Goal: Task Accomplishment & Management: Manage account settings

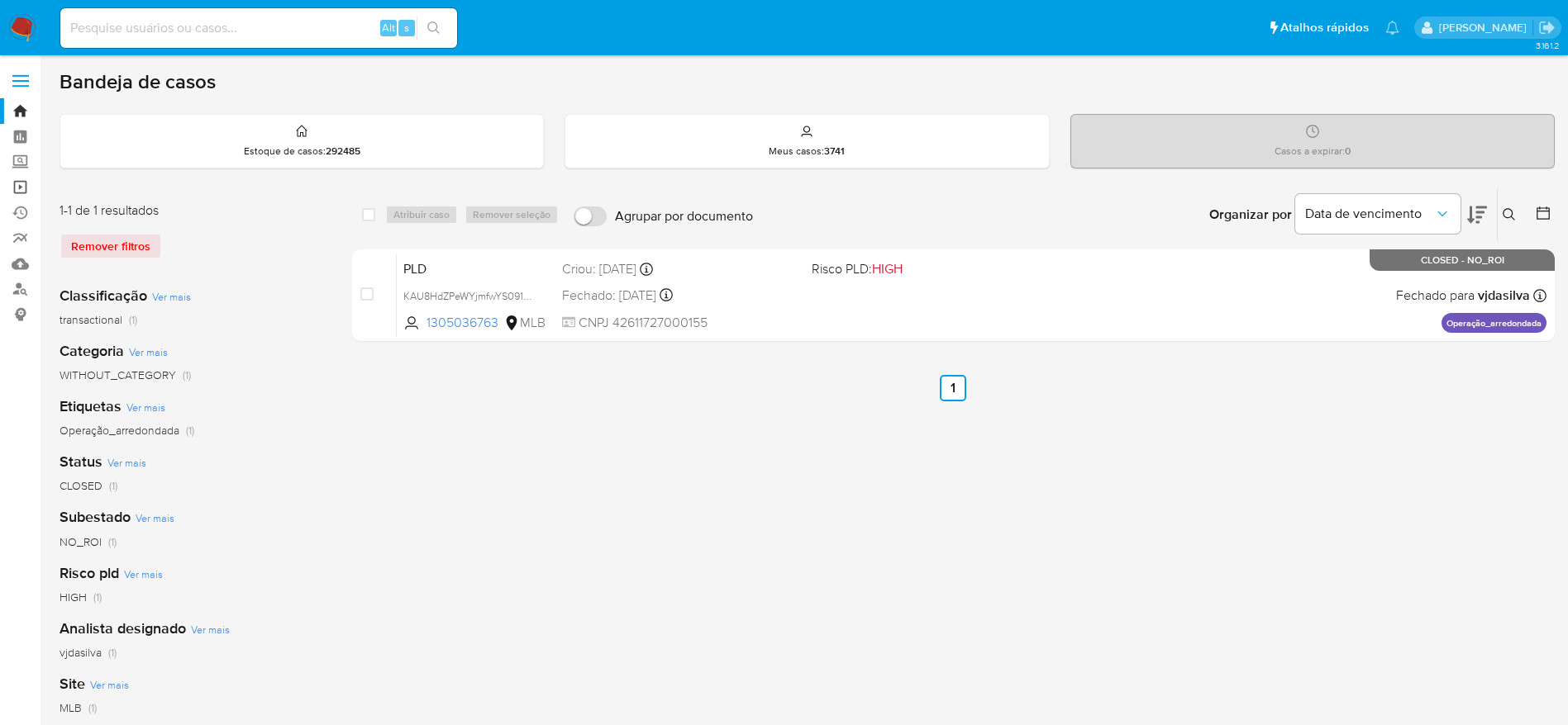
click at [18, 186] on link "Operações em massa" at bounding box center [98, 187] width 197 height 26
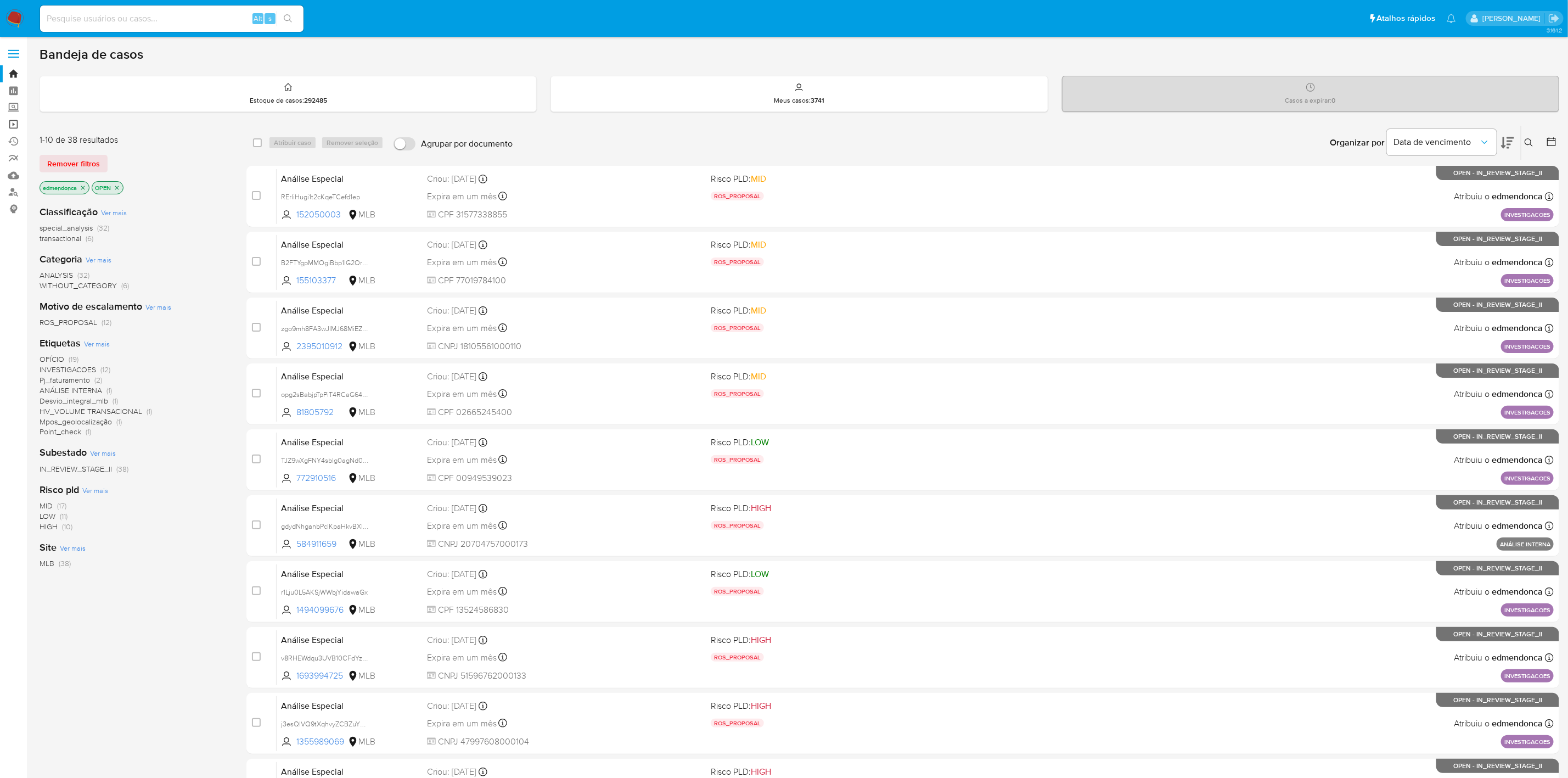
click at [15, 123] on link "Operações em massa" at bounding box center [65, 125] width 131 height 17
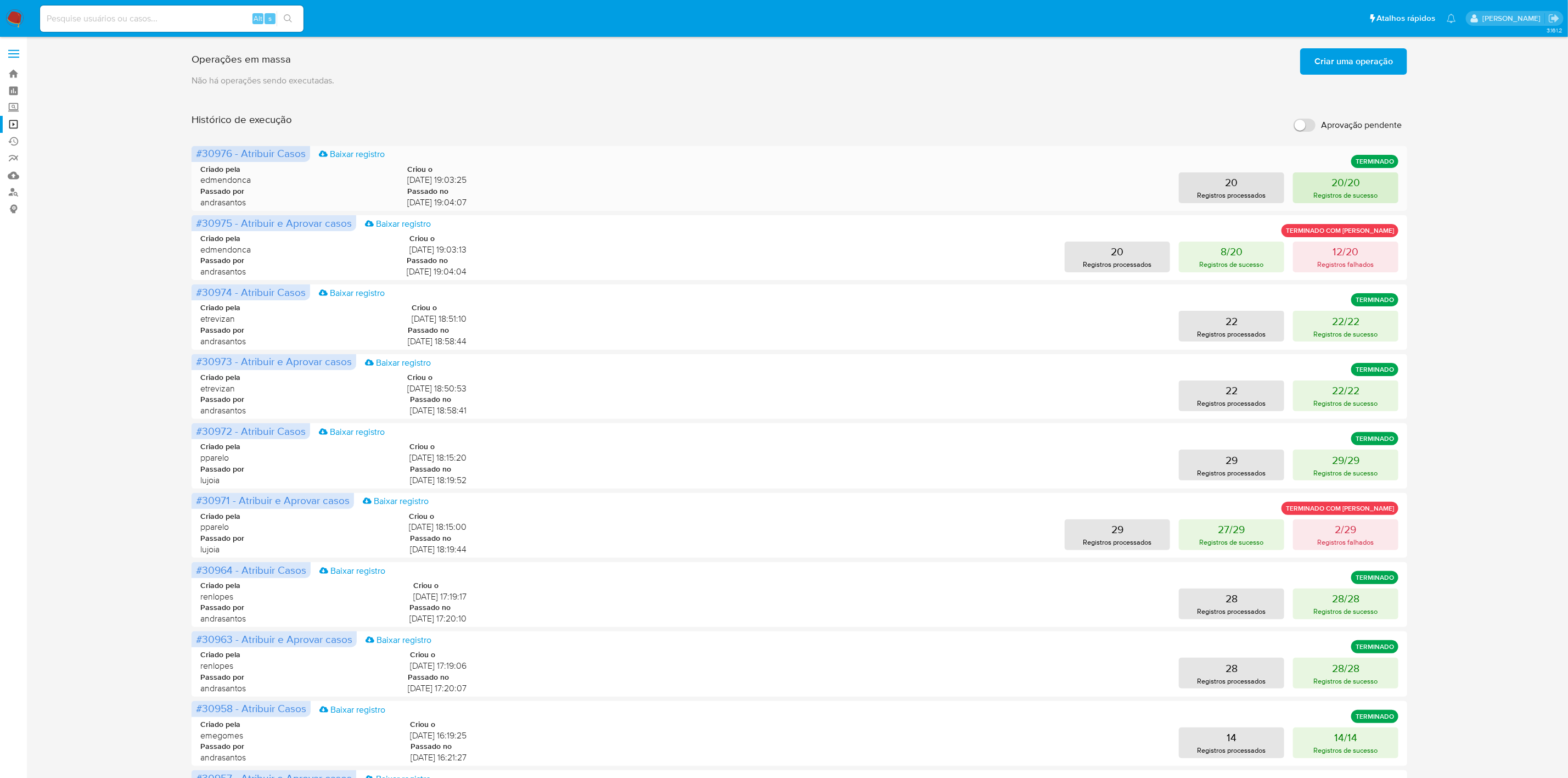
click at [1384, 191] on button "20/20 Registros de sucesso" at bounding box center [1346, 188] width 106 height 31
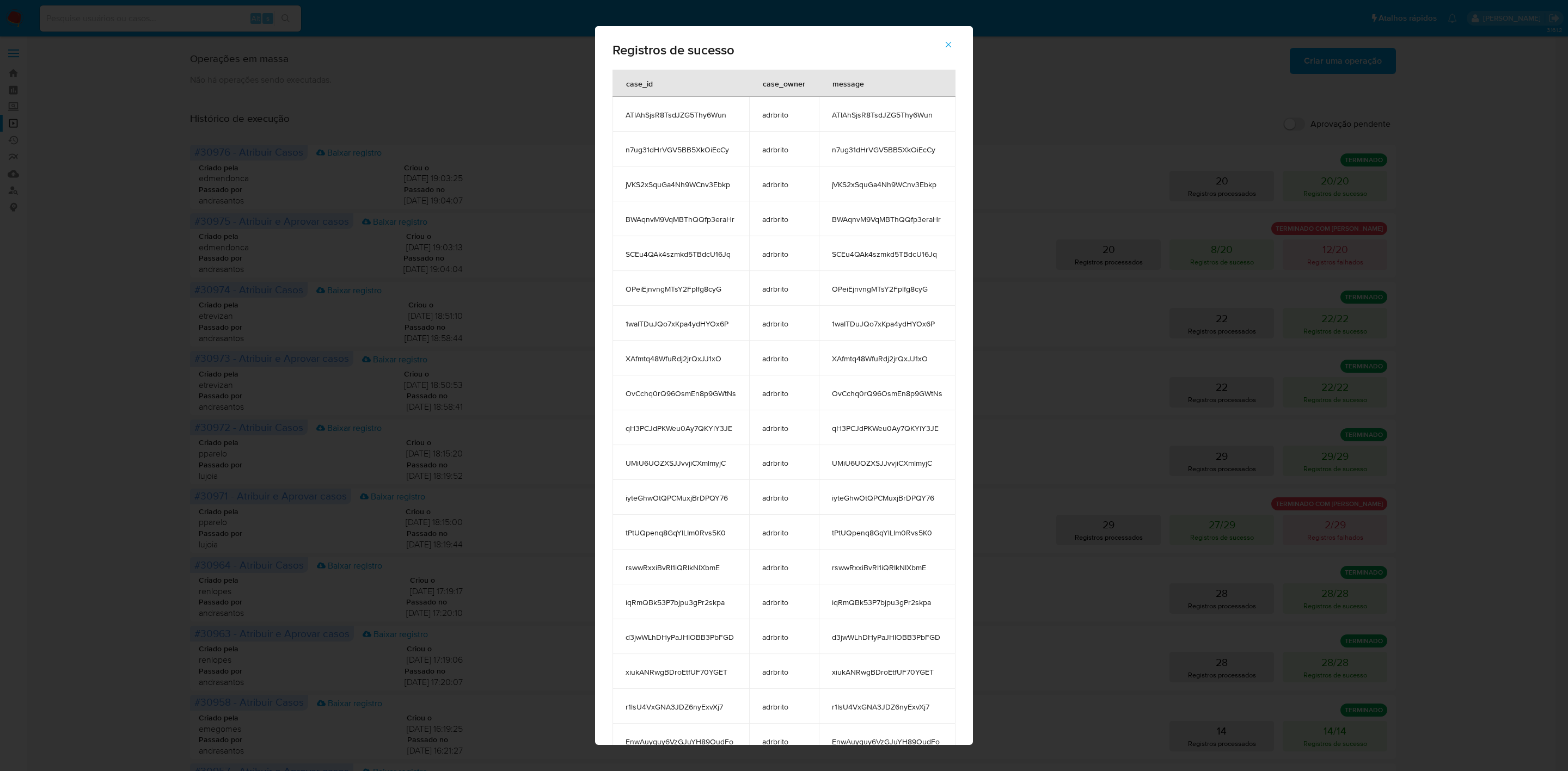
click at [866, 115] on span "ATlAhSjsR8TsdJZG5Thy6Wun" at bounding box center [887, 115] width 111 height 10
click at [953, 41] on icon "button" at bounding box center [948, 44] width 10 height 10
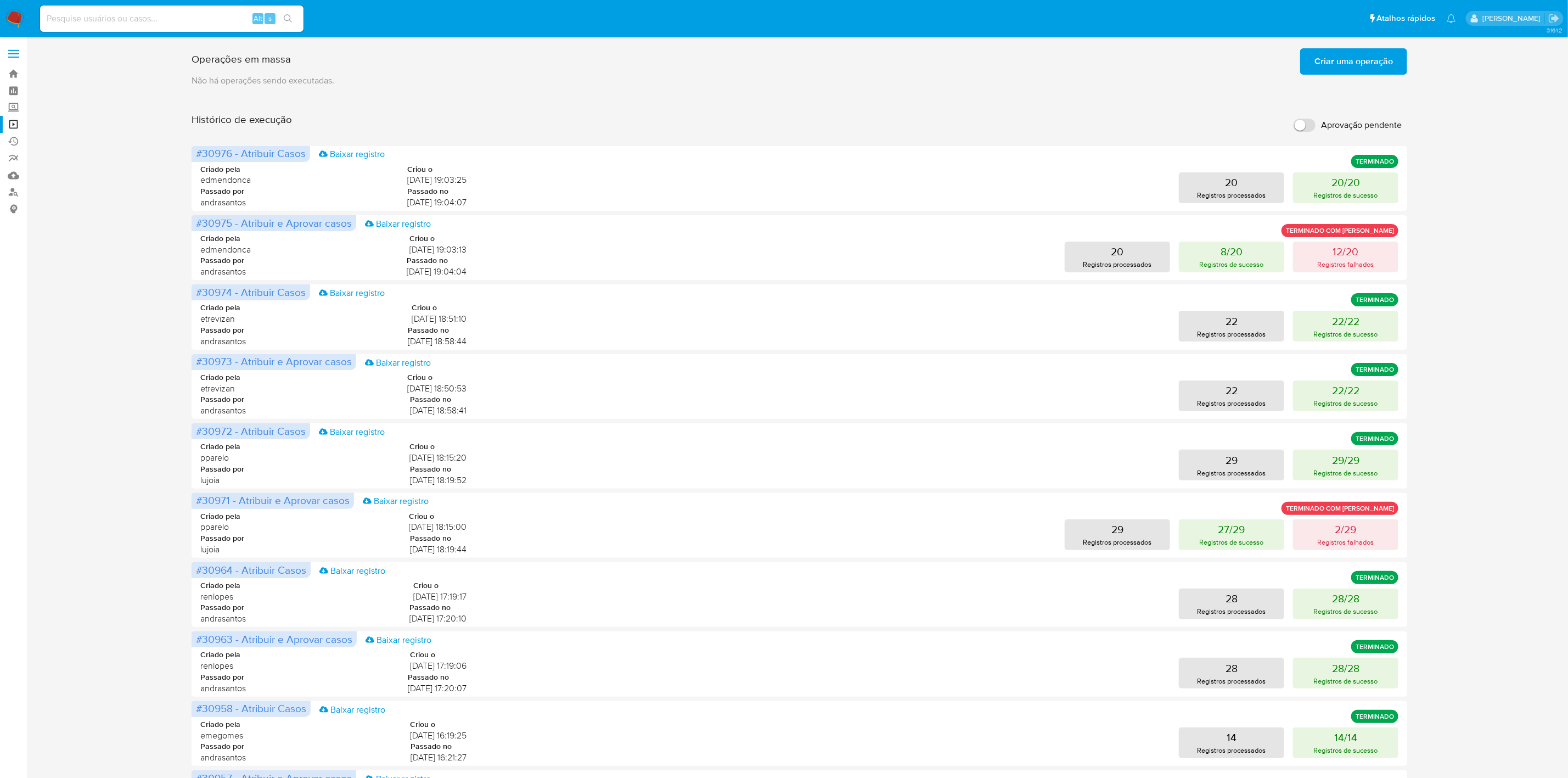
click at [1345, 58] on span "Criar uma operação" at bounding box center [1354, 61] width 79 height 24
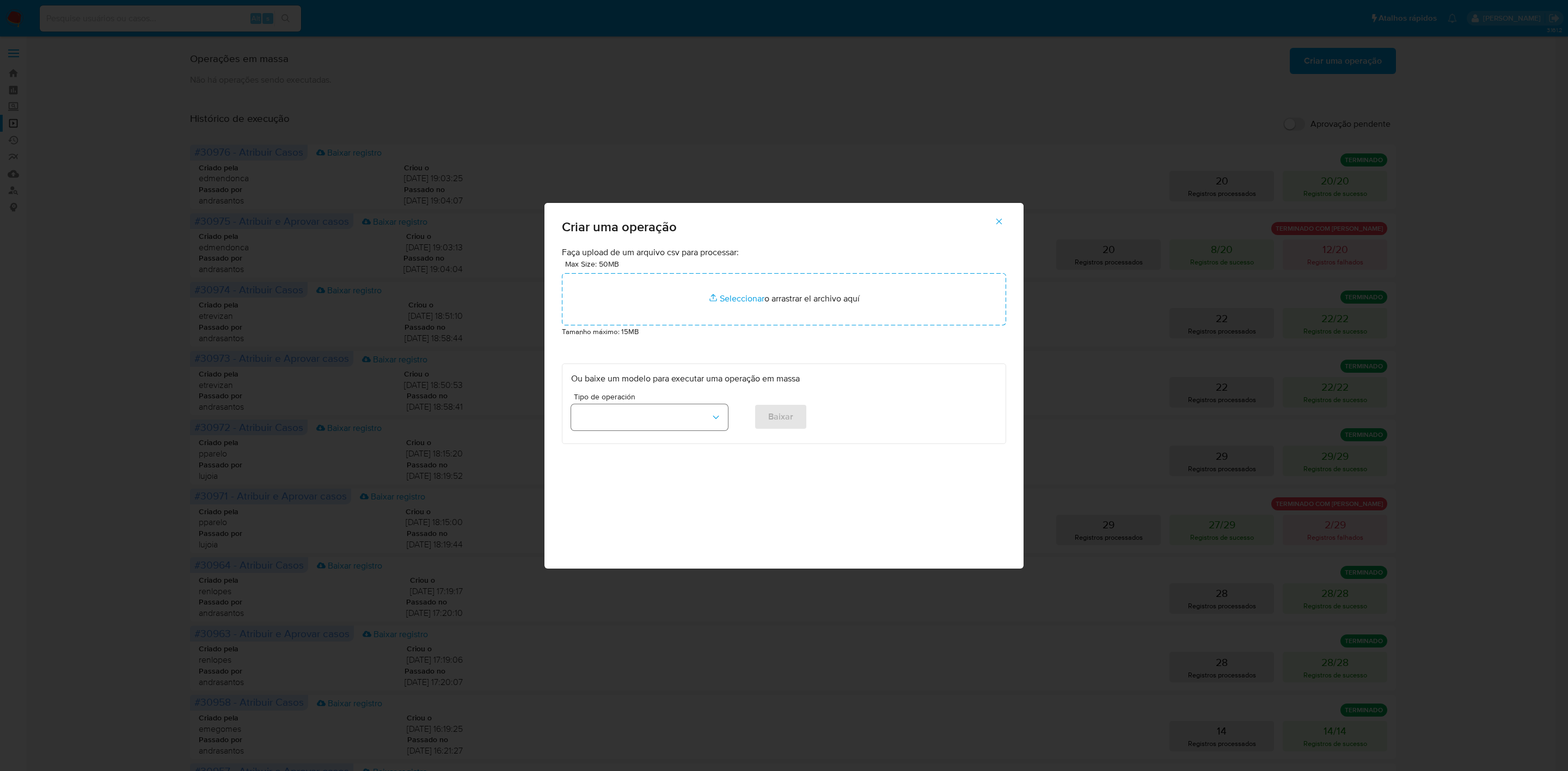
click at [684, 421] on button "button" at bounding box center [649, 417] width 157 height 26
click at [637, 549] on span "Avançando o caso" at bounding box center [612, 554] width 69 height 11
click at [791, 420] on span "Baixar" at bounding box center [780, 416] width 25 height 24
click at [995, 220] on icon "button" at bounding box center [999, 222] width 10 height 10
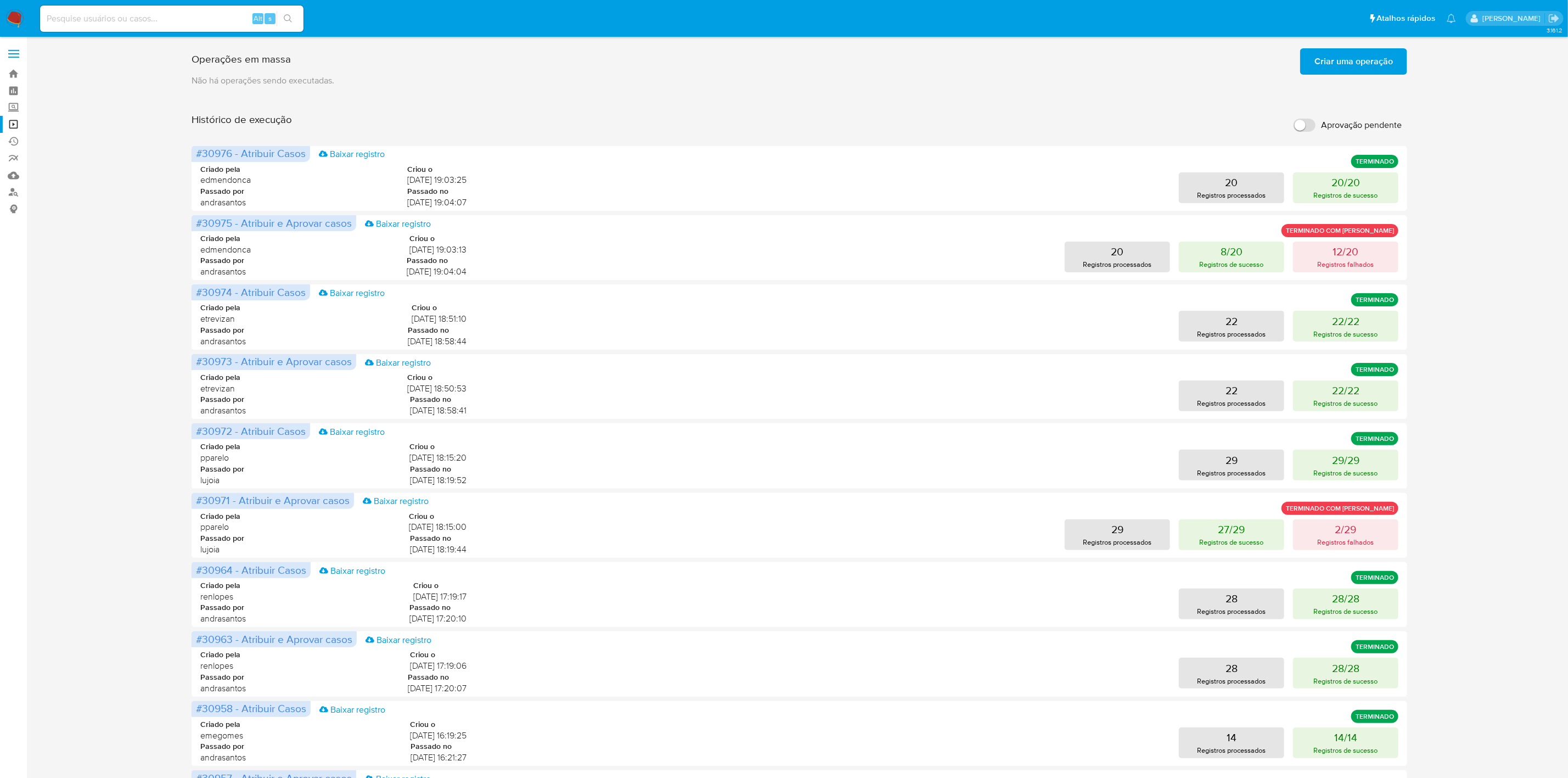
click at [1395, 53] on button "Criar uma operação" at bounding box center [1354, 61] width 107 height 26
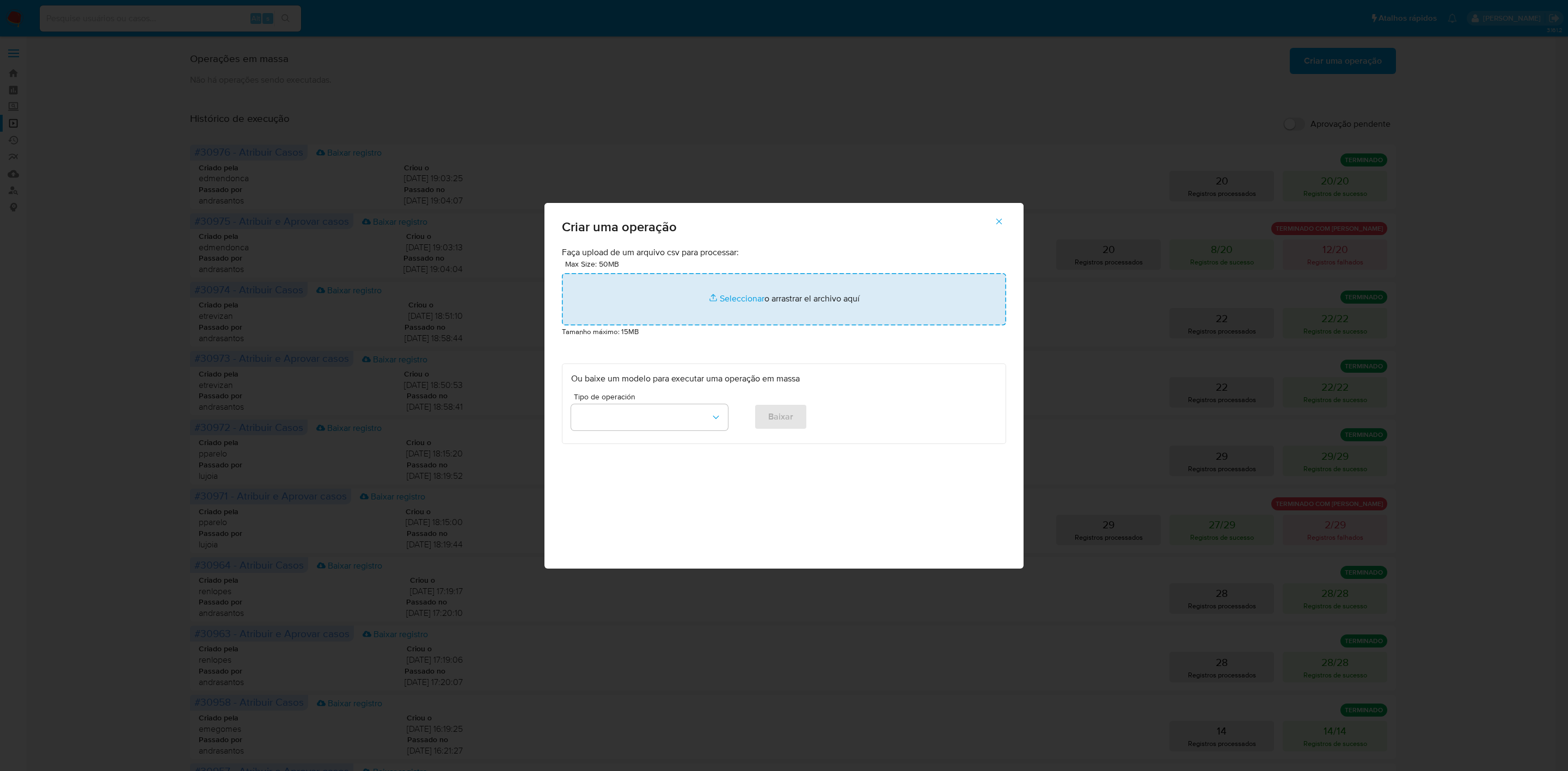
click at [740, 296] on input "file" at bounding box center [784, 299] width 444 height 52
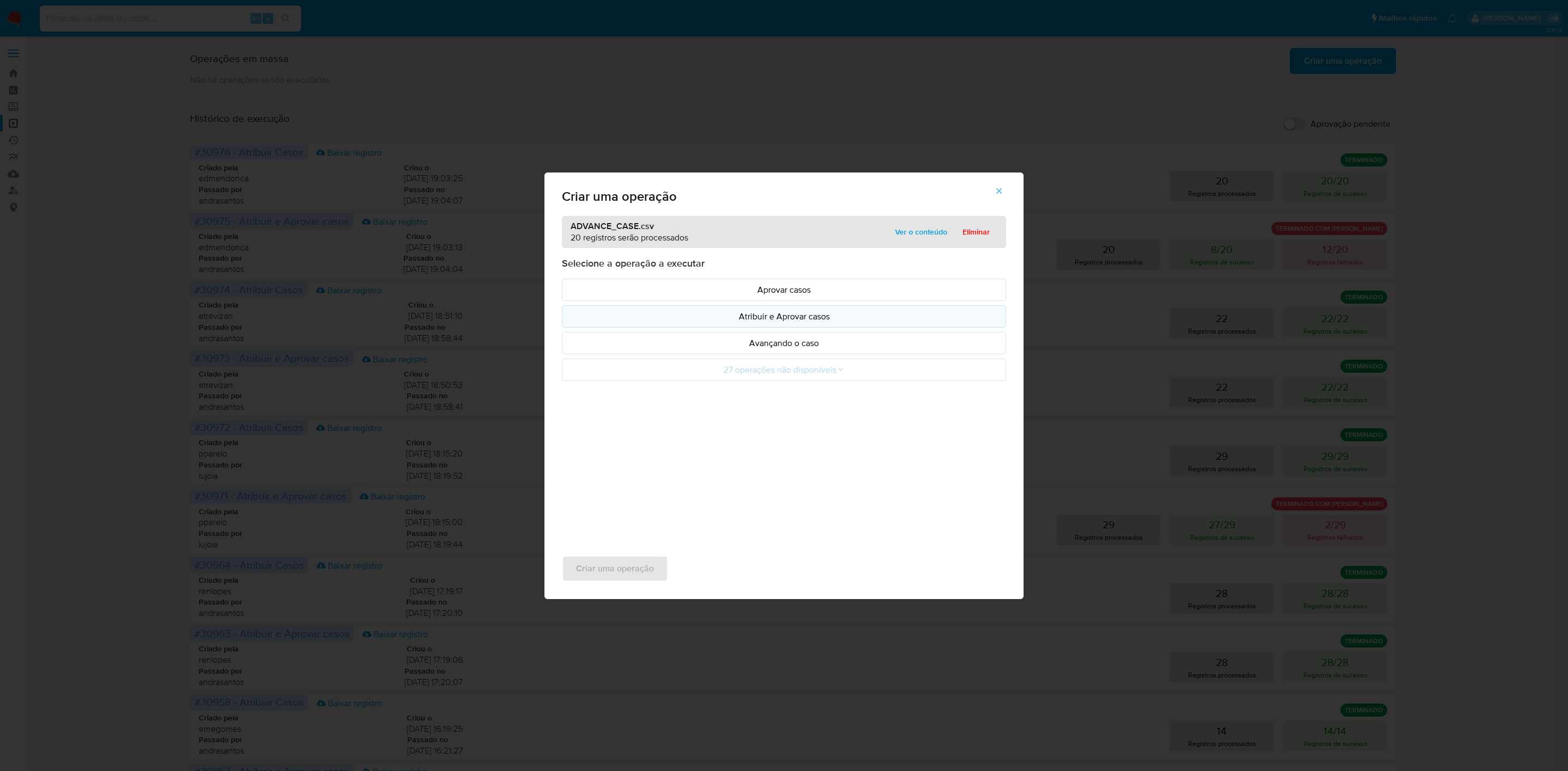
click at [788, 323] on p "Atribuir e Aprovar casos" at bounding box center [783, 316] width 425 height 13
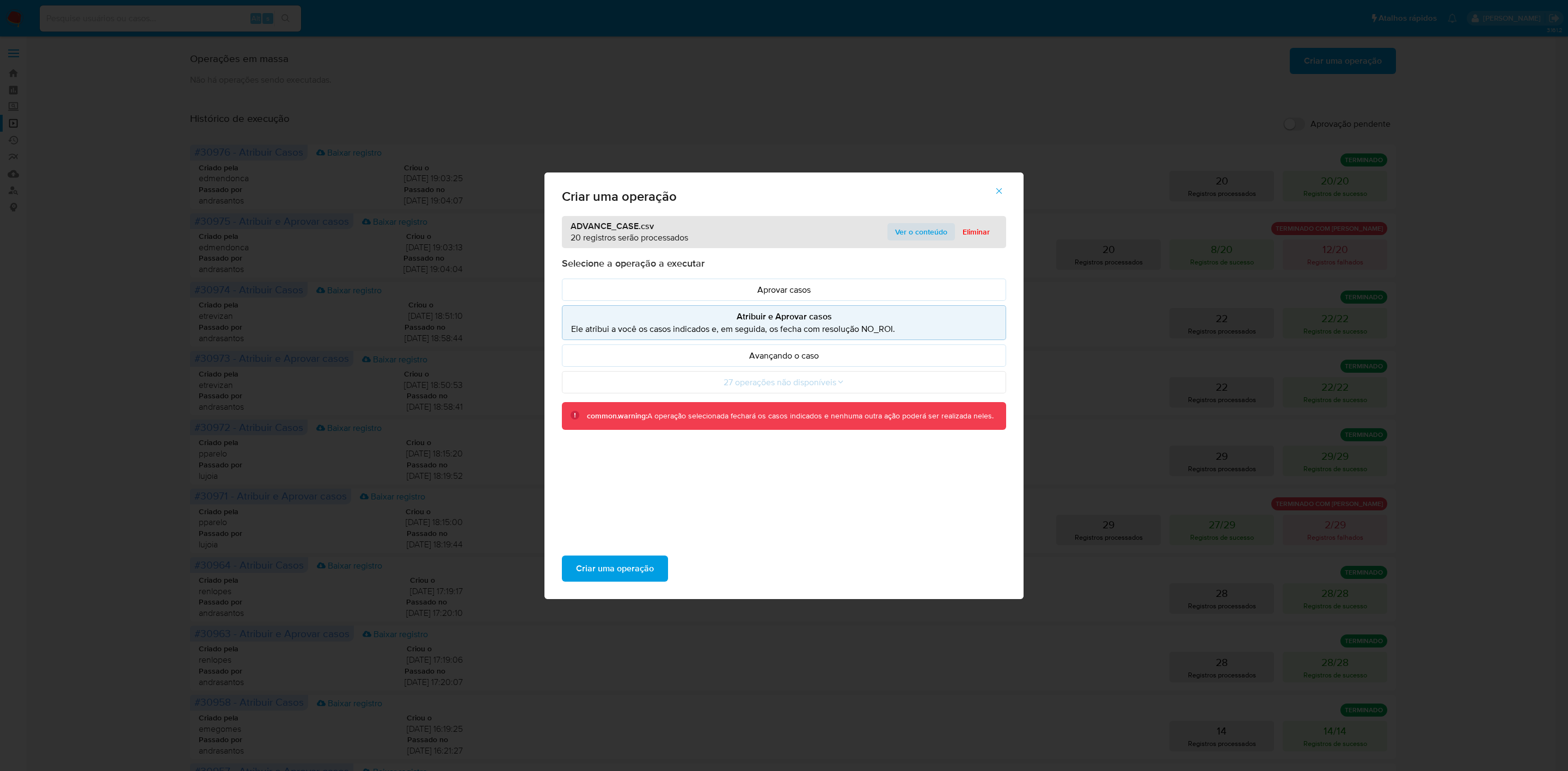
click at [907, 239] on span "Ver o conteúdo" at bounding box center [921, 232] width 52 height 15
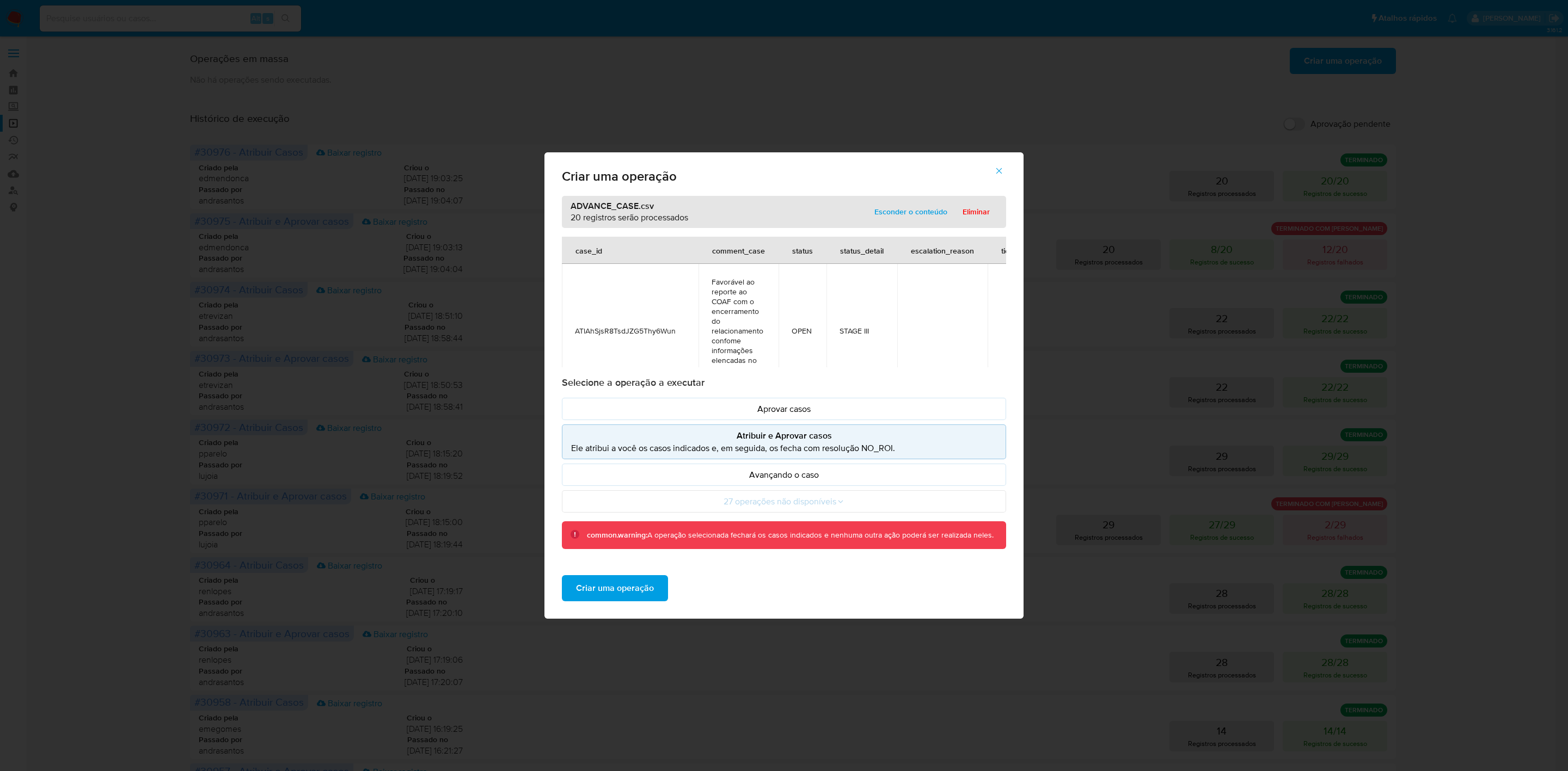
scroll to position [0, 178]
click at [996, 173] on icon "button" at bounding box center [999, 171] width 10 height 10
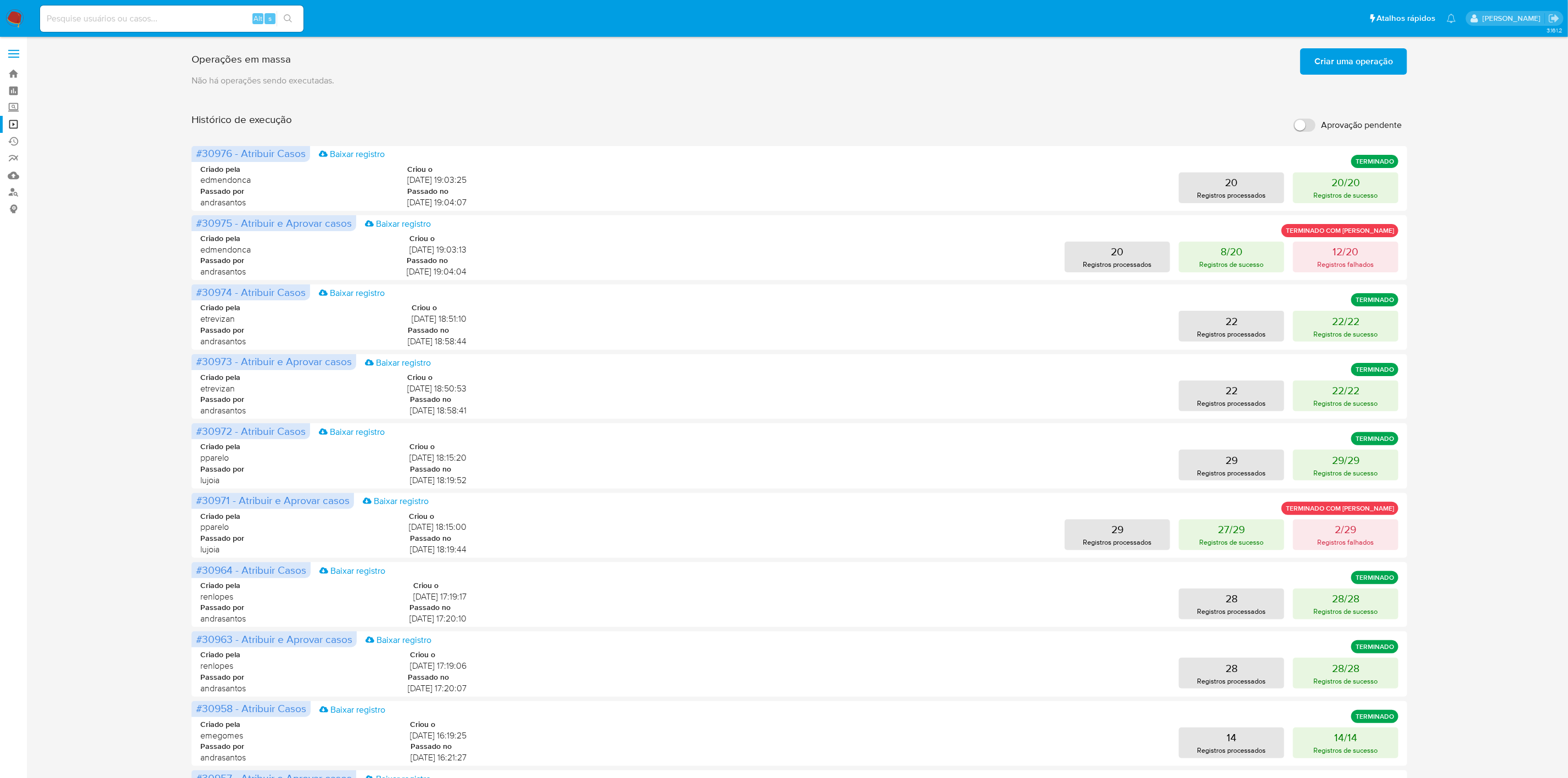
click at [1340, 63] on span "Criar uma operação" at bounding box center [1354, 61] width 79 height 24
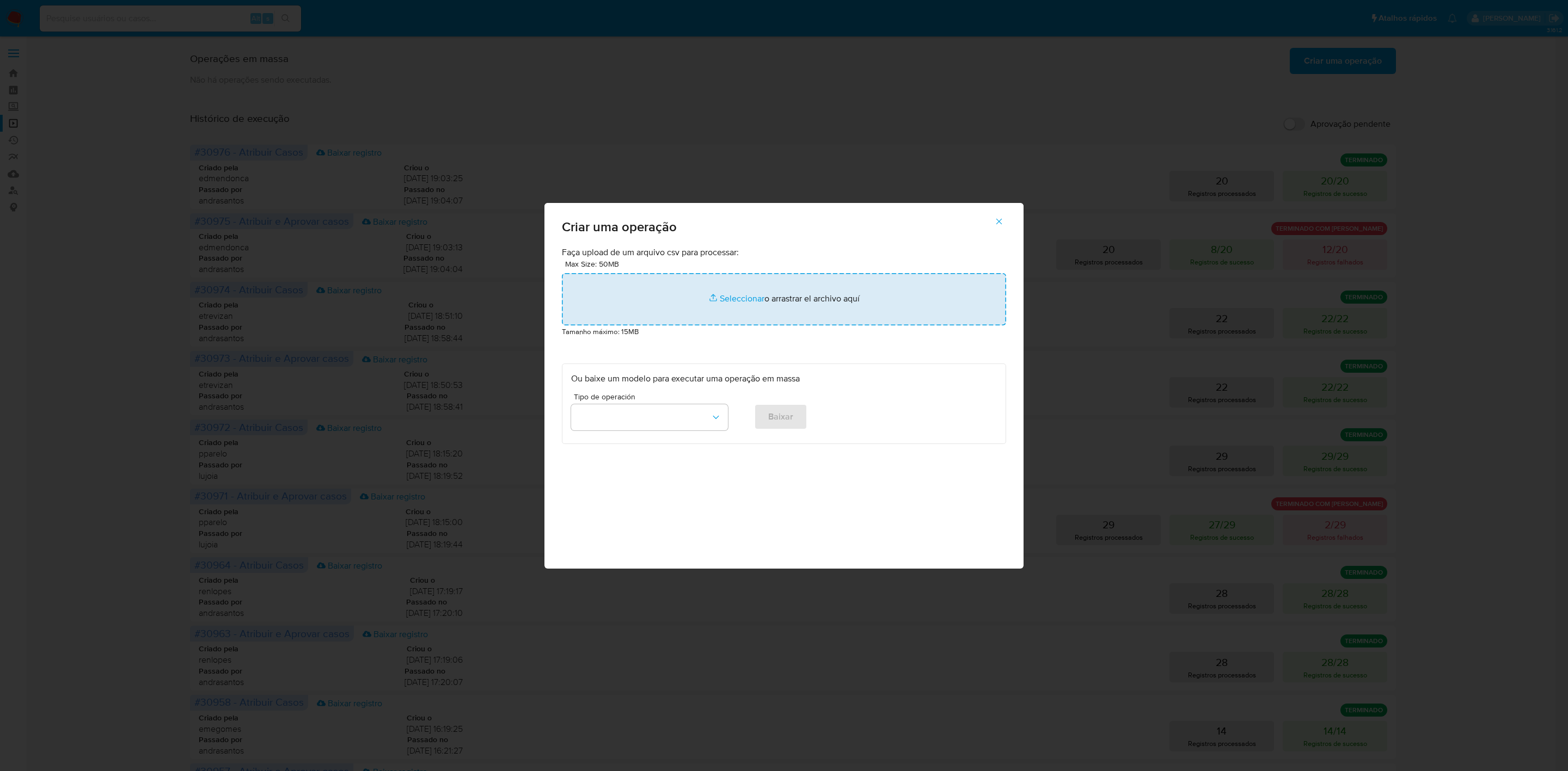
click at [737, 301] on input "file" at bounding box center [784, 299] width 444 height 52
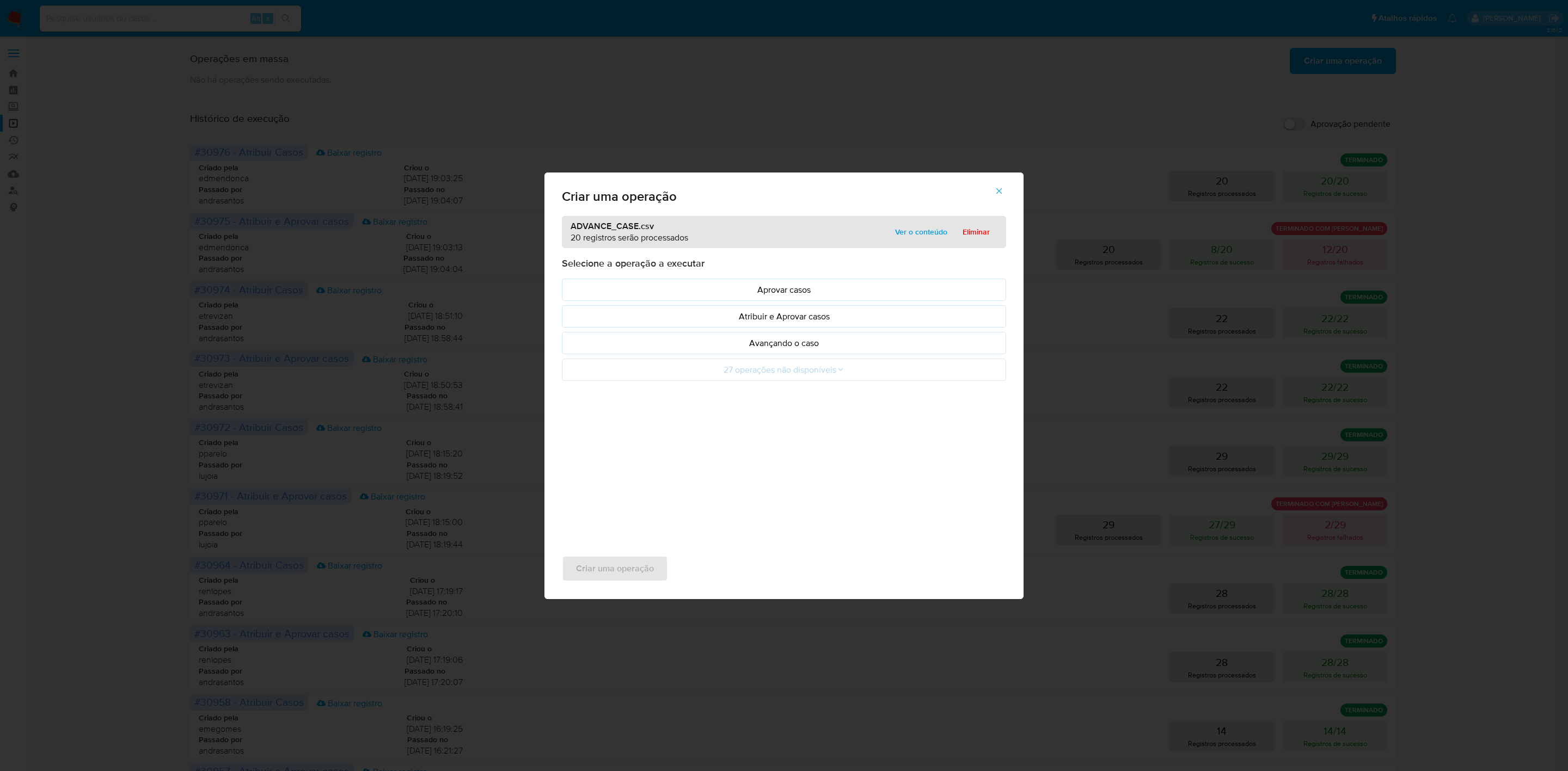
click at [910, 231] on span "Ver o conteúdo" at bounding box center [921, 232] width 52 height 15
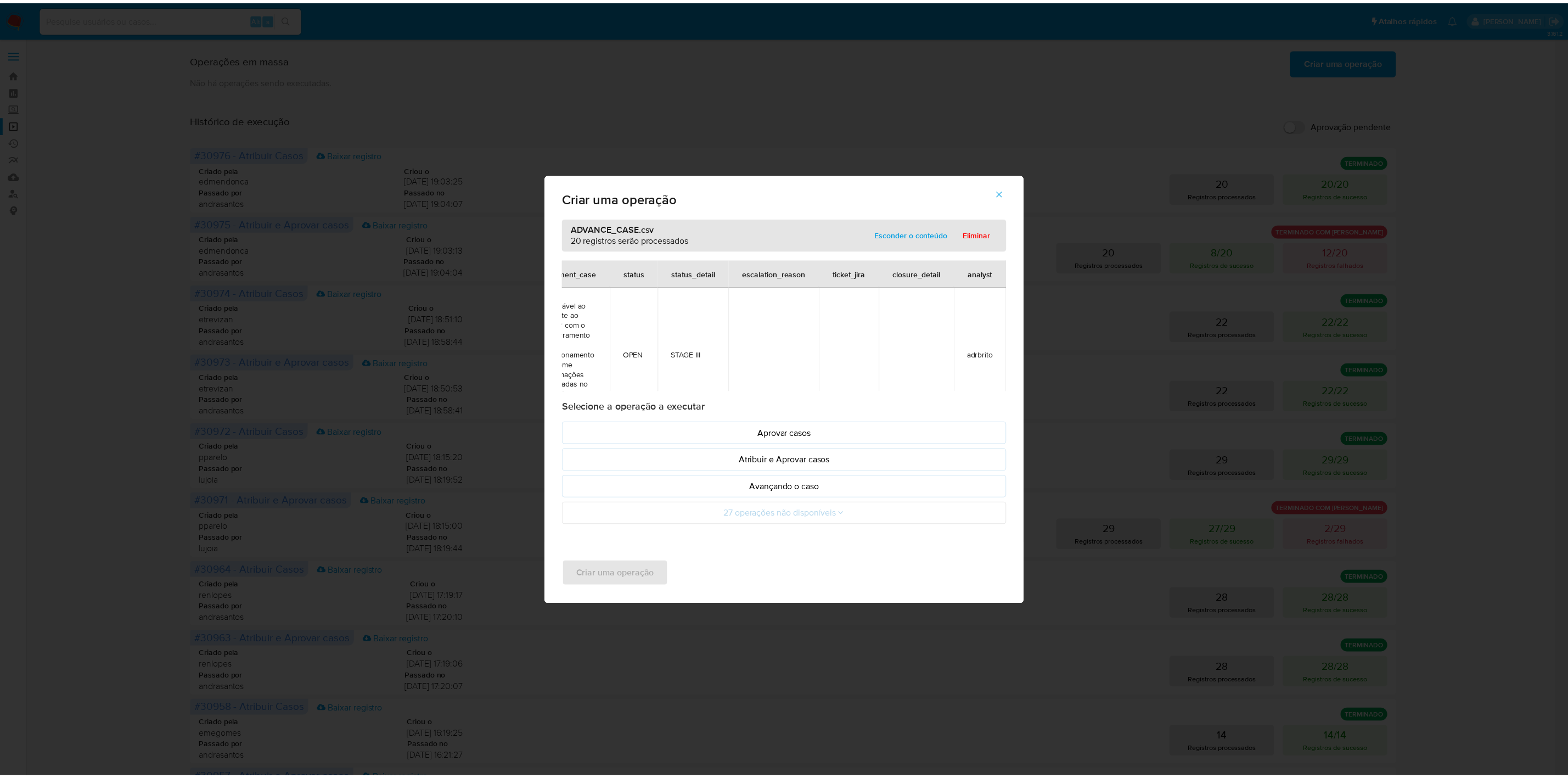
scroll to position [0, 0]
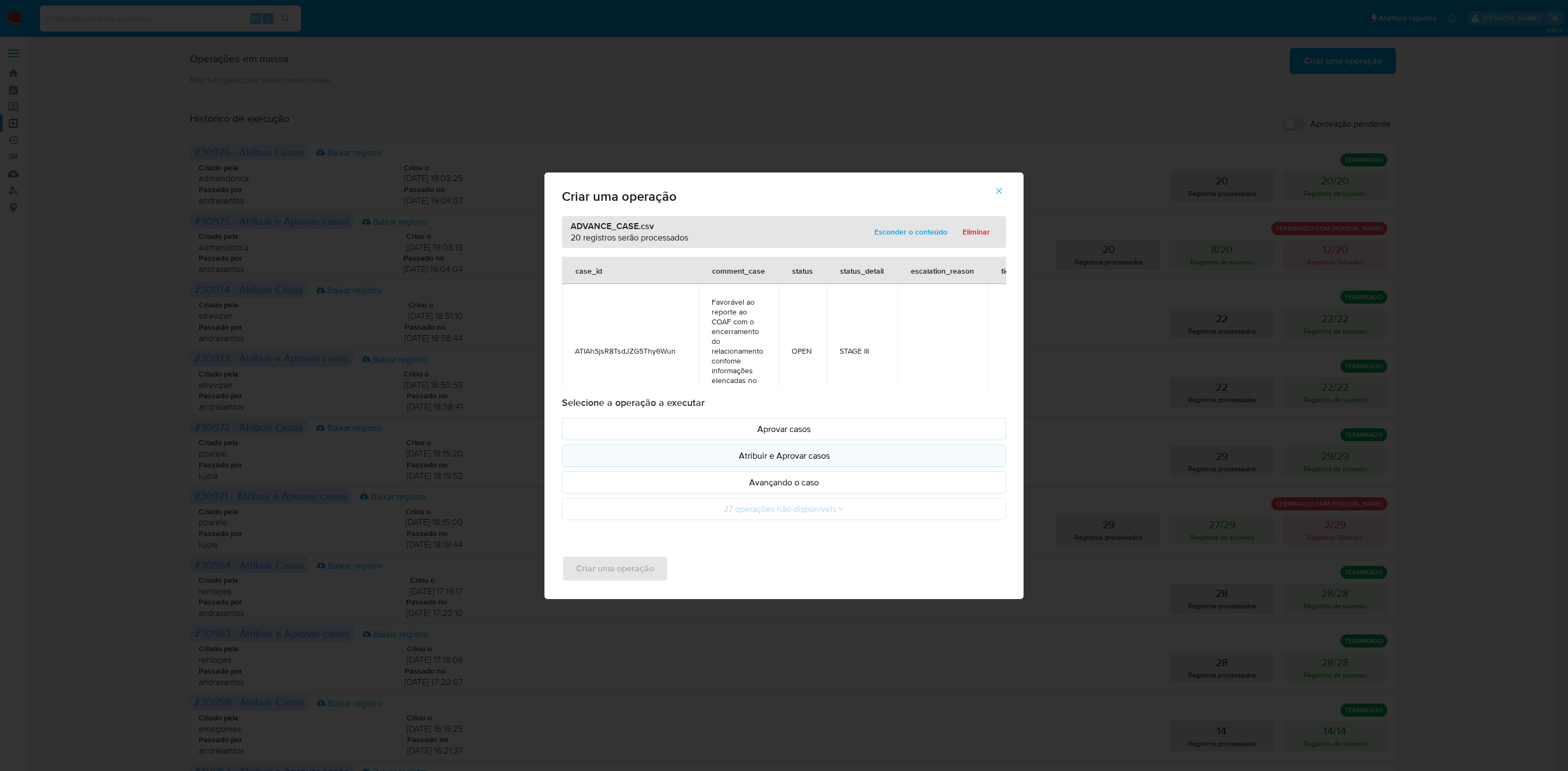
click at [719, 467] on button "Atribuir e Aprovar casos" at bounding box center [784, 456] width 444 height 23
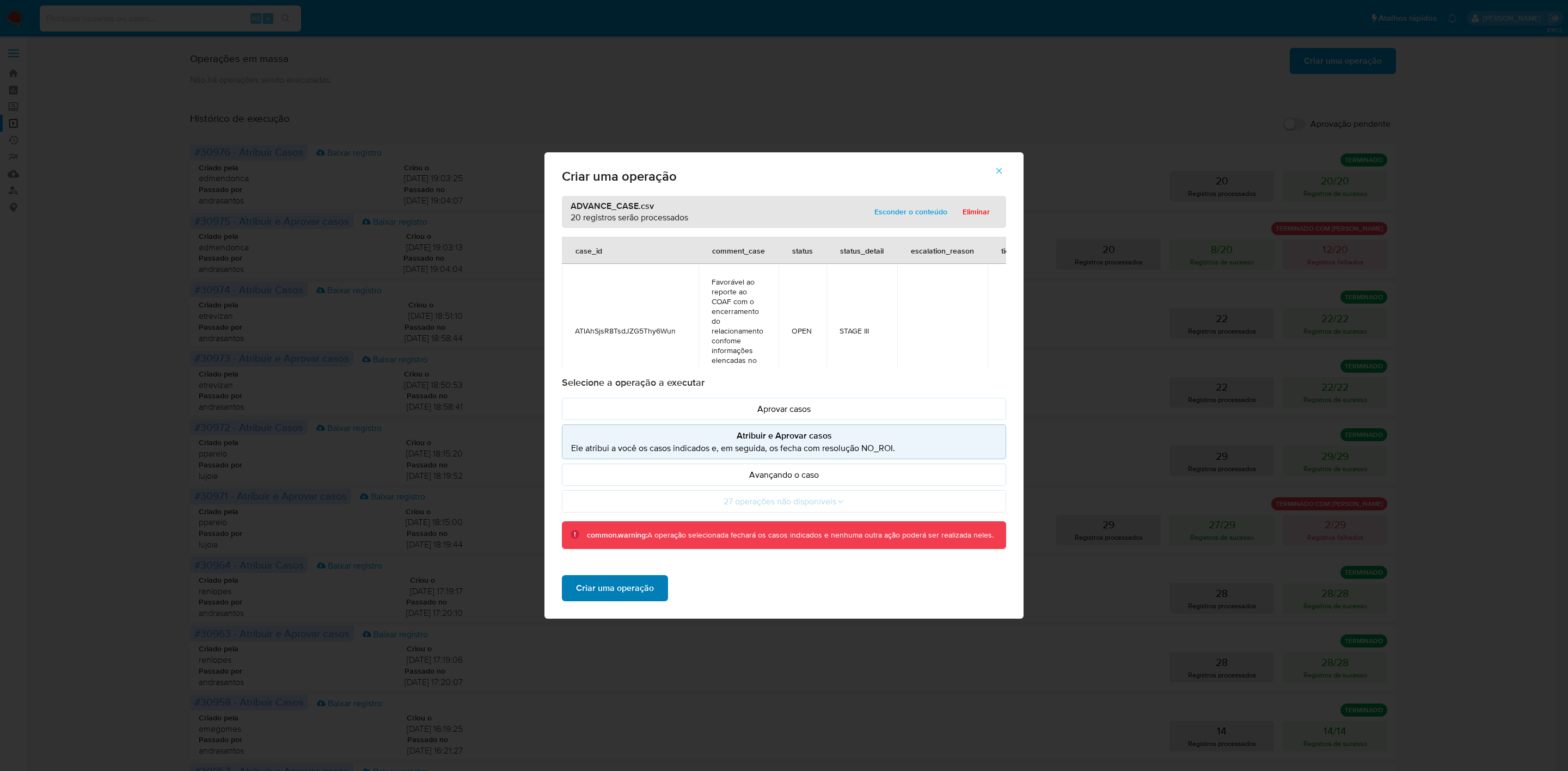
click at [617, 585] on span "Criar uma operação" at bounding box center [615, 588] width 78 height 24
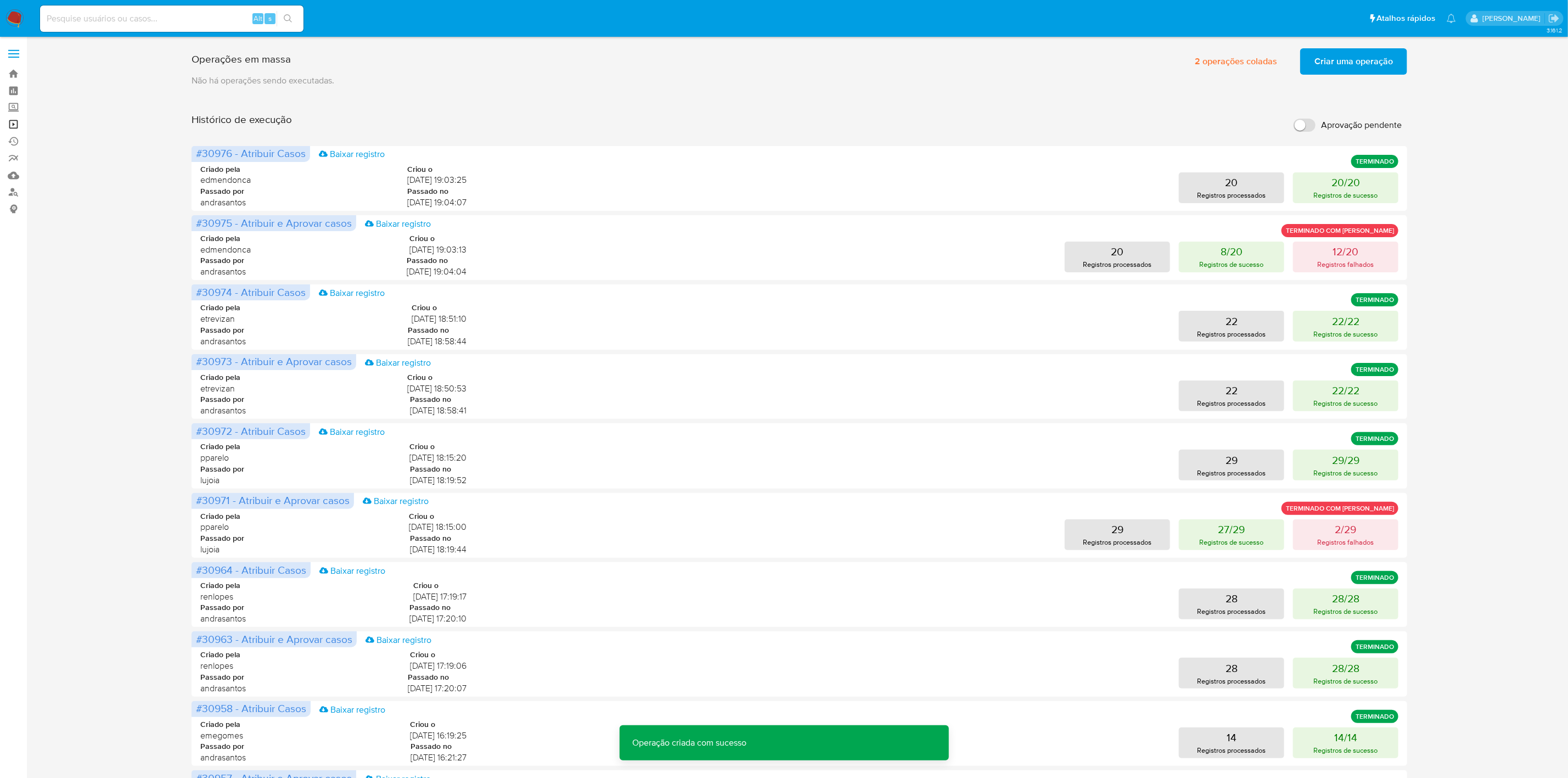
click at [15, 123] on link "Operações em massa" at bounding box center [65, 125] width 131 height 17
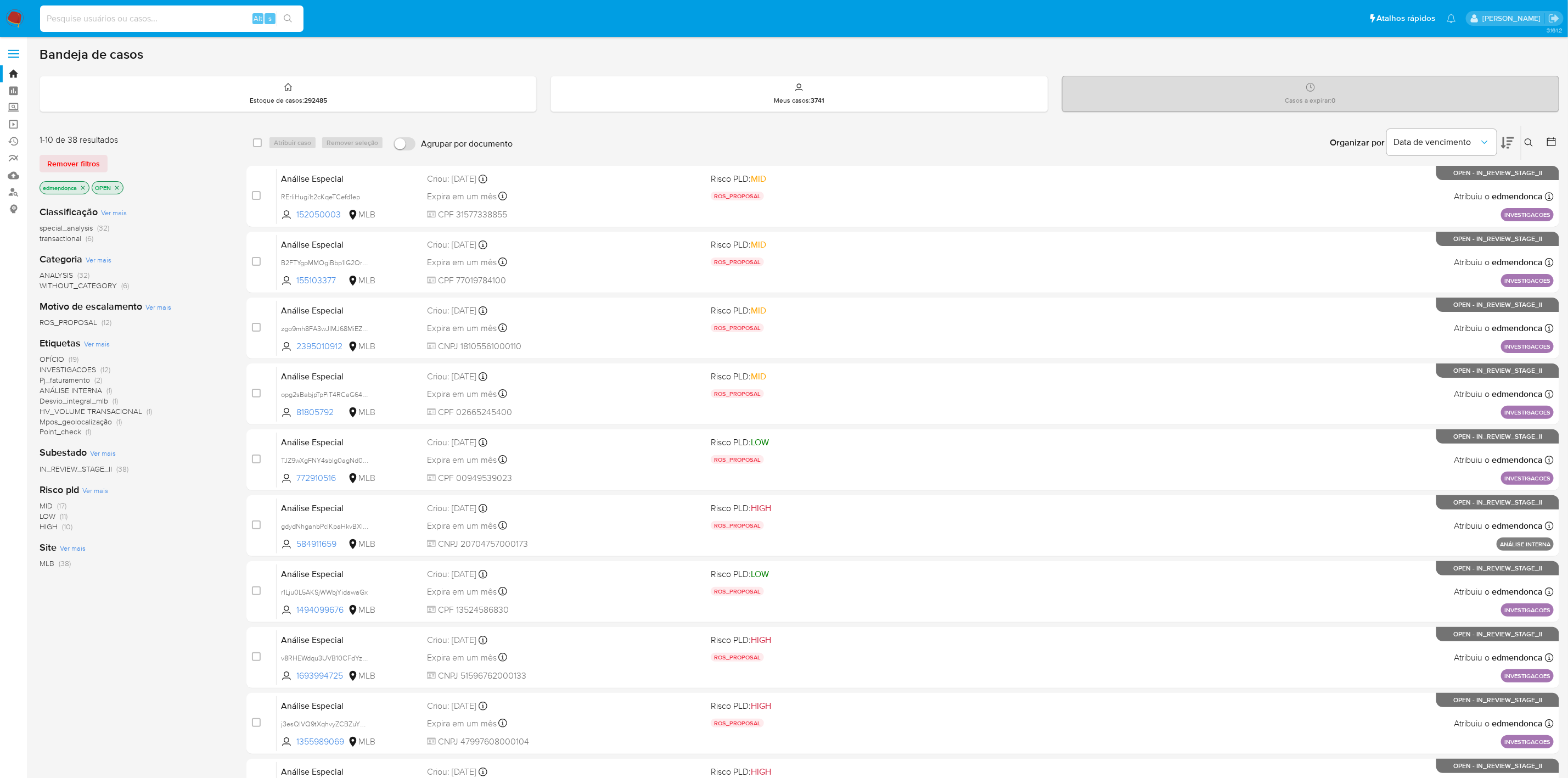
click at [88, 22] on input at bounding box center [171, 18] width 263 height 14
paste input "ATlAhSjsR8TsdJZG5Thy6Wun"
type input "ATlAhSjsR8TsdJZG5Thy6Wun"
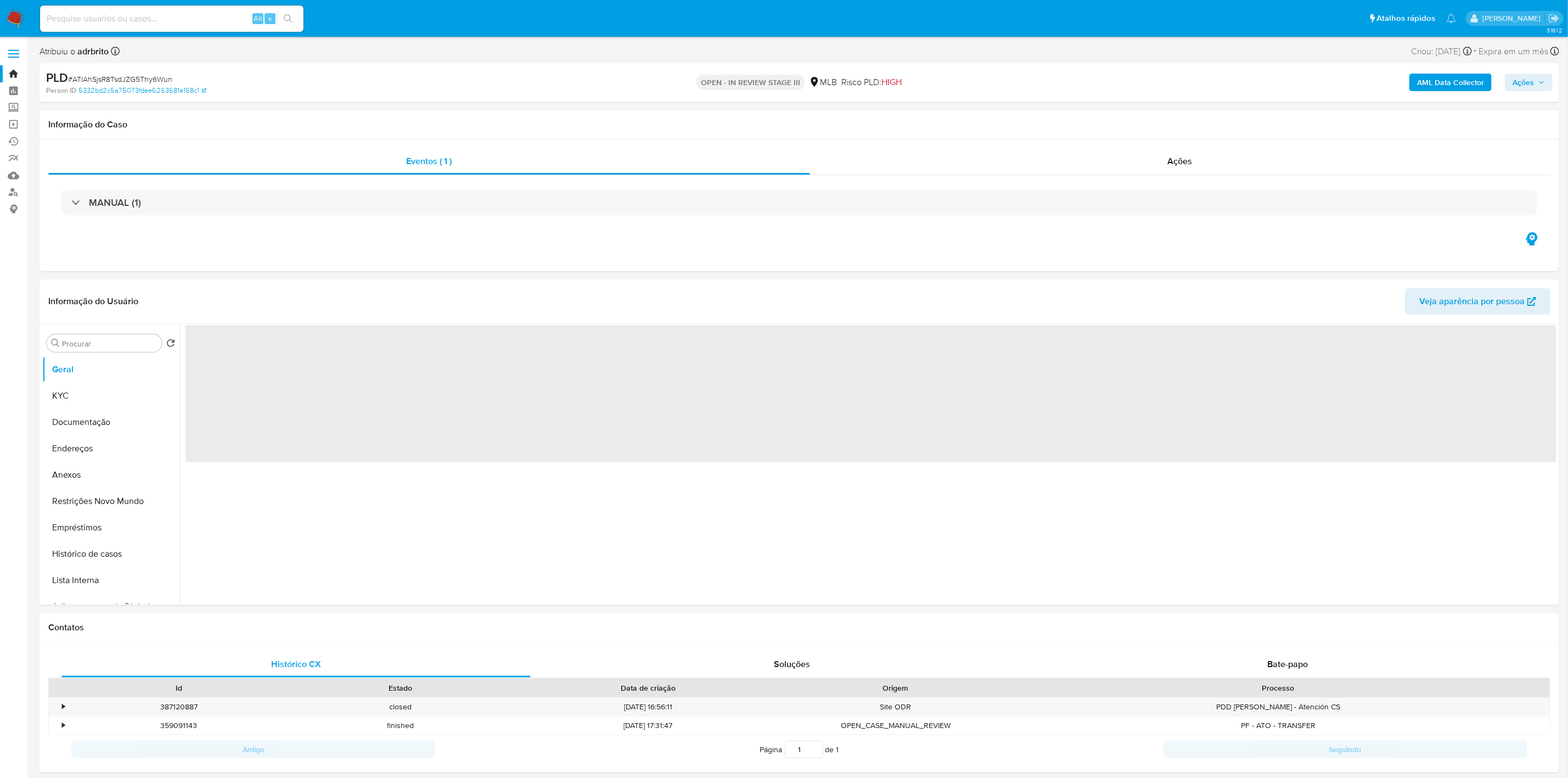
select select "10"
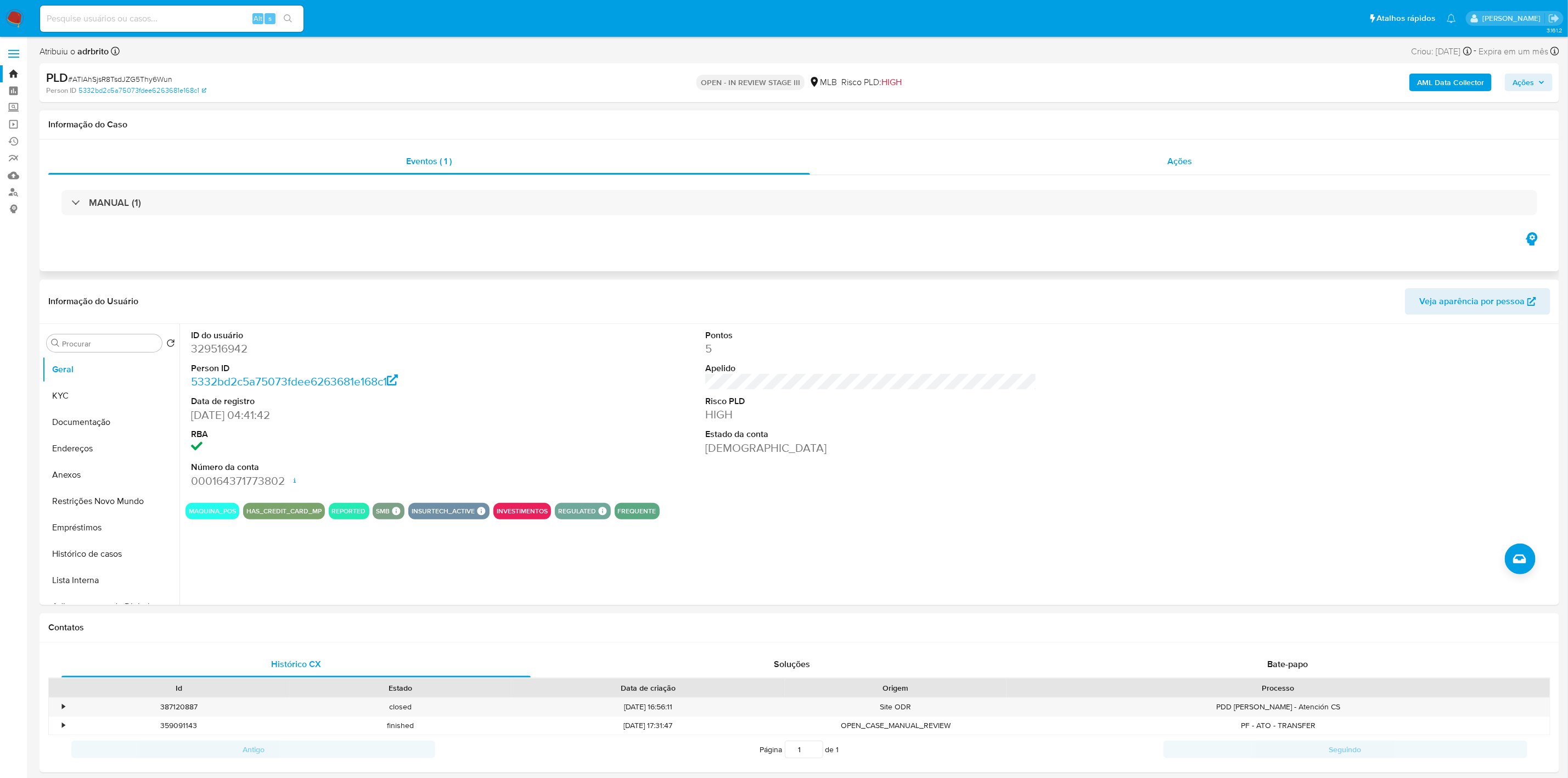
click at [1140, 162] on div "Ações" at bounding box center [1181, 161] width 741 height 26
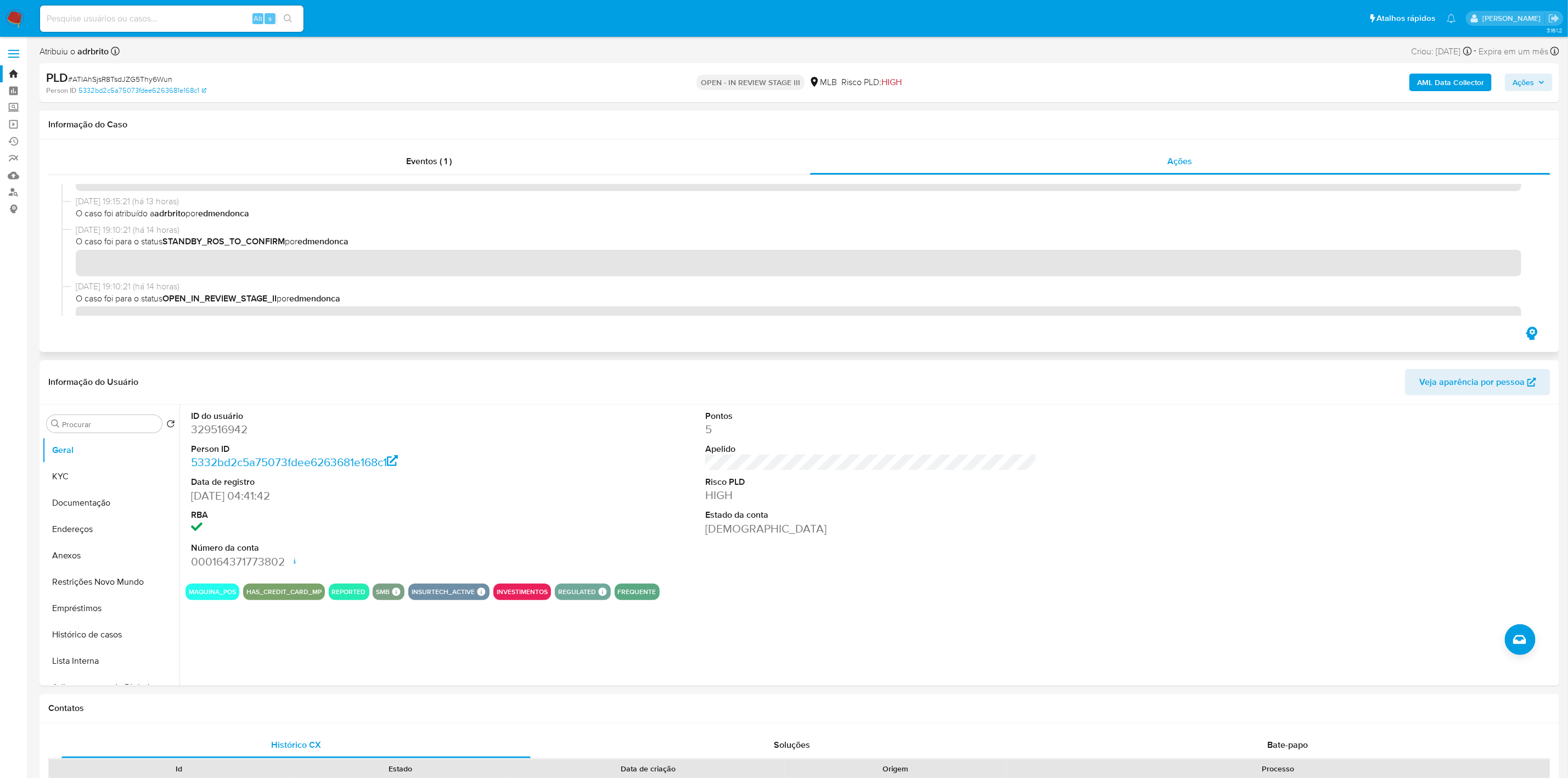
scroll to position [82, 0]
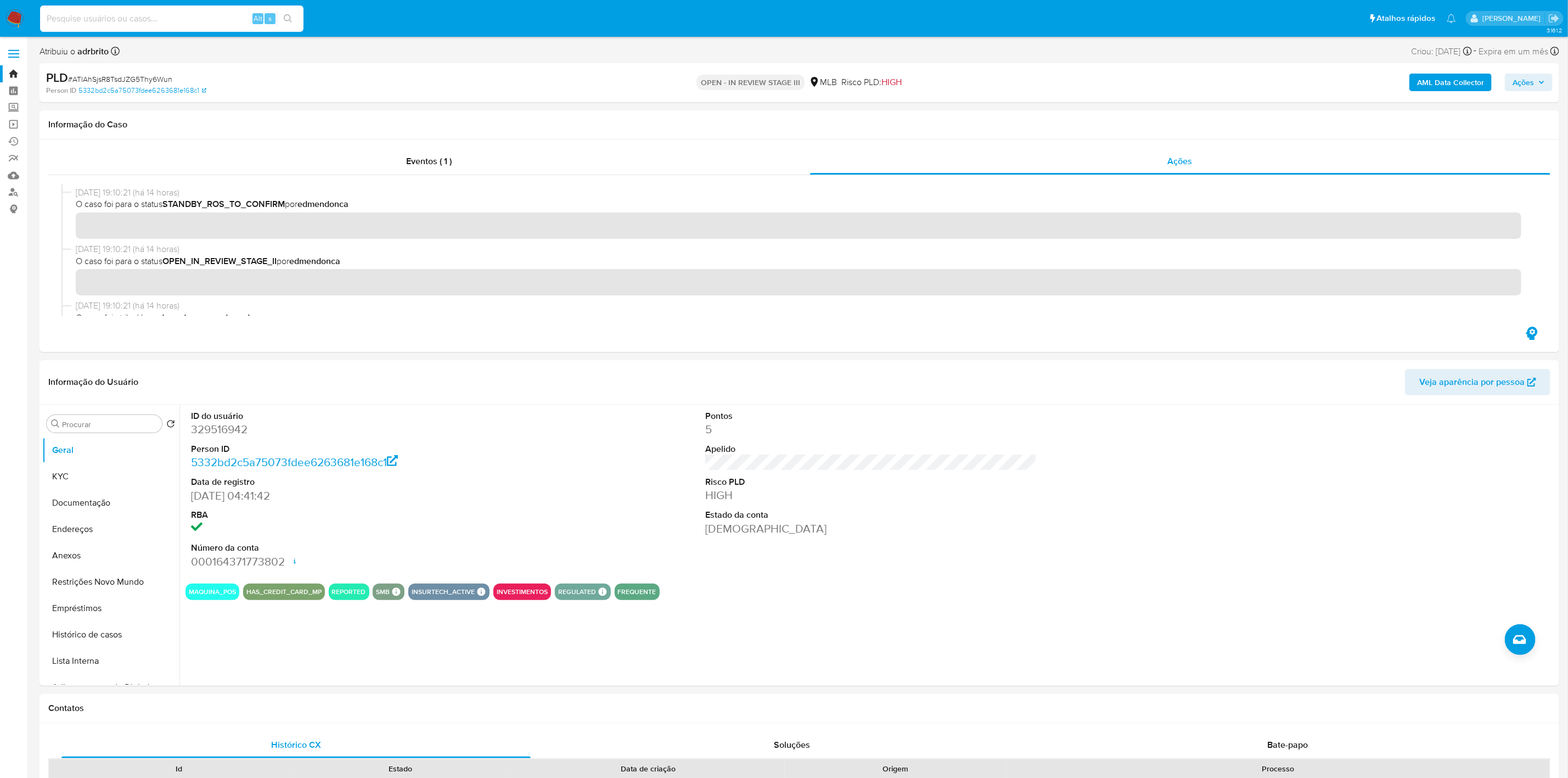
click at [206, 22] on input at bounding box center [171, 18] width 263 height 14
paste input "OvCchq0rQ96OsmEn8p9GWtNs"
type input "OvCchq0rQ96OsmEn8p9GWtNs"
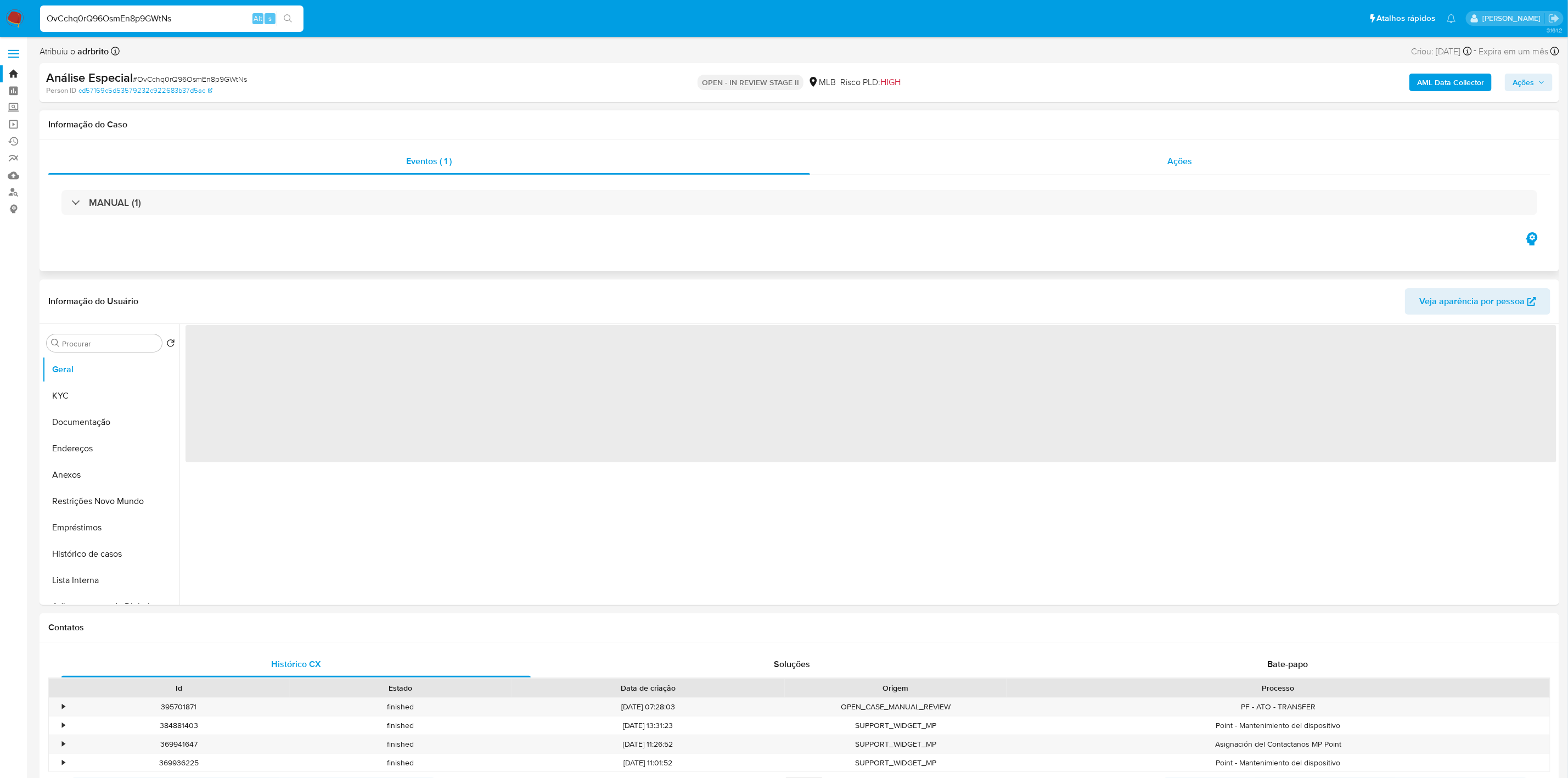
select select "10"
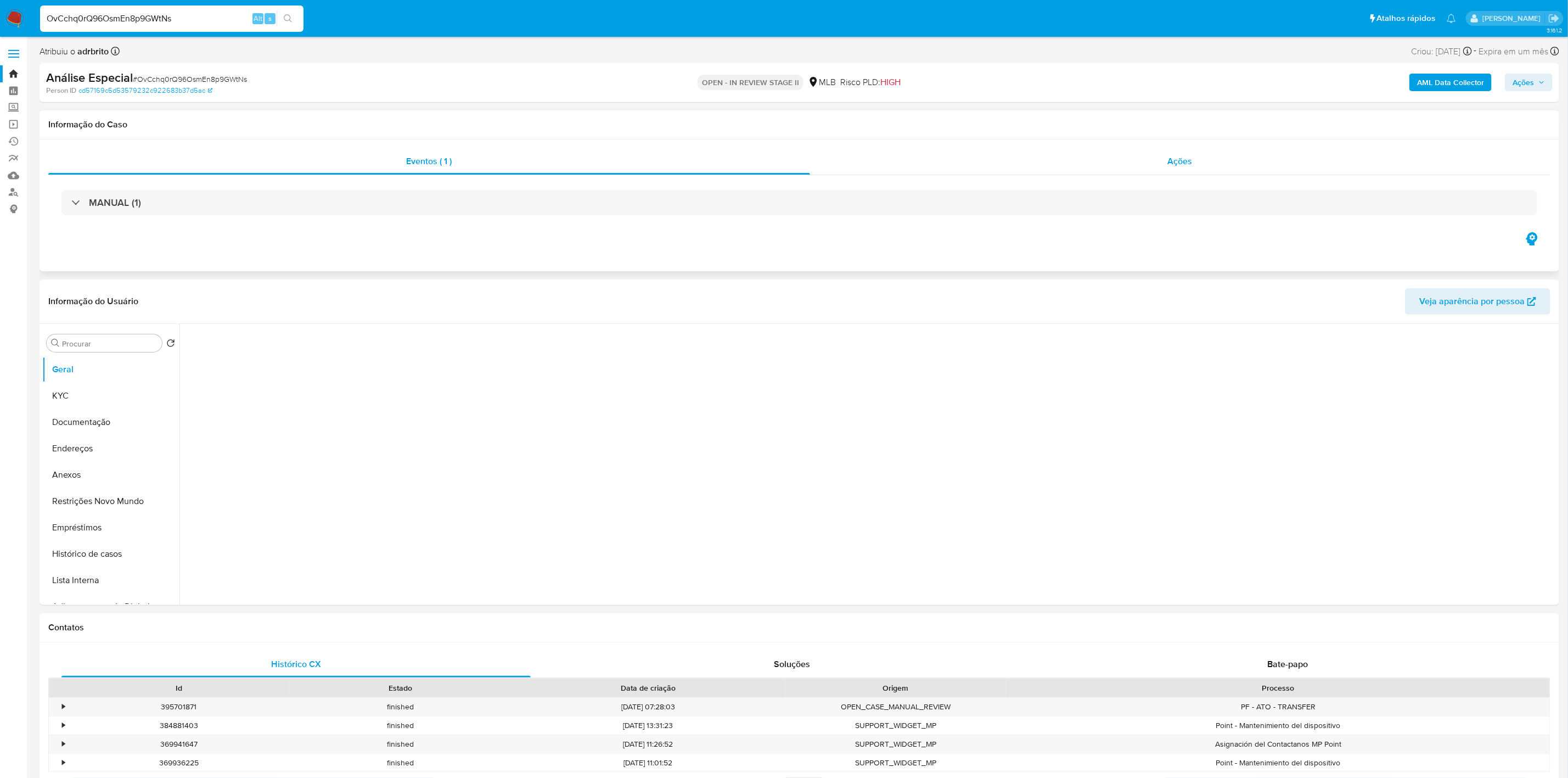
click at [1095, 168] on div "Ações" at bounding box center [1181, 161] width 741 height 26
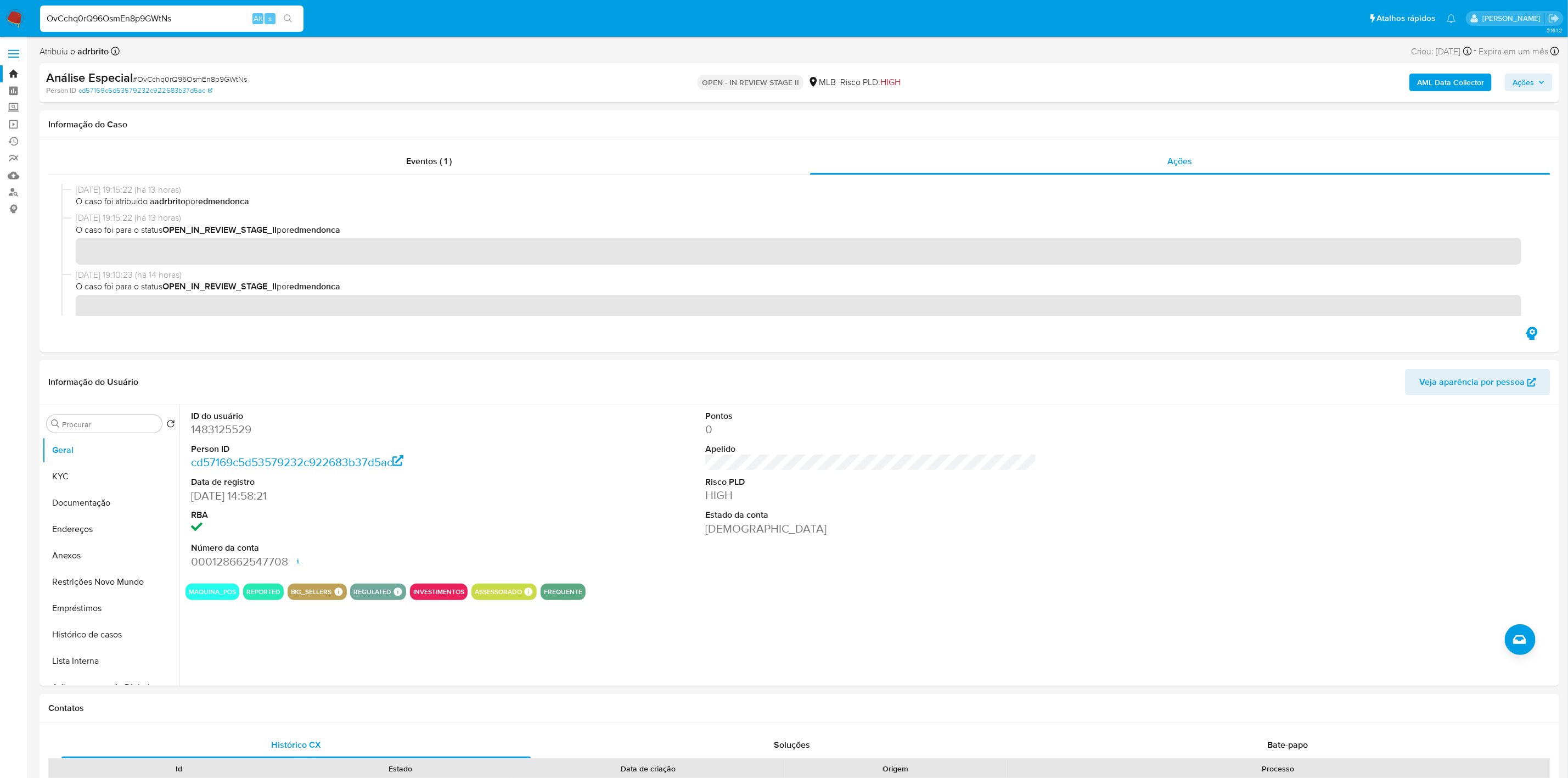
click at [221, 25] on input "OvCchq0rQ96OsmEn8p9GWtNs" at bounding box center [171, 18] width 263 height 14
paste input "ATlAhSjsR8TsdJZG5Thy6Wun"
type input "ATlAhSjsR8TsdJZG5Thy6Wun"
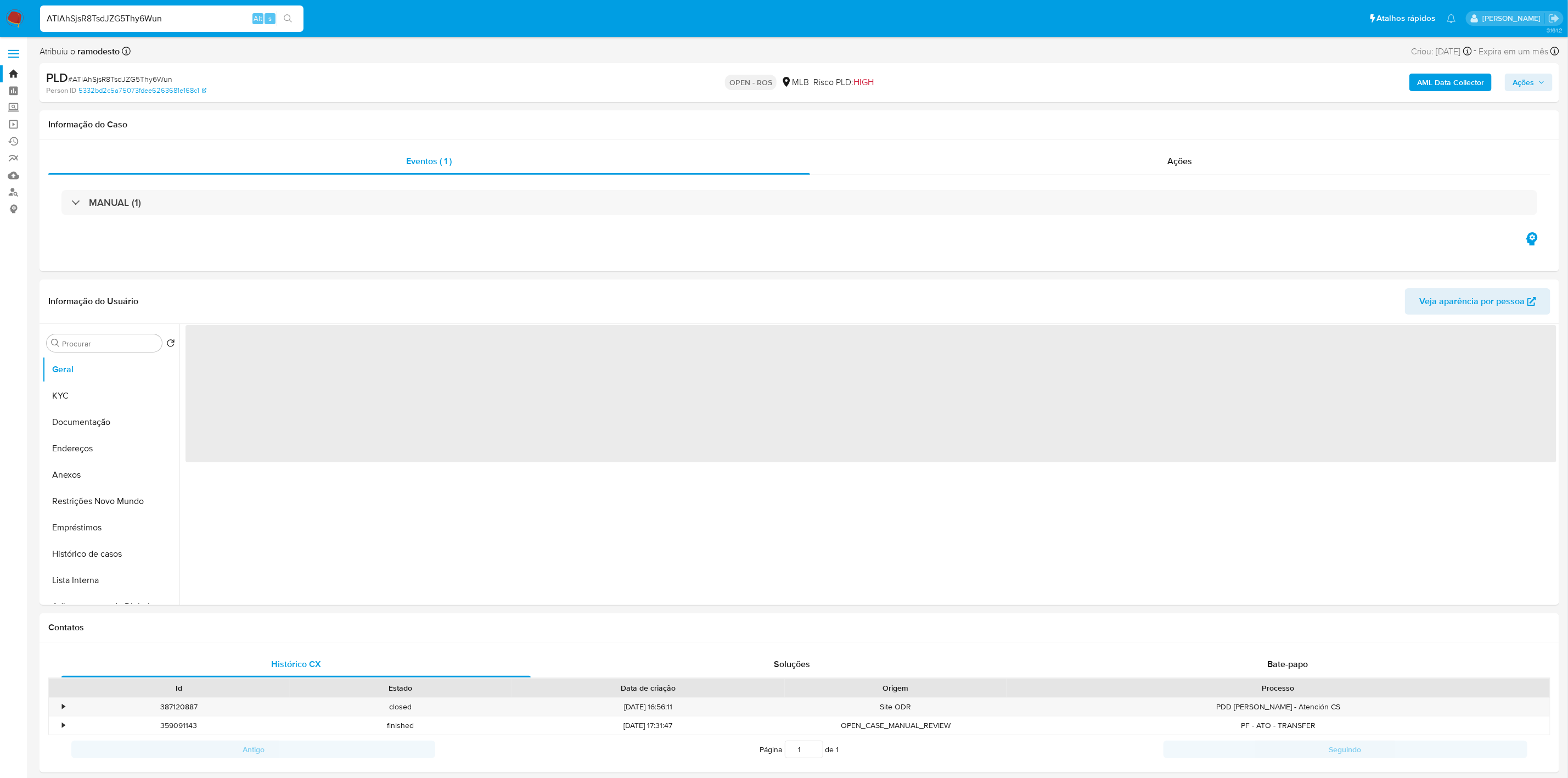
select select "10"
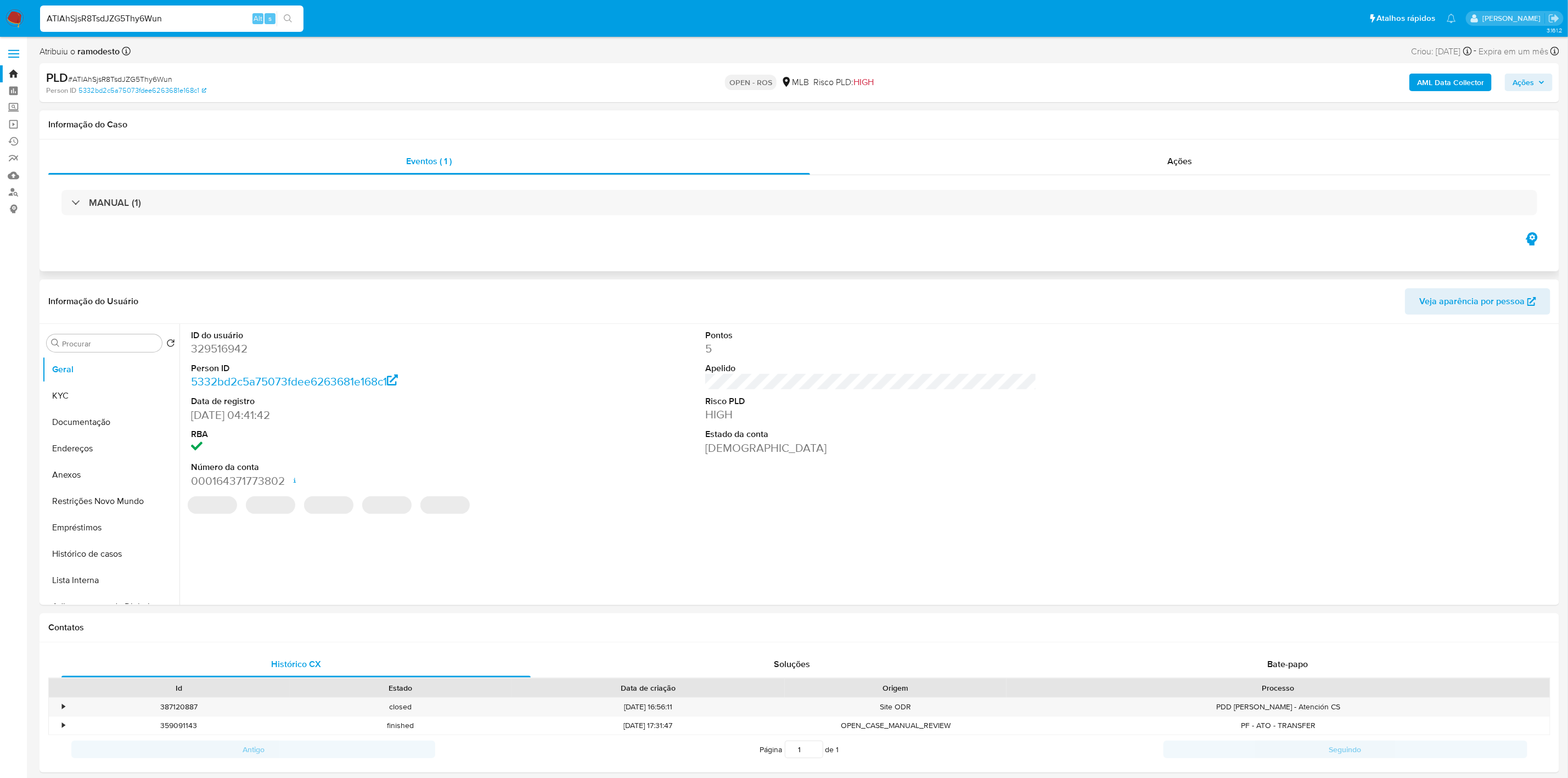
click at [1016, 177] on div "MANUAL (1)" at bounding box center [800, 202] width 1502 height 55
click at [1018, 155] on div "Ações" at bounding box center [1181, 161] width 741 height 26
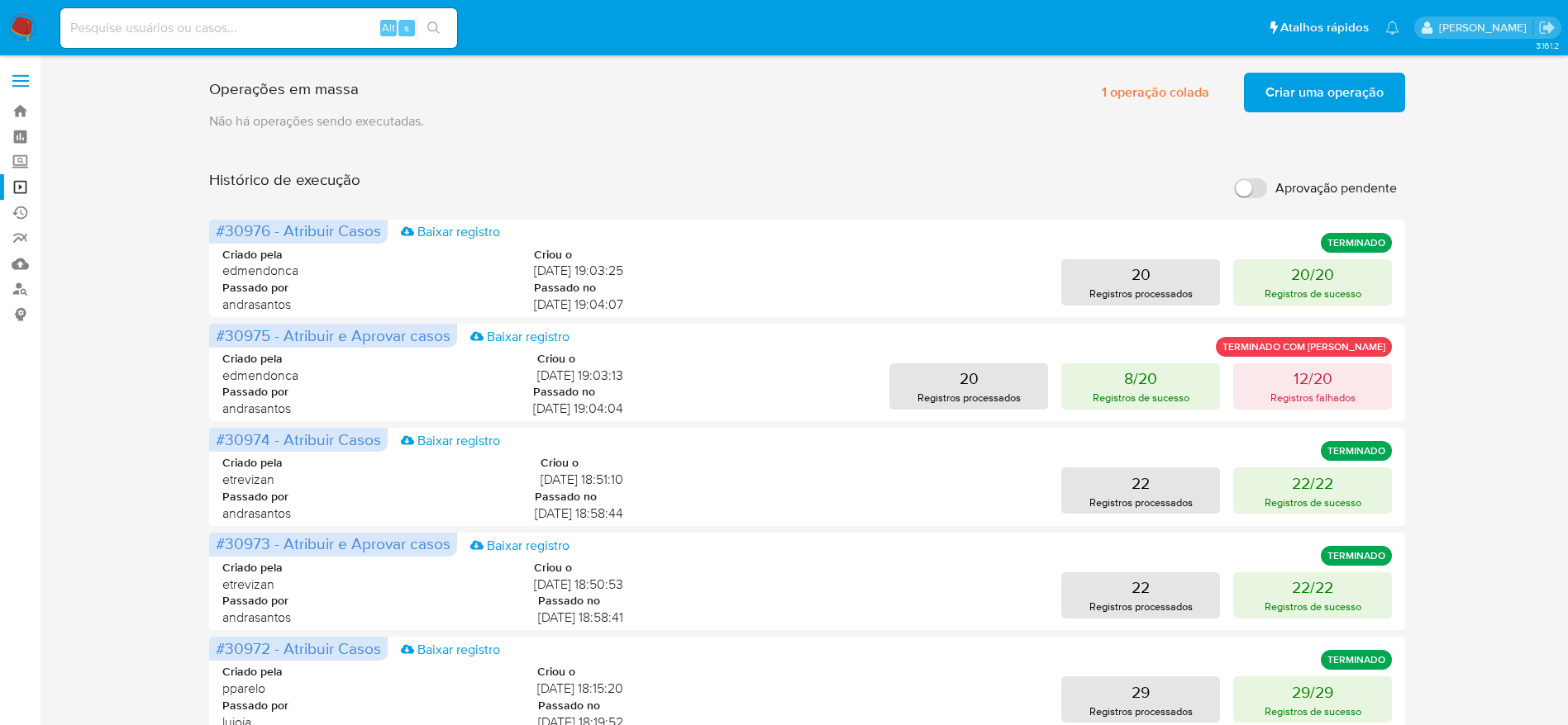
click at [1354, 85] on span "Criar uma operação" at bounding box center [1324, 91] width 118 height 36
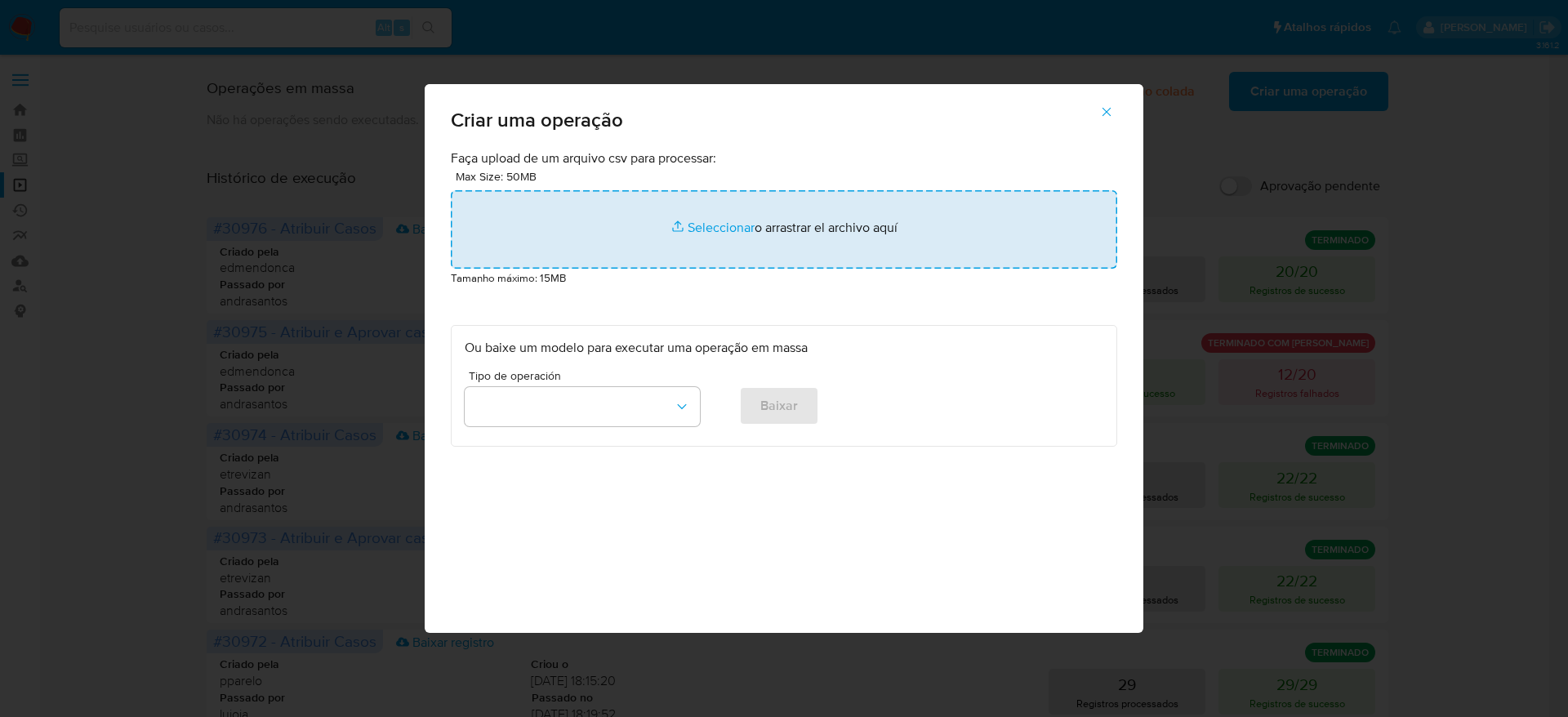
click at [826, 244] on input "file" at bounding box center [784, 229] width 667 height 79
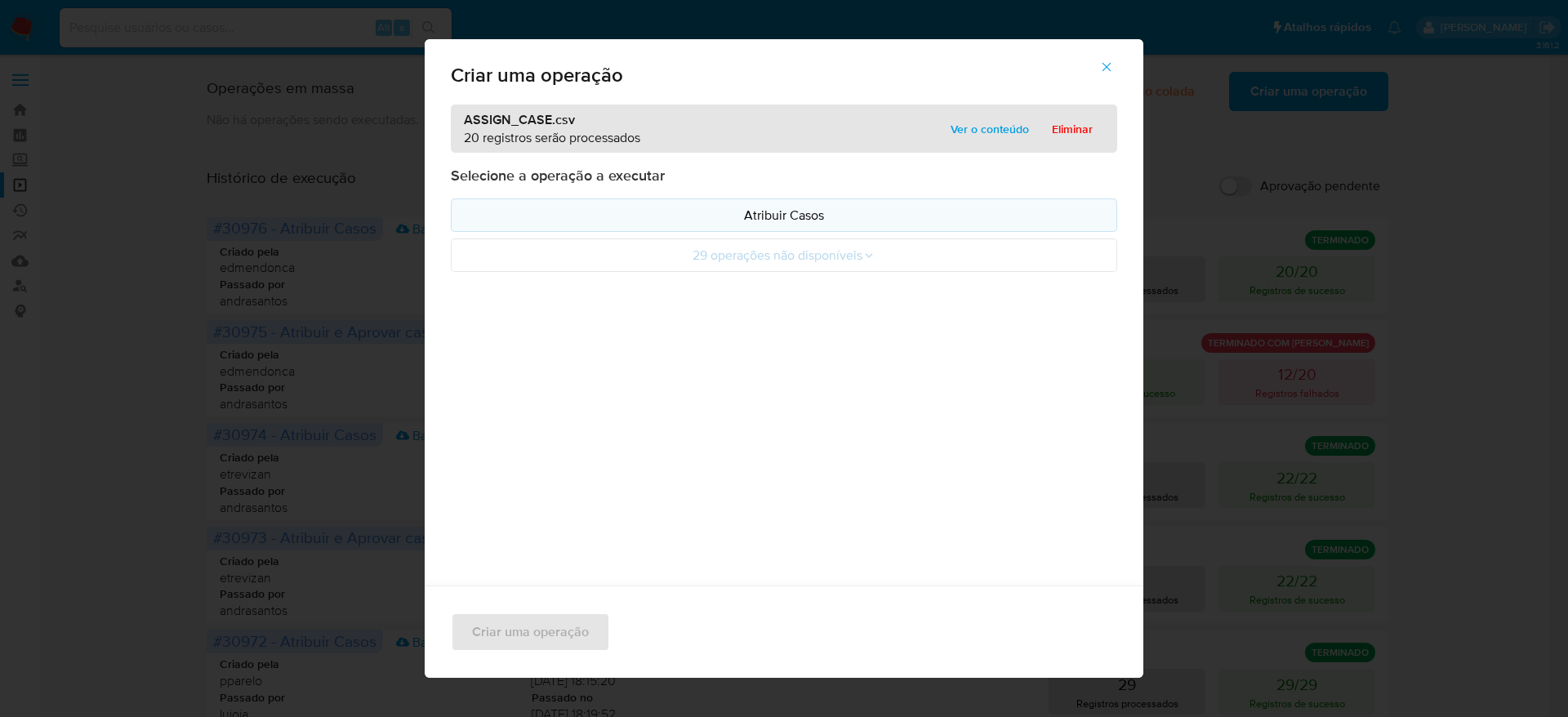
click at [886, 211] on p "Atribuir Casos" at bounding box center [784, 215] width 638 height 19
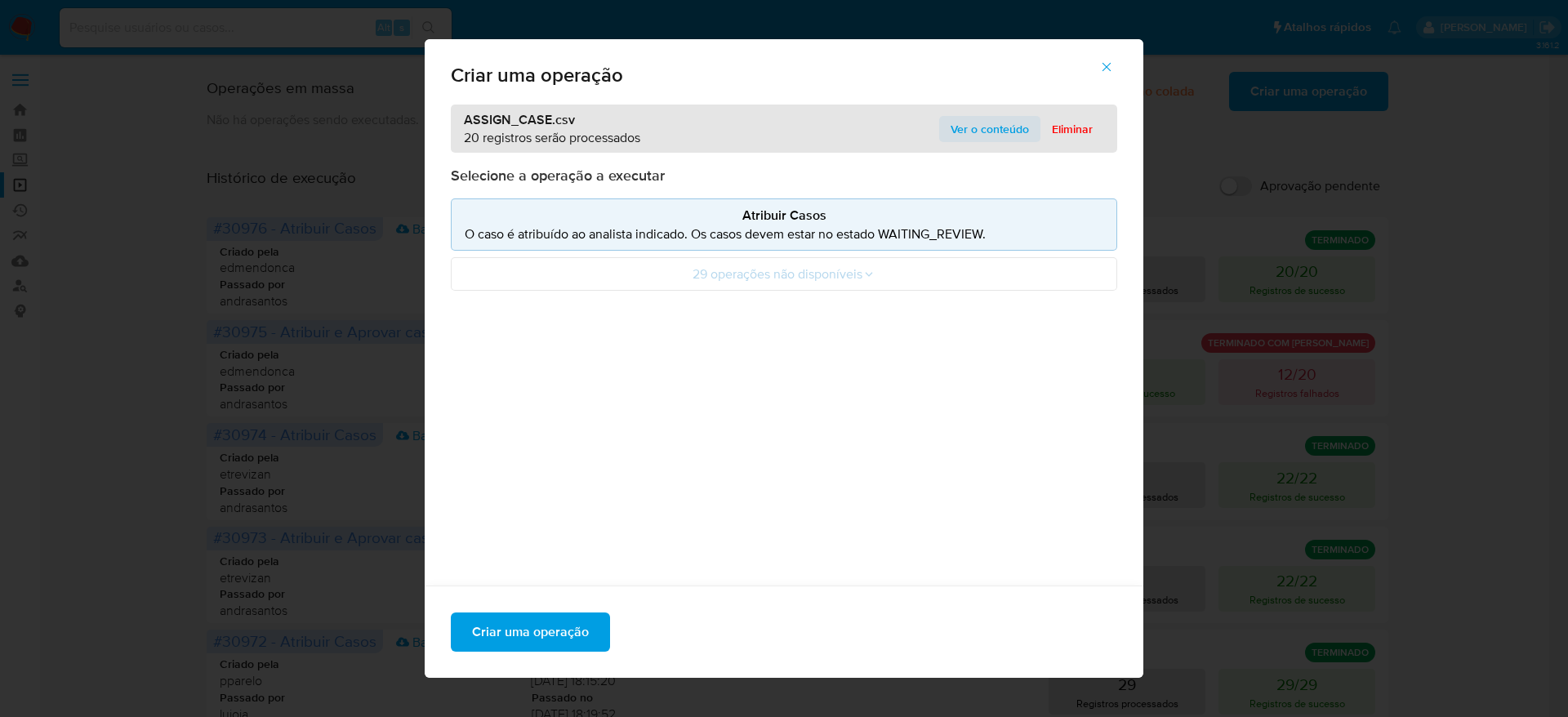
click at [979, 132] on span "Ver o conteúdo" at bounding box center [990, 129] width 79 height 23
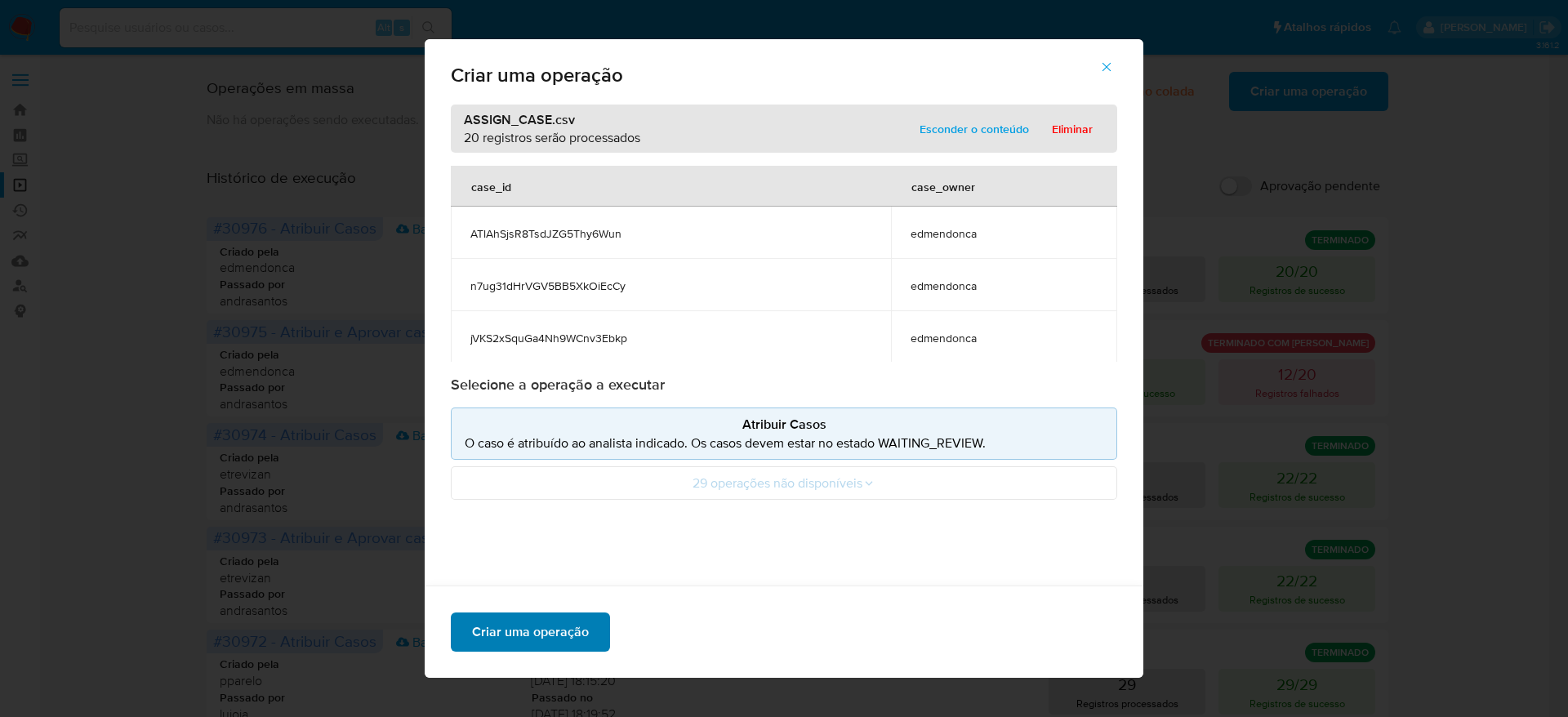
click at [506, 626] on span "Criar uma operação" at bounding box center [531, 632] width 117 height 36
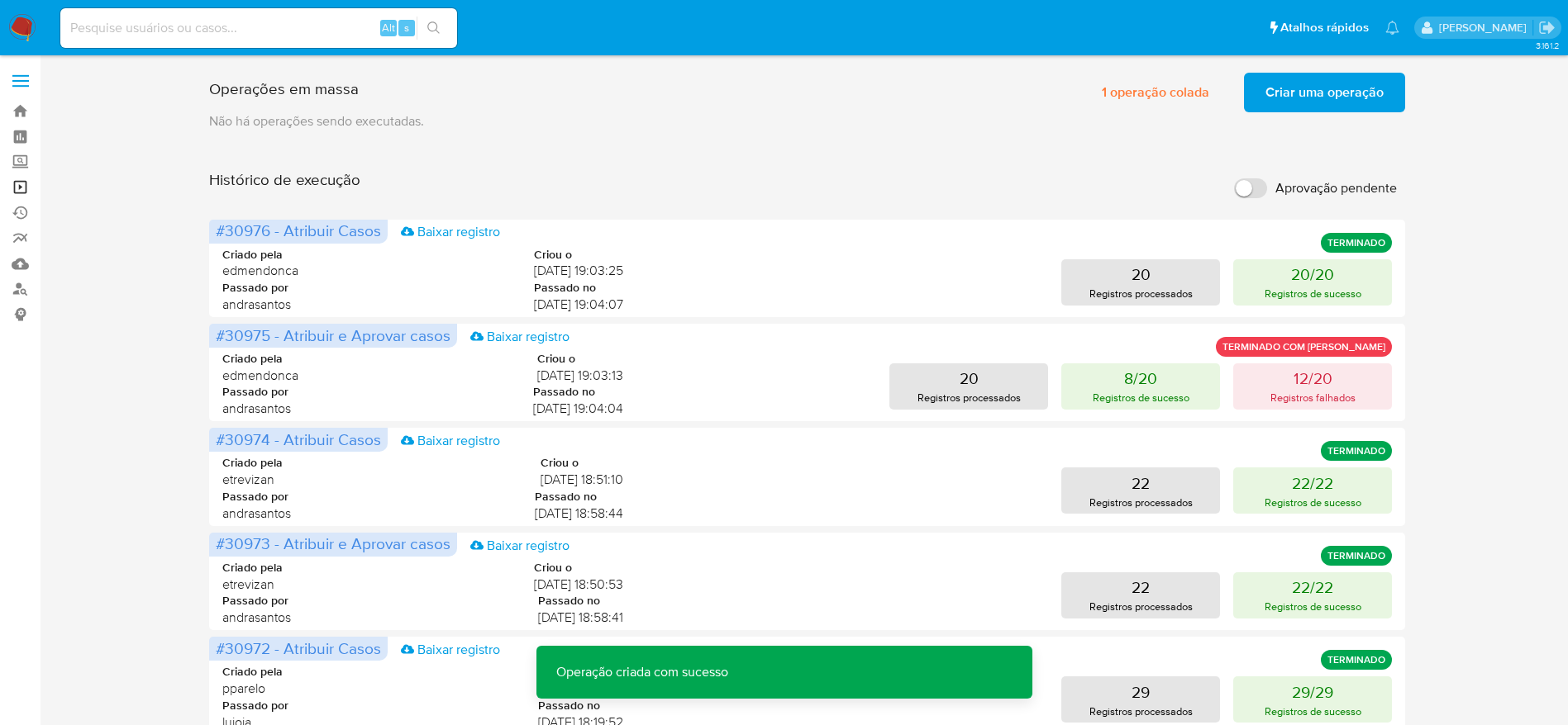
click at [25, 188] on link "Operações em massa" at bounding box center [98, 187] width 197 height 26
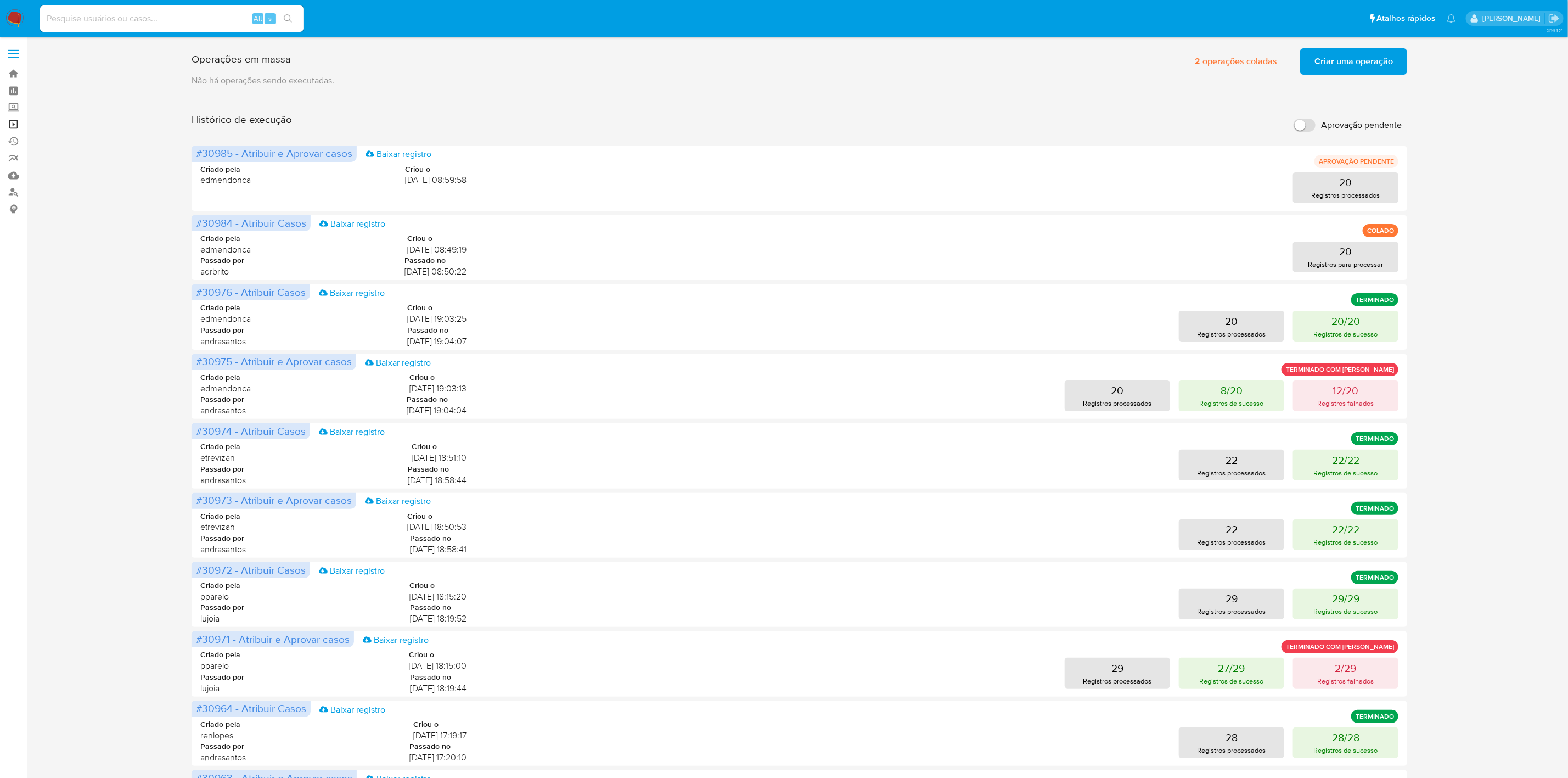
click at [6, 128] on link "Operações em massa" at bounding box center [65, 125] width 131 height 17
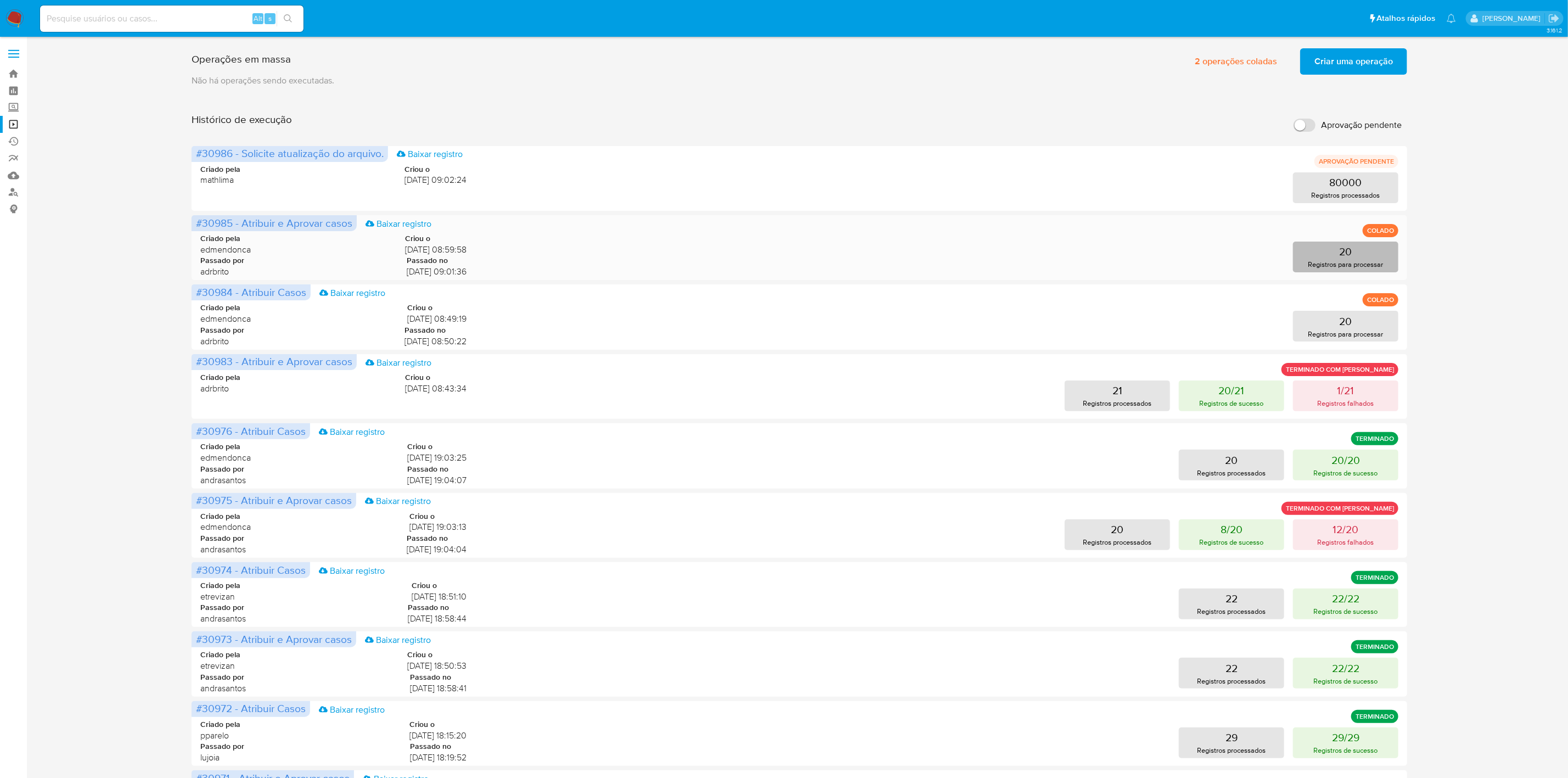
click at [1365, 262] on p "Registros para processar" at bounding box center [1346, 264] width 75 height 10
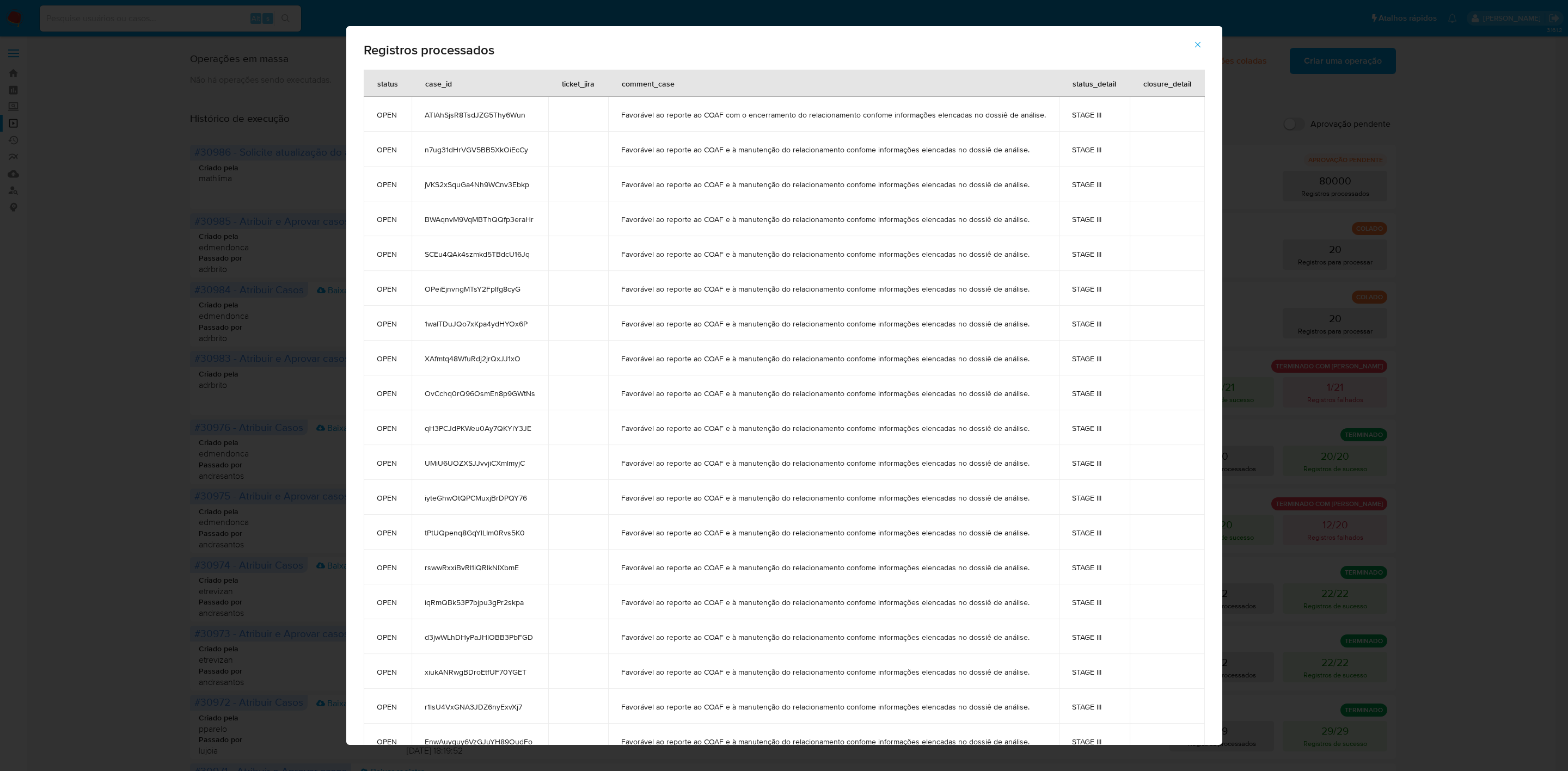
click at [1067, 260] on td "STAGE III" at bounding box center [1094, 253] width 71 height 35
click at [1198, 48] on icon "button" at bounding box center [1198, 44] width 10 height 10
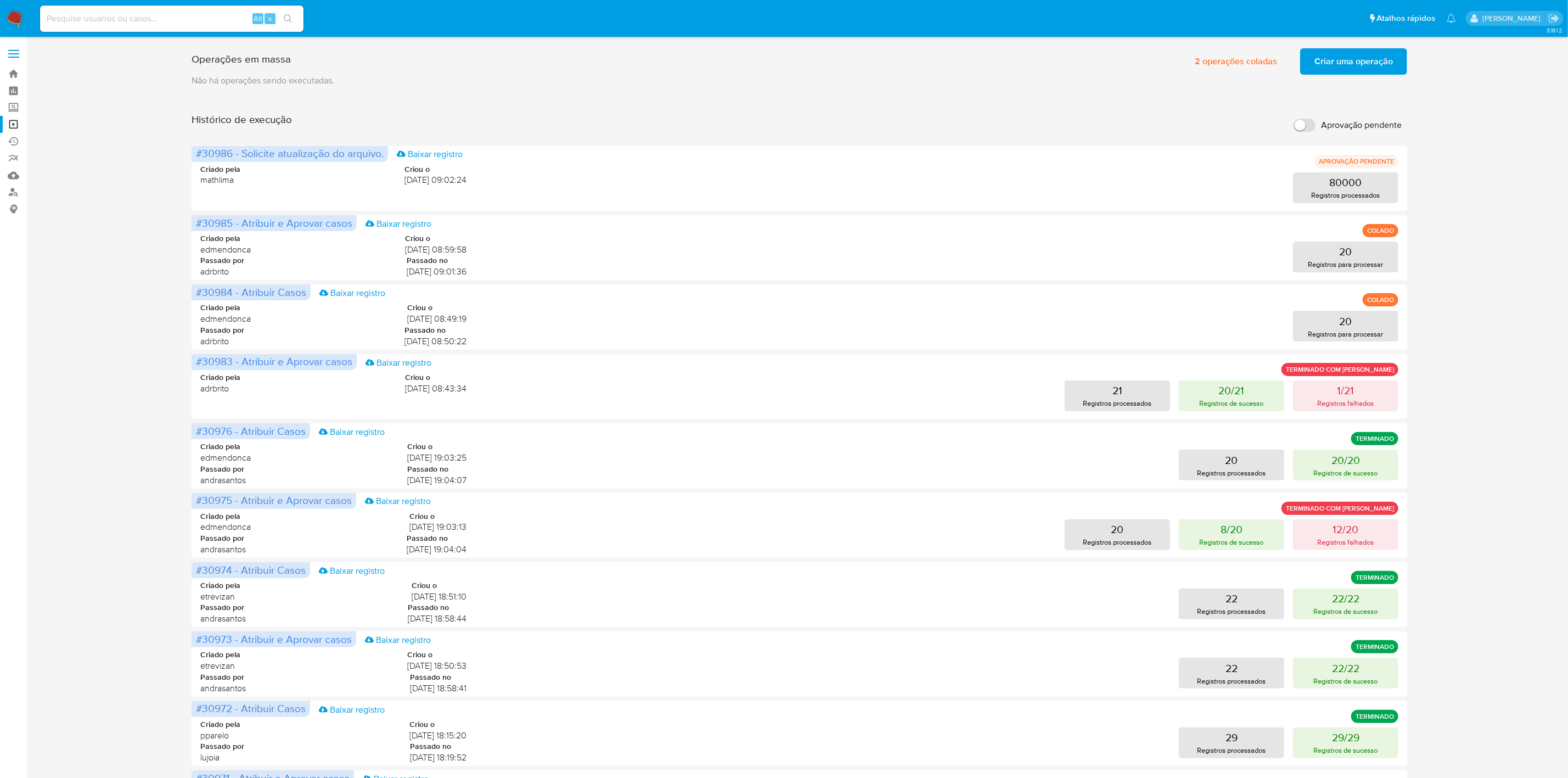
click at [112, 238] on div "Operações em massa 2 operações coladas Criar uma operação Só pode haver no máxi…" at bounding box center [799, 457] width 1520 height 827
click at [136, 107] on div "Operações em massa 2 operações coladas Criar uma operação Só pode haver no máxi…" at bounding box center [799, 457] width 1520 height 827
click at [12, 123] on link "Operações em massa" at bounding box center [65, 125] width 131 height 17
click at [127, 143] on div "Operações em massa 2 operações coladas Criar uma operação Só pode haver no máxi…" at bounding box center [799, 457] width 1520 height 827
click at [104, 190] on div "Operações em massa 2 operações coladas Criar uma operação Só pode haver no máxi…" at bounding box center [799, 457] width 1520 height 827
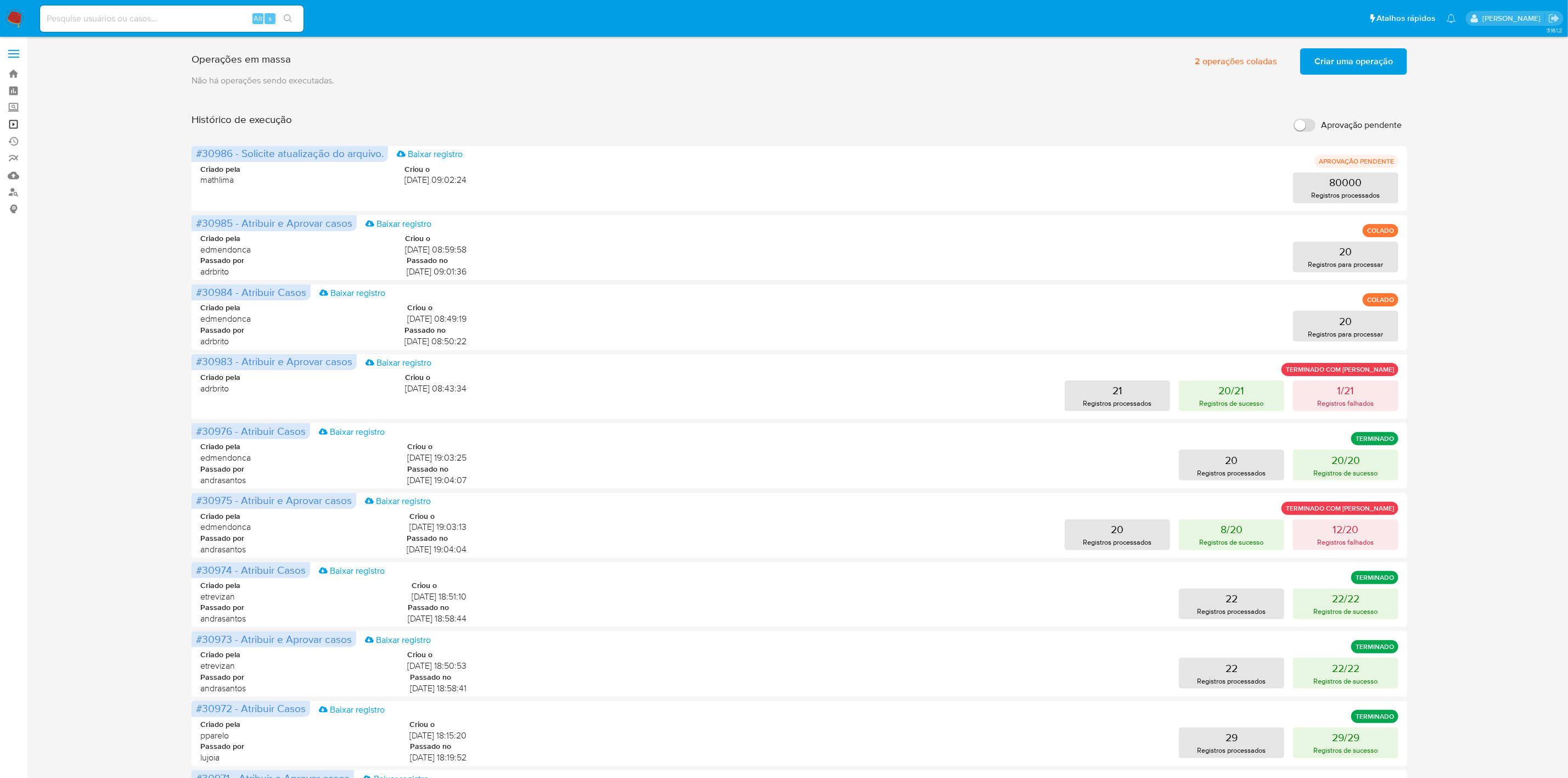
click at [15, 120] on link "Operações em massa" at bounding box center [65, 125] width 131 height 17
click at [70, 121] on div "Operações em massa 1 operação colada Criar uma operação Só pode haver no máximo…" at bounding box center [799, 457] width 1520 height 827
click at [17, 117] on link "Operações em massa" at bounding box center [65, 125] width 131 height 17
click at [1377, 270] on button "20 Registros para processar" at bounding box center [1346, 257] width 106 height 31
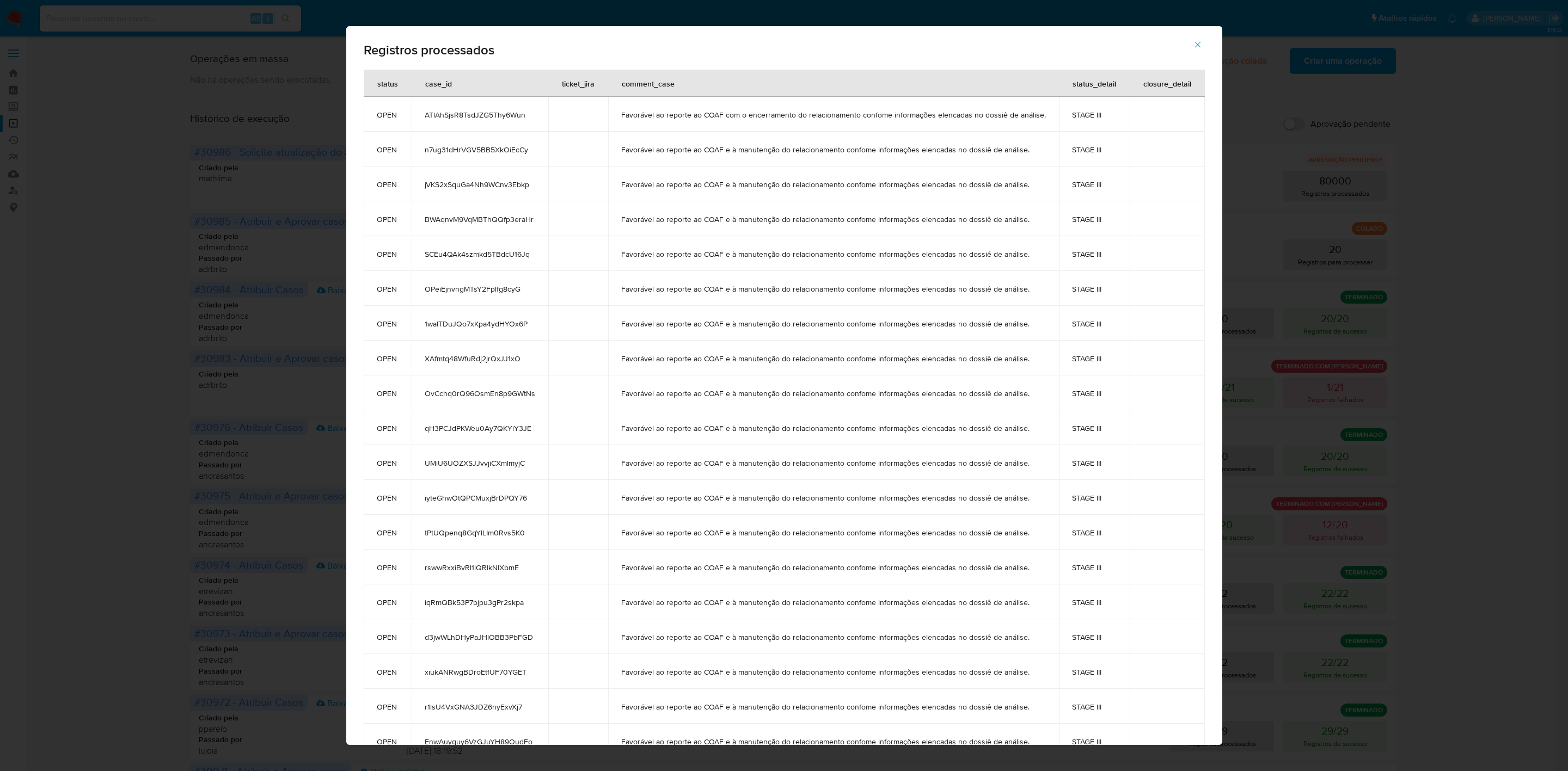
click at [1198, 43] on icon "button" at bounding box center [1198, 44] width 10 height 10
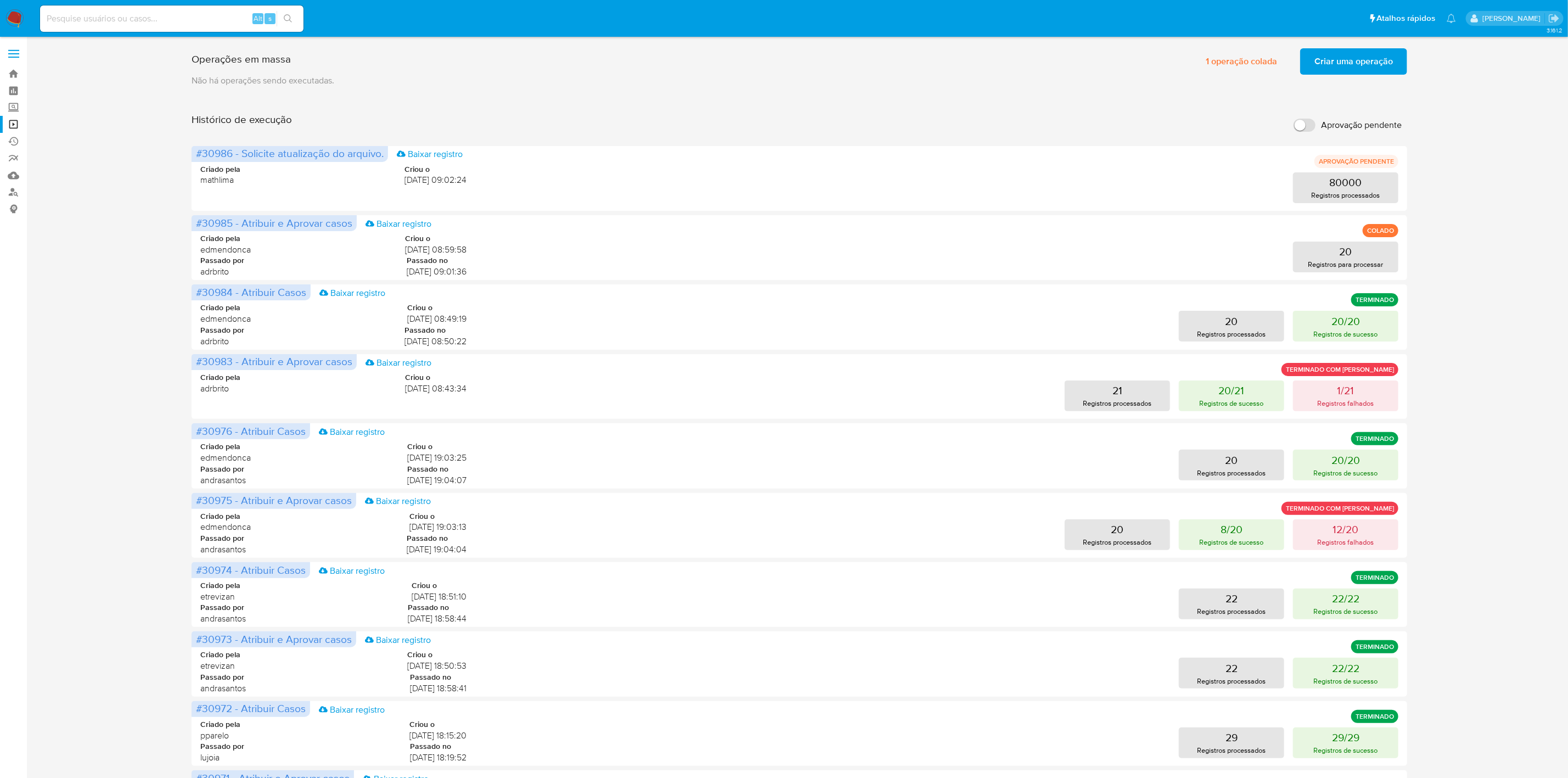
click at [63, 172] on div "Operações em massa 1 operação colada Criar uma operação Só pode haver no máximo…" at bounding box center [799, 457] width 1520 height 827
click at [15, 125] on link "Operações em massa" at bounding box center [65, 125] width 131 height 17
click at [15, 124] on link "Operações em massa" at bounding box center [65, 125] width 131 height 17
click at [14, 126] on link "Operações em massa" at bounding box center [65, 125] width 131 height 17
click at [1339, 257] on button "20 Registros para processar" at bounding box center [1346, 257] width 106 height 31
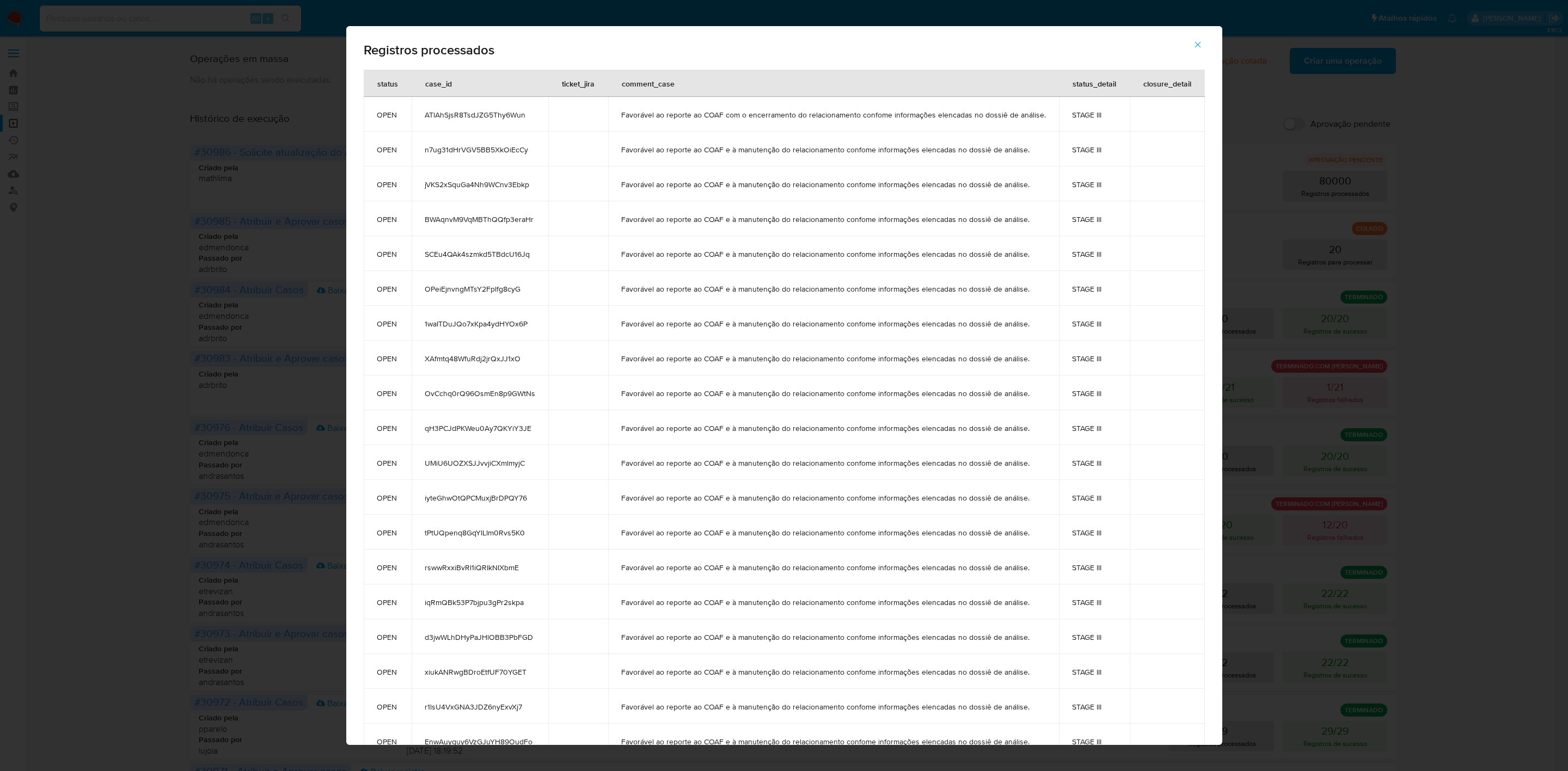
click at [1203, 48] on icon "button" at bounding box center [1198, 44] width 10 height 10
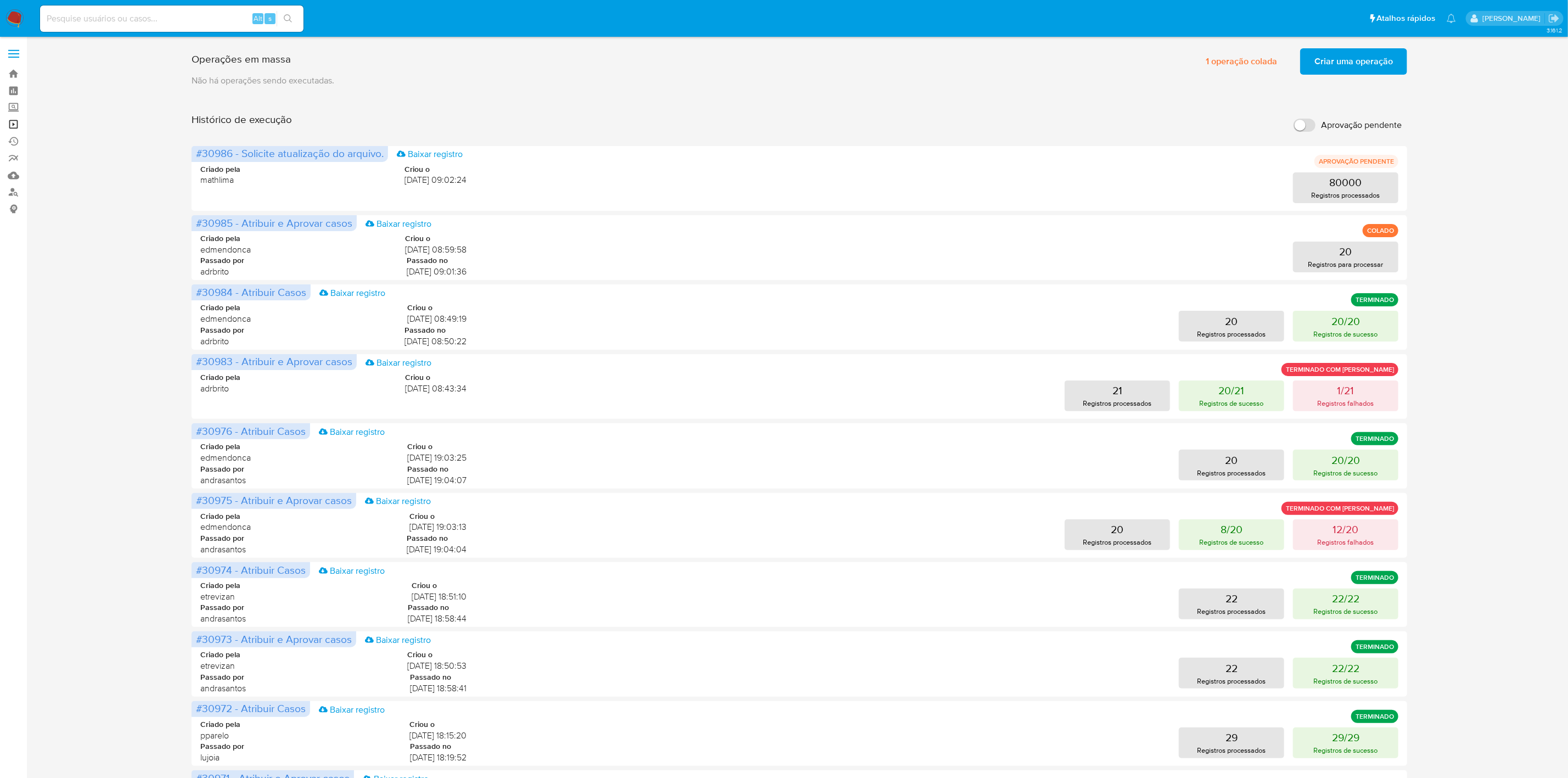
click at [8, 125] on link "Operações em massa" at bounding box center [65, 125] width 131 height 17
click at [1369, 259] on button "20 Registros para processar" at bounding box center [1346, 257] width 106 height 31
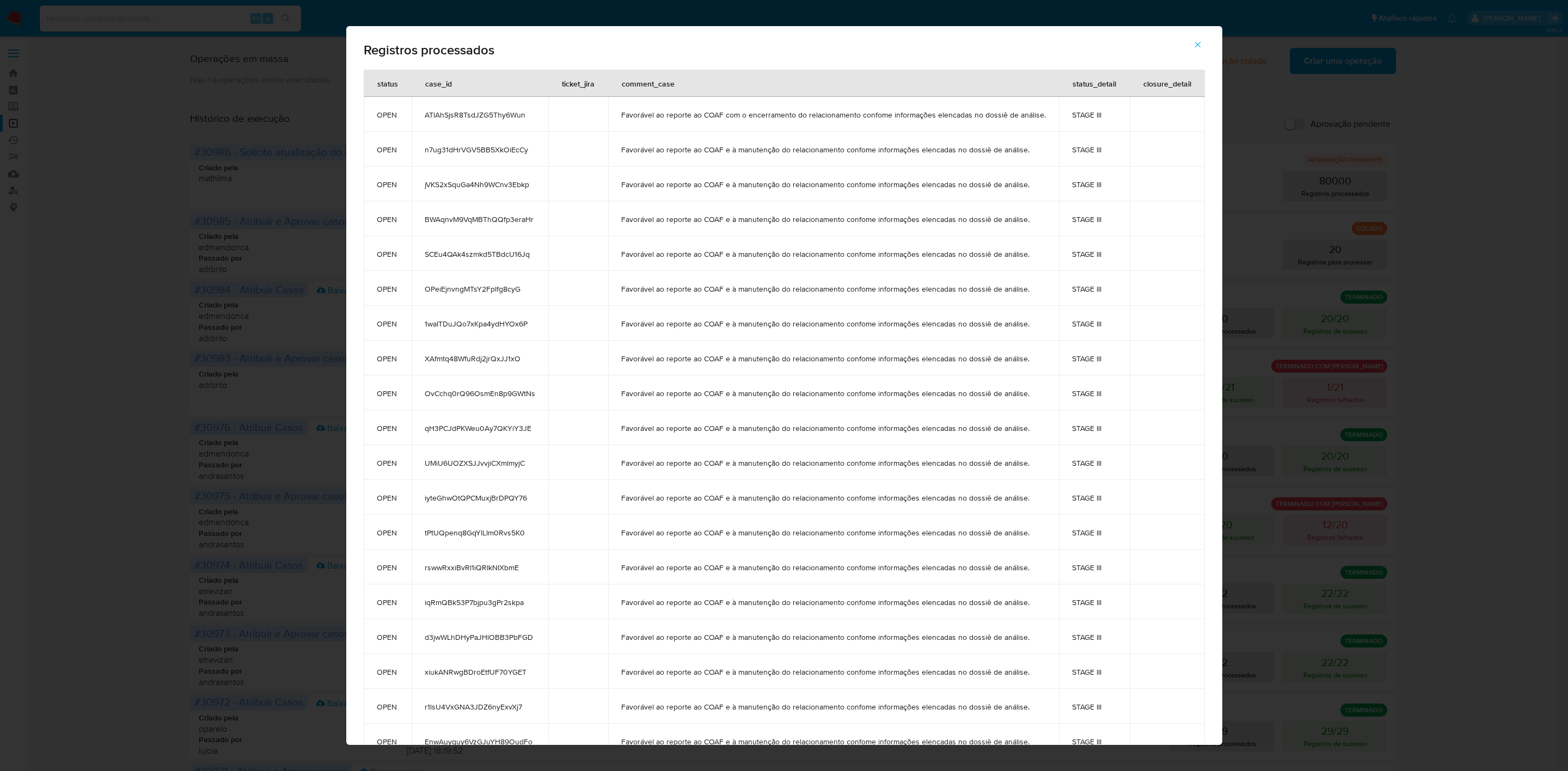
click at [482, 118] on span "ATlAhSjsR8TsdJZG5Thy6Wun" at bounding box center [480, 115] width 111 height 10
click at [1203, 46] on icon "button" at bounding box center [1198, 44] width 10 height 10
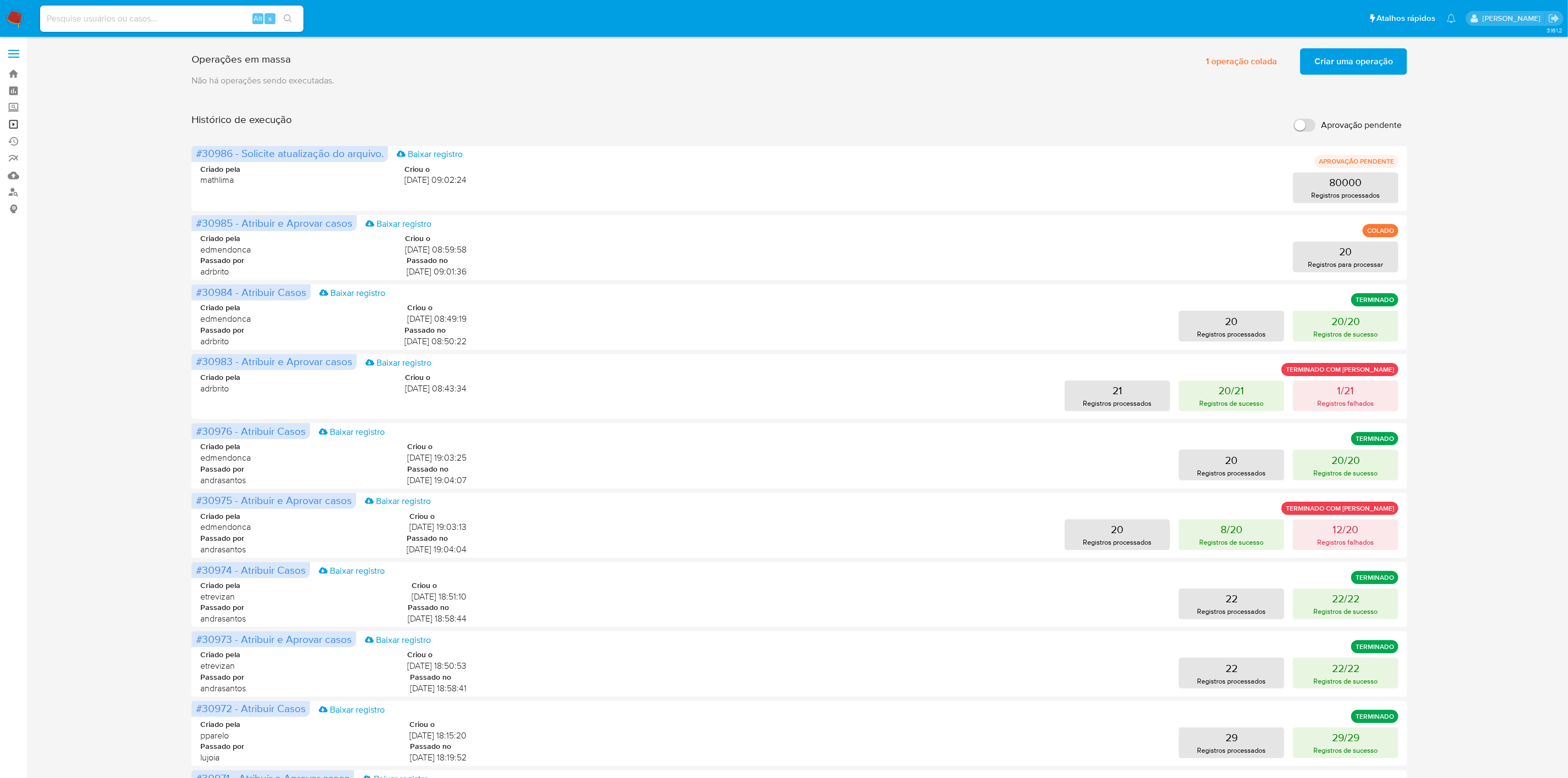
click at [12, 126] on link "Operações em massa" at bounding box center [65, 125] width 131 height 17
click at [1336, 263] on p "Registros falhados" at bounding box center [1346, 264] width 56 height 10
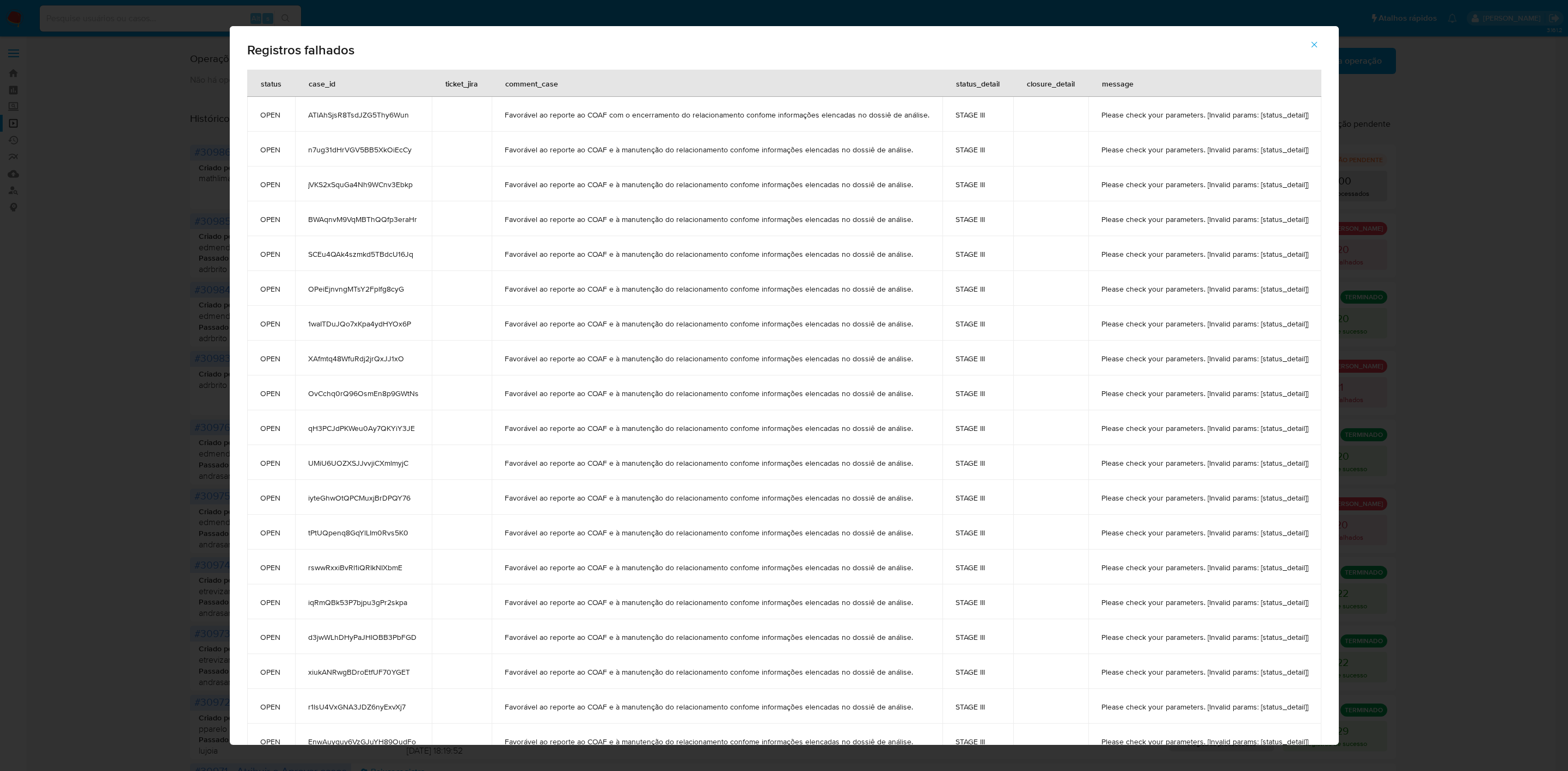
click at [1317, 49] on icon "button" at bounding box center [1314, 44] width 10 height 10
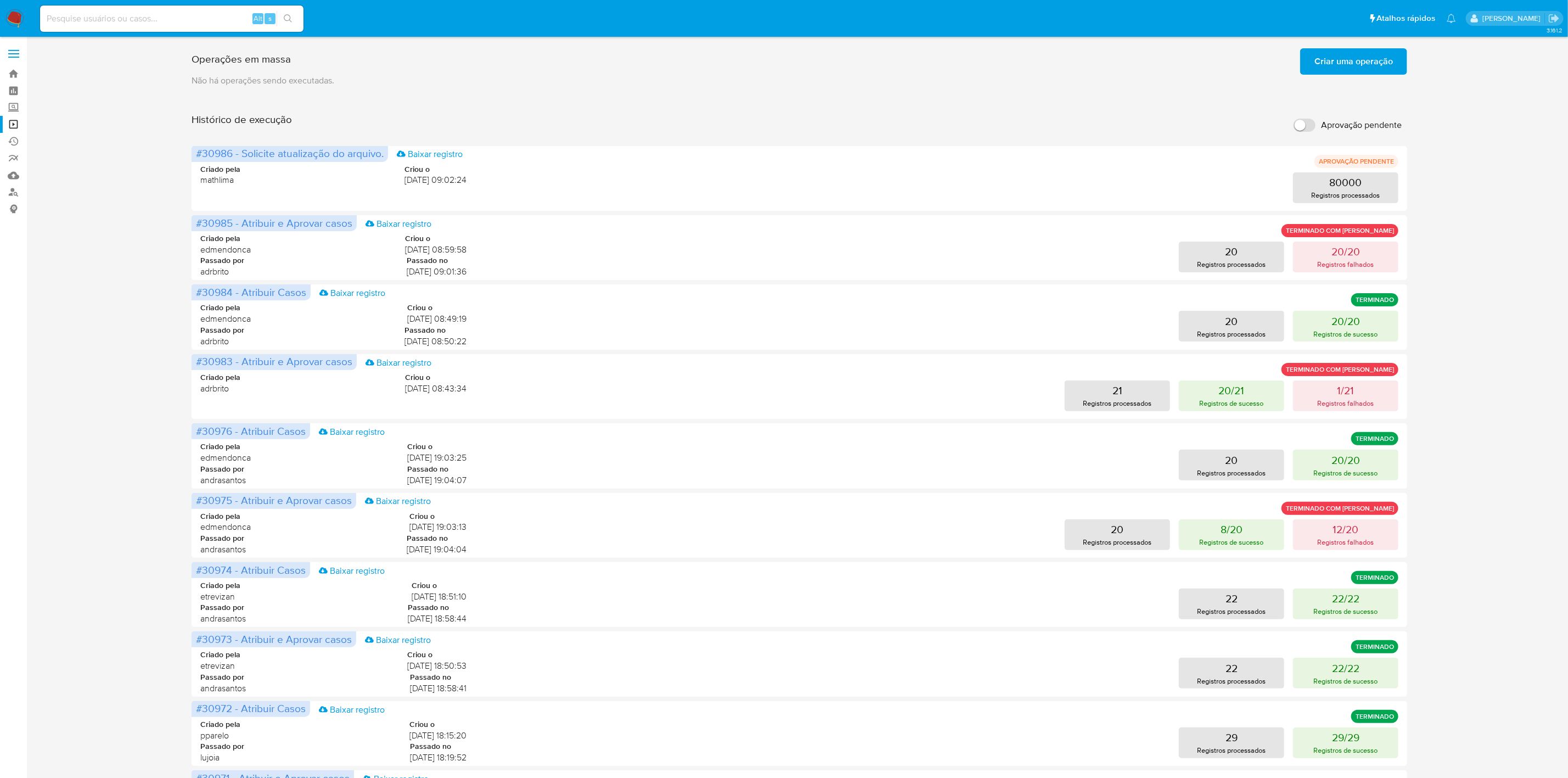
click at [1337, 65] on span "Criar uma operação" at bounding box center [1354, 61] width 79 height 24
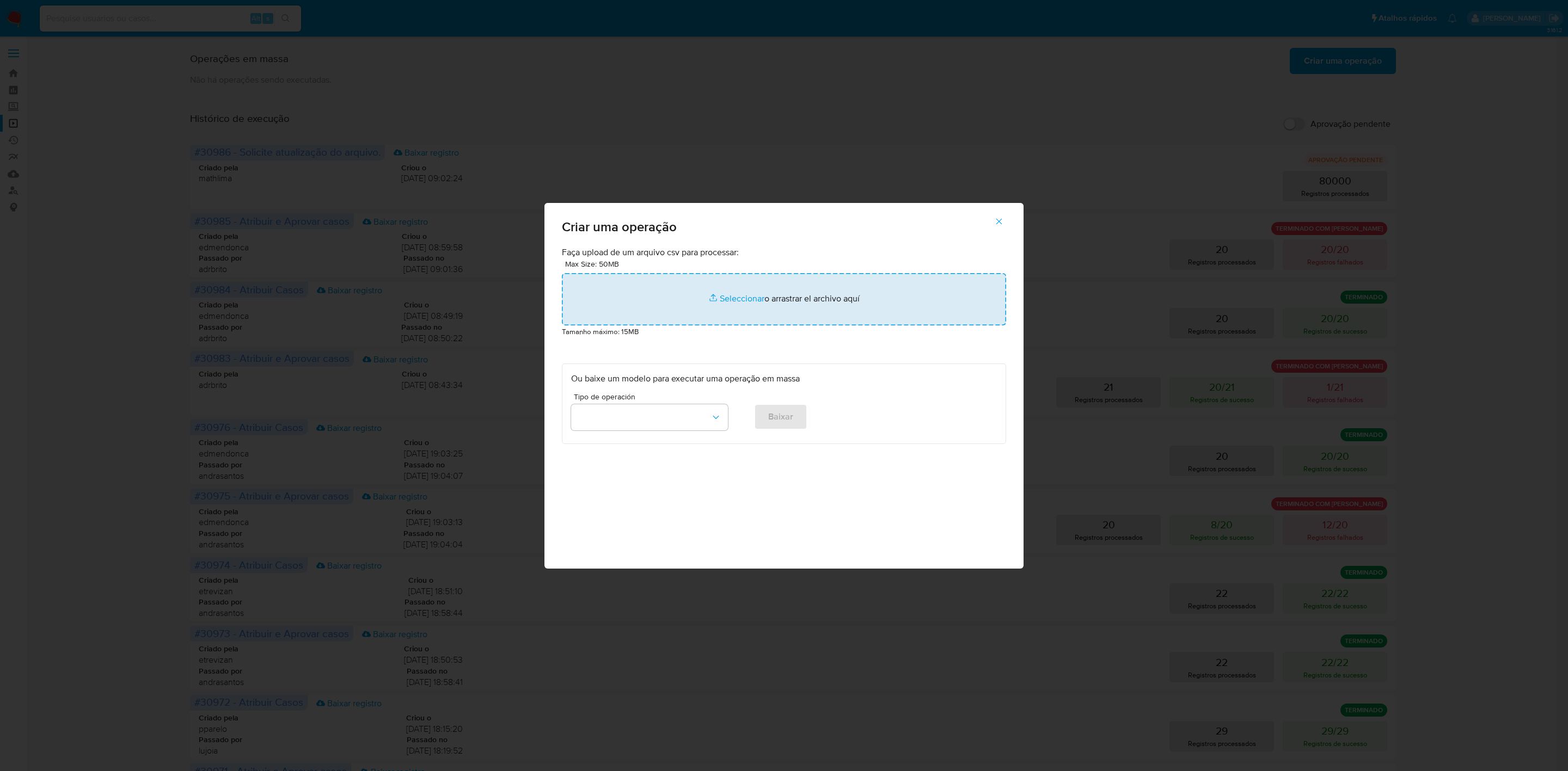
click at [654, 287] on input "file" at bounding box center [784, 299] width 444 height 52
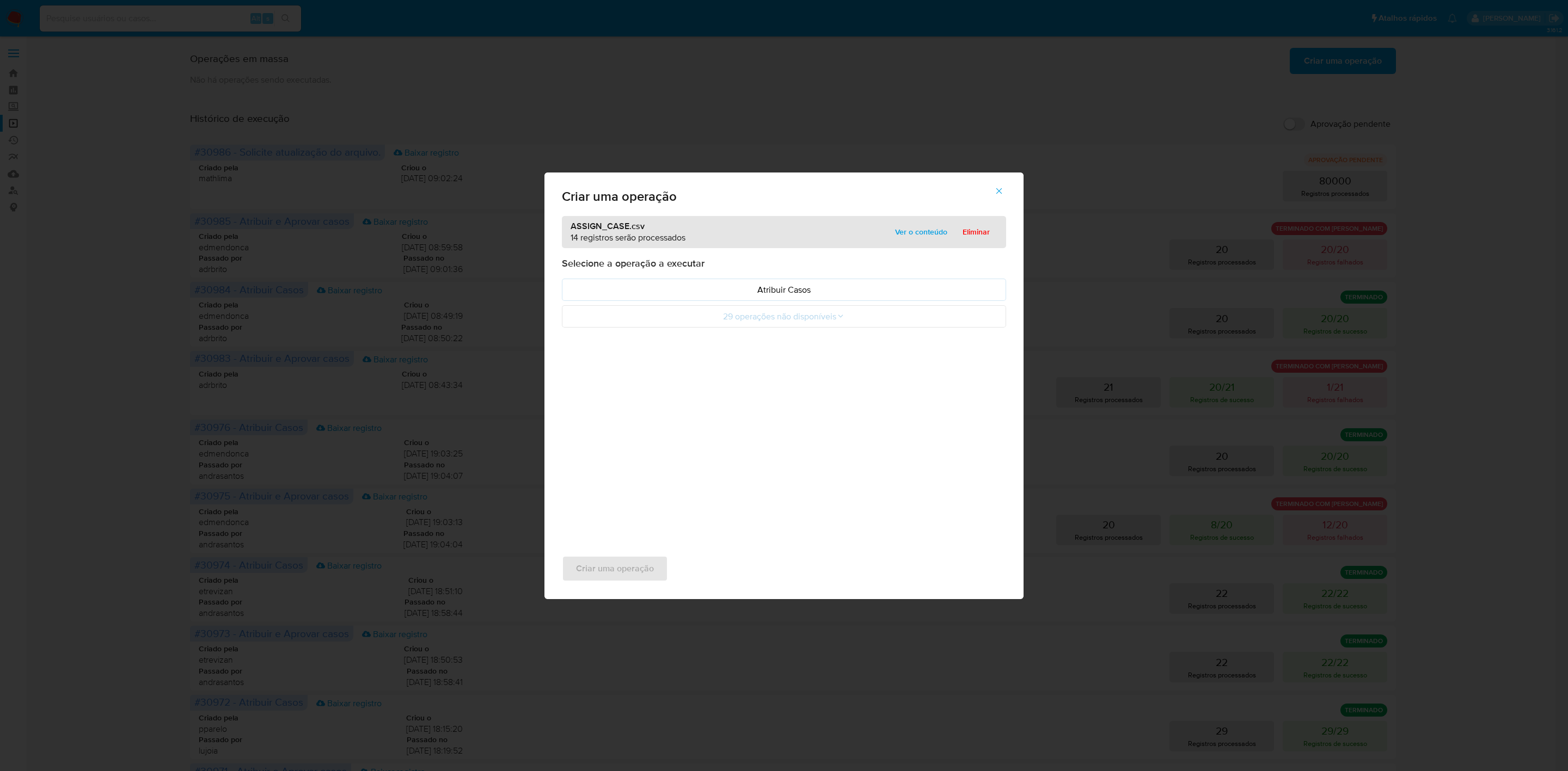
drag, startPoint x: 654, startPoint y: 287, endPoint x: 919, endPoint y: 230, distance: 271.1
click at [919, 230] on span "Ver o conteúdo" at bounding box center [921, 232] width 52 height 15
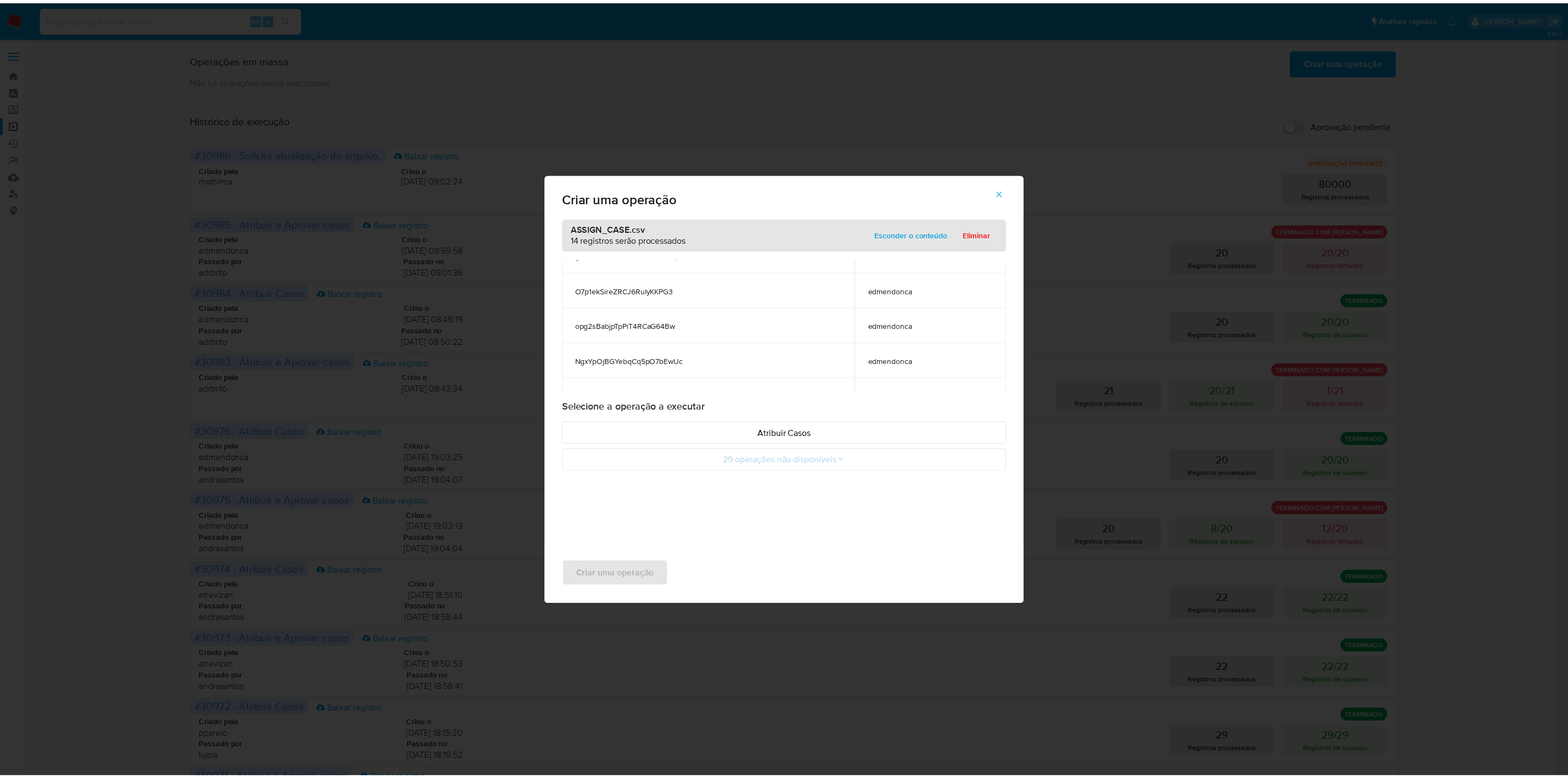
scroll to position [387, 0]
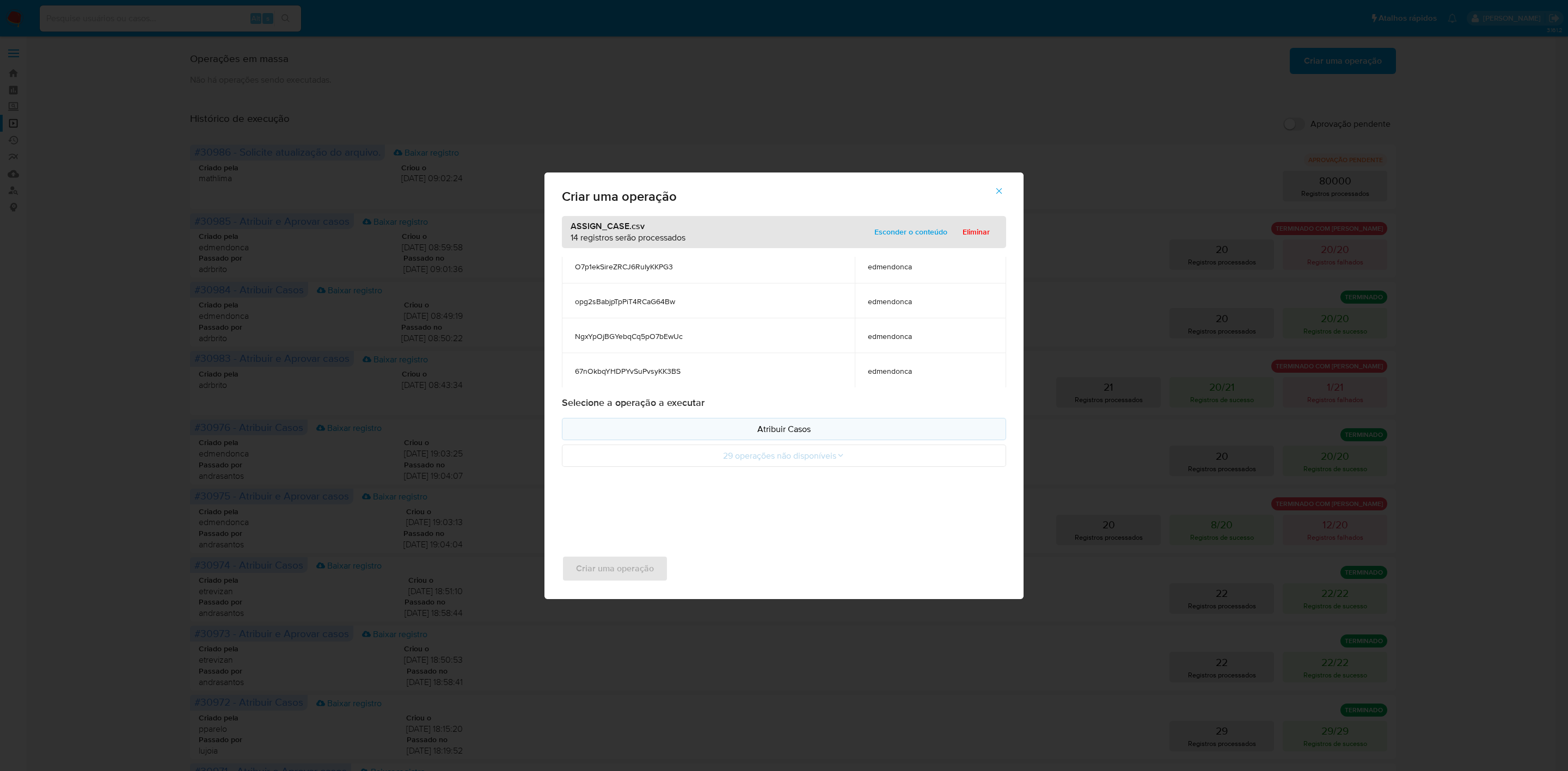
drag, startPoint x: 774, startPoint y: 421, endPoint x: 776, endPoint y: 428, distance: 7.3
click at [775, 421] on button "Atribuir Casos" at bounding box center [784, 429] width 444 height 23
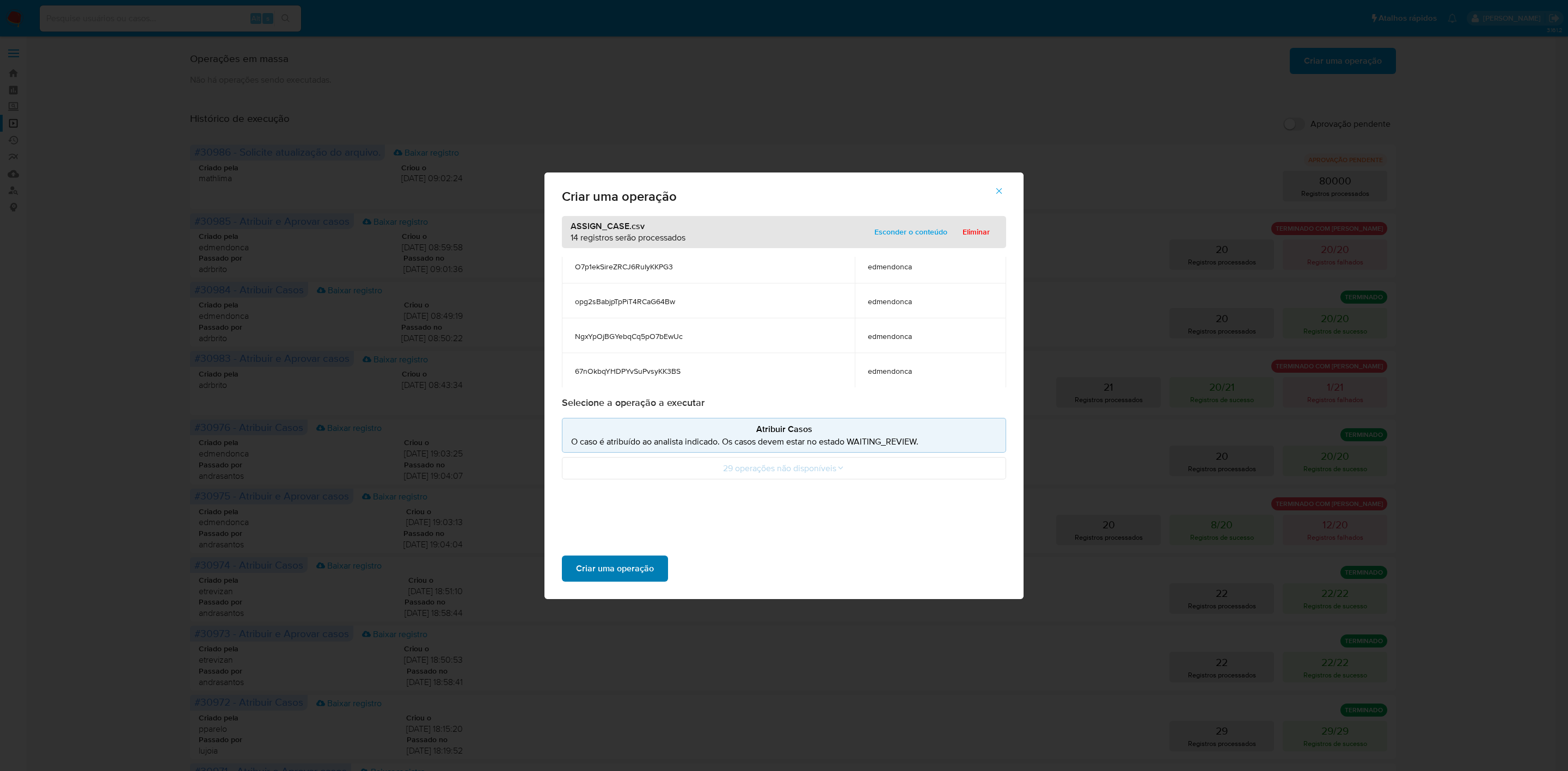
click at [616, 577] on span "Criar uma operação" at bounding box center [615, 568] width 78 height 24
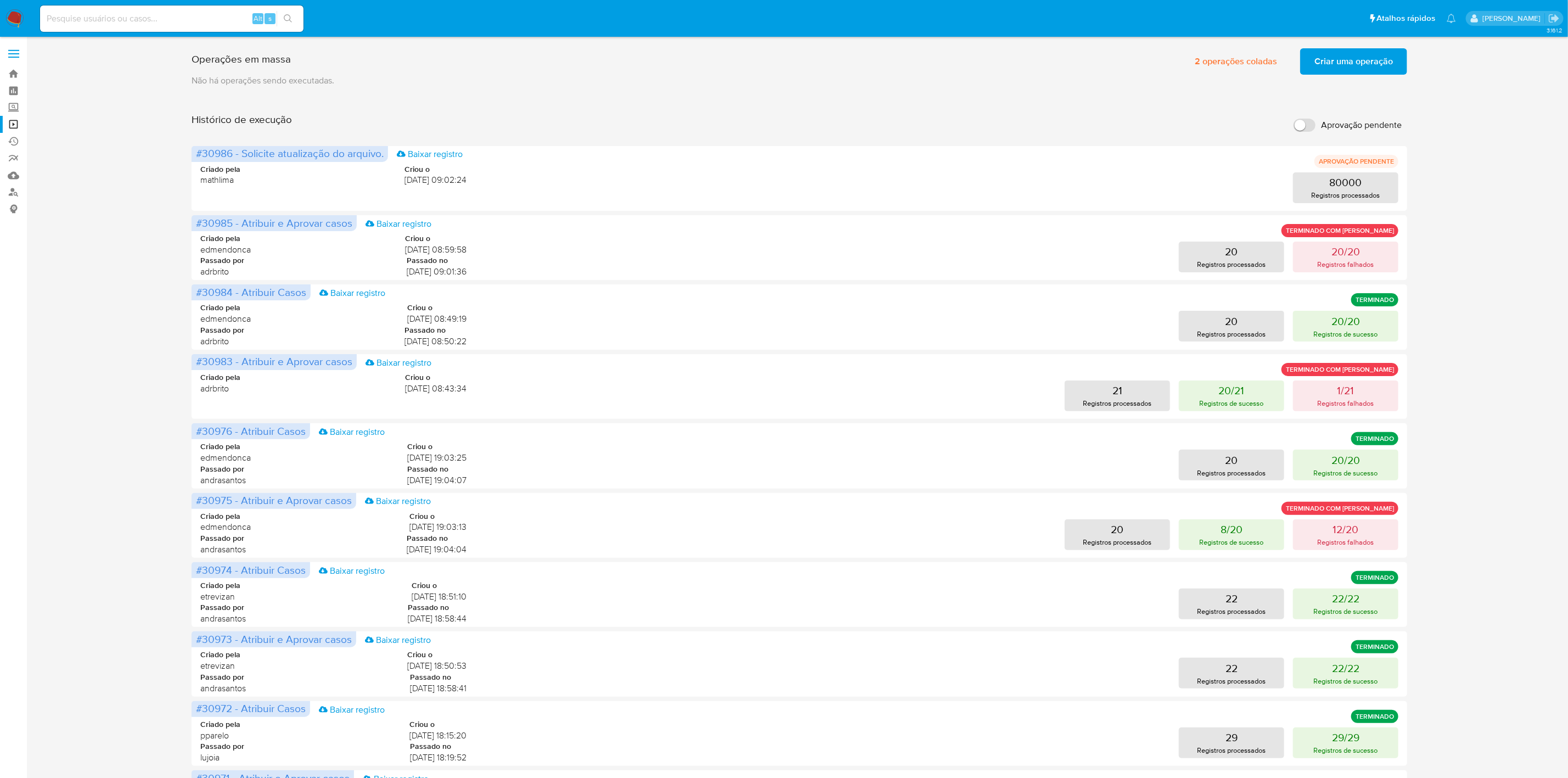
click at [20, 23] on img at bounding box center [15, 18] width 18 height 18
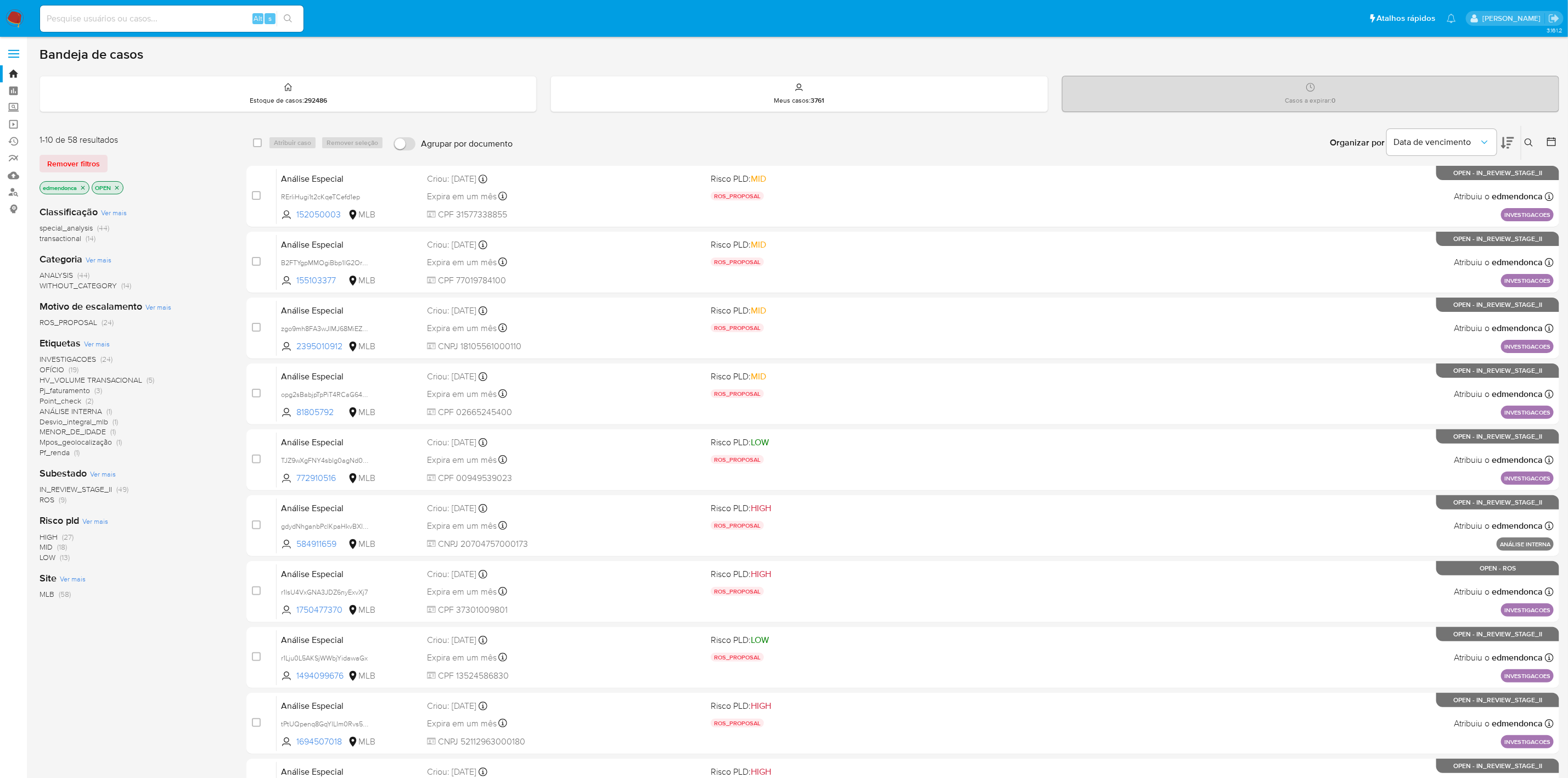
click at [39, 502] on main "3.161.2" at bounding box center [784, 453] width 1568 height 907
click at [47, 500] on span "ROS" at bounding box center [47, 500] width 15 height 11
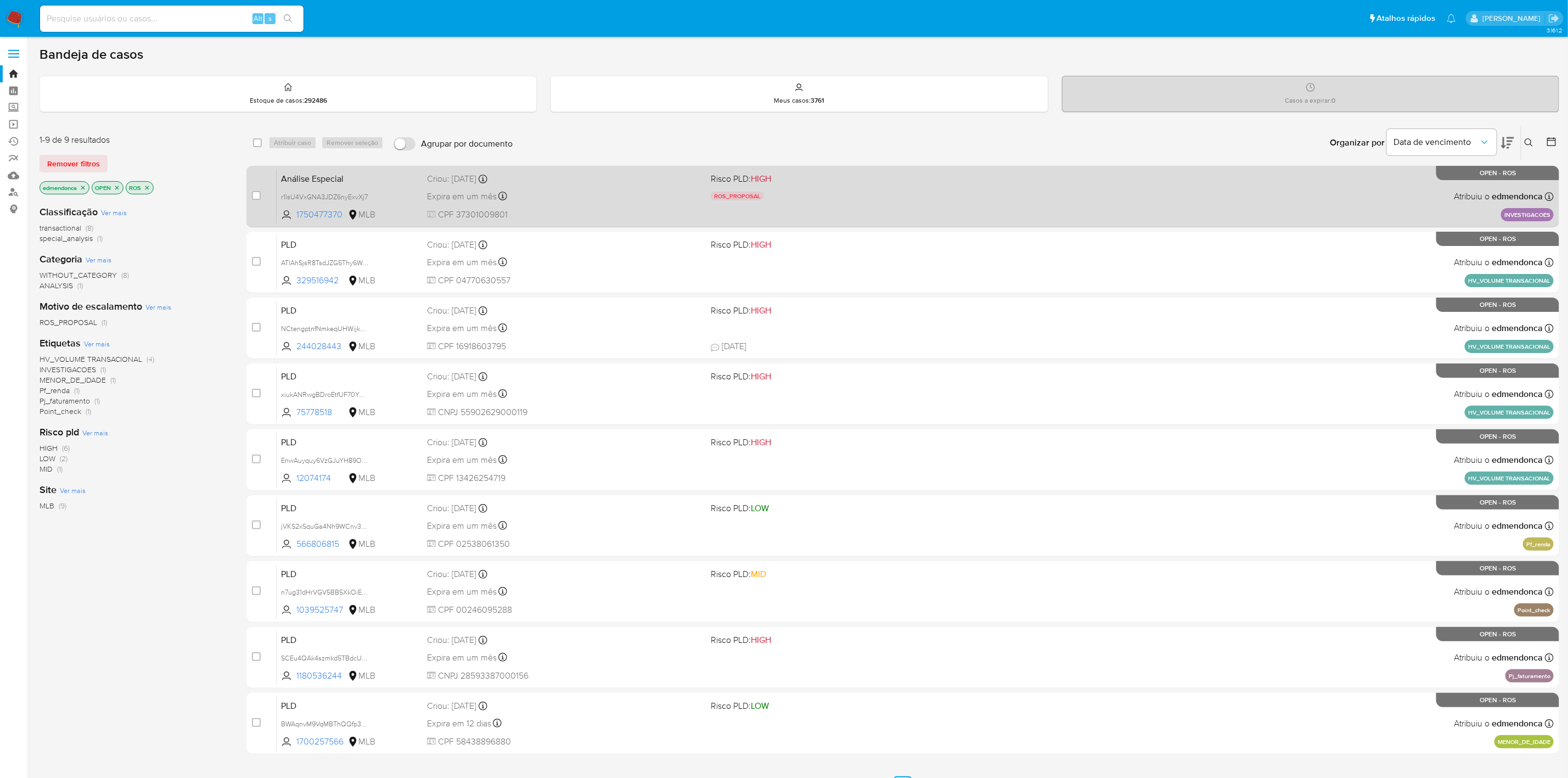
click at [863, 176] on span "Risco PLD: HIGH" at bounding box center [848, 177] width 275 height 14
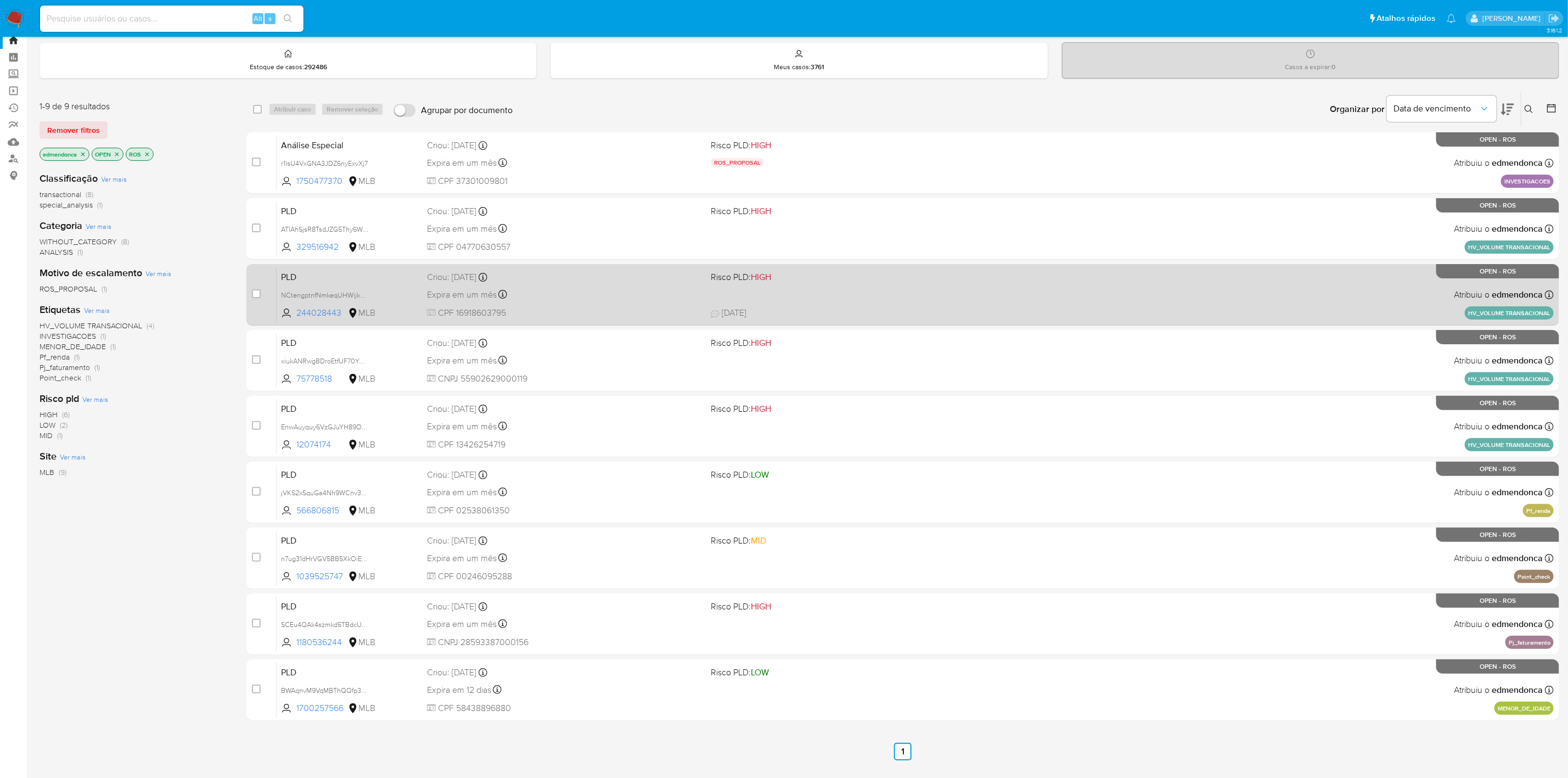
scroll to position [61, 0]
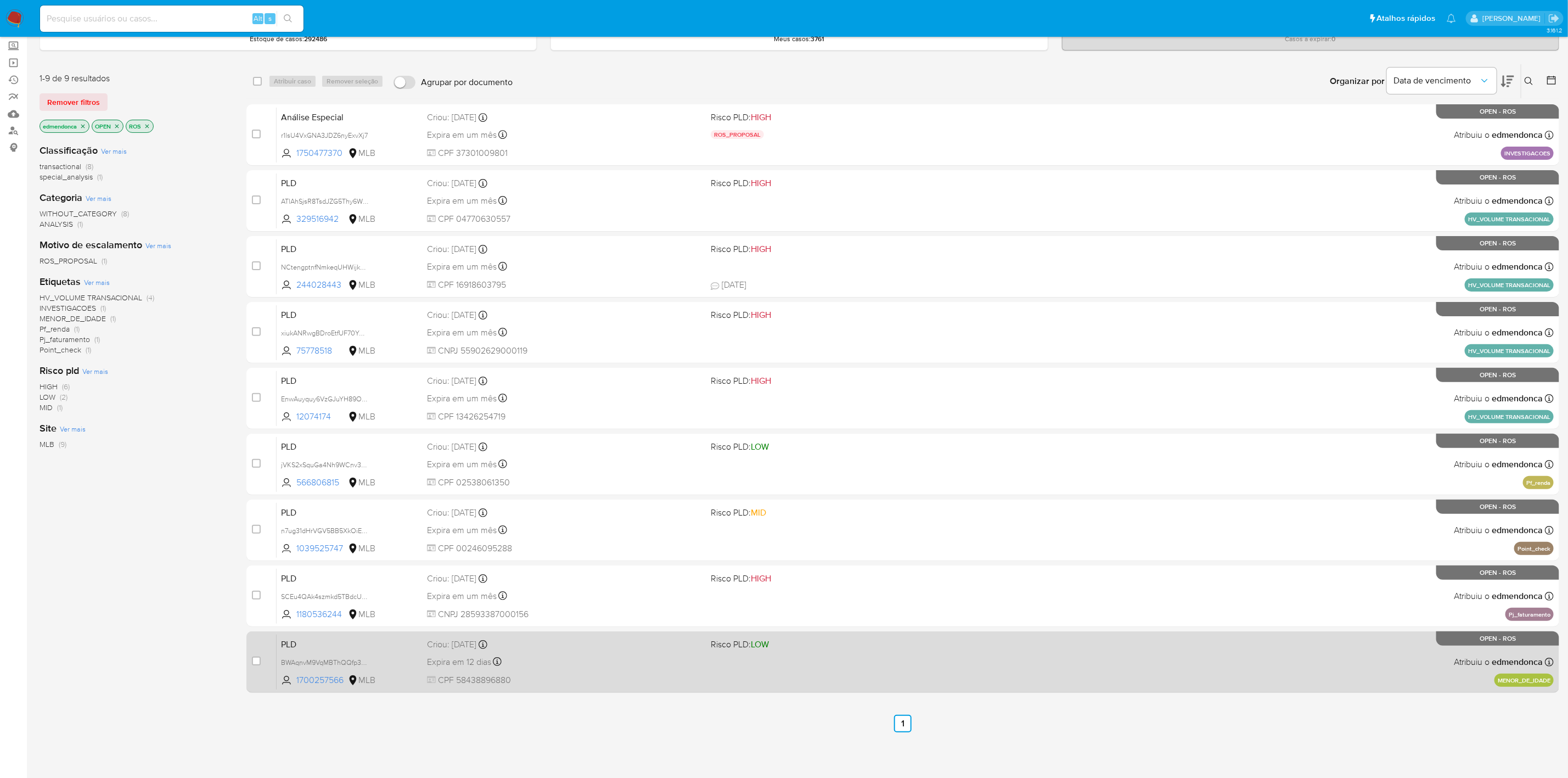
click at [788, 668] on div "PLD BWAqnvM9VqMBThQQfp3eraHr 1700257566 MLB Risco PLD: LOW Criou: [DATE] Criou:…" at bounding box center [915, 662] width 1277 height 55
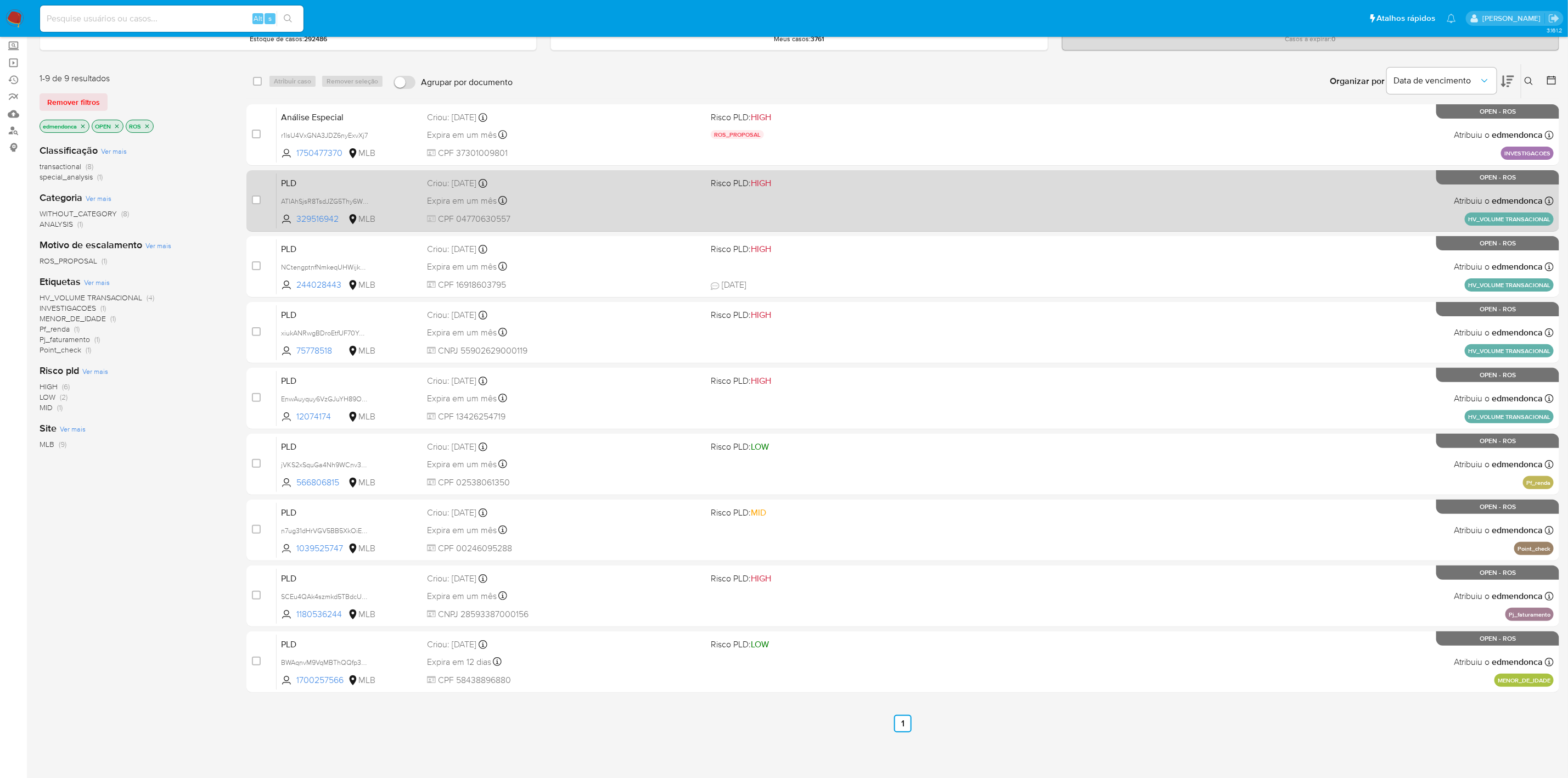
click at [1010, 216] on div "PLD ATlAhSjsR8TsdJZG5Thy6Wun 329516942 MLB Risco PLD: HIGH Criou: 12/09/2025 Cr…" at bounding box center [915, 201] width 1277 height 55
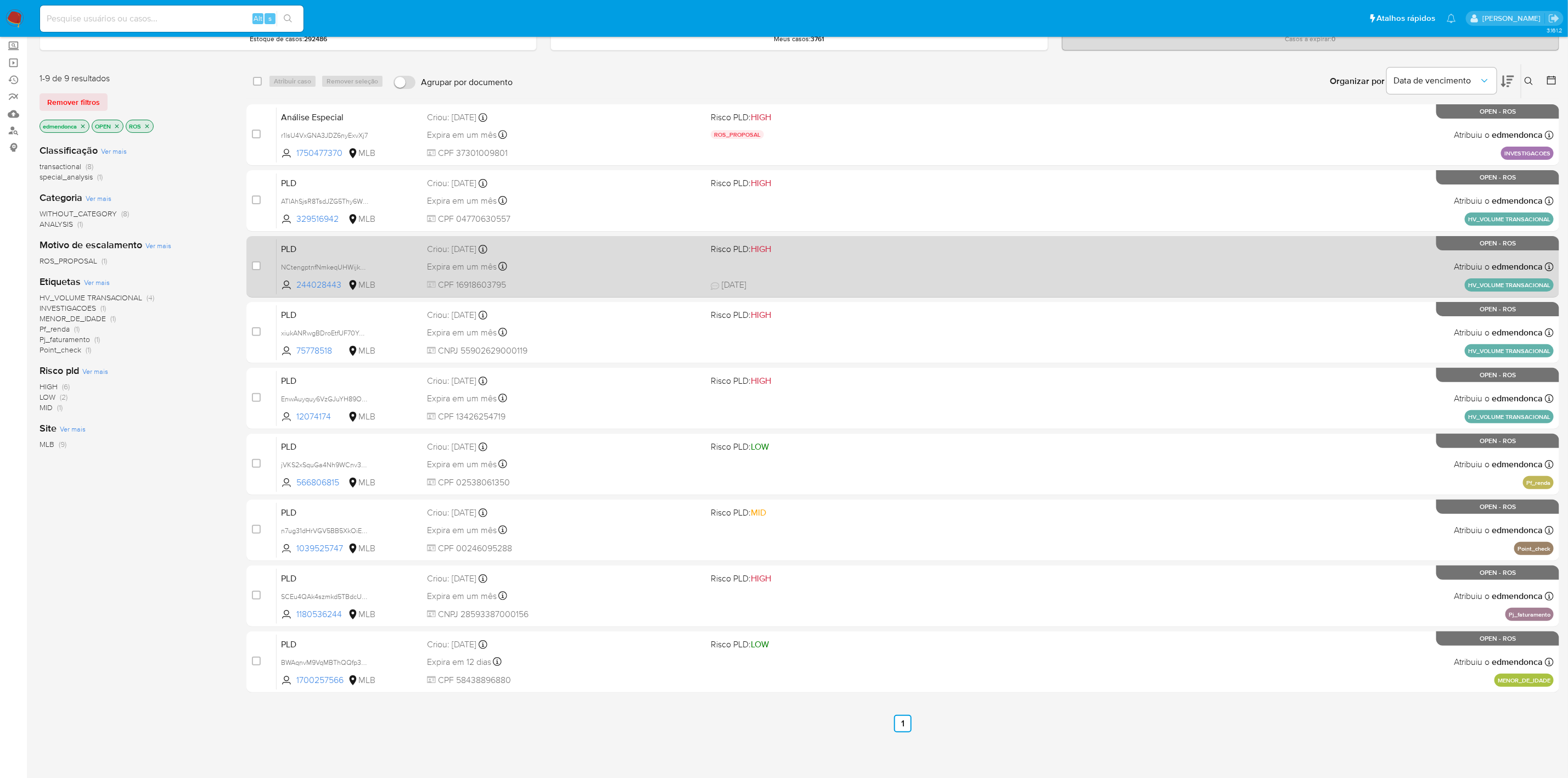
click at [1034, 268] on div "PLD NCtengptnfNmkeqUHWijk2VV 244028443 MLB Risco PLD: HIGH Criou: 12/09/2025 Cr…" at bounding box center [915, 266] width 1277 height 55
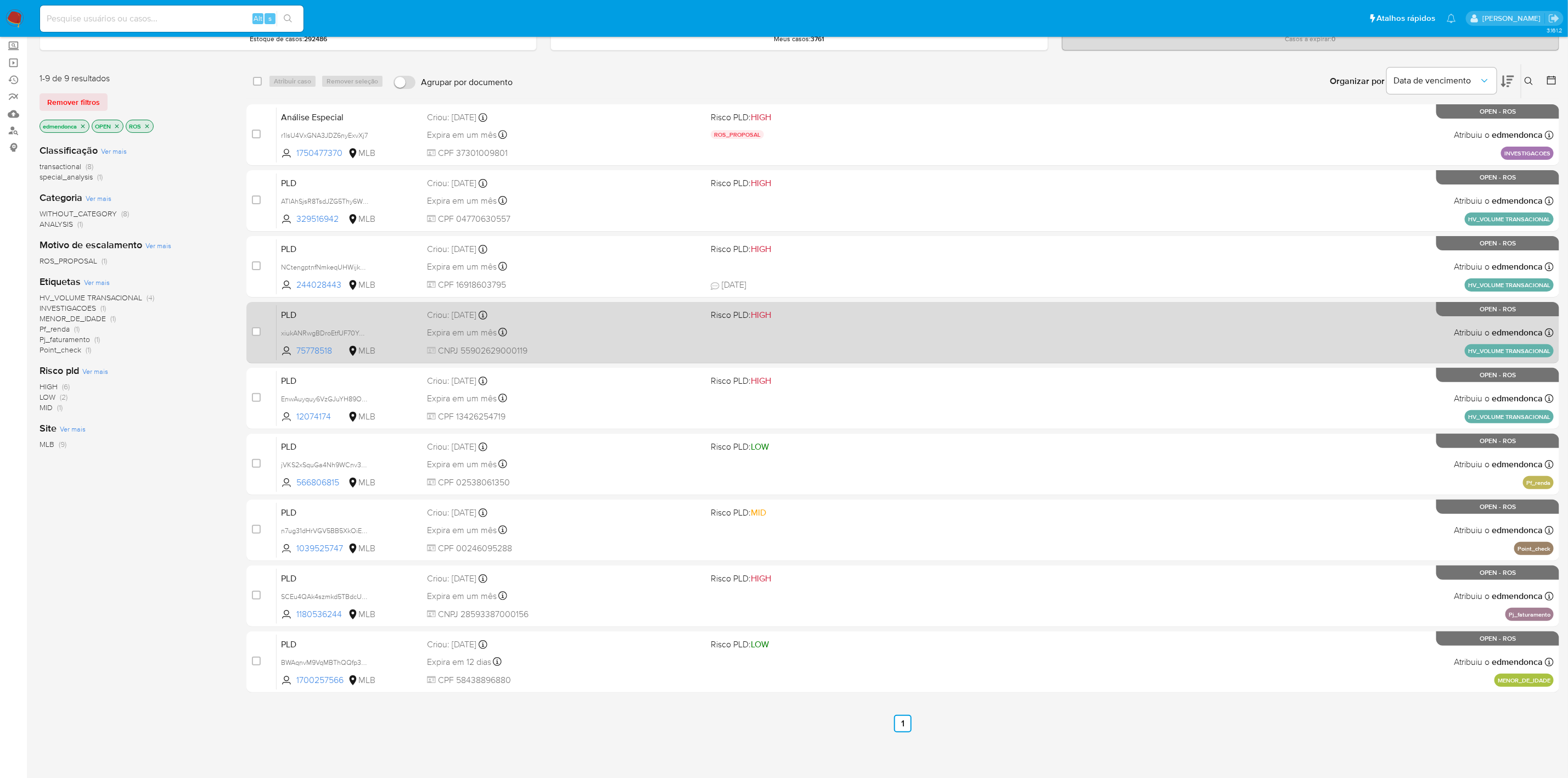
click at [1044, 325] on div "PLD xiukANRwgBDroEtfUF70YGET 75778518 MLB Risco PLD: HIGH Criou: 12/09/2025 Cri…" at bounding box center [915, 332] width 1277 height 55
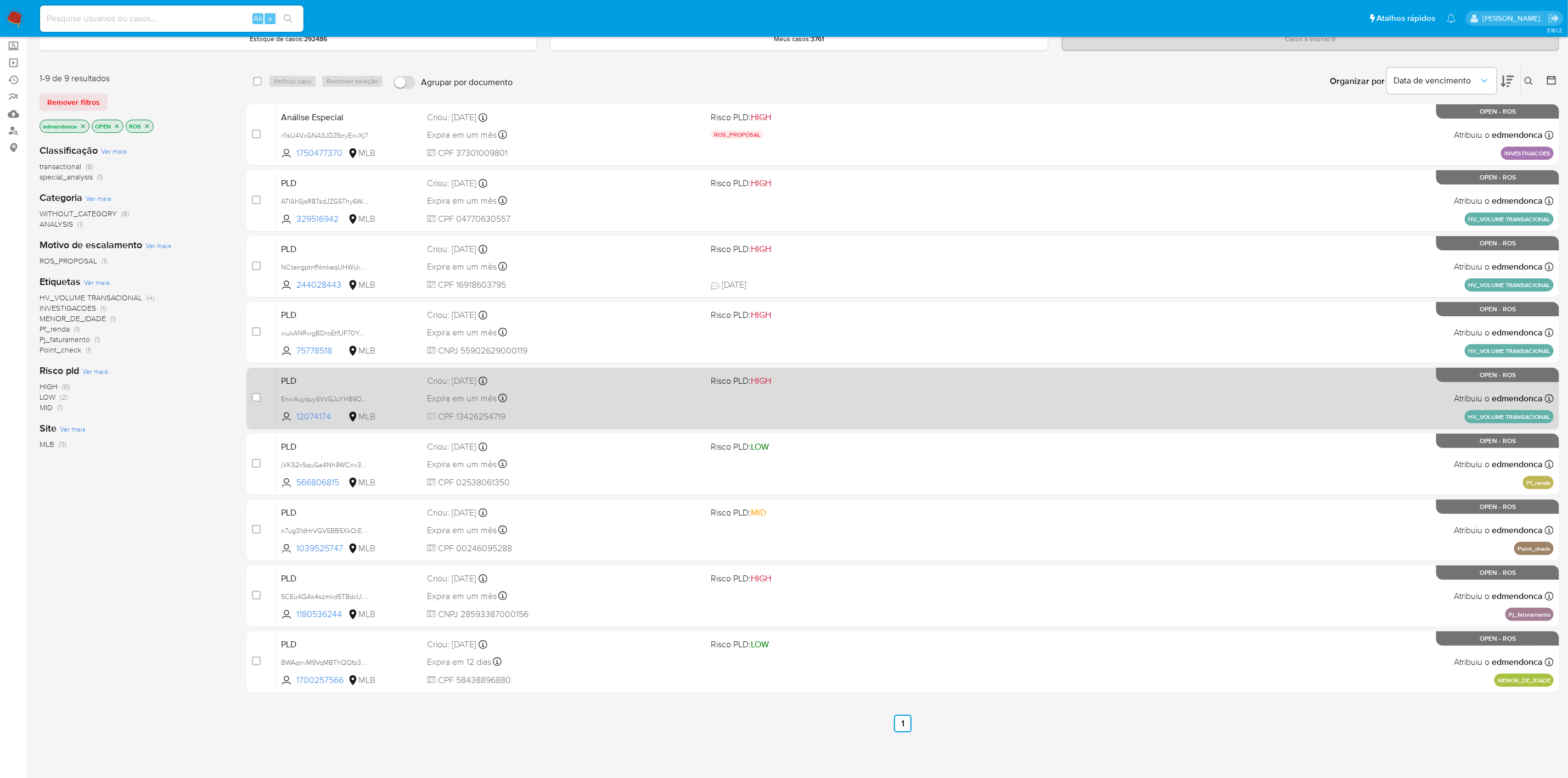
click at [1035, 386] on div "PLD EnwAuyquy6VzGJuYH89OudFo 12074174 MLB Risco PLD: HIGH Criou: 12/09/2025 Cri…" at bounding box center [915, 399] width 1277 height 55
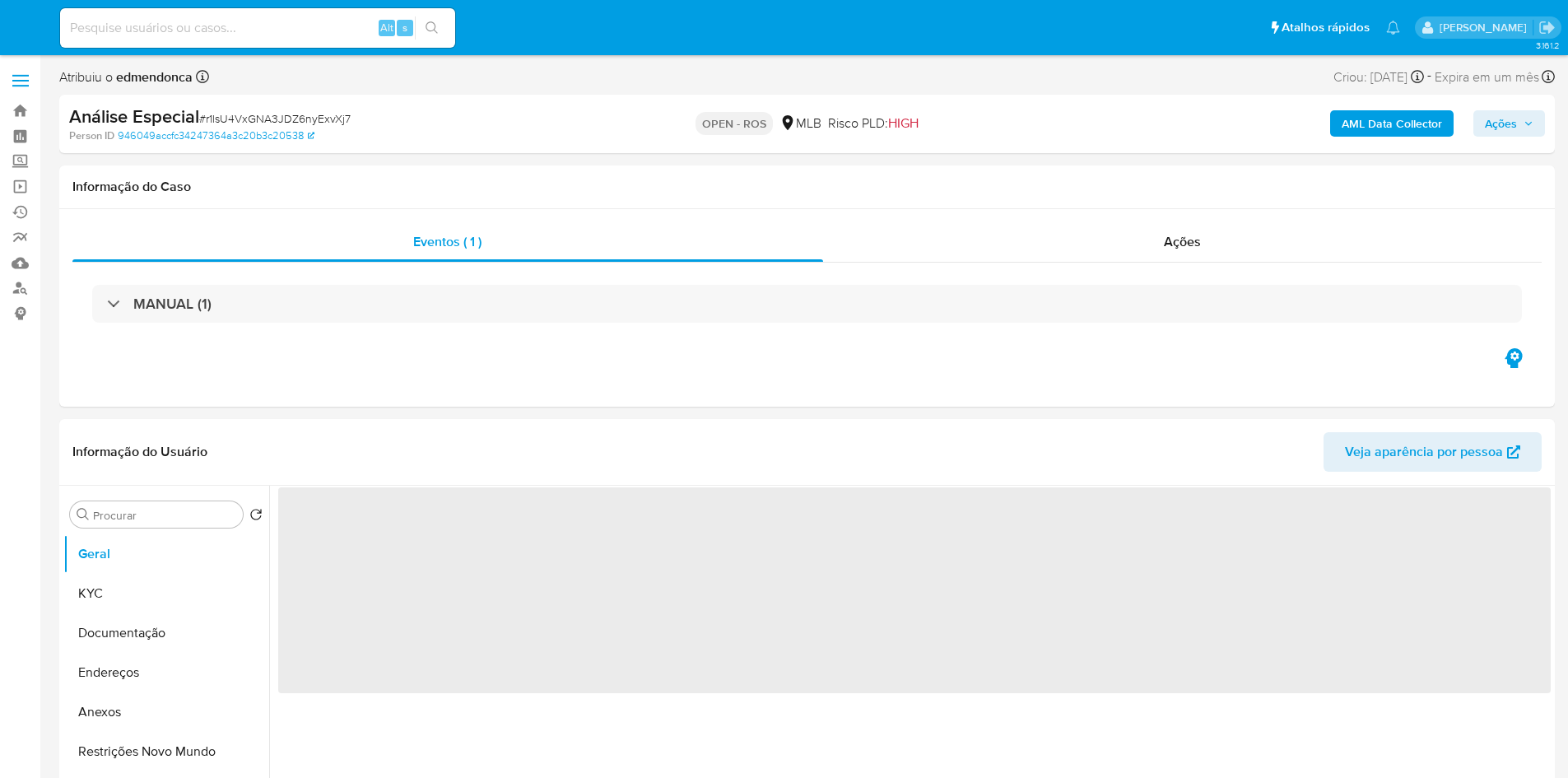
select select "10"
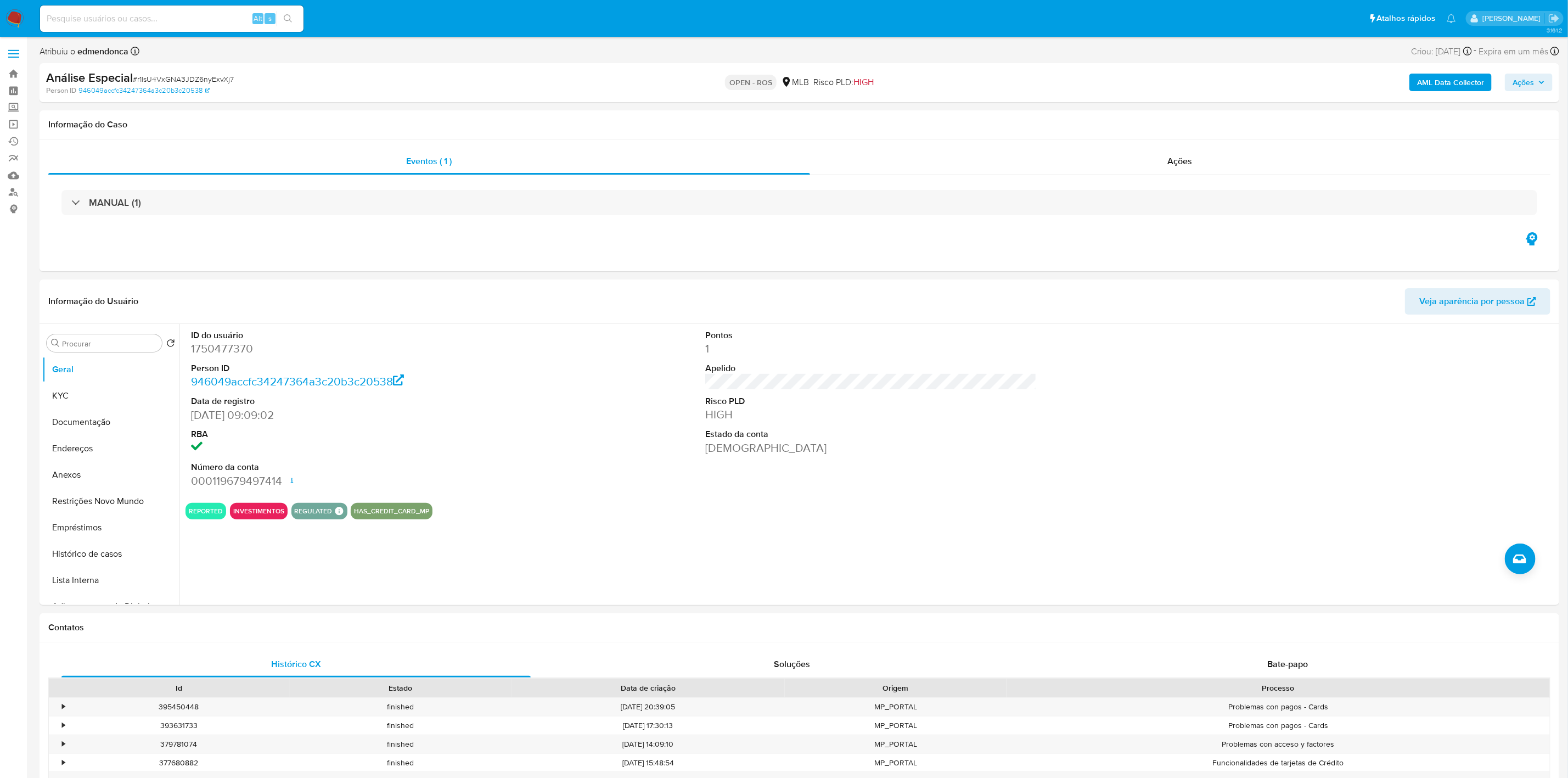
click at [221, 75] on span "# r1lsU4VxGNA3JDZ6nyExvXj7" at bounding box center [183, 79] width 101 height 11
copy span "r1lsU4VxGNA3JDZ6nyExvXj7"
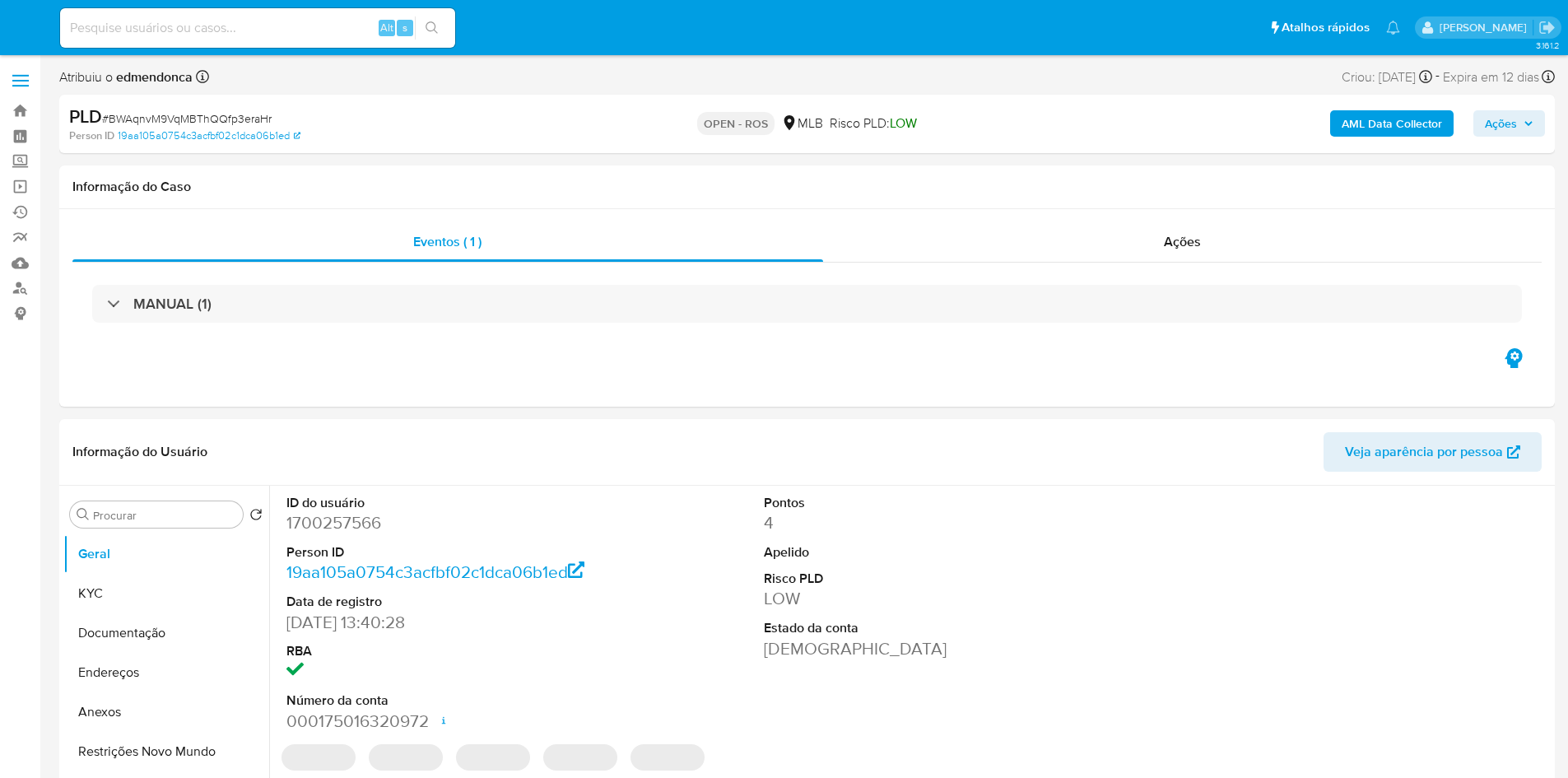
select select "10"
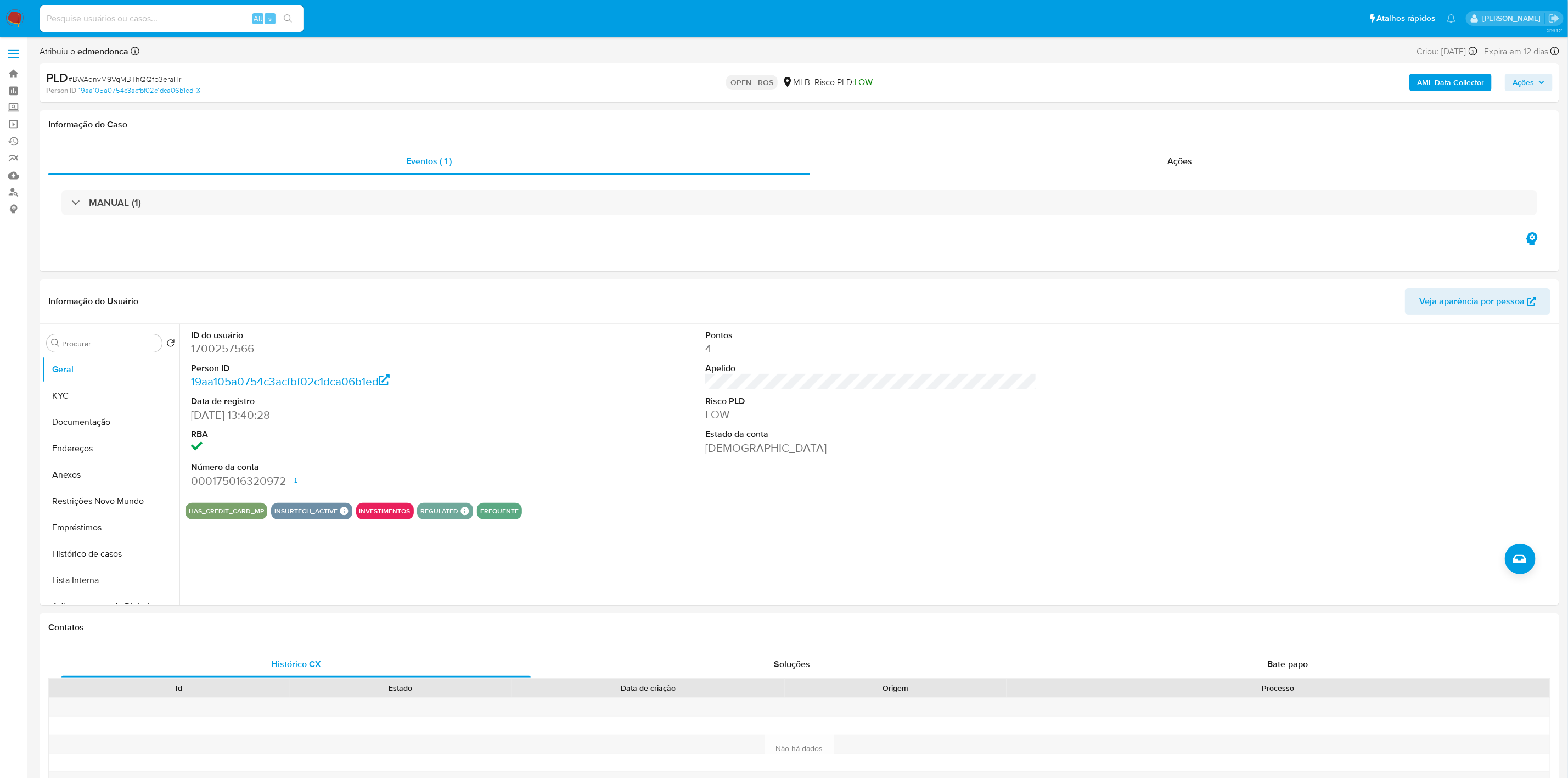
click at [149, 77] on span "# BWAqnvM9VqMBThQQfp3eraHr" at bounding box center [125, 79] width 113 height 11
copy span "BWAqnvM9VqMBThQQfp3eraHr"
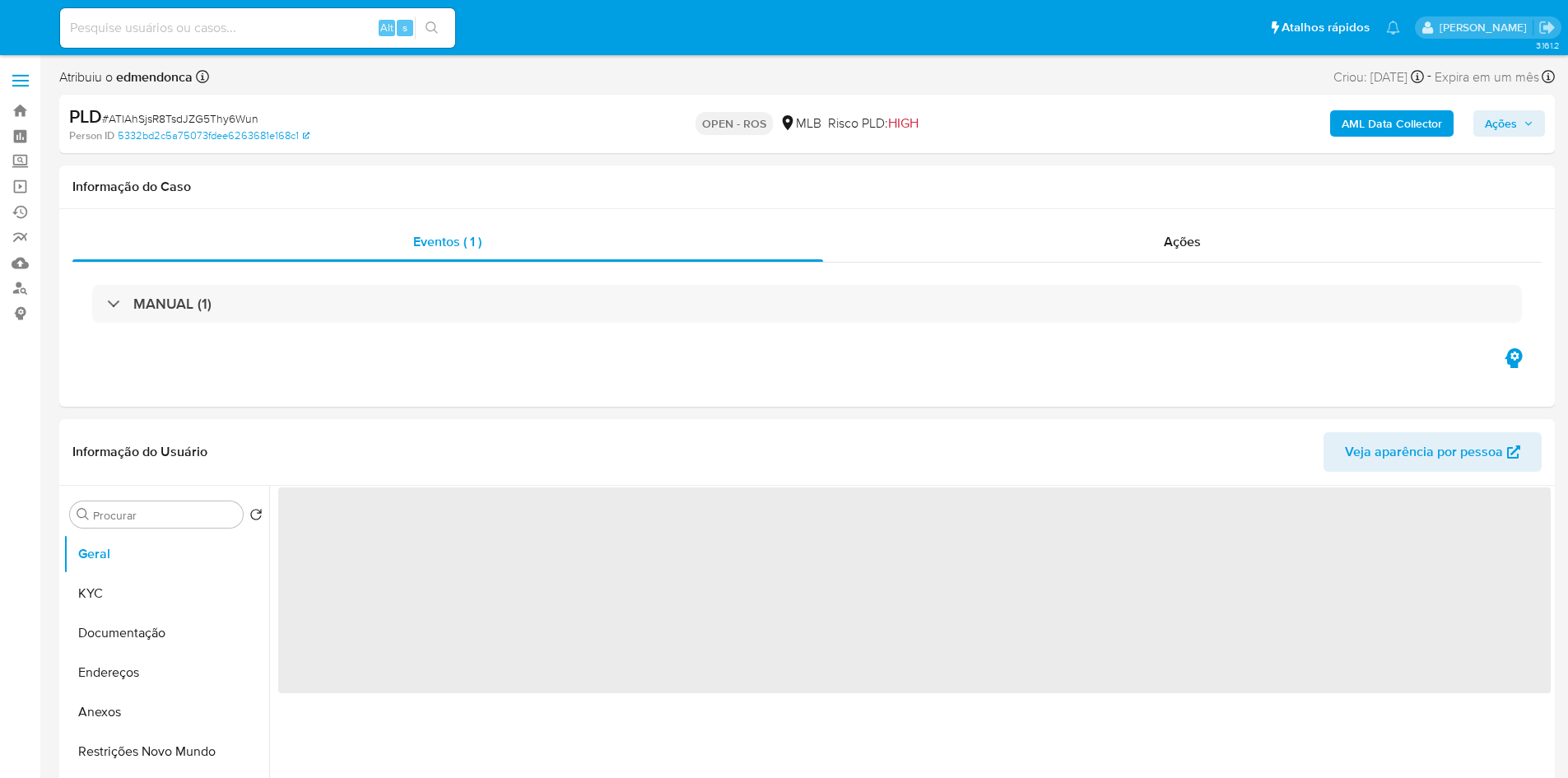
select select "10"
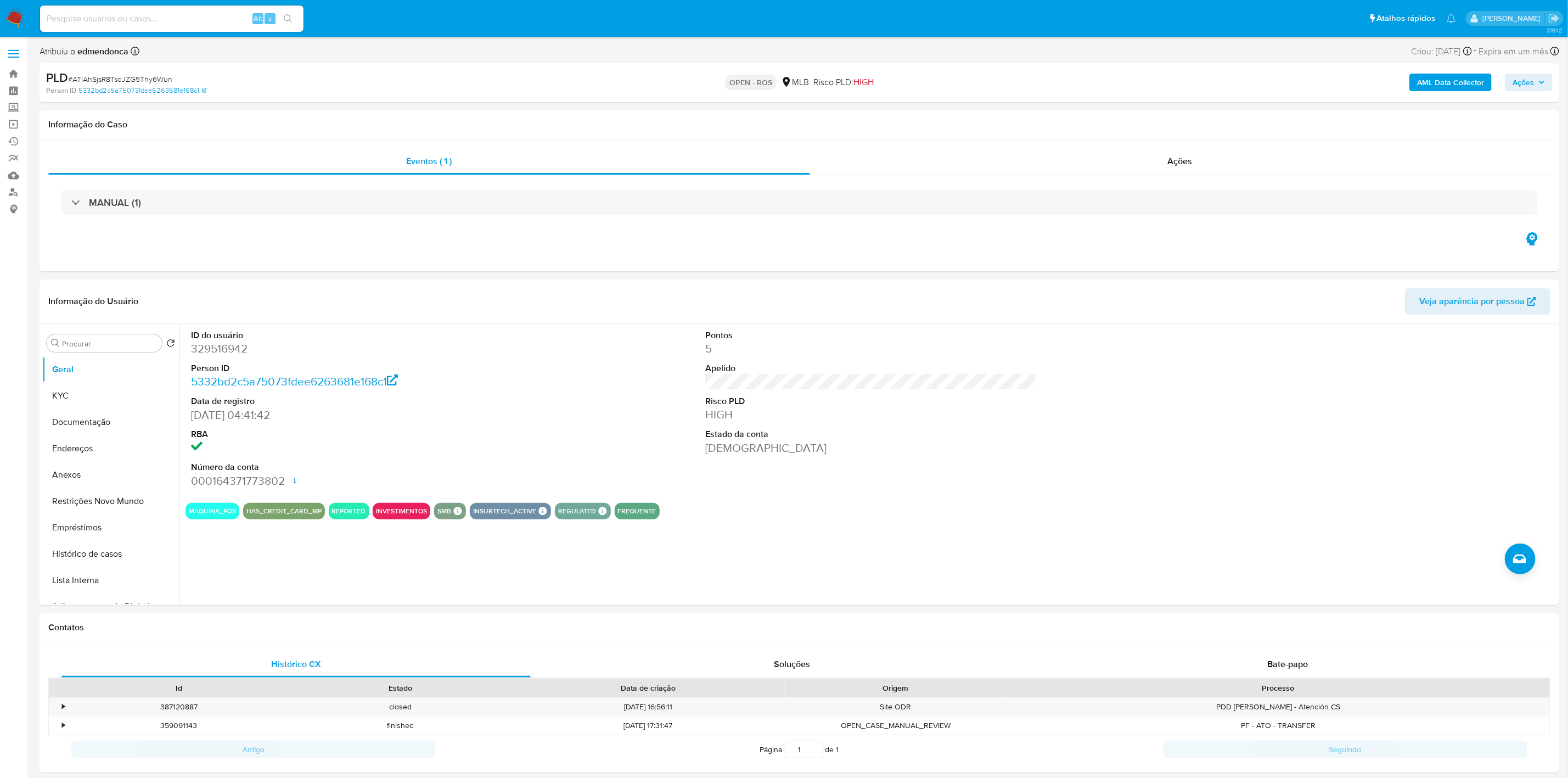
click at [143, 76] on span "# ATlAhSjsR8TsdJZG5Thy6Wun" at bounding box center [120, 79] width 104 height 11
copy span "ATlAhSjsR8TsdJZG5Thy6Wun"
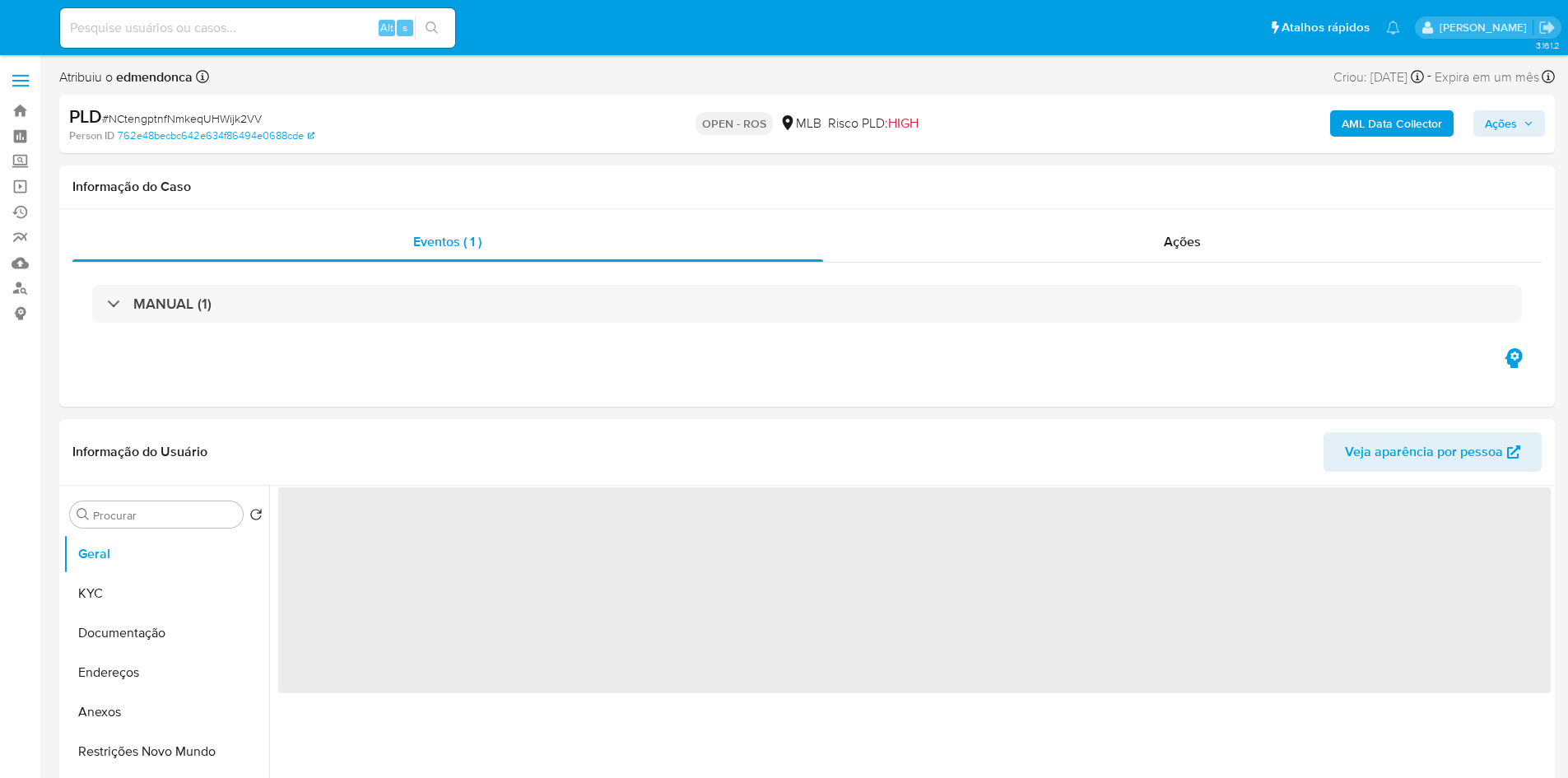
select select "10"
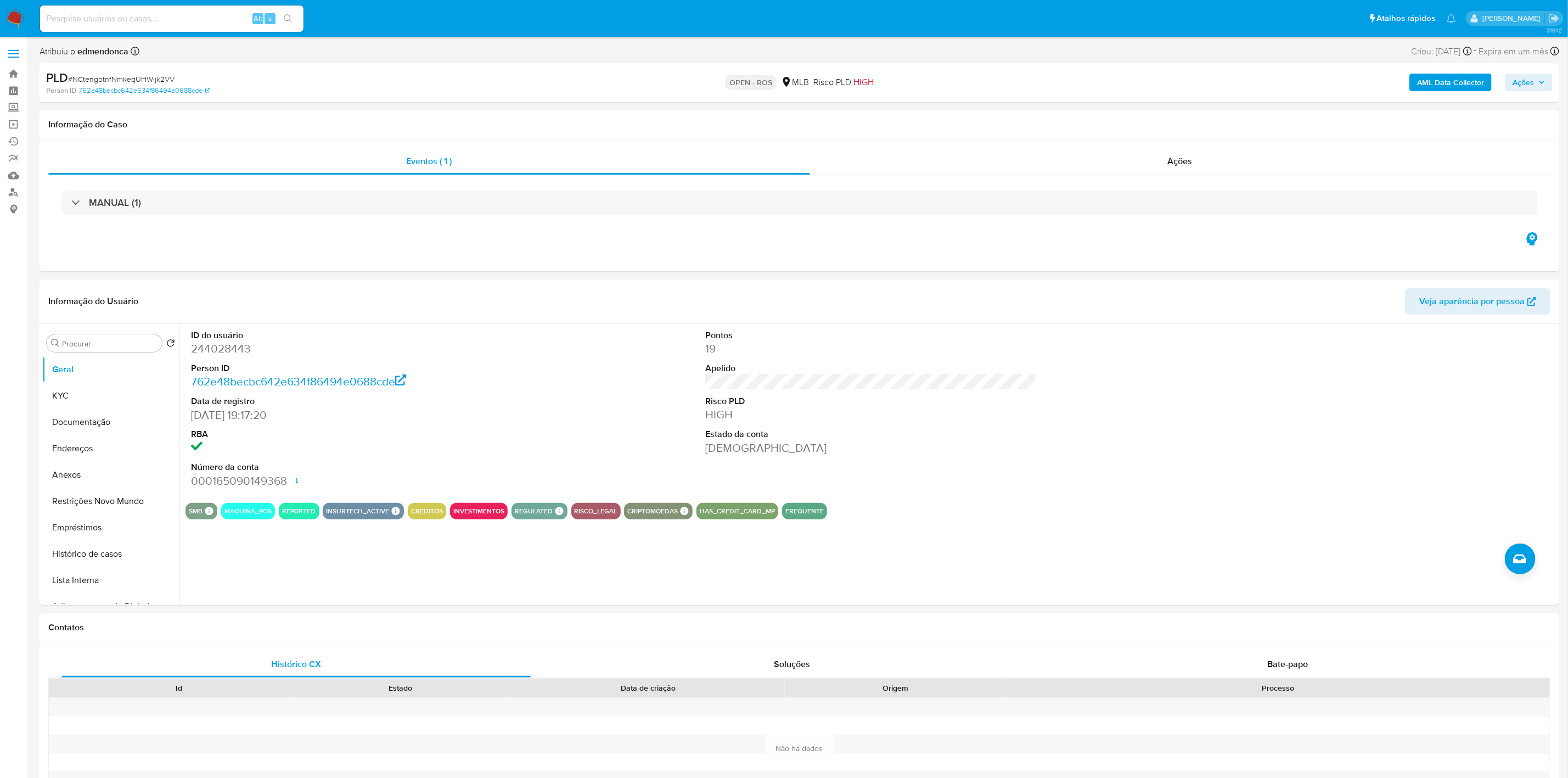
click at [161, 76] on span "# NCtengptnfNmkeqUHWijk2VV" at bounding box center [122, 79] width 107 height 11
copy span "NCtengptnfNmkeqUHWijk2VV"
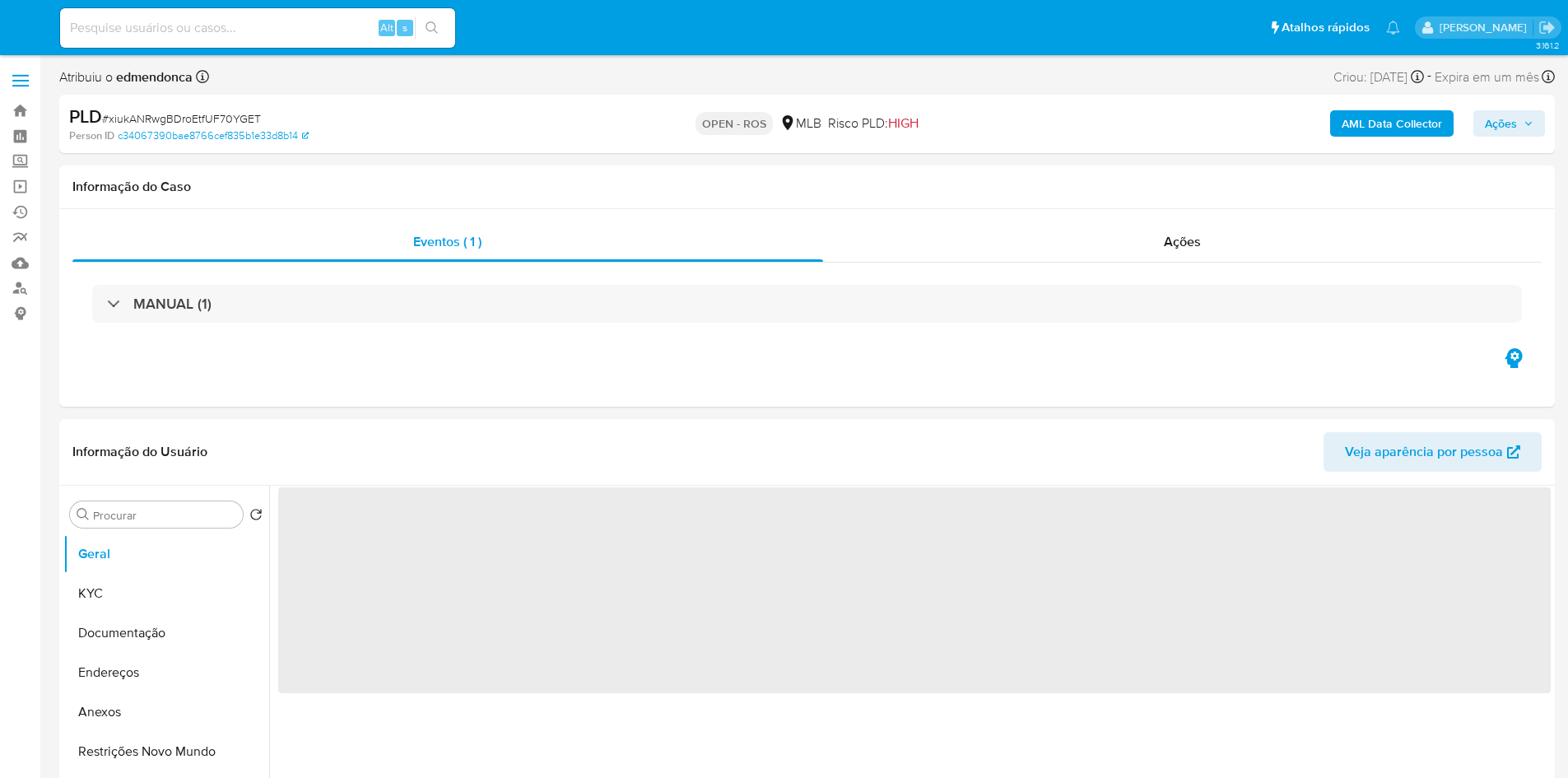
select select "10"
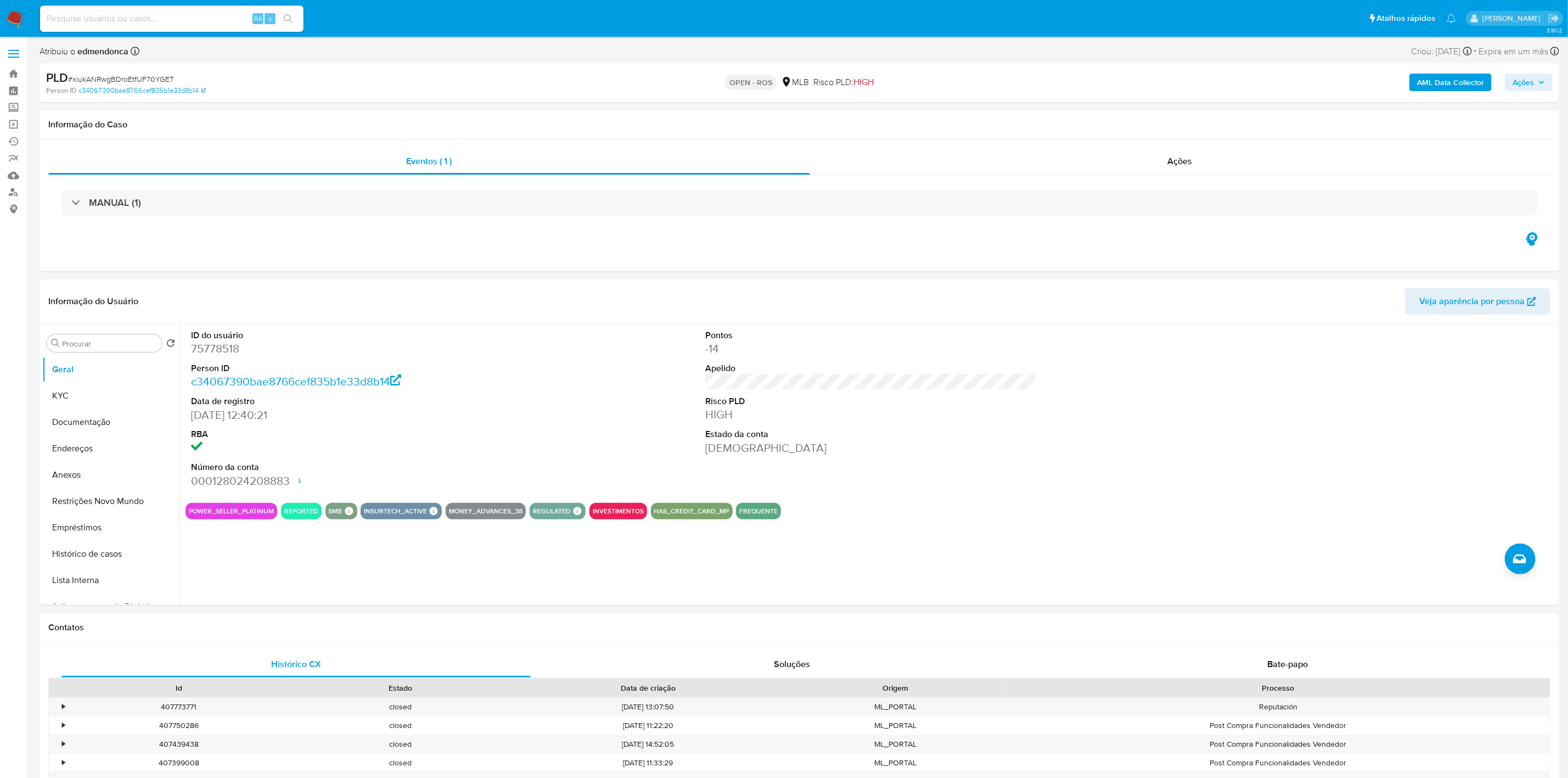
click at [116, 75] on span "# xiukANRwgBDroEtfUF70YGET" at bounding box center [121, 79] width 106 height 11
copy span "xiukANRwgBDroEtfUF70YGET"
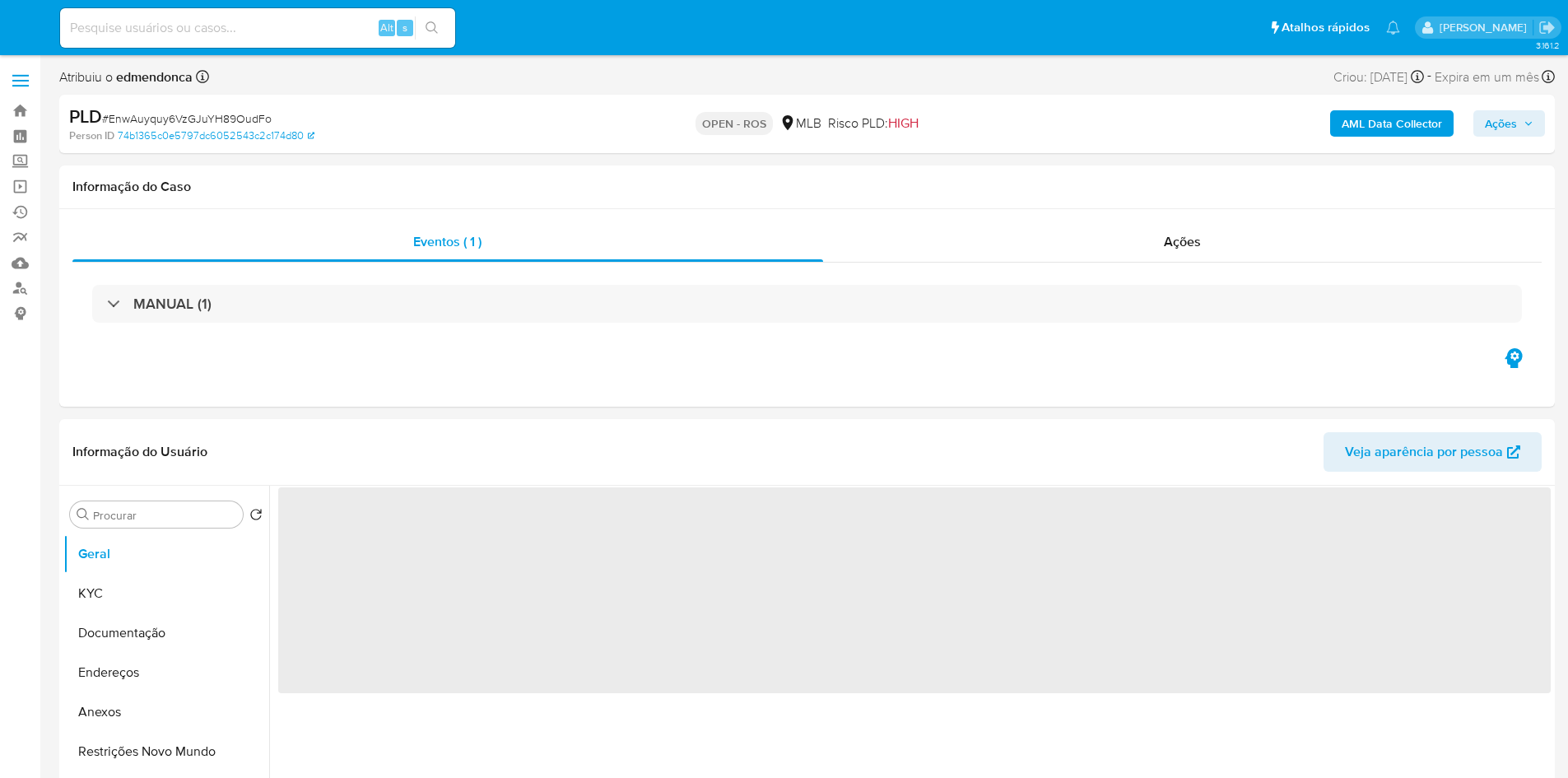
select select "10"
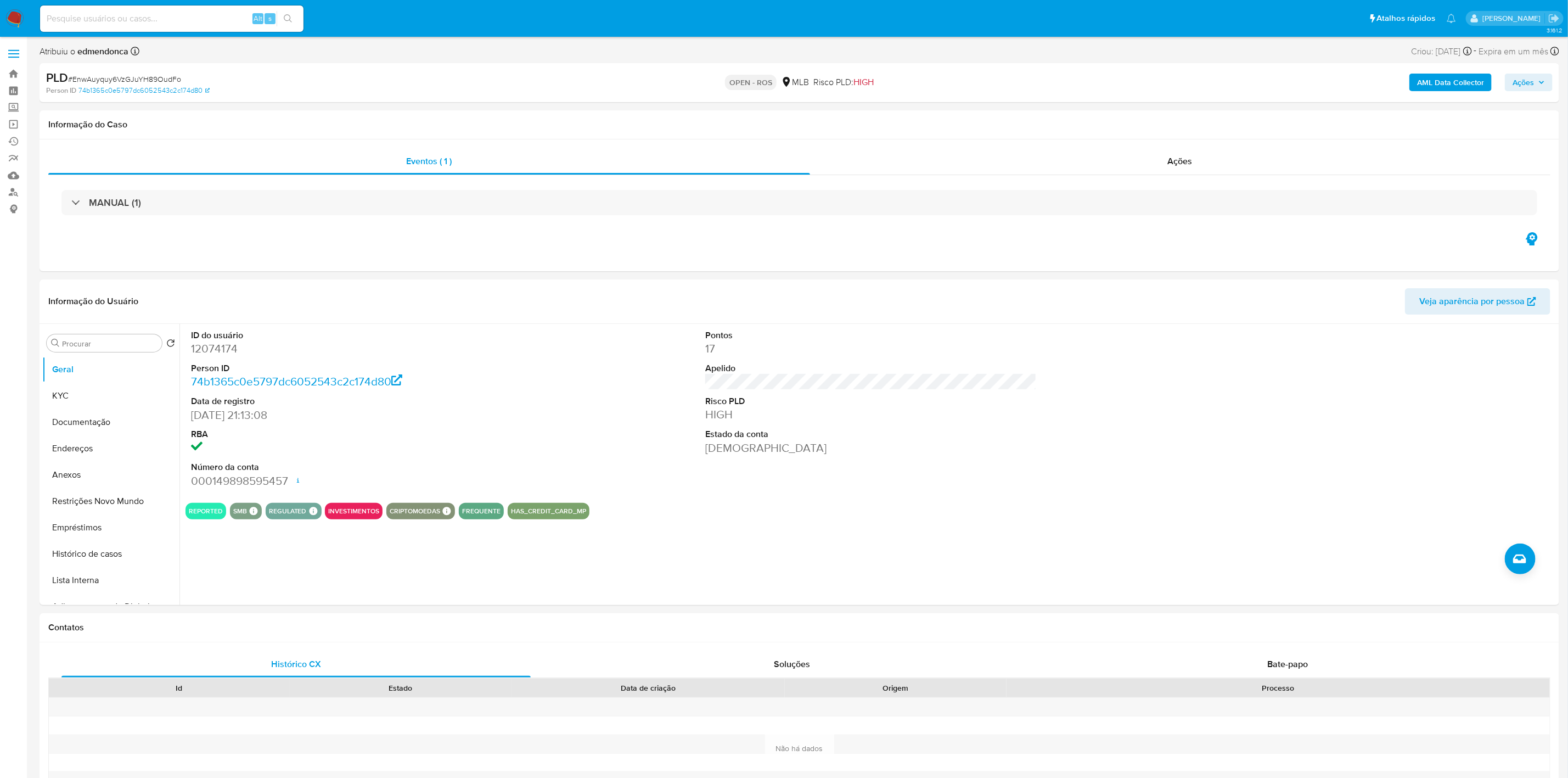
click at [133, 79] on span "# EnwAuyquy6VzGJuYH89OudFo" at bounding box center [125, 79] width 113 height 11
copy span "EnwAuyquy6VzGJuYH89OudFo"
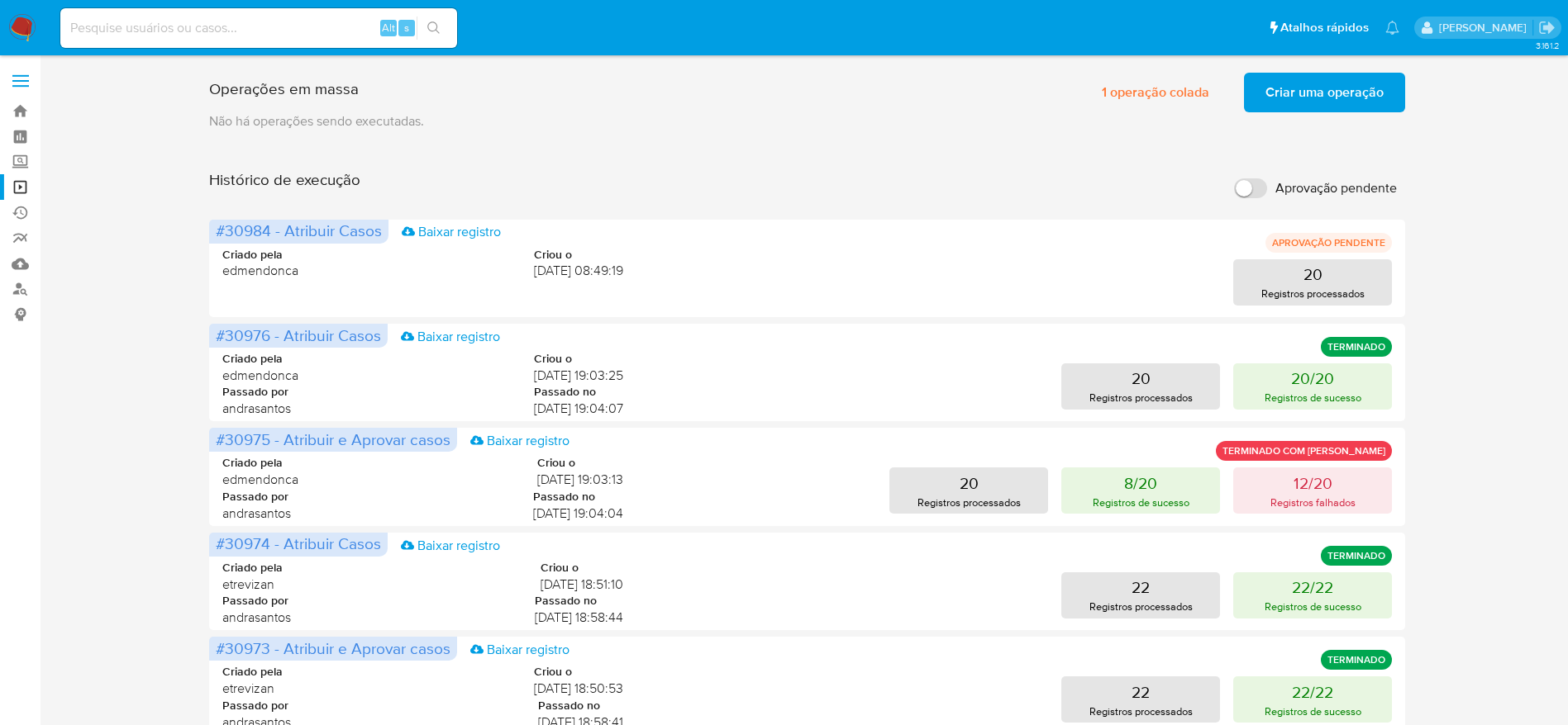
click at [32, 25] on img at bounding box center [22, 28] width 28 height 28
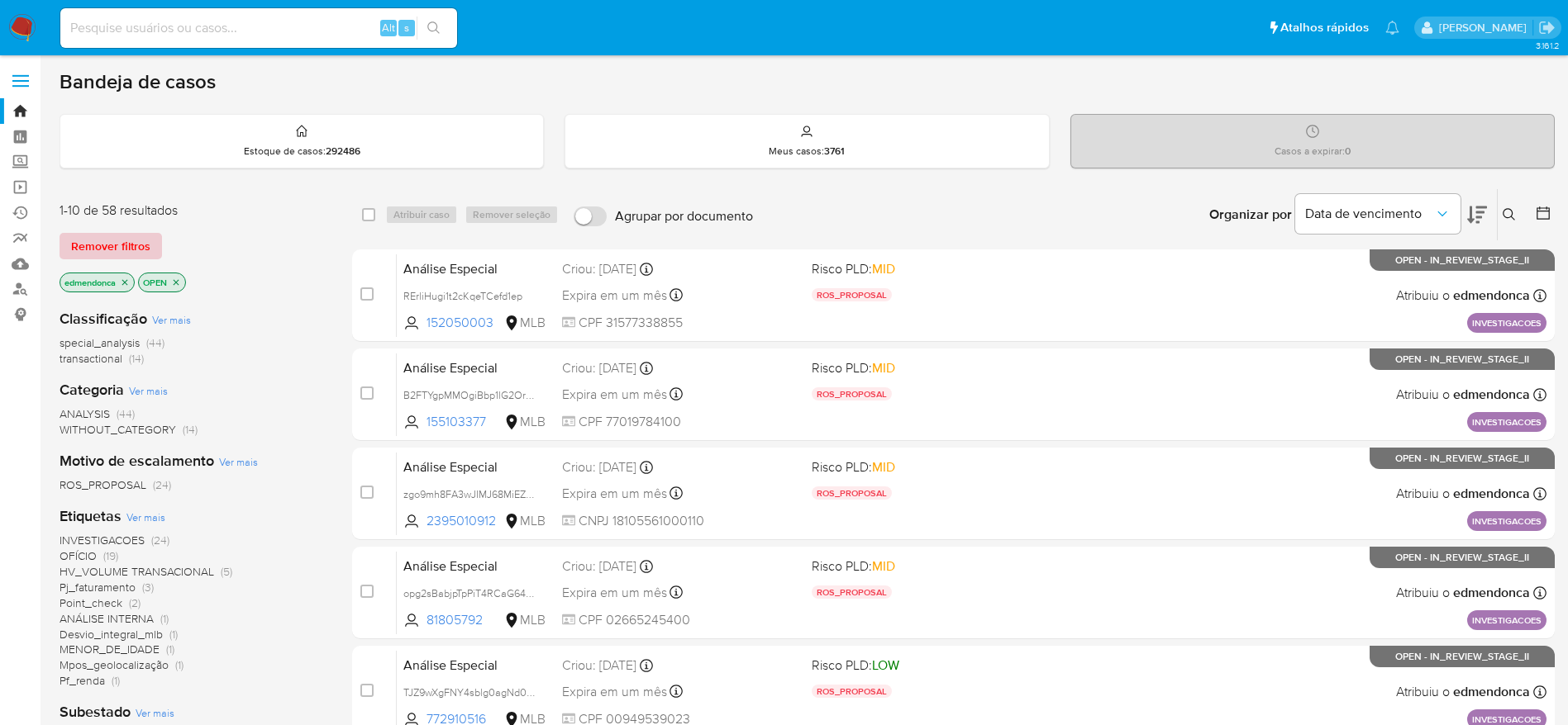
click at [115, 241] on span "Remover filtros" at bounding box center [111, 246] width 79 height 23
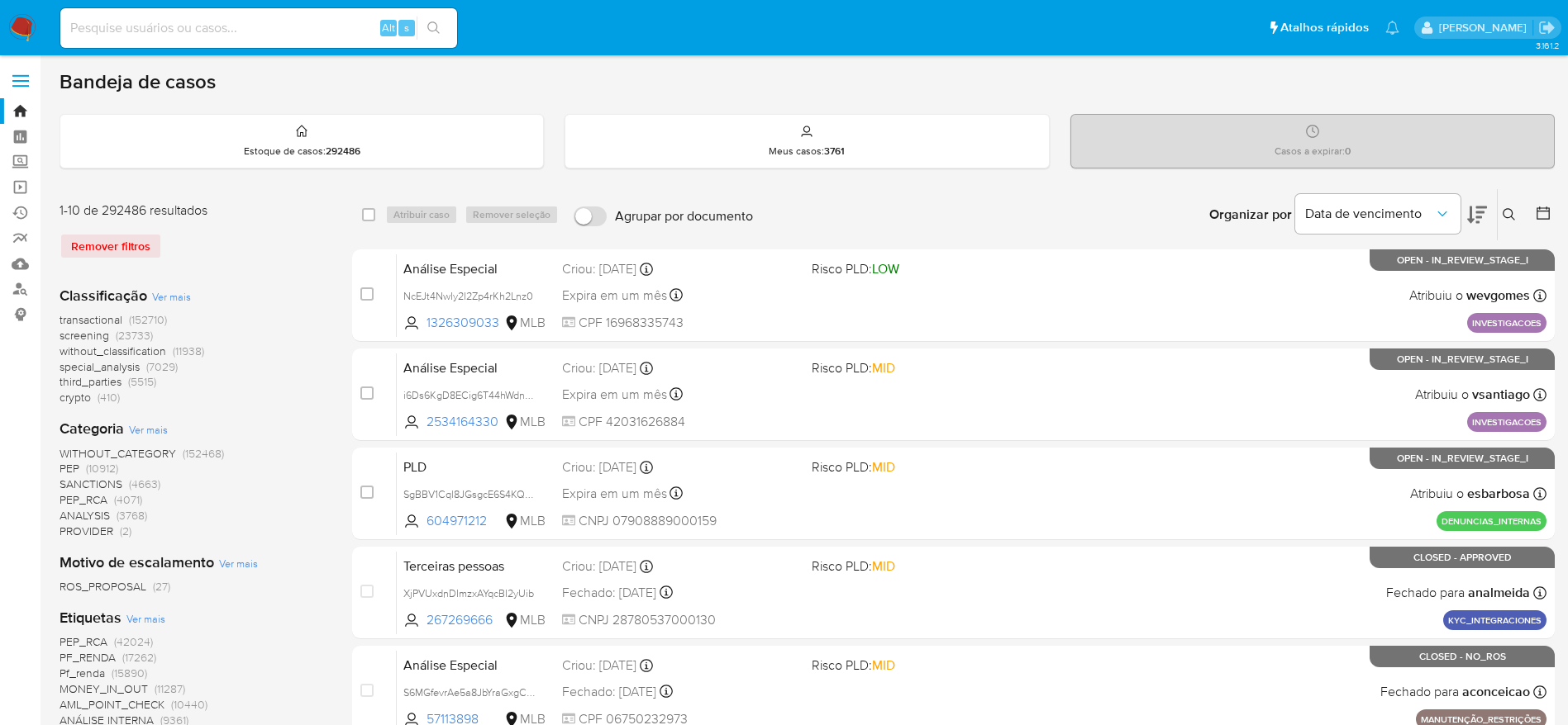
click at [1515, 220] on button at bounding box center [1512, 214] width 28 height 19
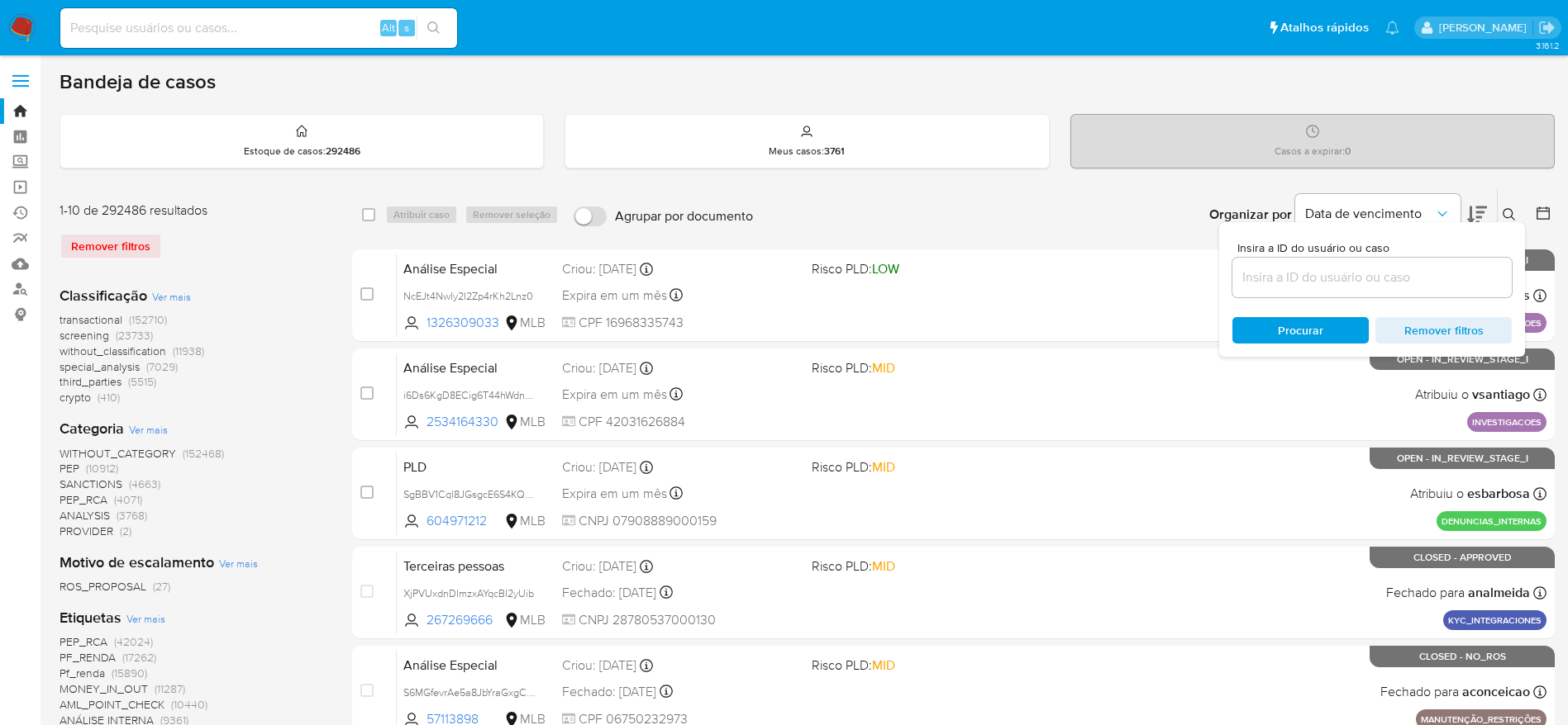
click at [1351, 270] on input at bounding box center [1372, 277] width 279 height 21
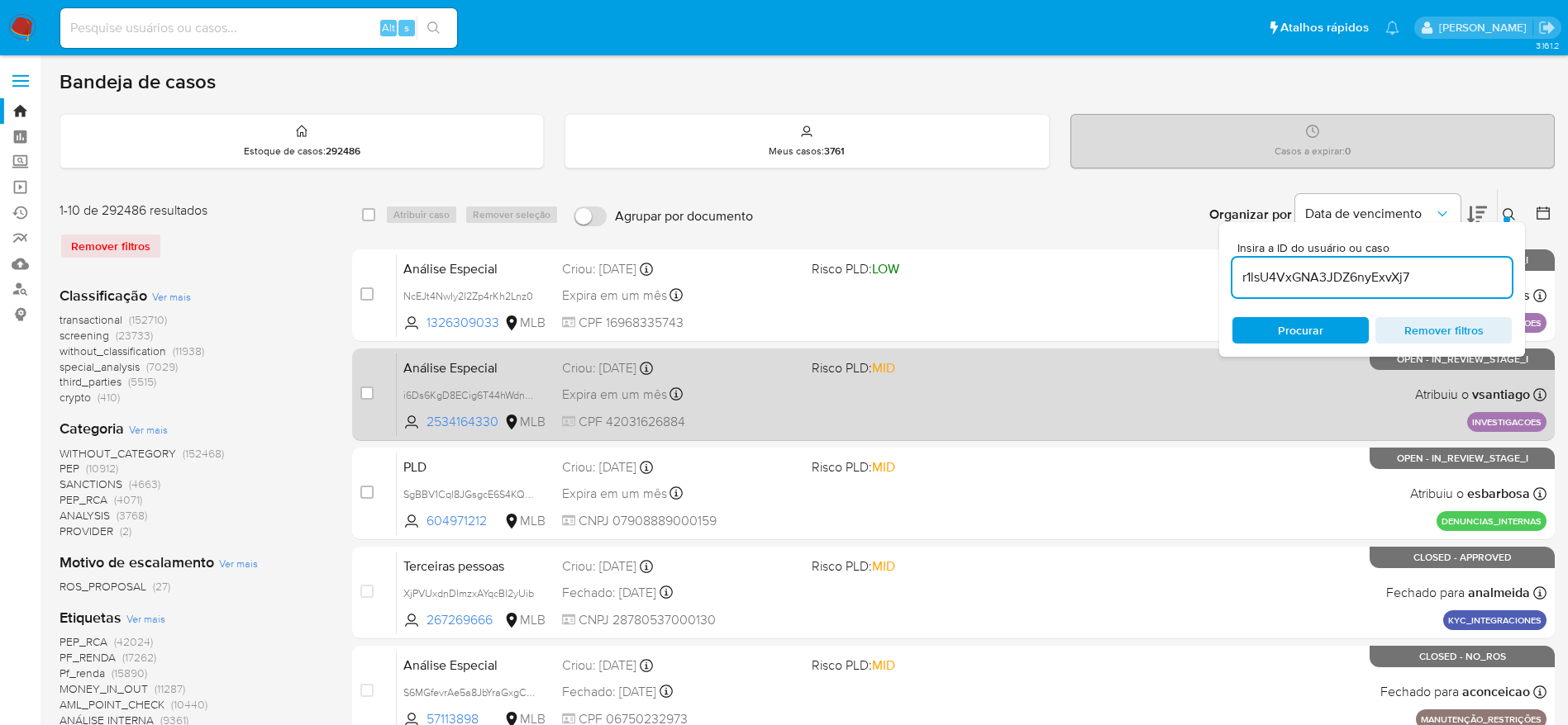
type input "r1lsU4VxGNA3JDZ6nyExvXj7"
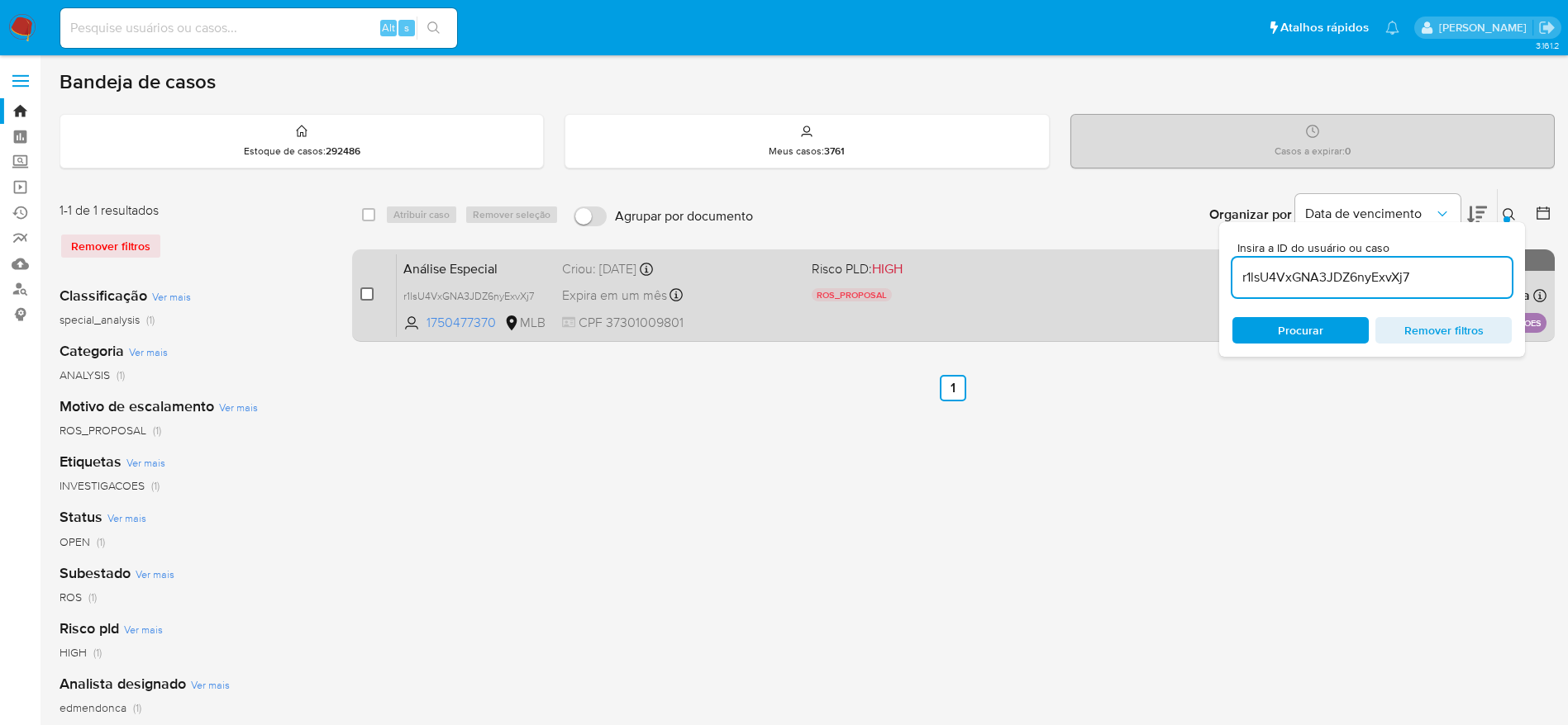
click at [367, 296] on input "checkbox" at bounding box center [367, 294] width 13 height 13
checkbox input "true"
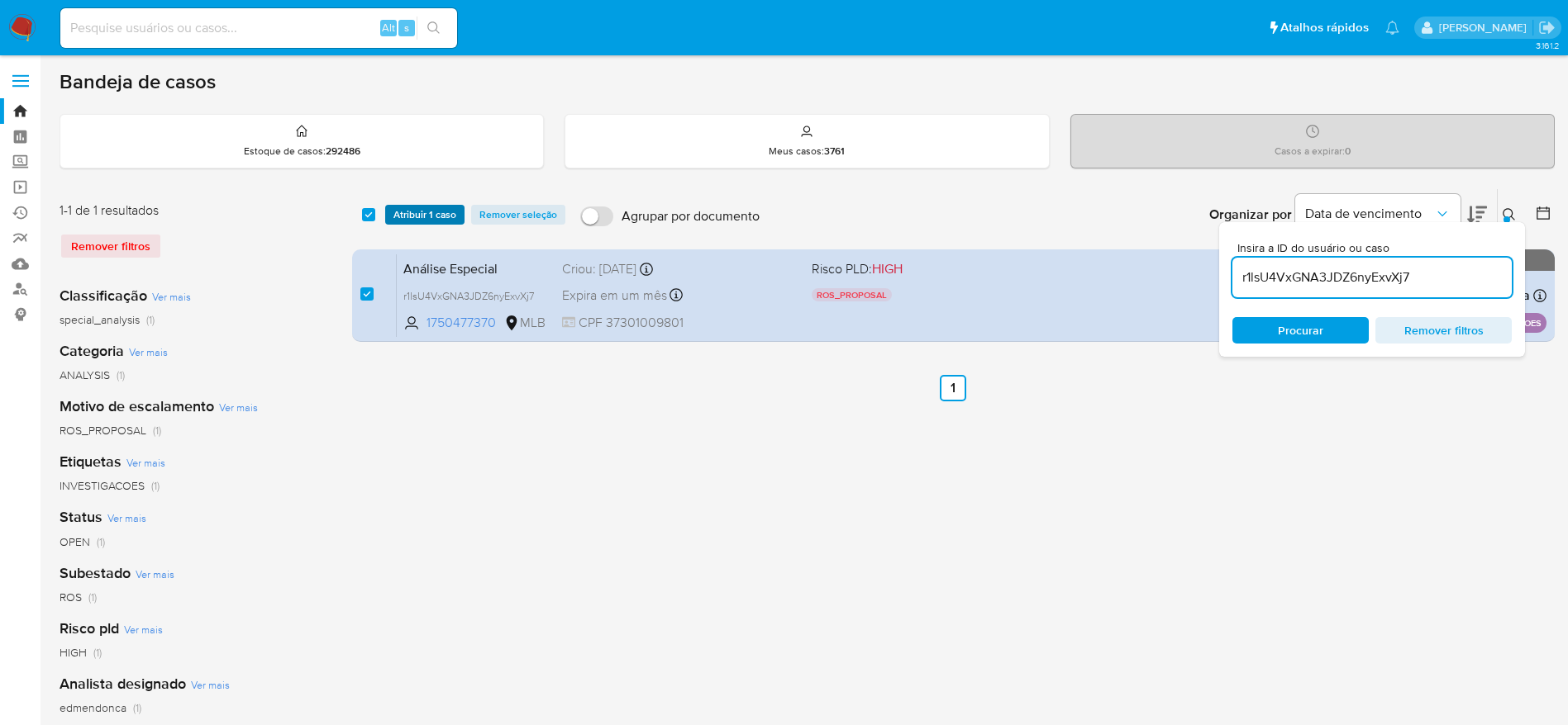
click at [399, 221] on span "Atribuir 1 caso" at bounding box center [425, 215] width 63 height 17
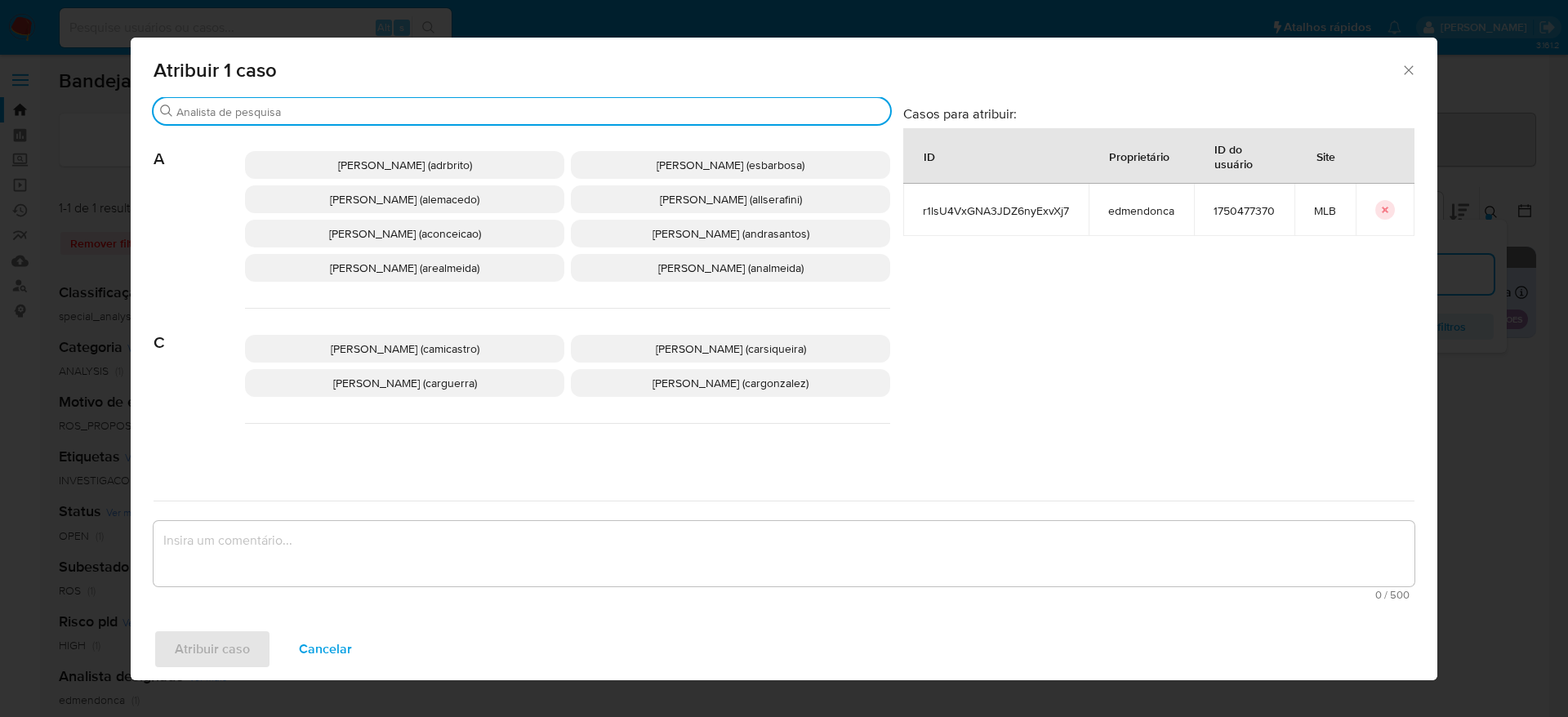
click at [419, 118] on input "Buscar" at bounding box center [530, 111] width 708 height 15
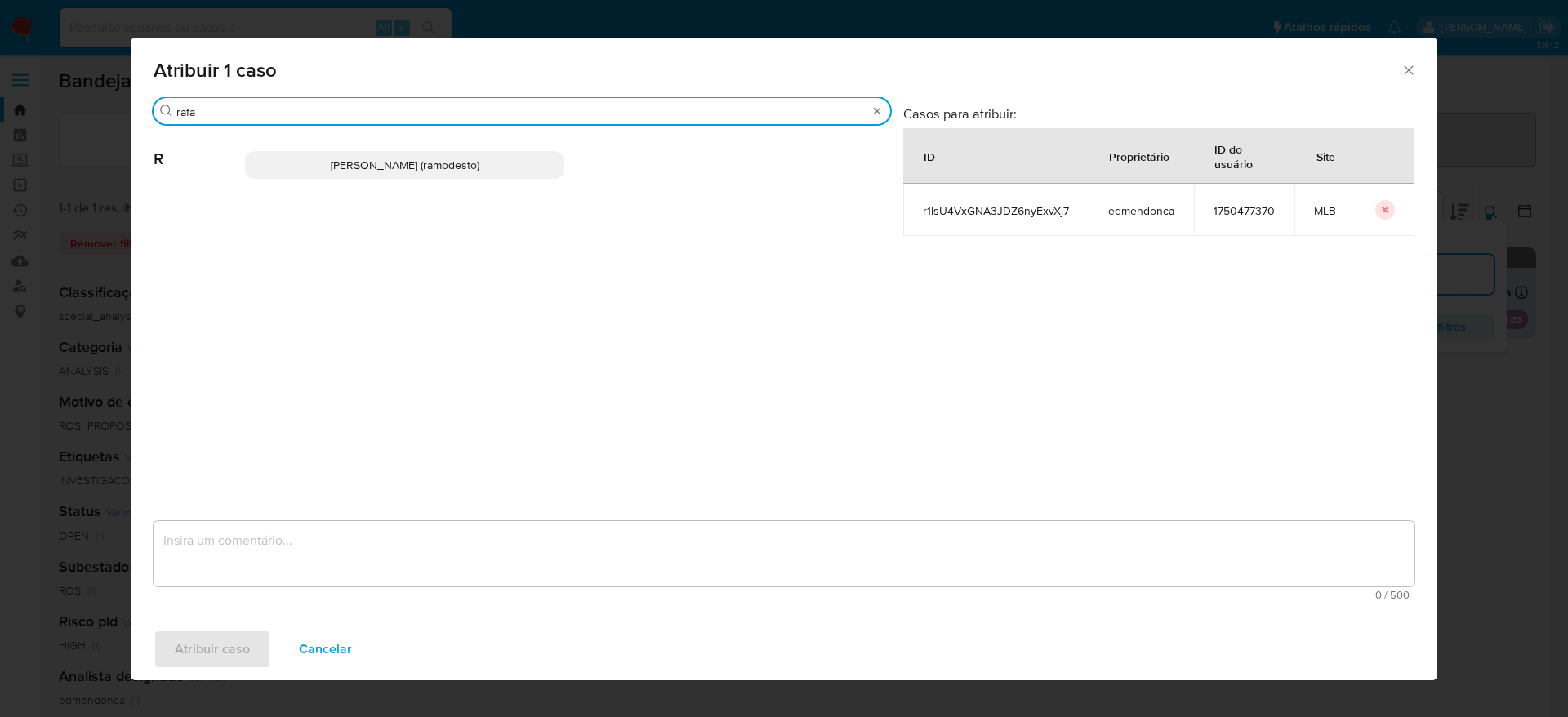
type input "rafa"
click at [407, 173] on span "Rafael Modesto Dos Santos (ramodesto)" at bounding box center [405, 165] width 149 height 16
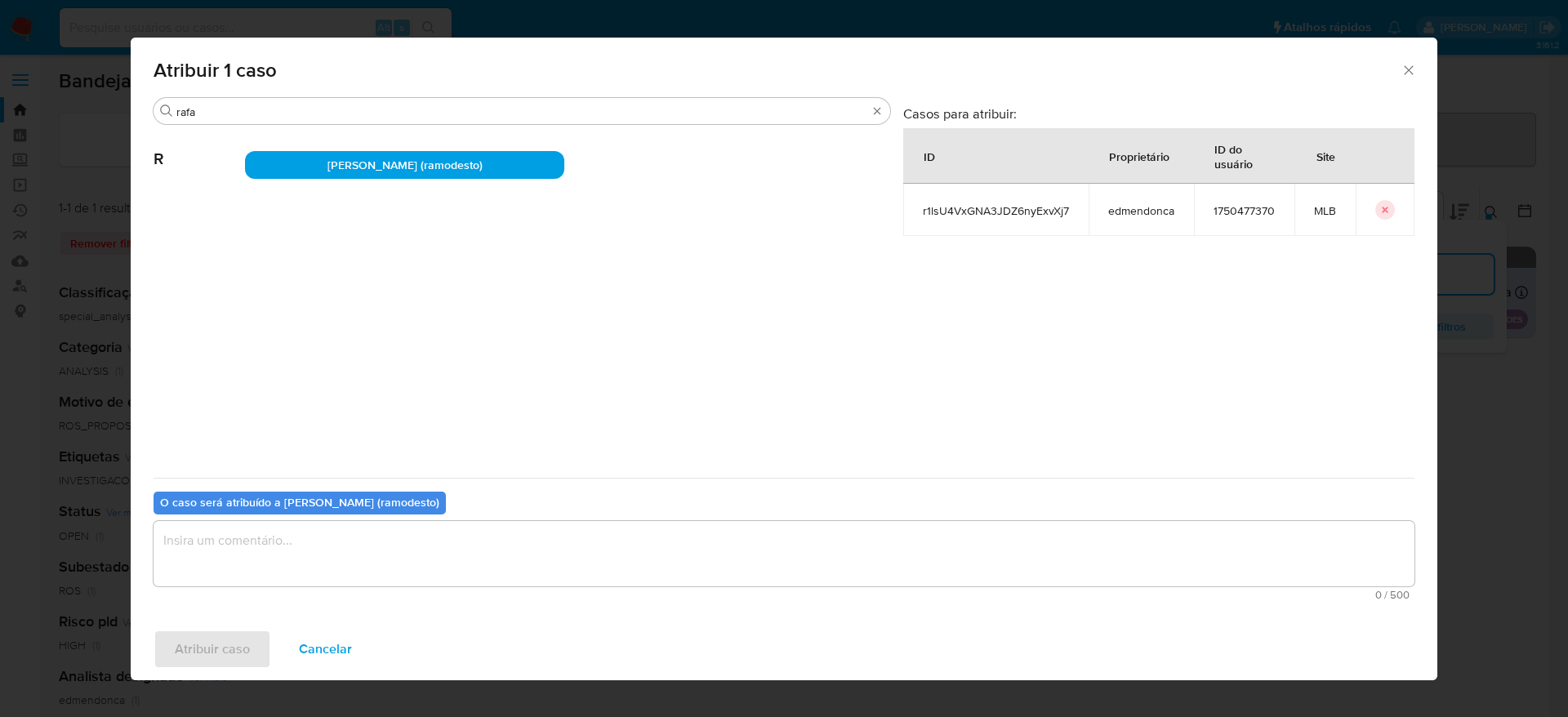
click at [451, 566] on textarea "assign-modal" at bounding box center [784, 554] width 1261 height 66
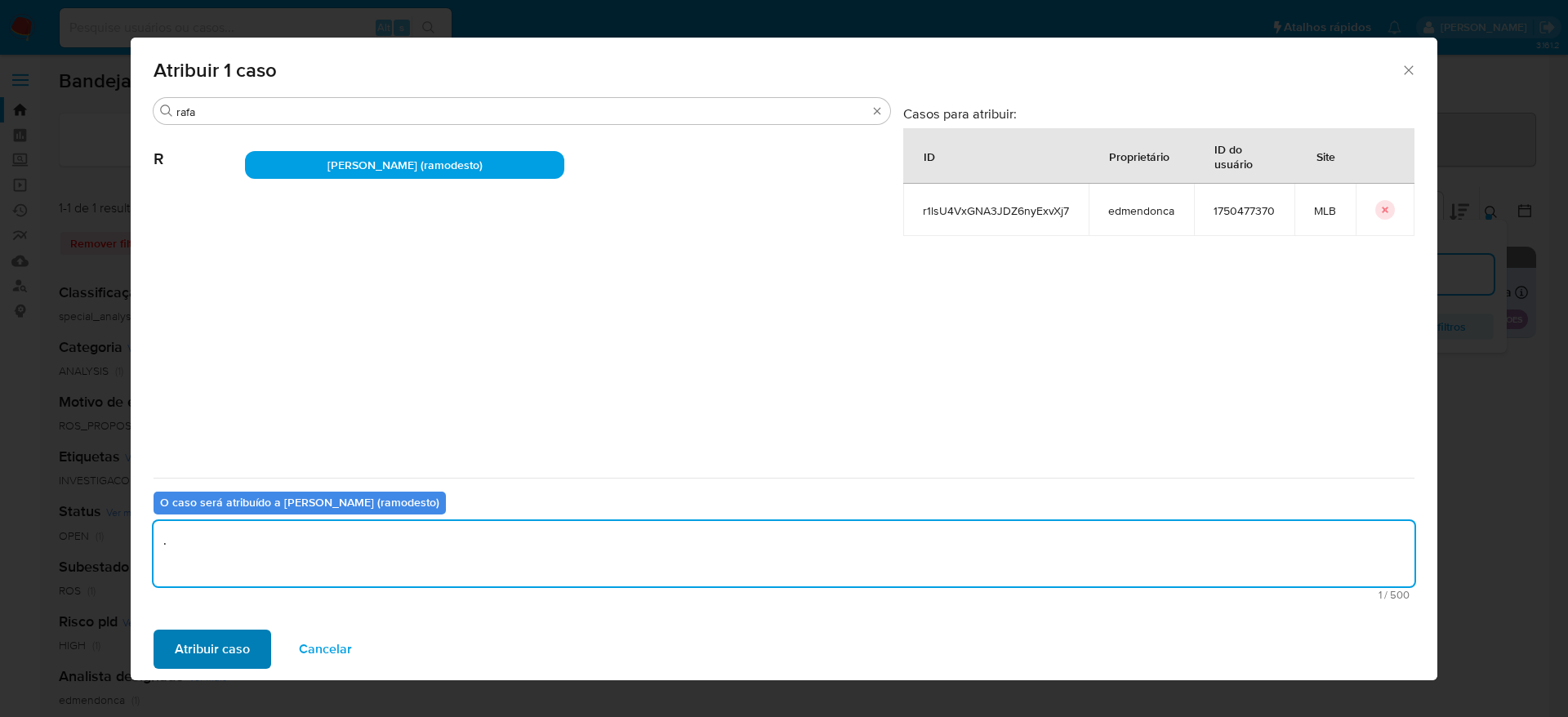
type textarea "."
click at [259, 640] on button "Atribuir caso" at bounding box center [212, 649] width 118 height 39
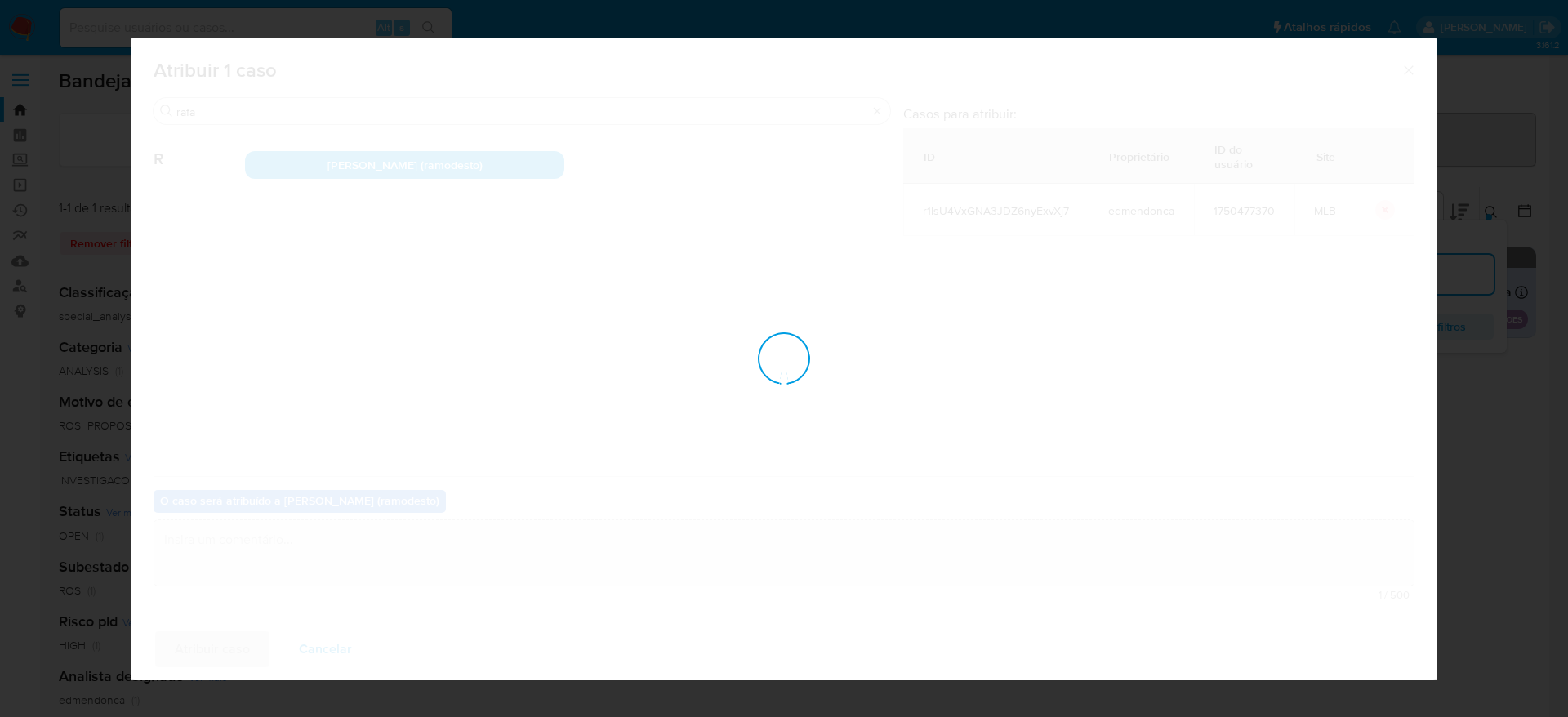
checkbox input "false"
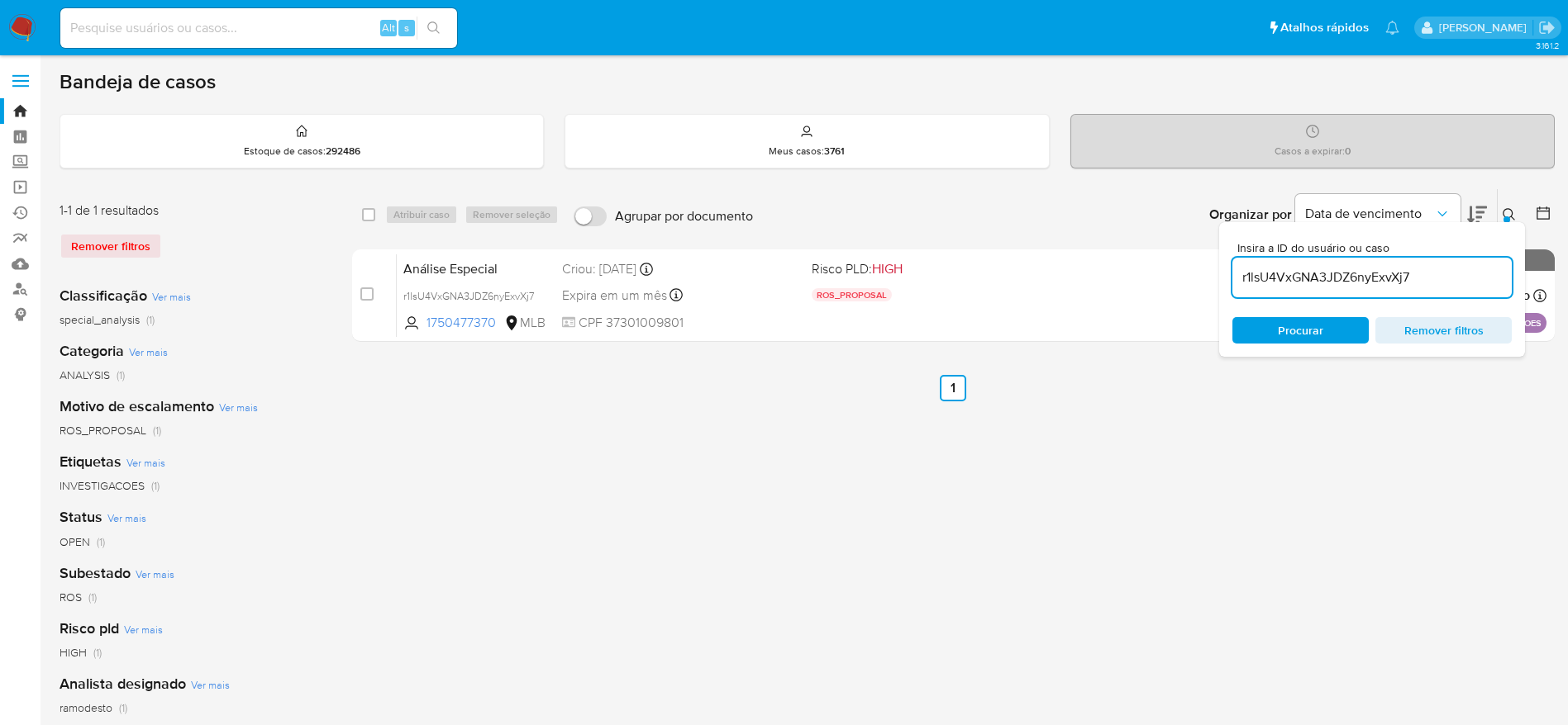
click at [1396, 274] on input "r1lsU4VxGNA3JDZ6nyExvXj7" at bounding box center [1372, 277] width 279 height 21
paste input "BWAqnvM9VqMBThQQfp3eraHr"
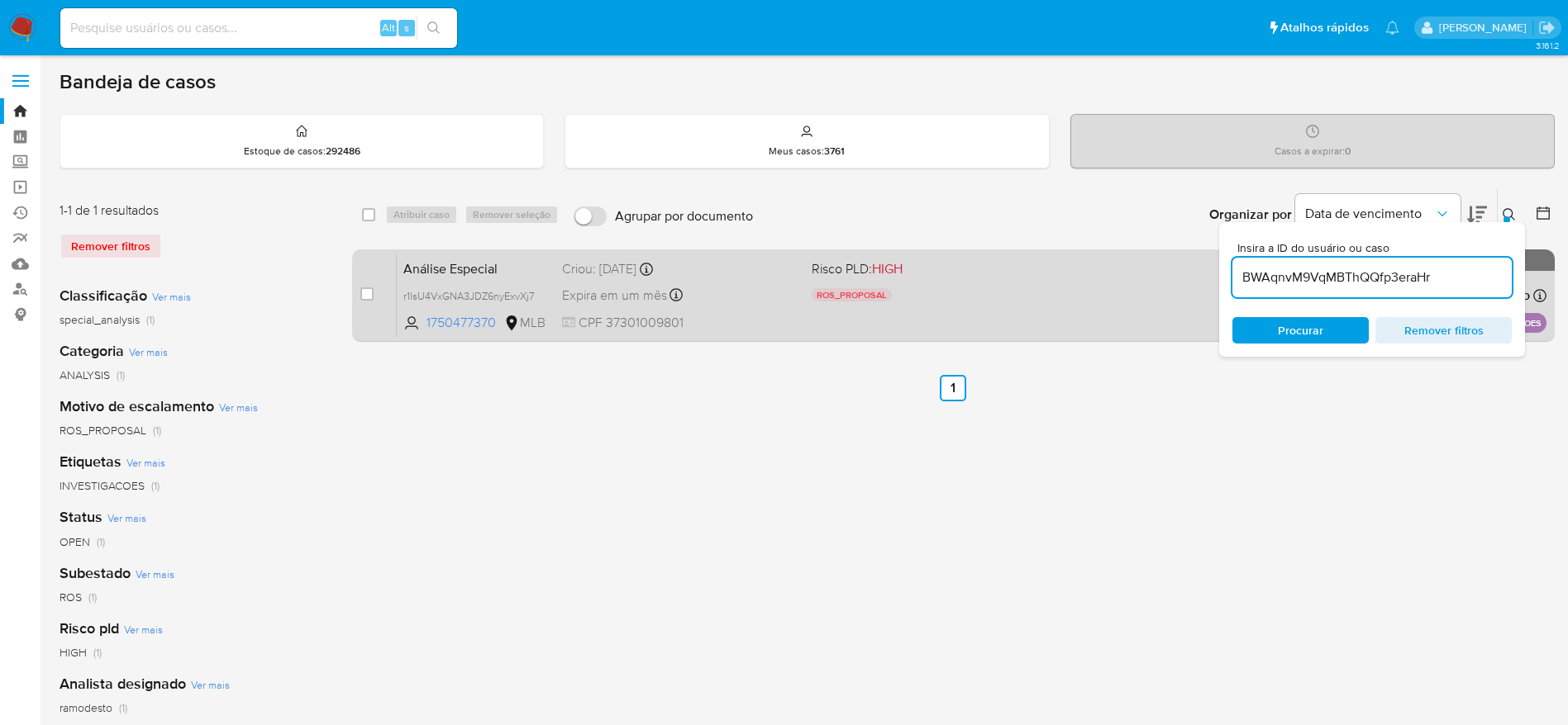
type input "BWAqnvM9VqMBThQQfp3eraHr"
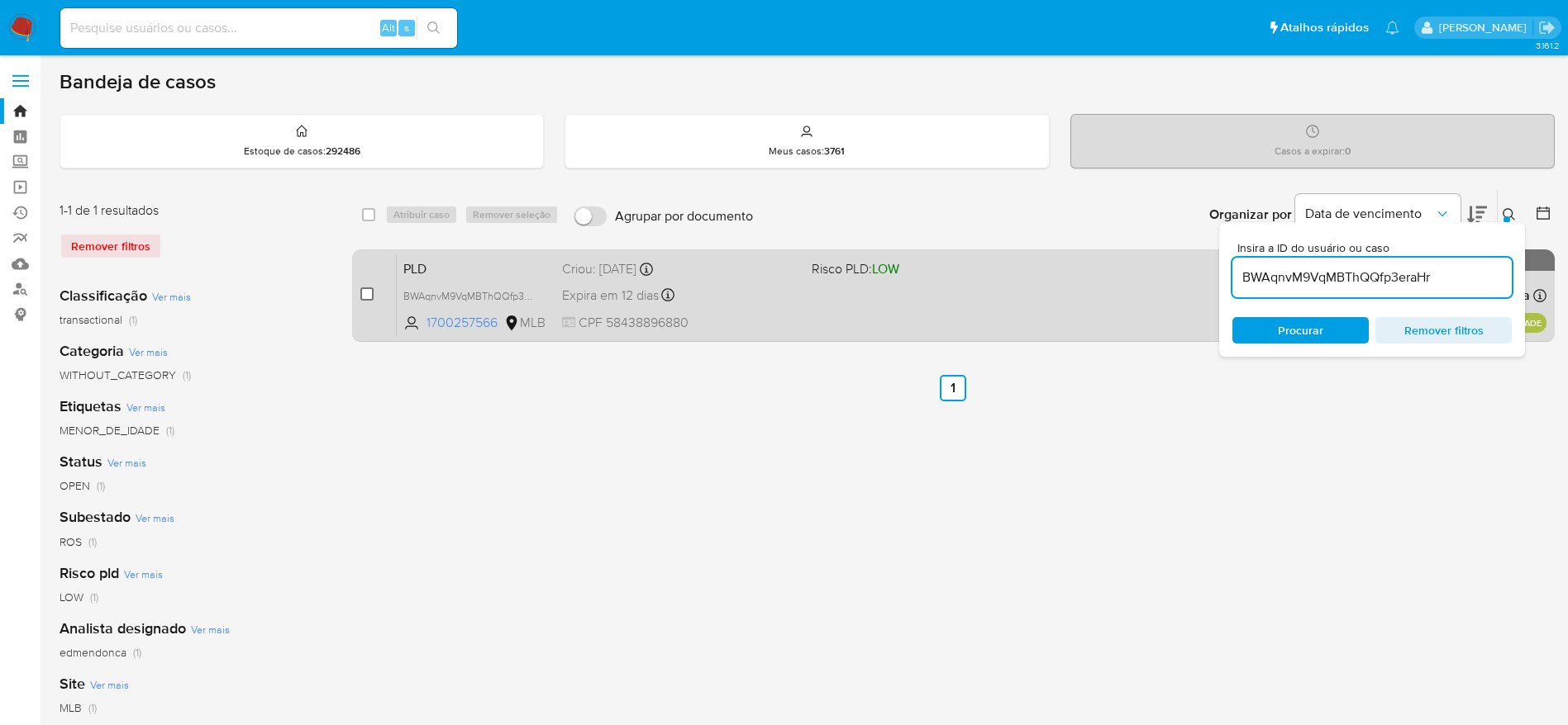
click at [368, 294] on input "checkbox" at bounding box center [367, 294] width 13 height 13
checkbox input "true"
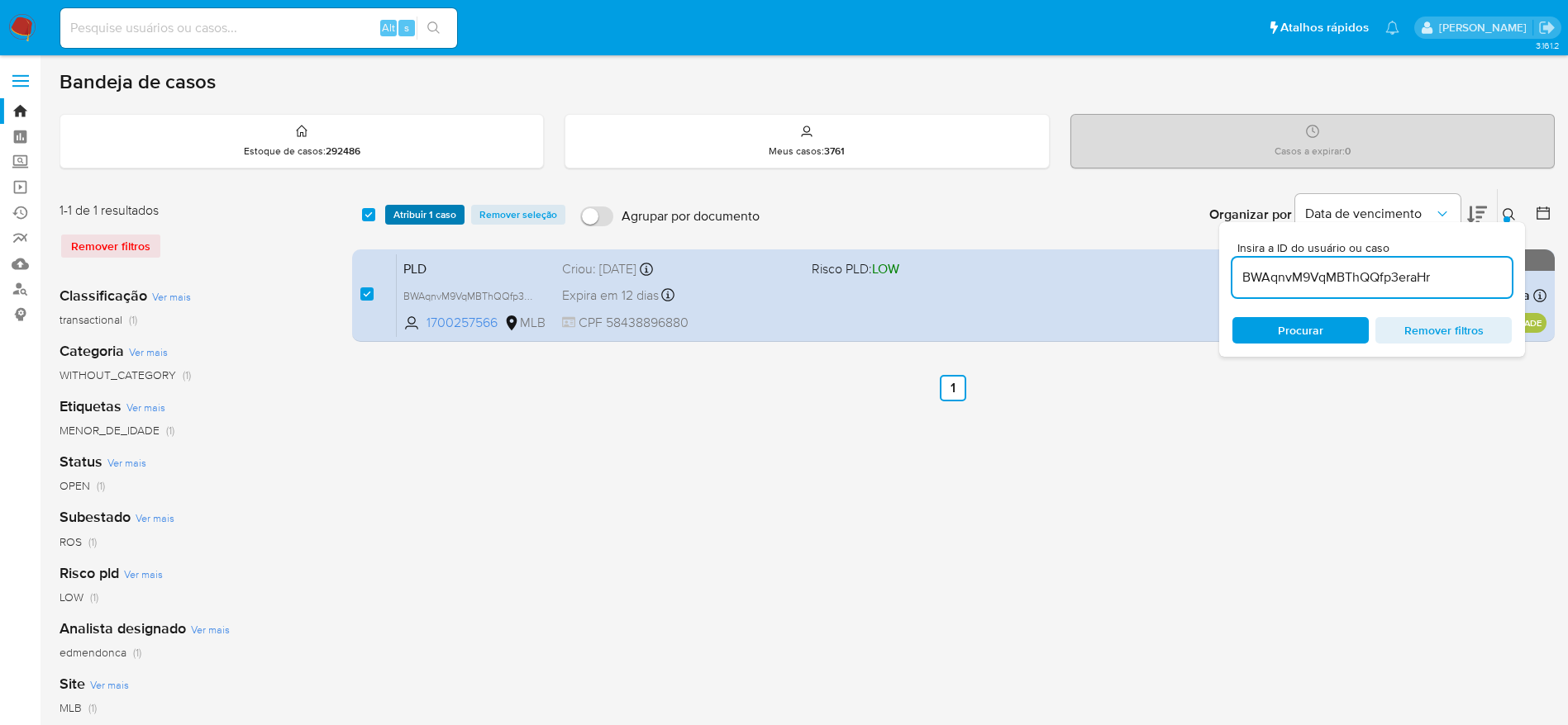
click at [416, 217] on span "Atribuir 1 caso" at bounding box center [425, 215] width 63 height 17
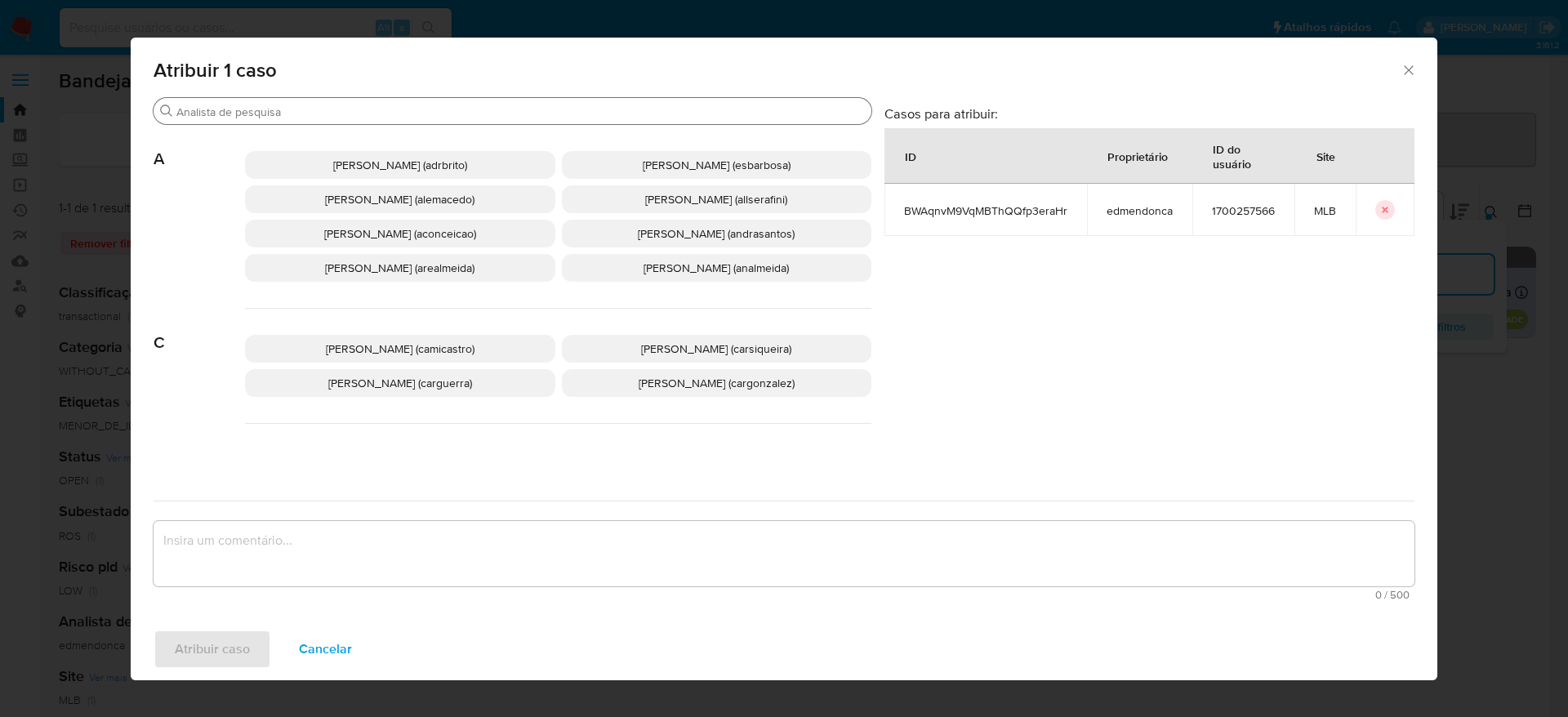
click at [376, 100] on div "Buscar" at bounding box center [512, 111] width 718 height 26
click at [375, 113] on input "Buscar" at bounding box center [521, 111] width 689 height 15
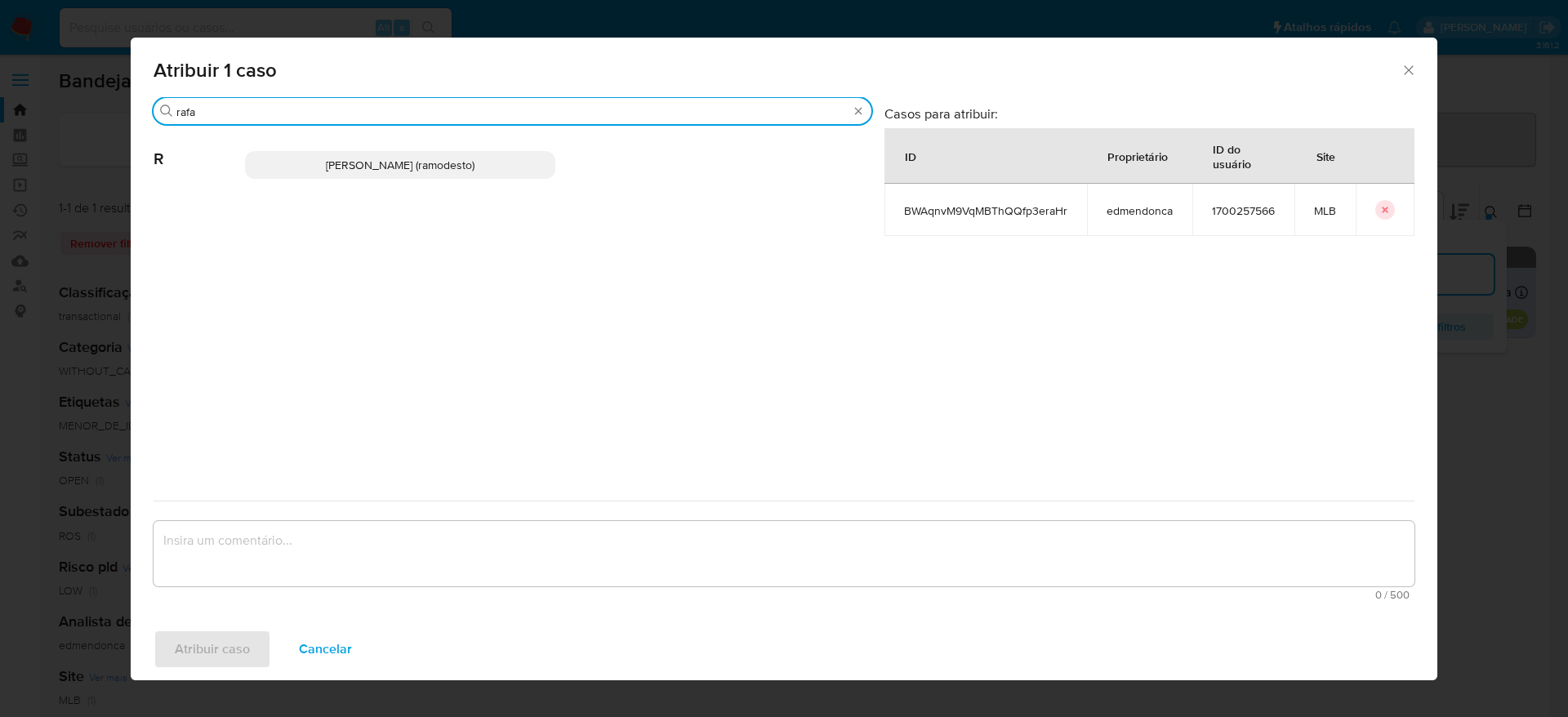
type input "rafa"
click at [475, 159] on span "Rafael Modesto Dos Santos (ramodesto)" at bounding box center [400, 165] width 149 height 16
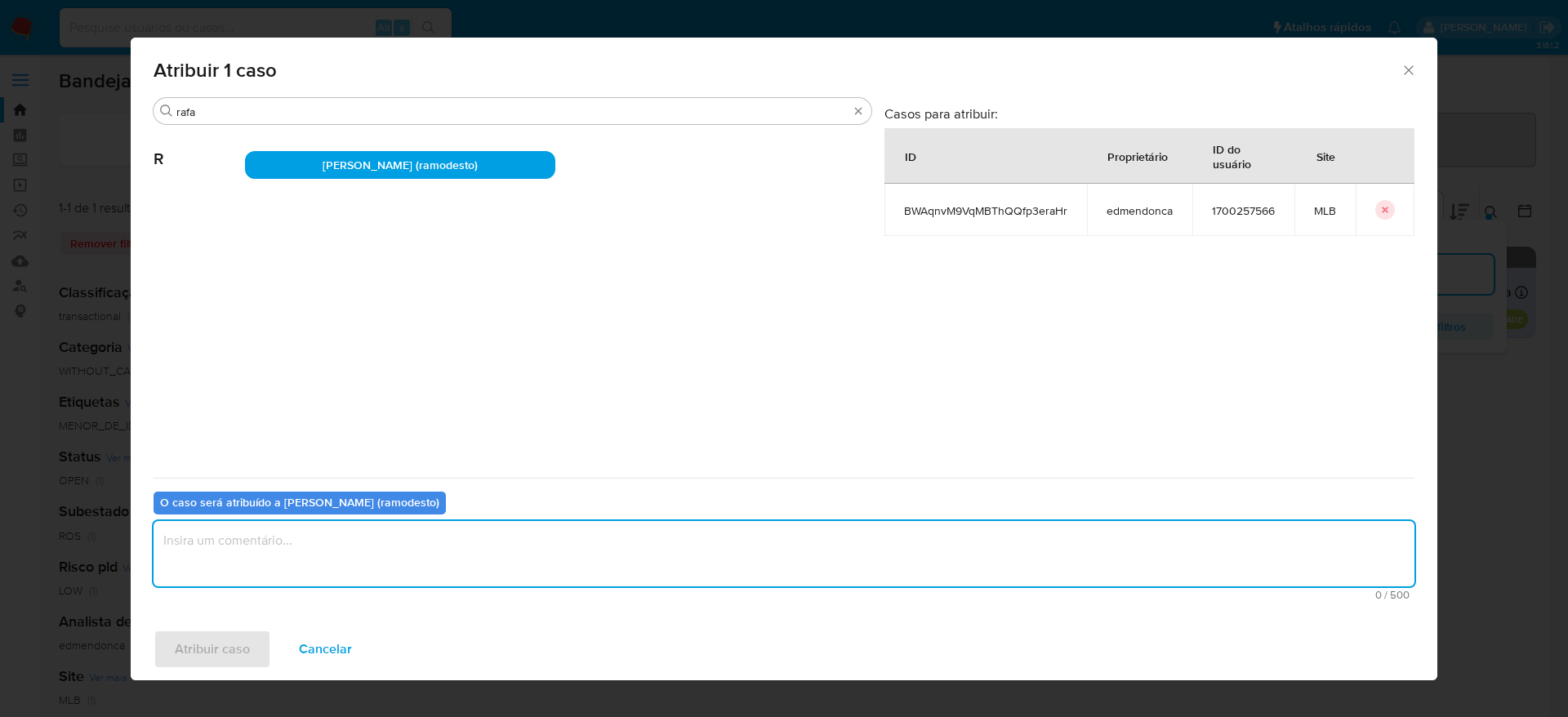
click at [365, 554] on textarea "assign-modal" at bounding box center [784, 554] width 1261 height 66
type textarea "."
click at [209, 648] on span "Atribuir caso" at bounding box center [212, 648] width 75 height 36
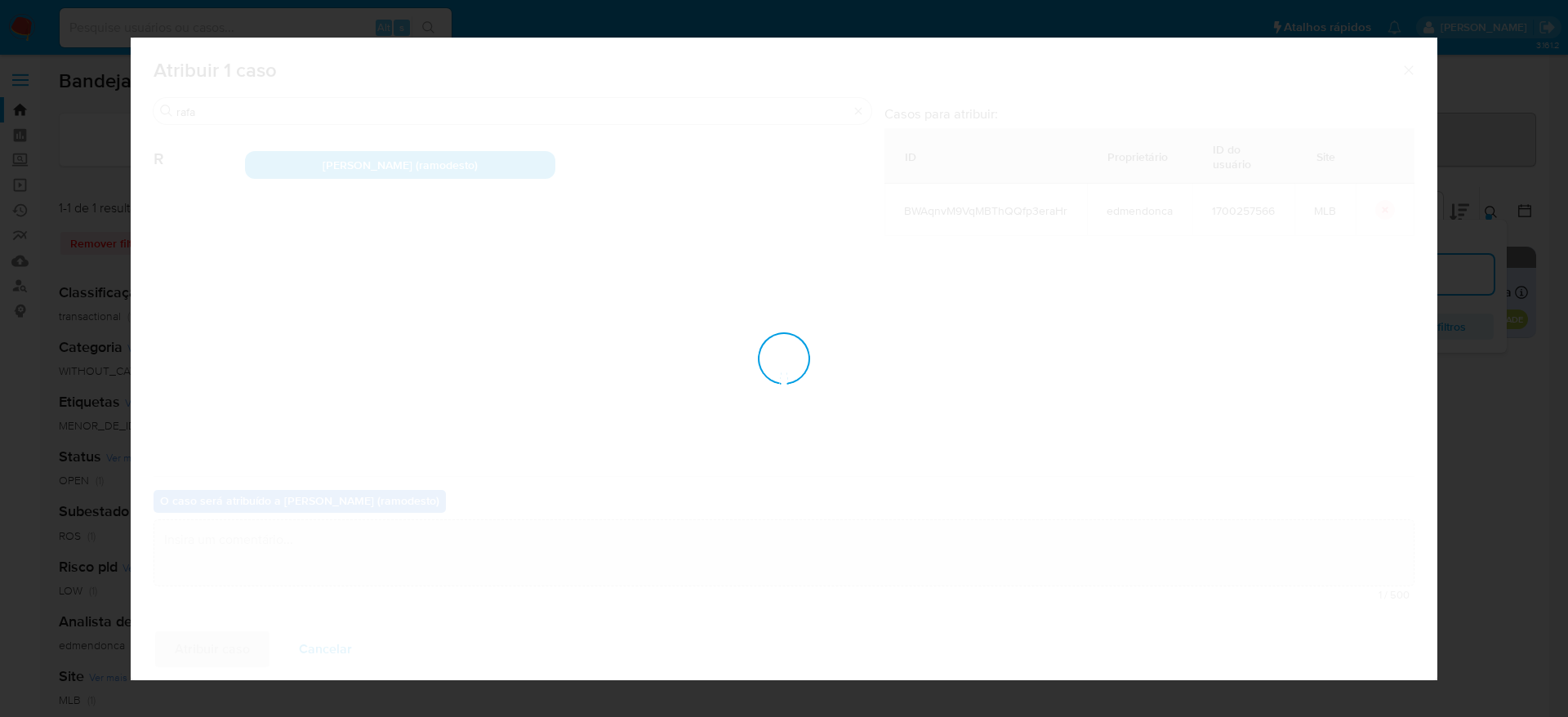
checkbox input "false"
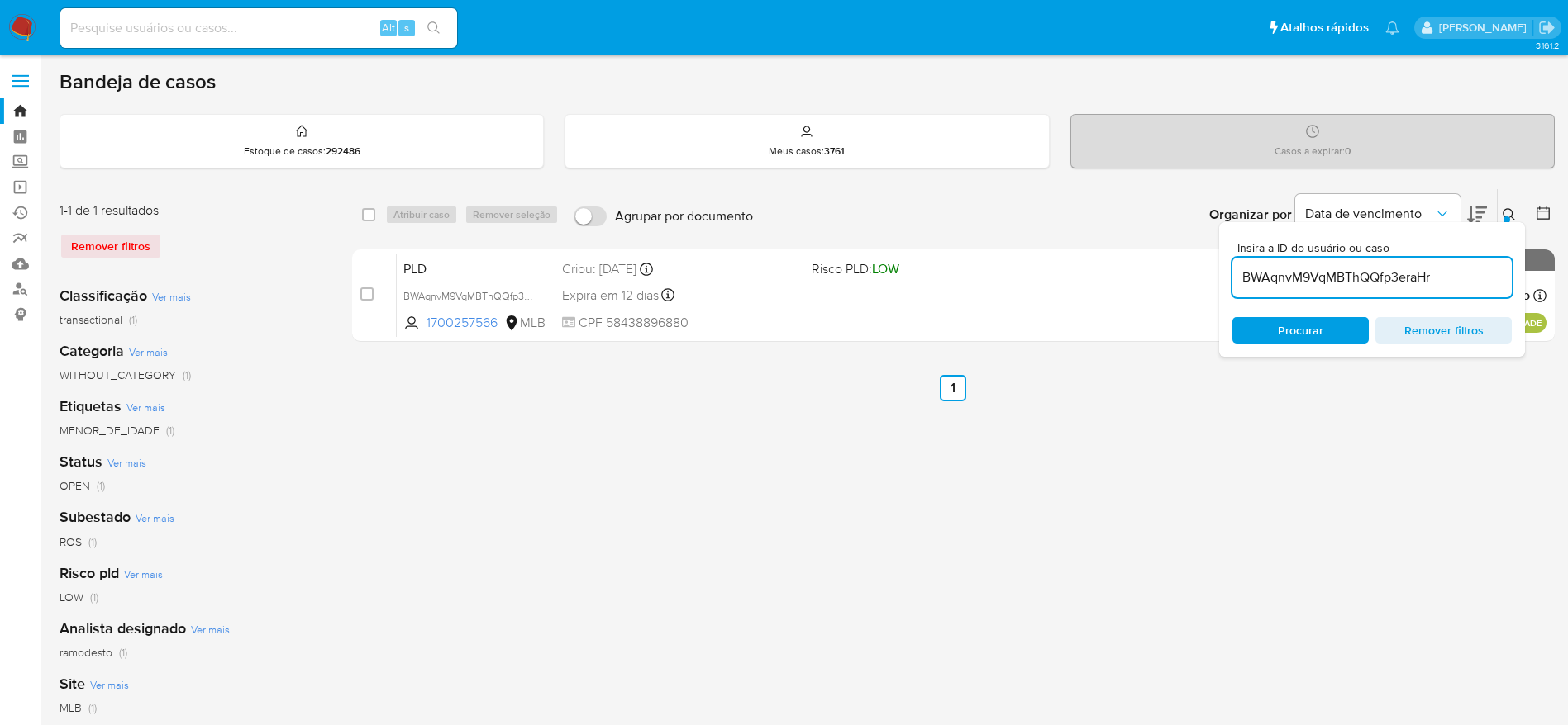
click at [1300, 285] on input "BWAqnvM9VqMBThQQfp3eraHr" at bounding box center [1372, 277] width 279 height 21
paste input "ATlAhSjsR8TsdJZG5Thy6Wun"
type input "ATlAhSjsR8TsdJZG5Thy6Wun"
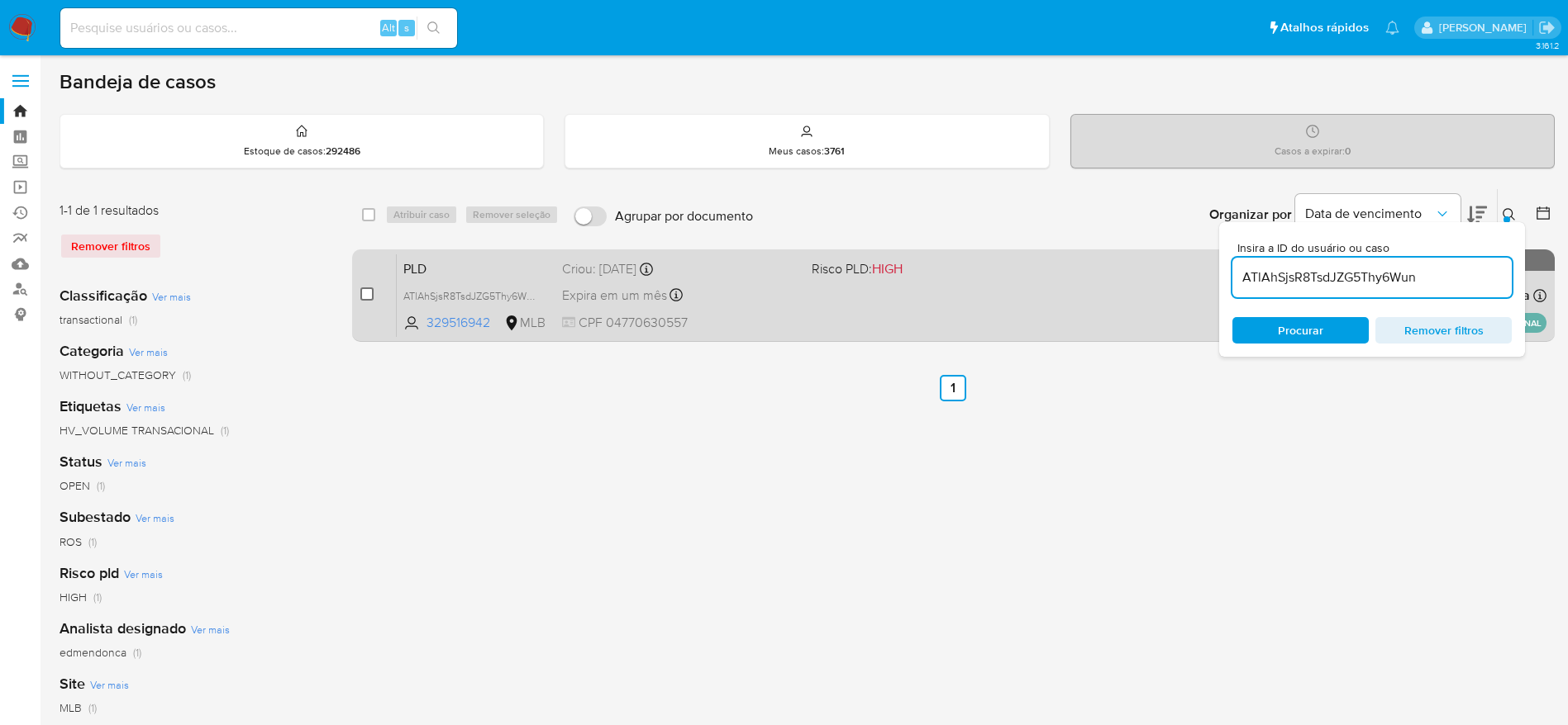
click at [363, 298] on input "checkbox" at bounding box center [367, 294] width 13 height 13
checkbox input "true"
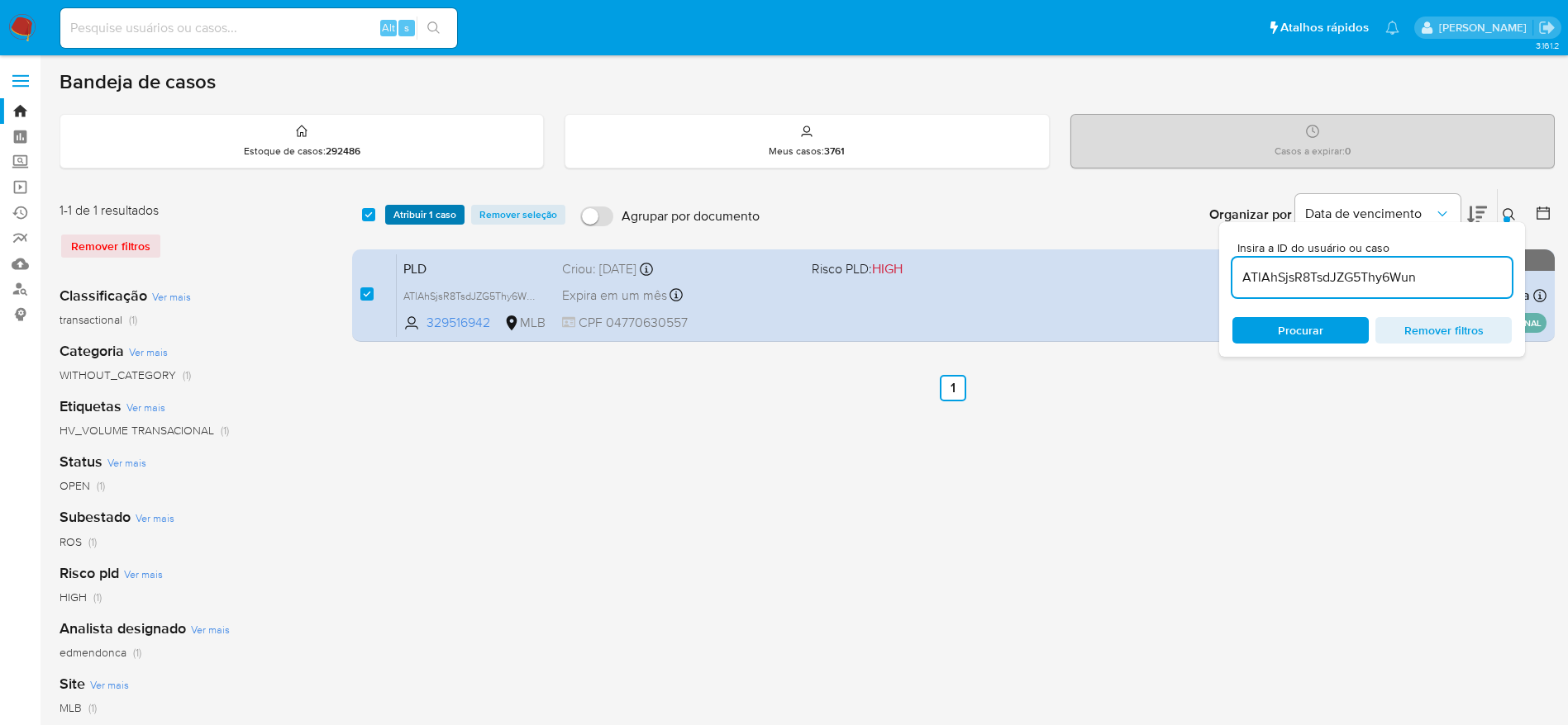
click at [417, 224] on span "Atribuir 1 caso" at bounding box center [425, 215] width 63 height 17
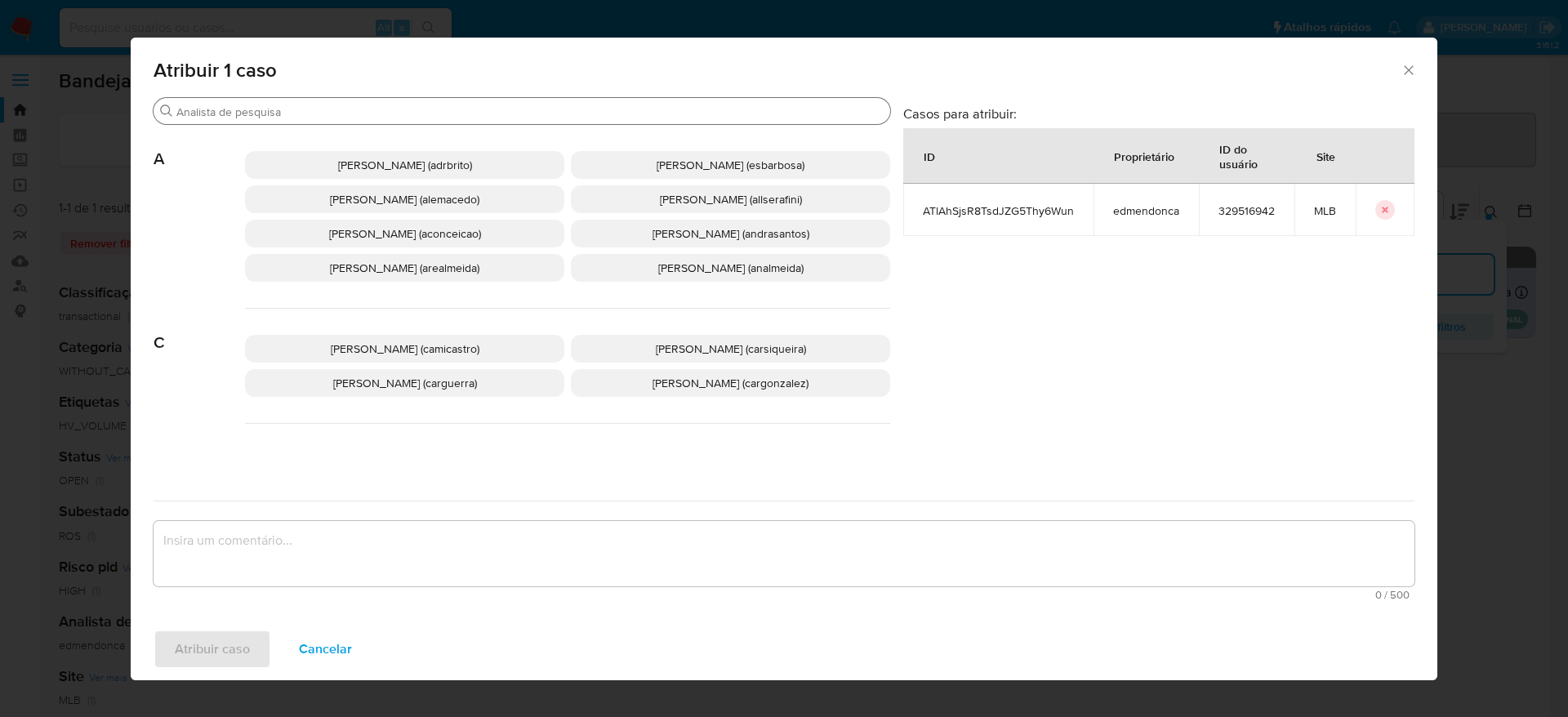
click at [344, 119] on input "Buscar" at bounding box center [530, 111] width 708 height 15
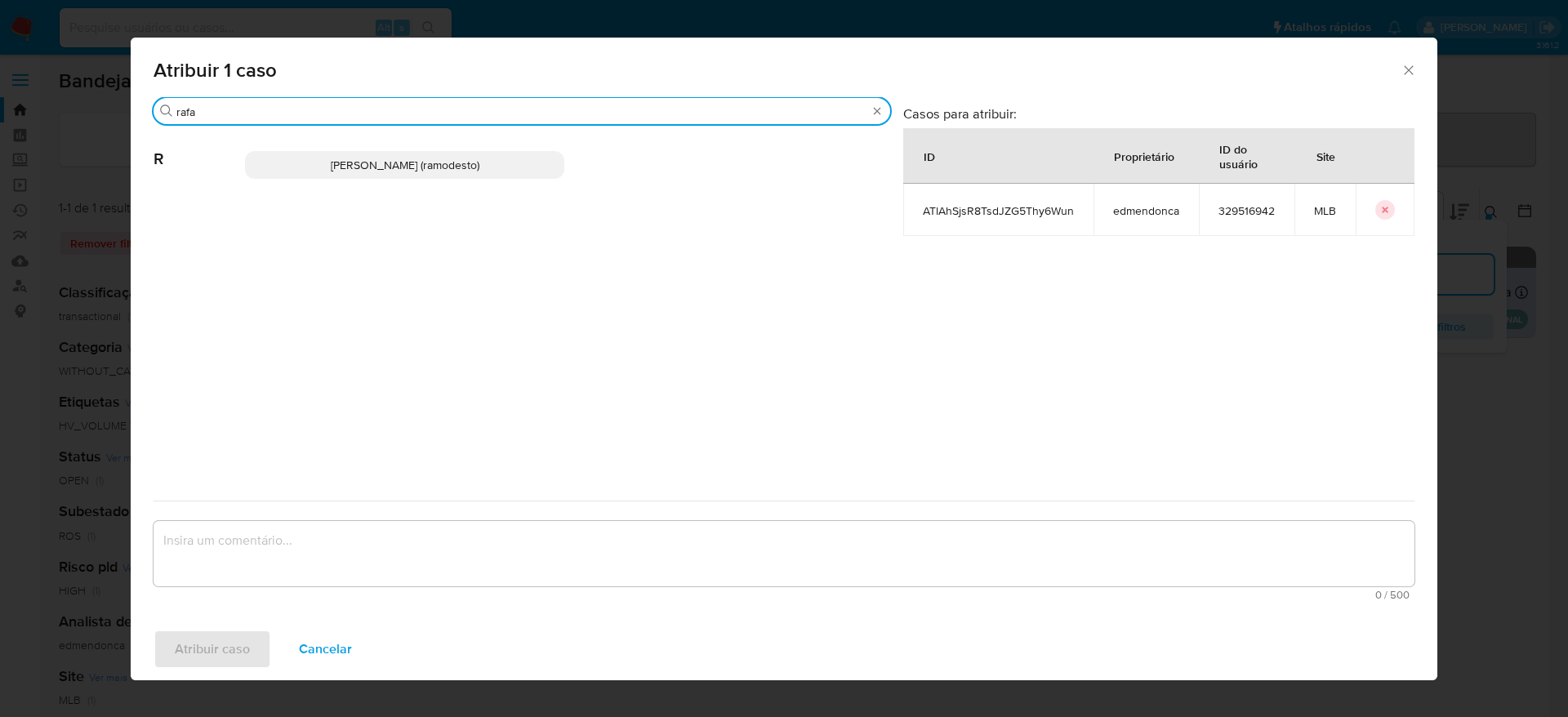
type input "rafa"
click at [426, 159] on span "Rafael Modesto Dos Santos (ramodesto)" at bounding box center [405, 165] width 149 height 16
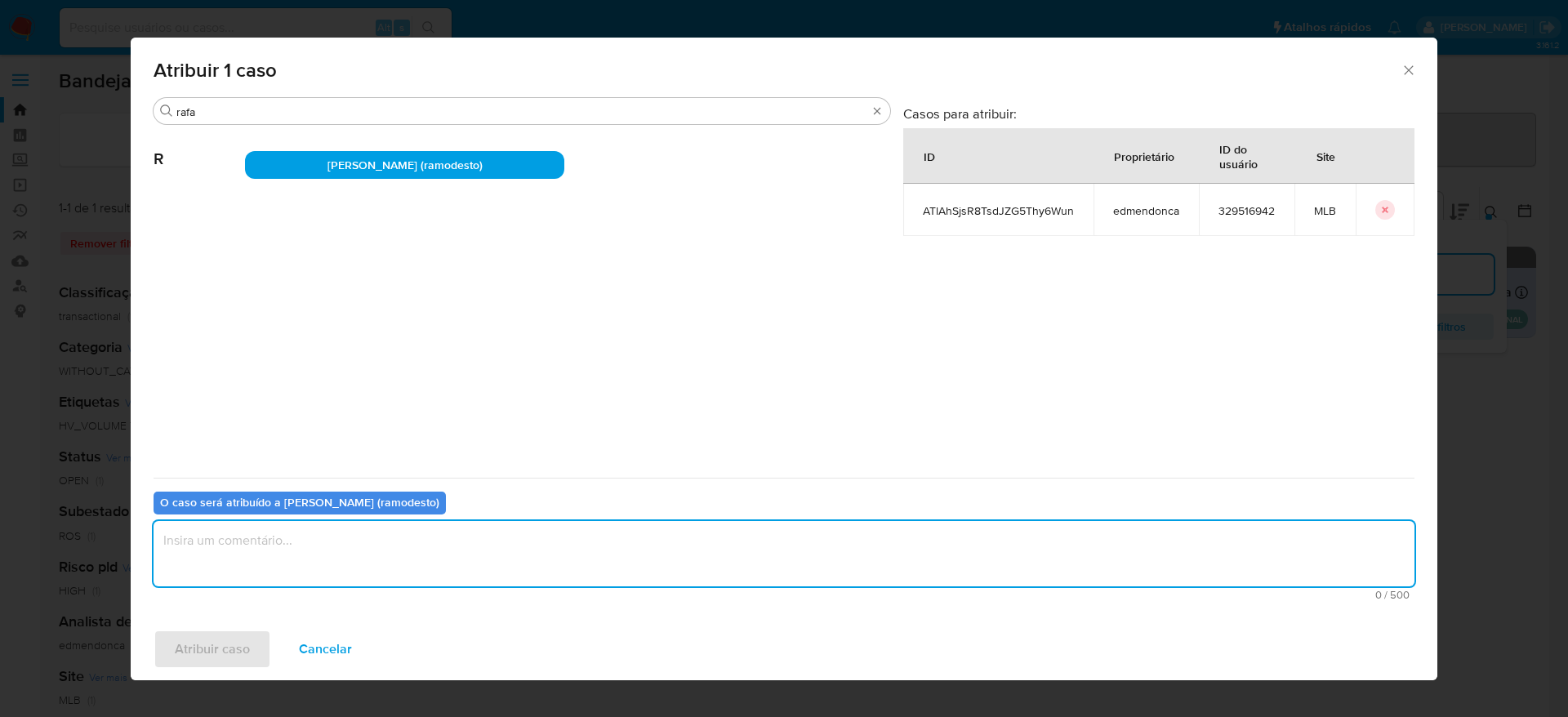
click at [353, 533] on textarea "assign-modal" at bounding box center [784, 554] width 1261 height 66
type textarea "."
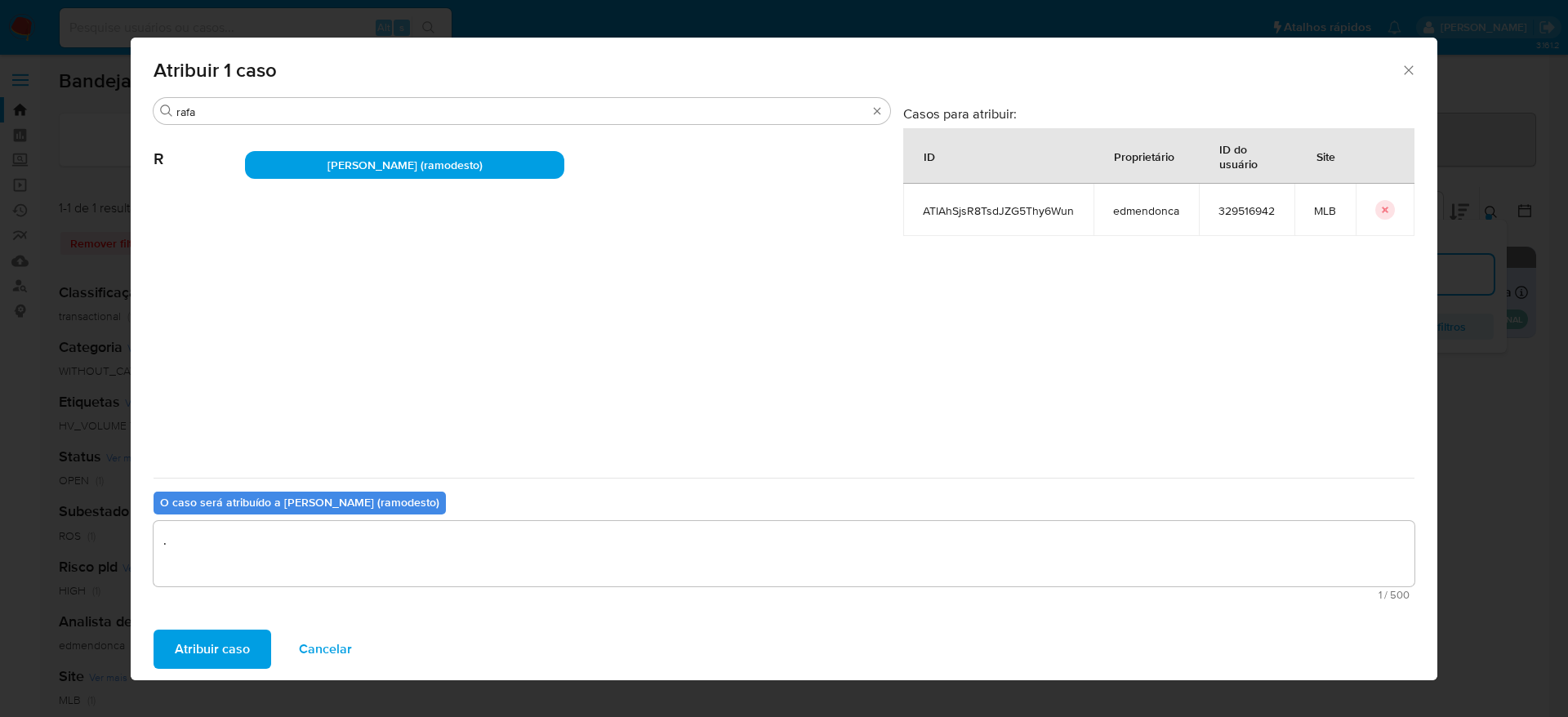
click at [205, 636] on span "Atribuir caso" at bounding box center [212, 648] width 75 height 36
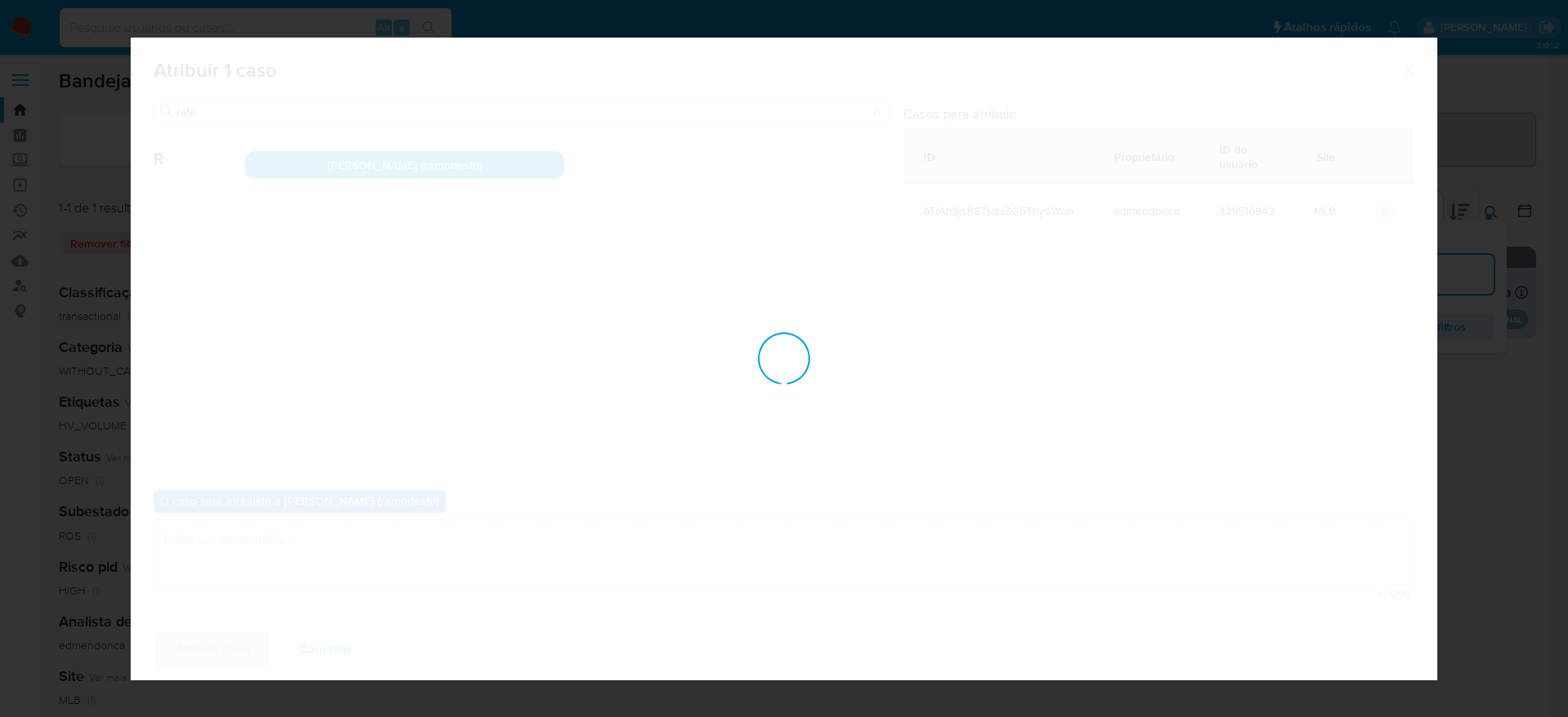
checkbox input "false"
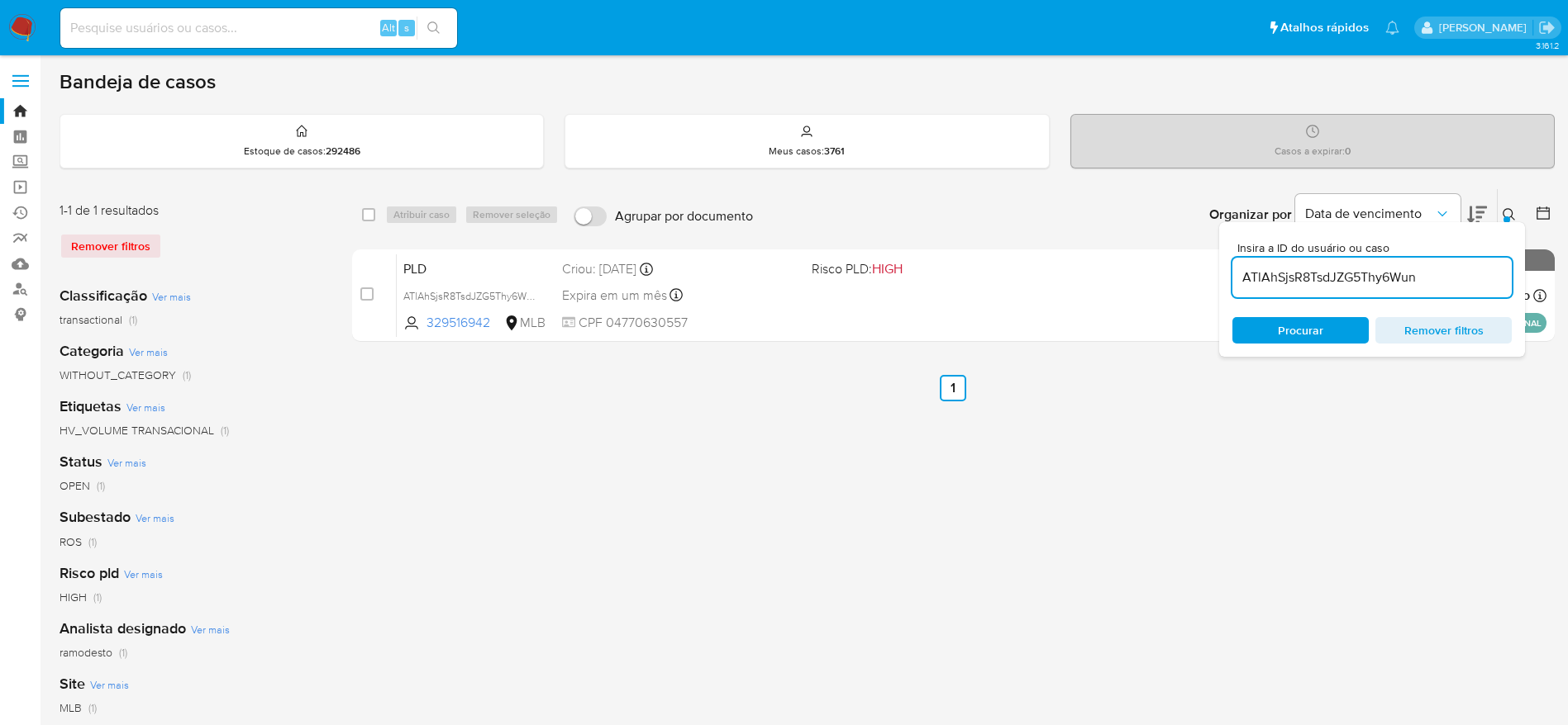
click at [1345, 278] on input "ATlAhSjsR8TsdJZG5Thy6Wun" at bounding box center [1372, 277] width 279 height 21
paste input "NCtengptnfNmkeqUHWijk2VV"
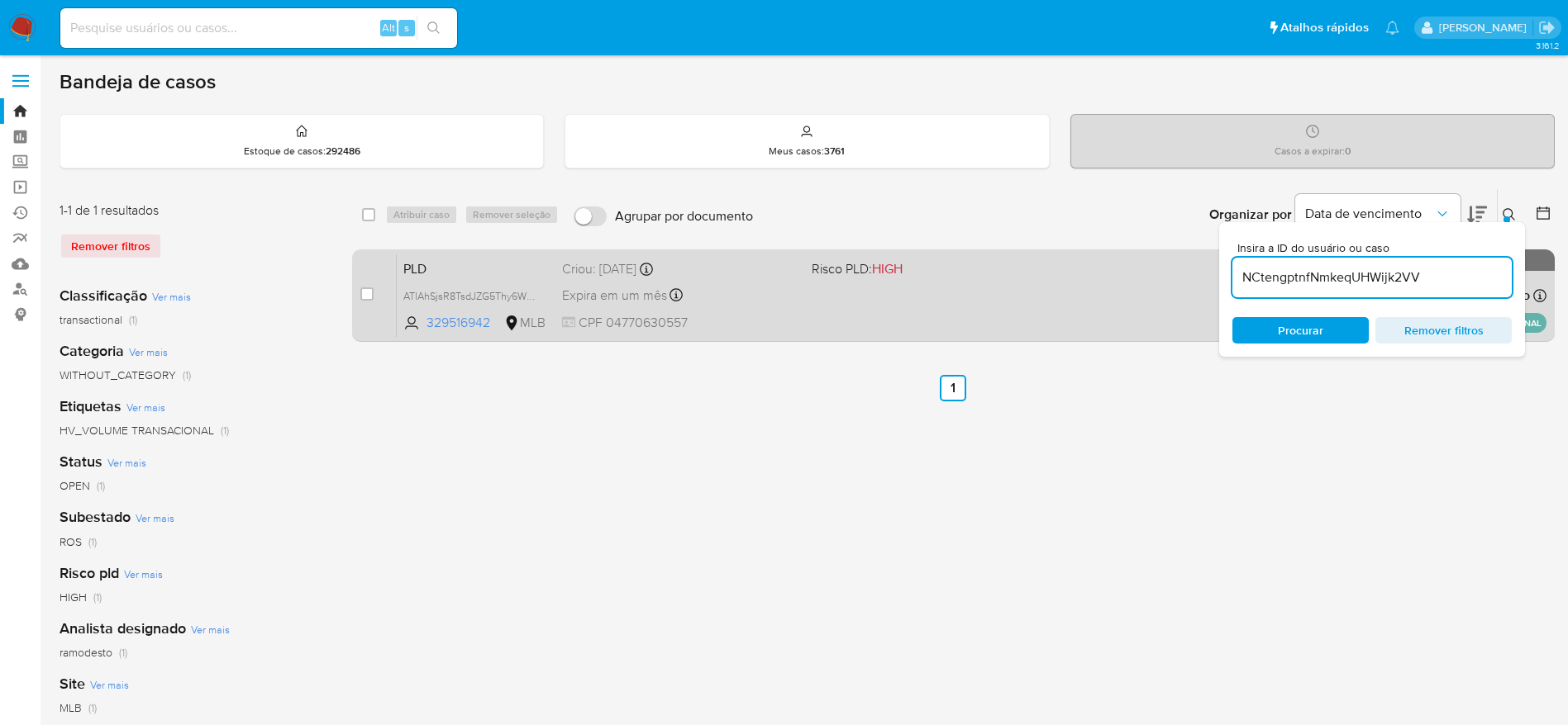
type input "NCtengptnfNmkeqUHWijk2VV"
click at [364, 297] on input "checkbox" at bounding box center [367, 294] width 13 height 13
checkbox input "true"
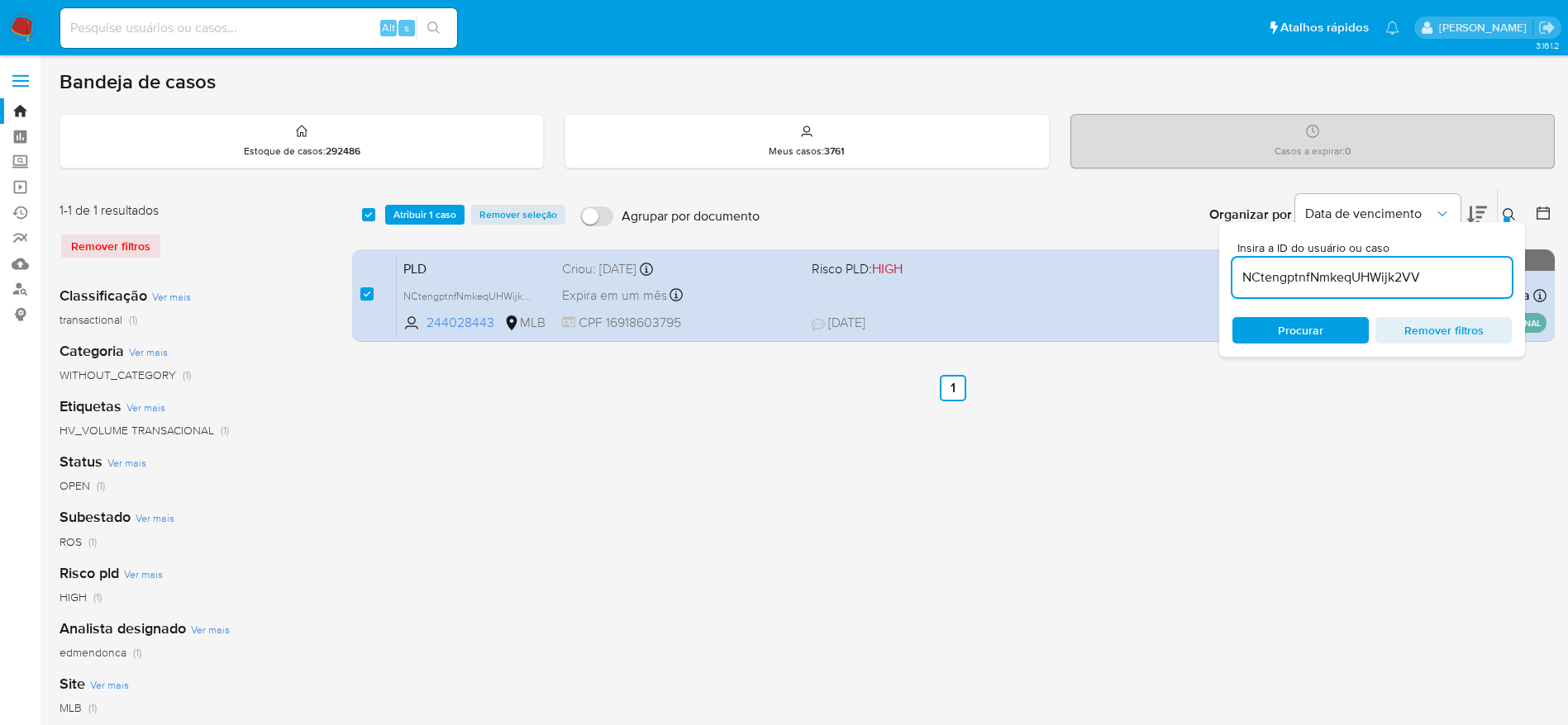
click at [419, 197] on div "select-all-cases-checkbox Atribuir 1 caso Remover seleção Agrupar por documento…" at bounding box center [953, 214] width 1202 height 51
click at [418, 214] on span "Atribuir 1 caso" at bounding box center [425, 215] width 63 height 17
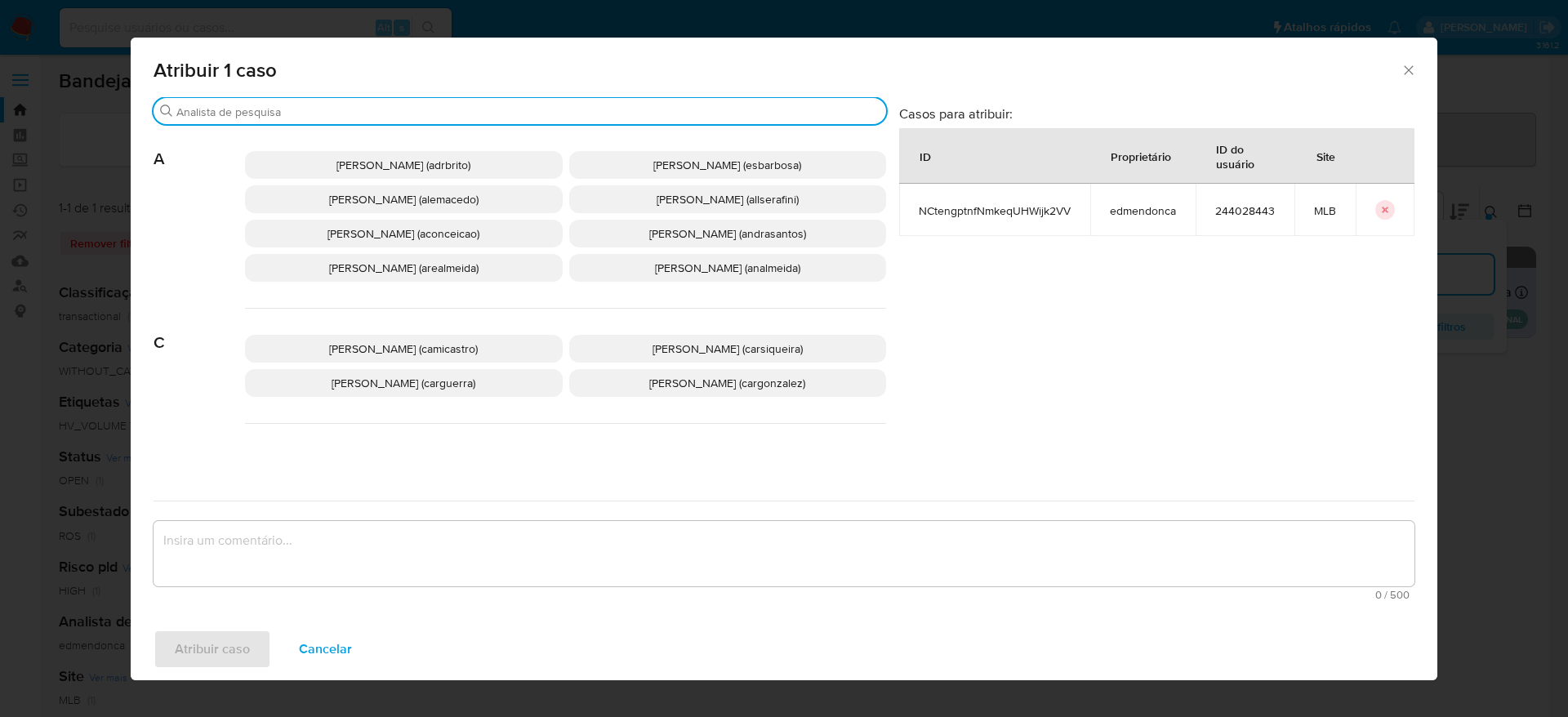
click at [388, 107] on input "Buscar" at bounding box center [528, 111] width 703 height 15
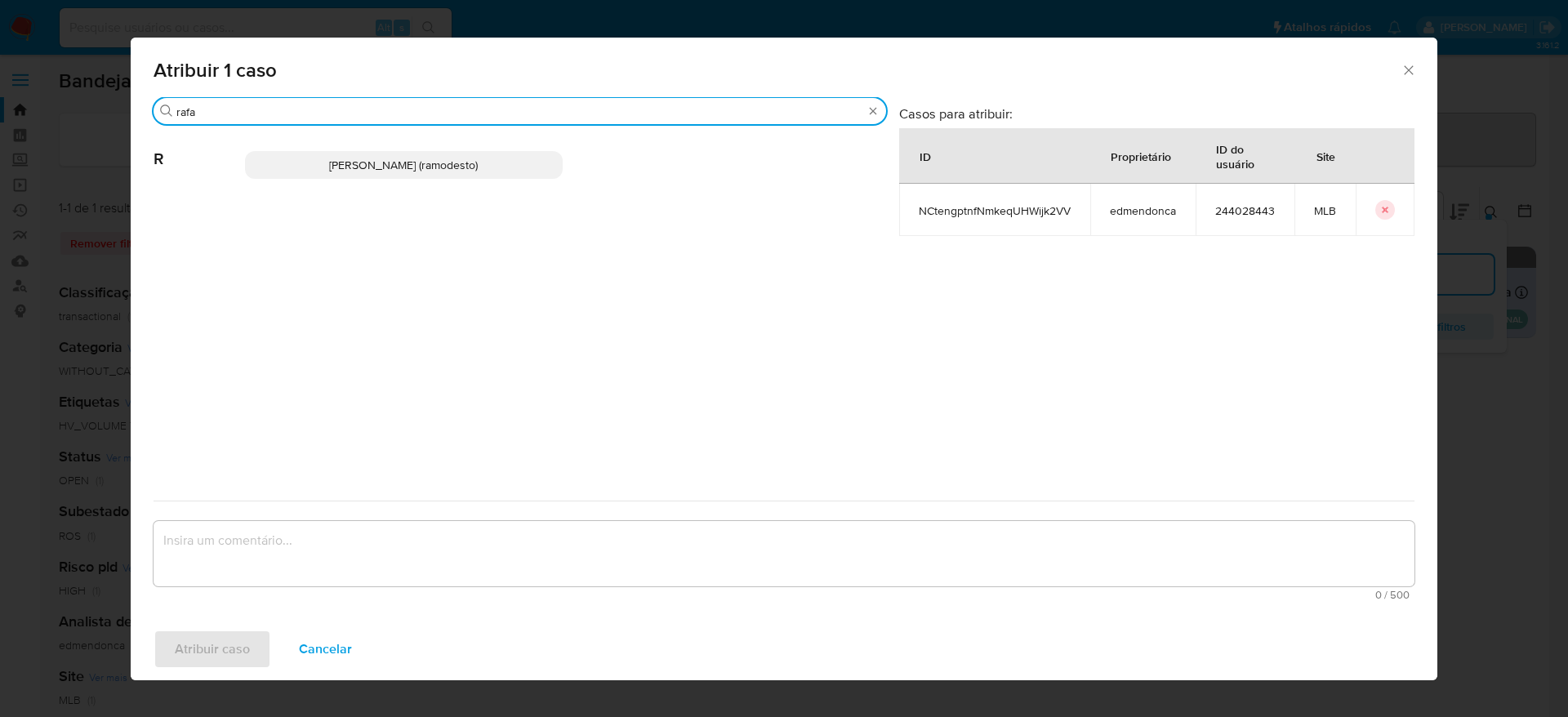
type input "rafa"
click at [406, 163] on span "Rafael Modesto Dos Santos (ramodesto)" at bounding box center [403, 165] width 149 height 16
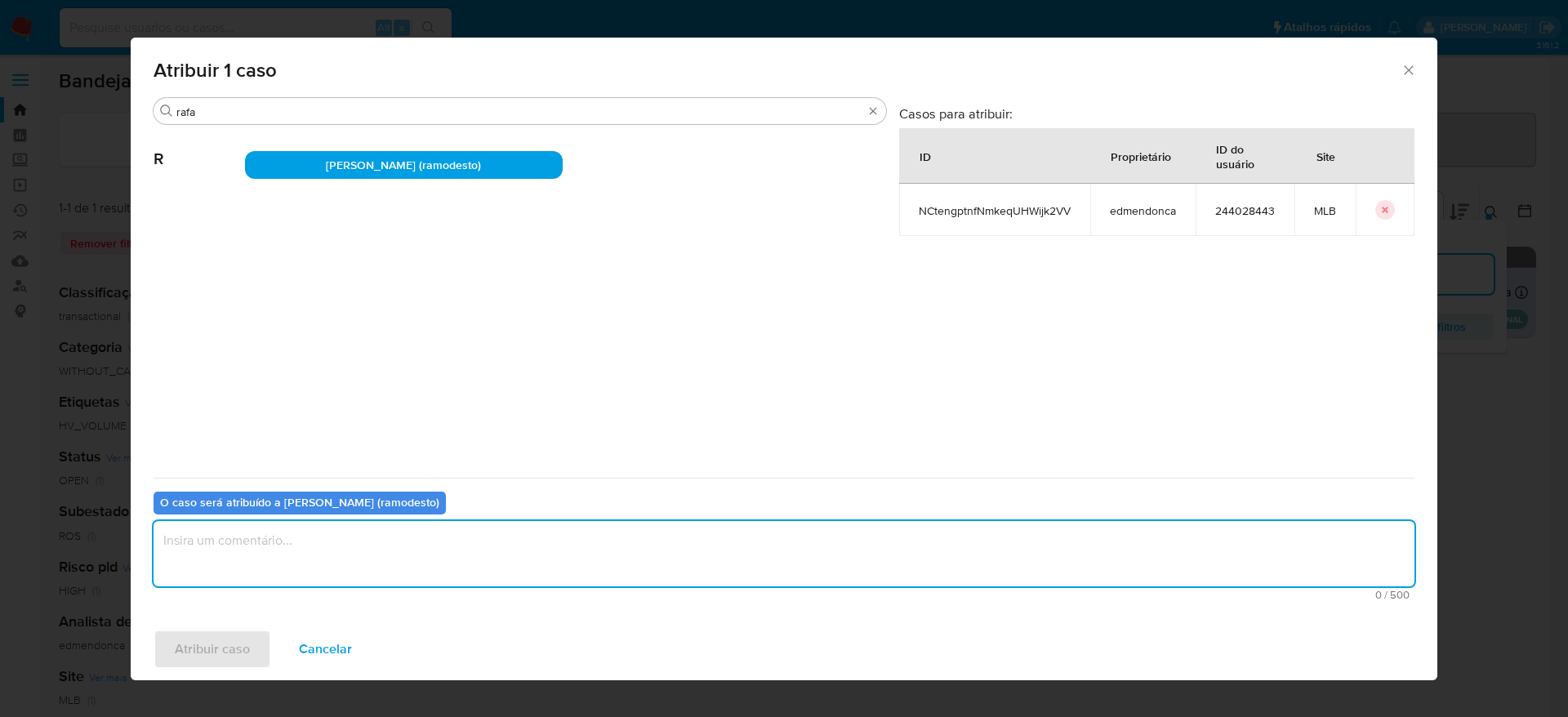
click at [342, 534] on textarea "assign-modal" at bounding box center [784, 554] width 1261 height 66
type textarea "."
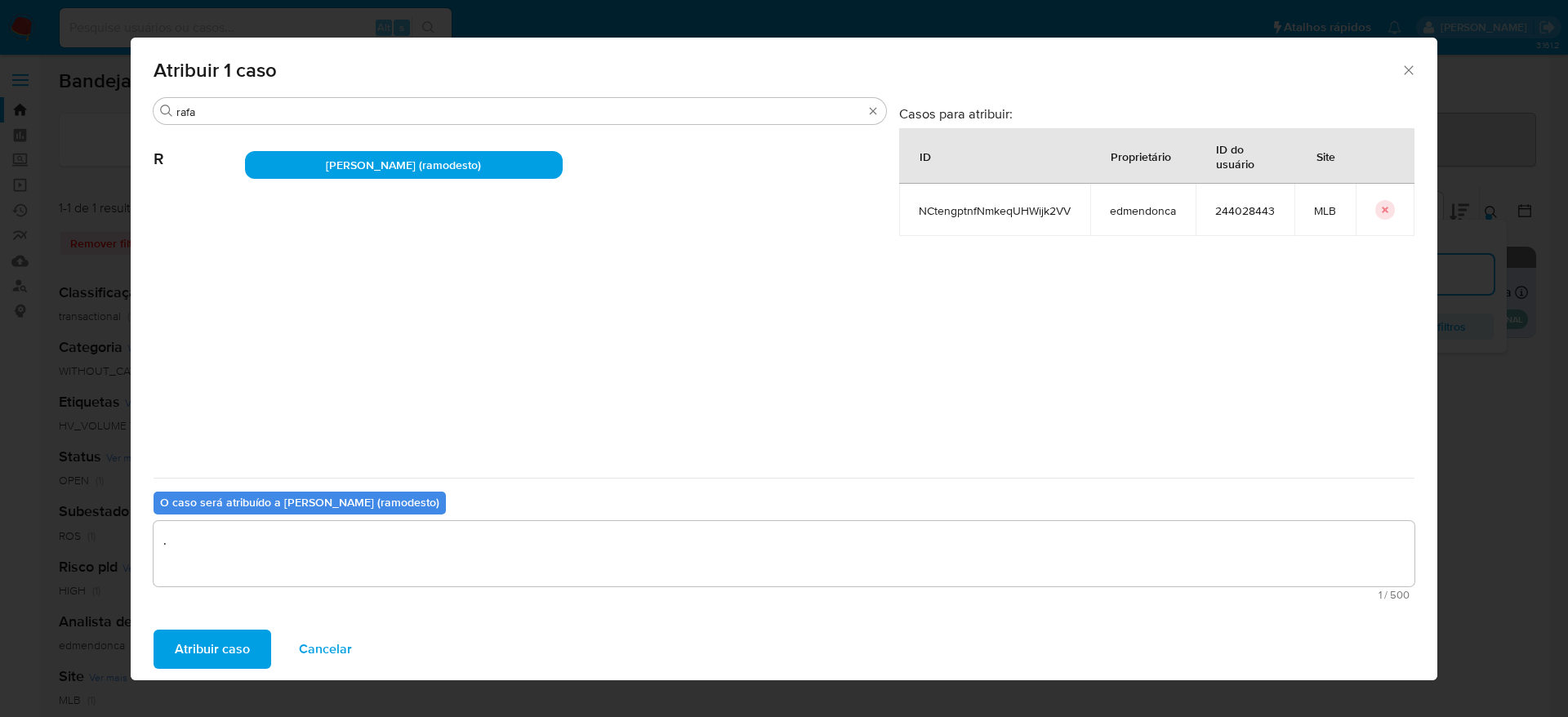
click at [183, 639] on span "Atribuir caso" at bounding box center [212, 648] width 75 height 36
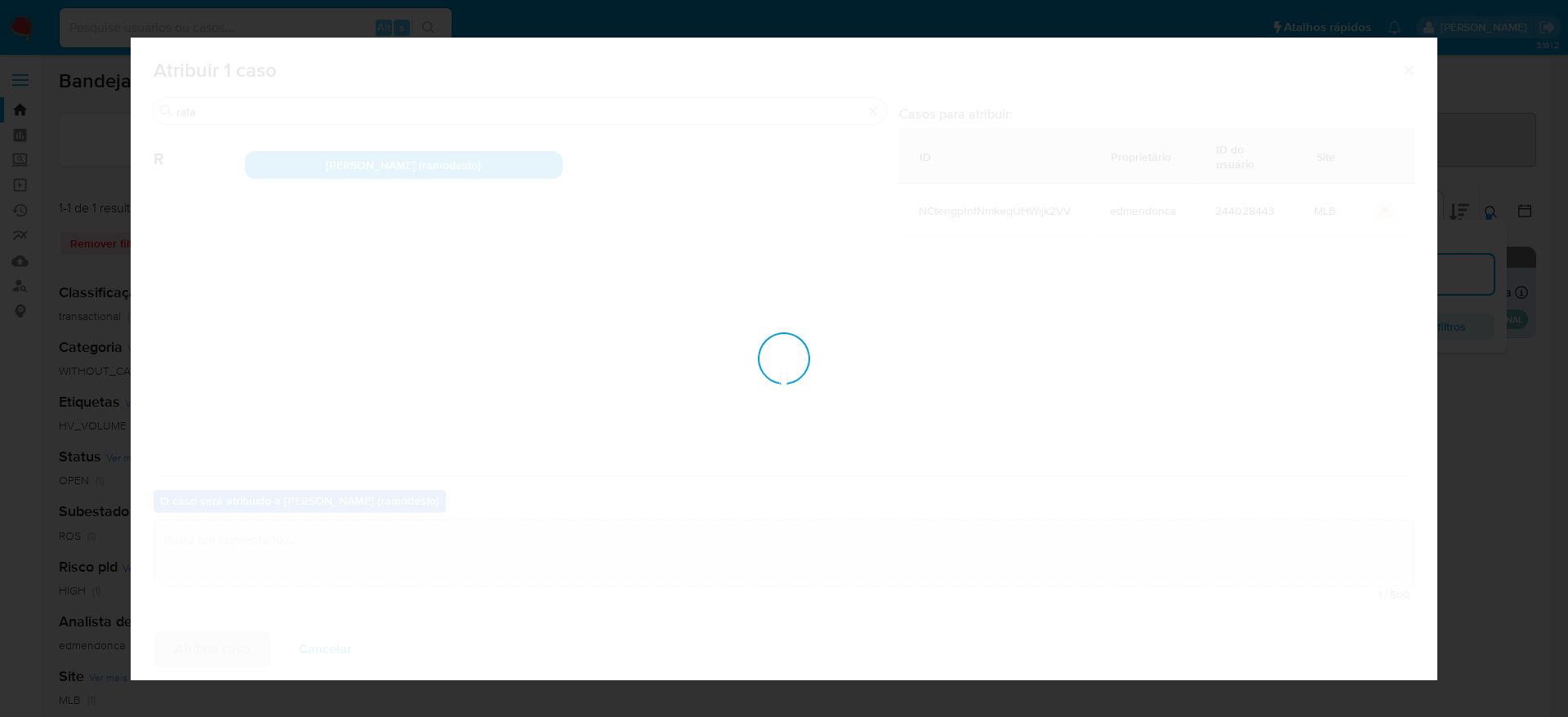
checkbox input "false"
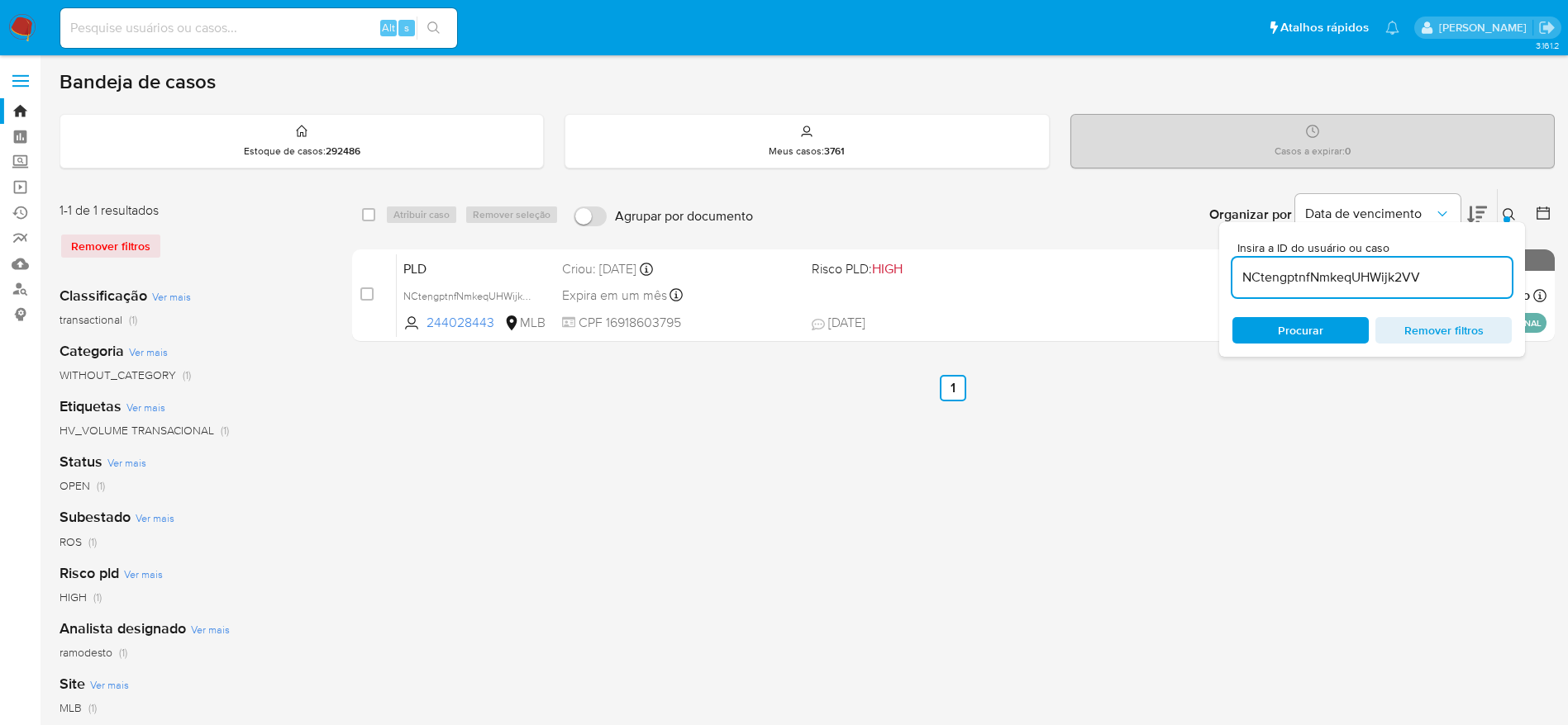
click at [1288, 278] on input "NCtengptnfNmkeqUHWijk2VV" at bounding box center [1372, 277] width 279 height 21
paste input "xiukANRwgBDroEtfUF70YGET"
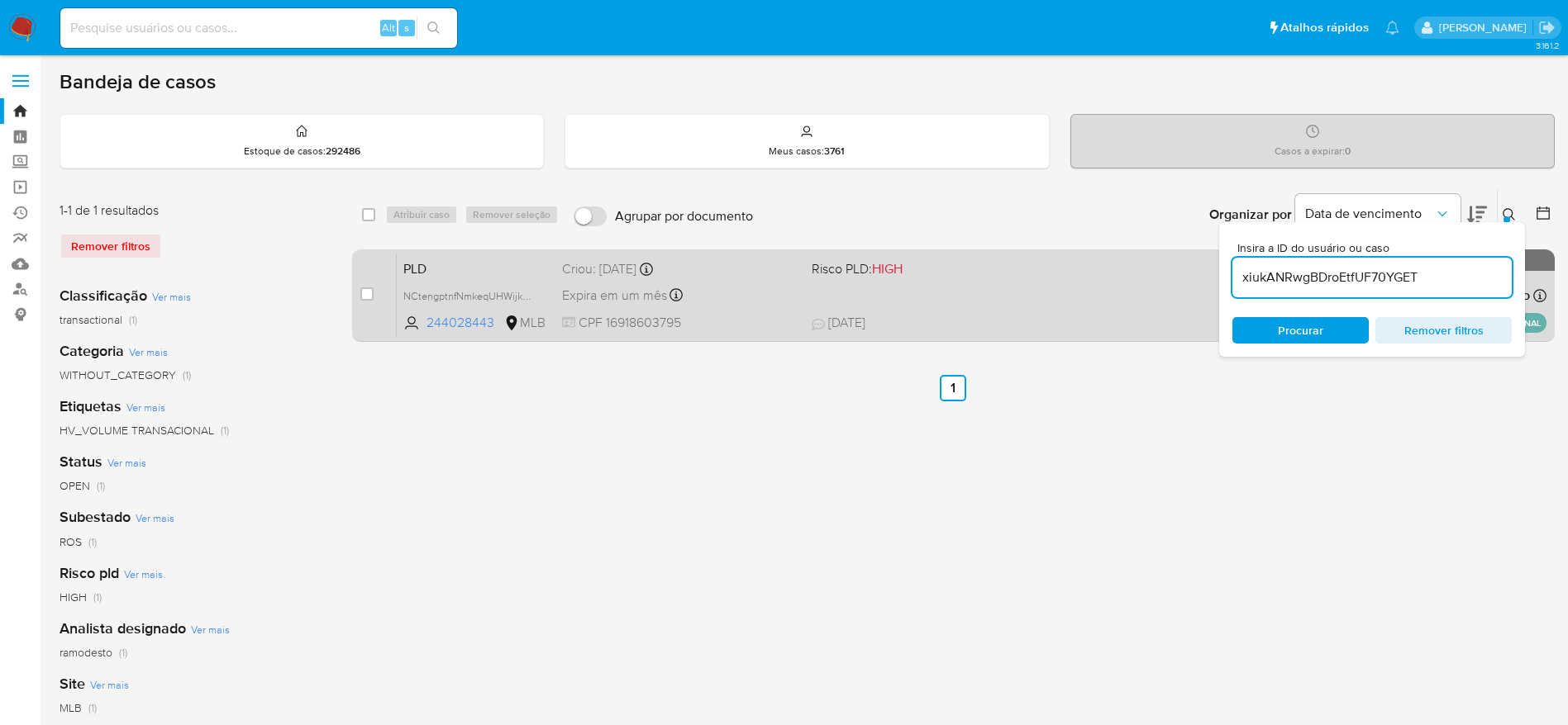
type input "xiukANRwgBDroEtfUF70YGET"
click at [367, 293] on input "checkbox" at bounding box center [367, 294] width 13 height 13
checkbox input "true"
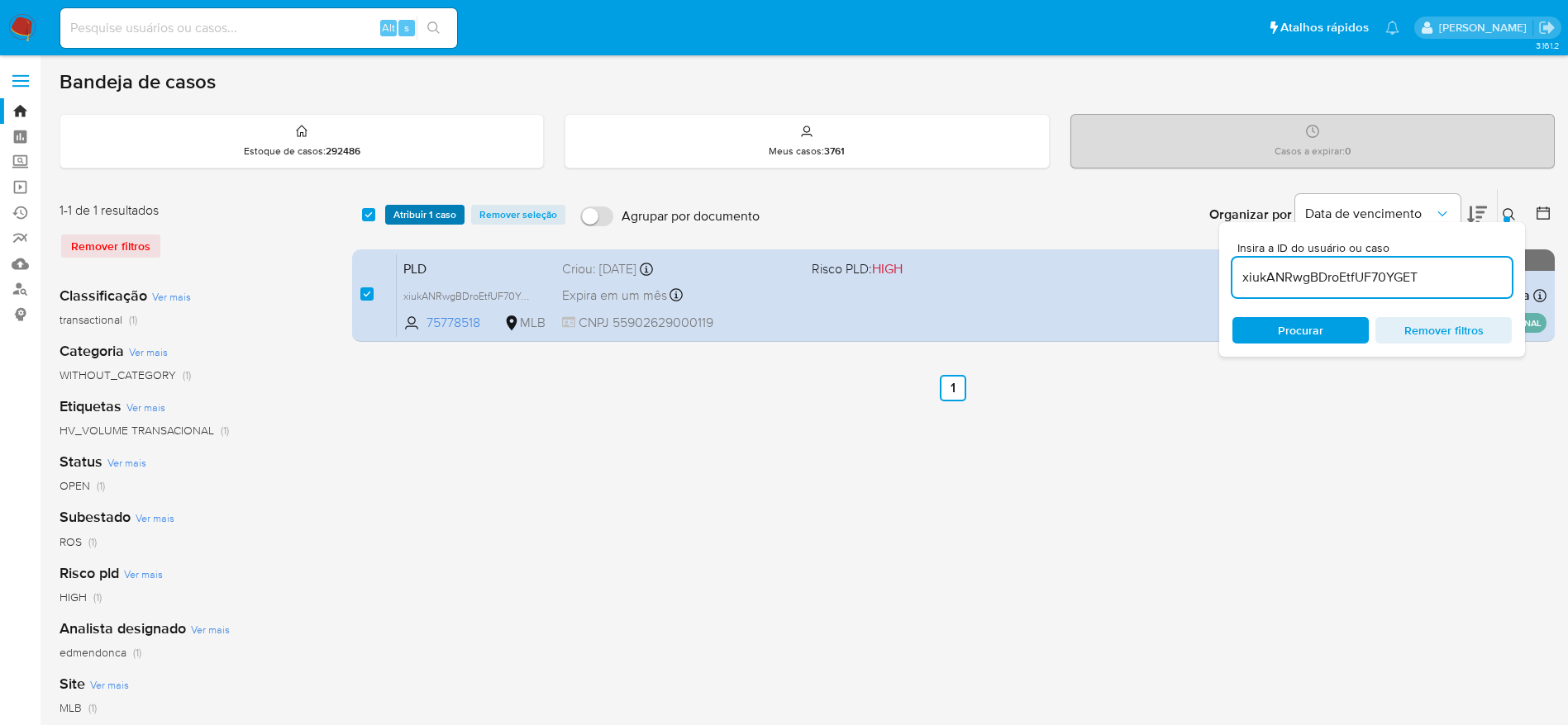
click at [420, 217] on span "Atribuir 1 caso" at bounding box center [425, 215] width 63 height 17
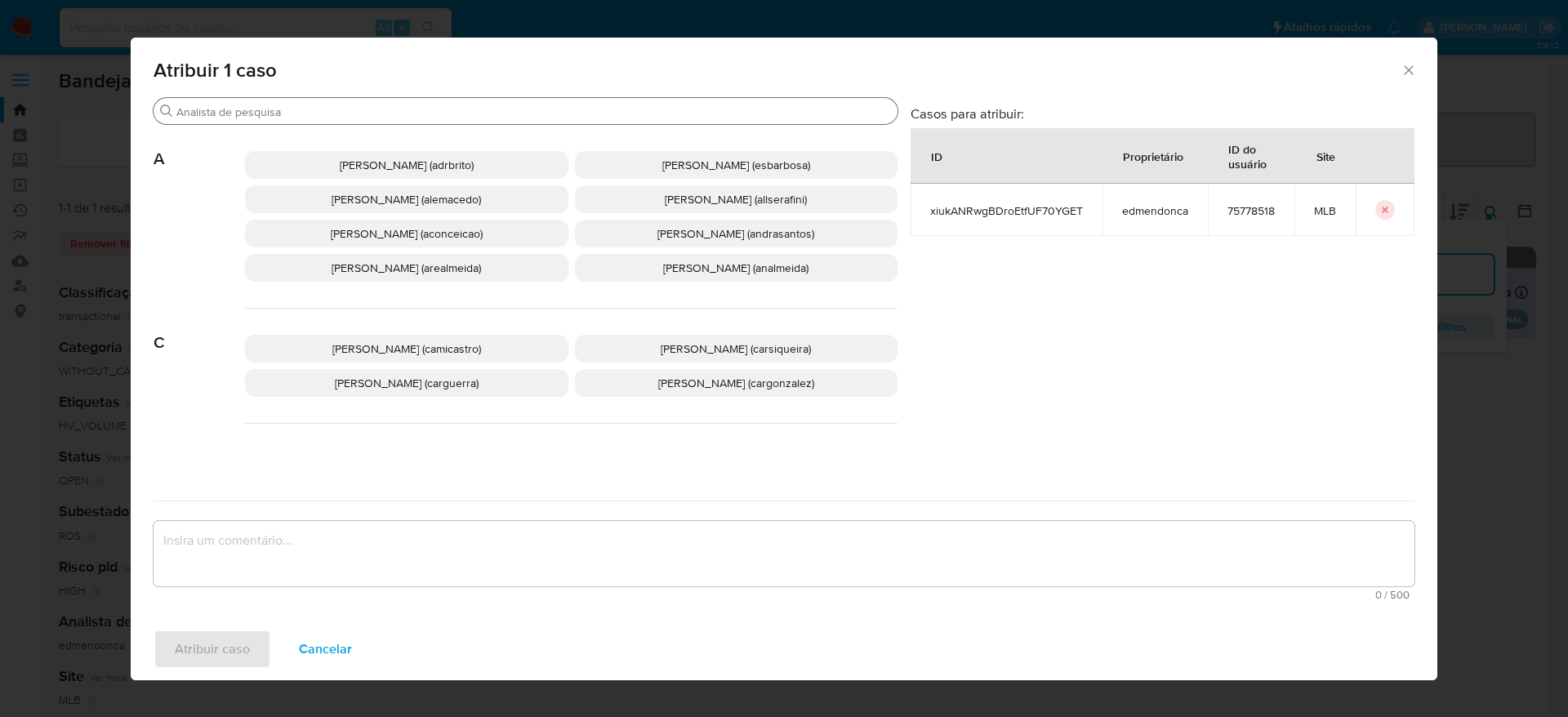
click at [298, 112] on input "Buscar" at bounding box center [533, 111] width 715 height 15
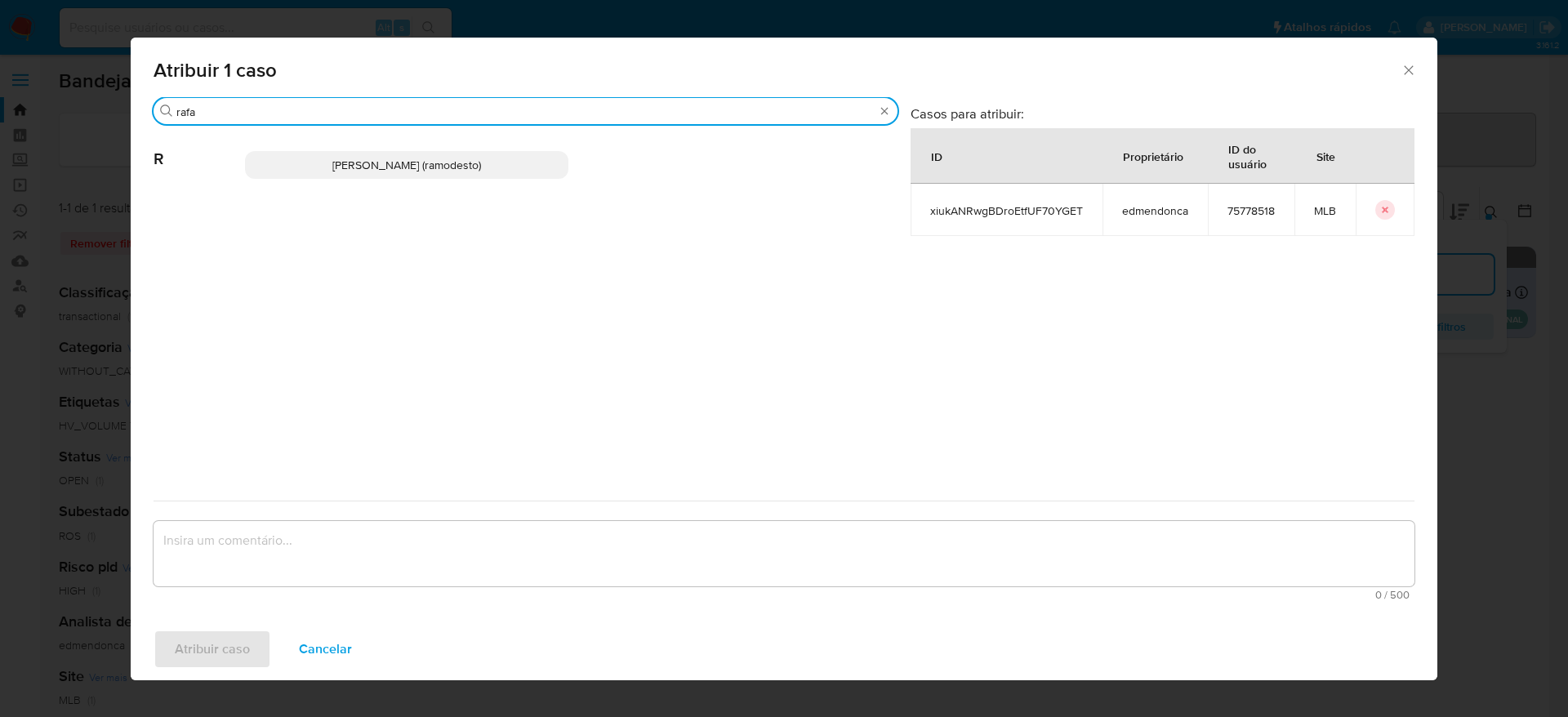
type input "rafa"
click at [411, 164] on span "Rafael Modesto Dos Santos (ramodesto)" at bounding box center [406, 165] width 149 height 16
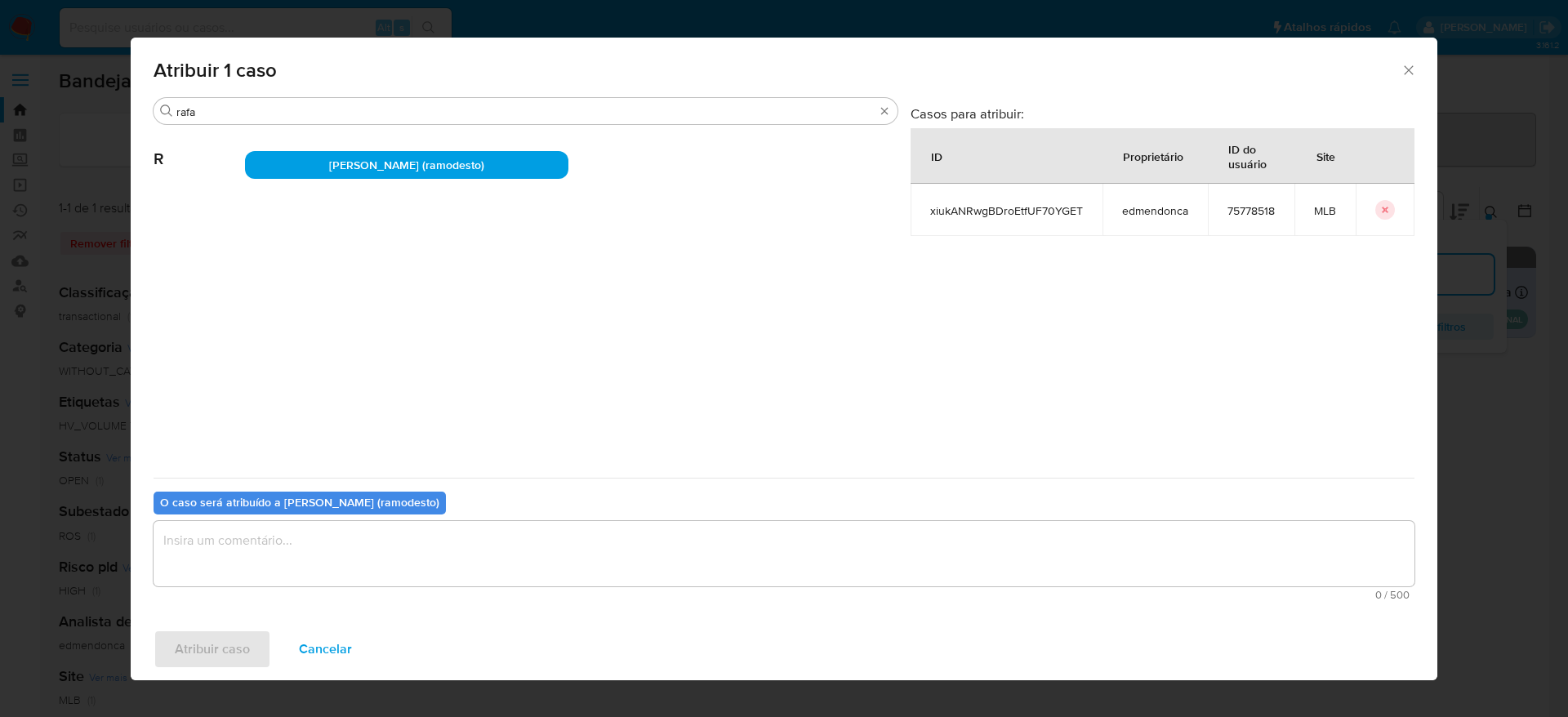
click at [463, 554] on textarea "assign-modal" at bounding box center [784, 554] width 1261 height 66
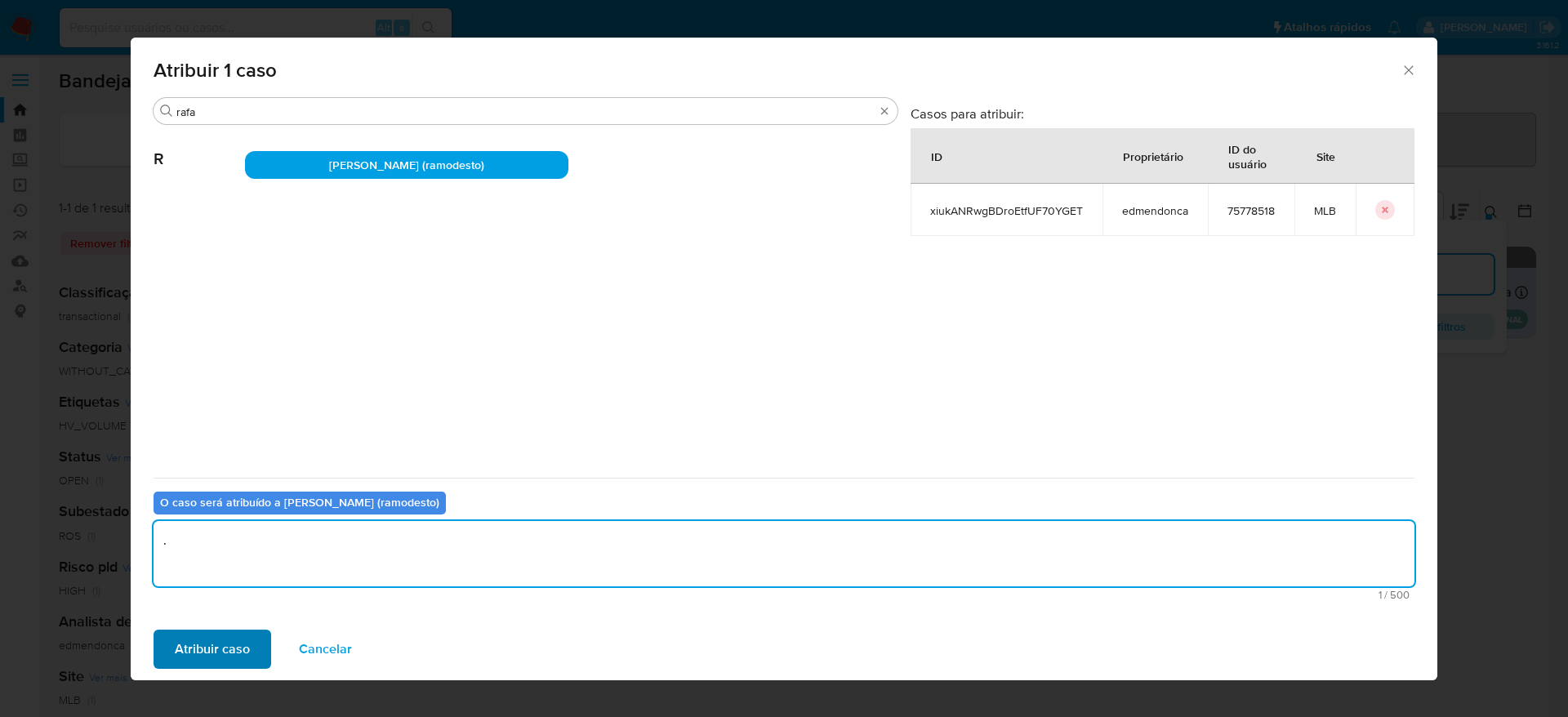
type textarea "."
click at [218, 654] on span "Atribuir caso" at bounding box center [212, 648] width 75 height 36
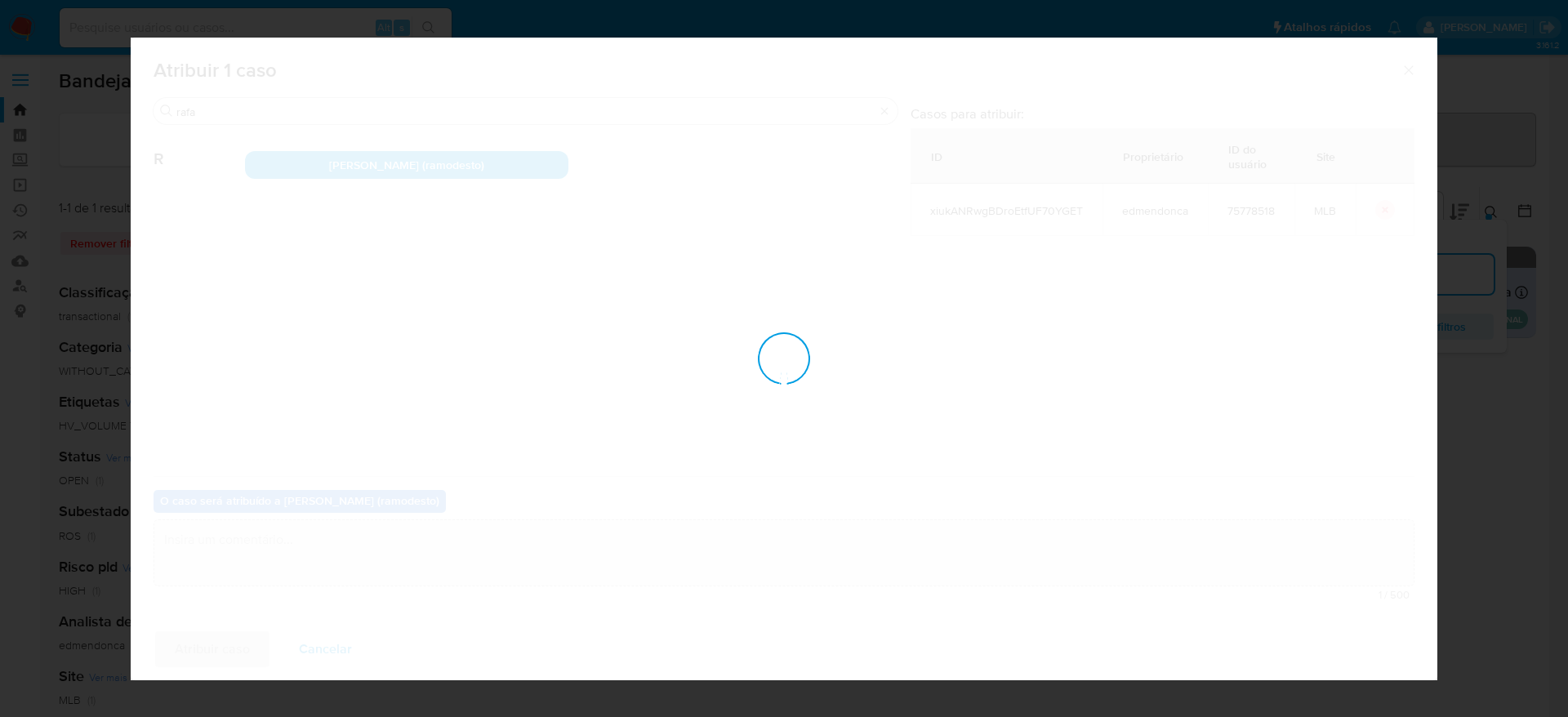
checkbox input "false"
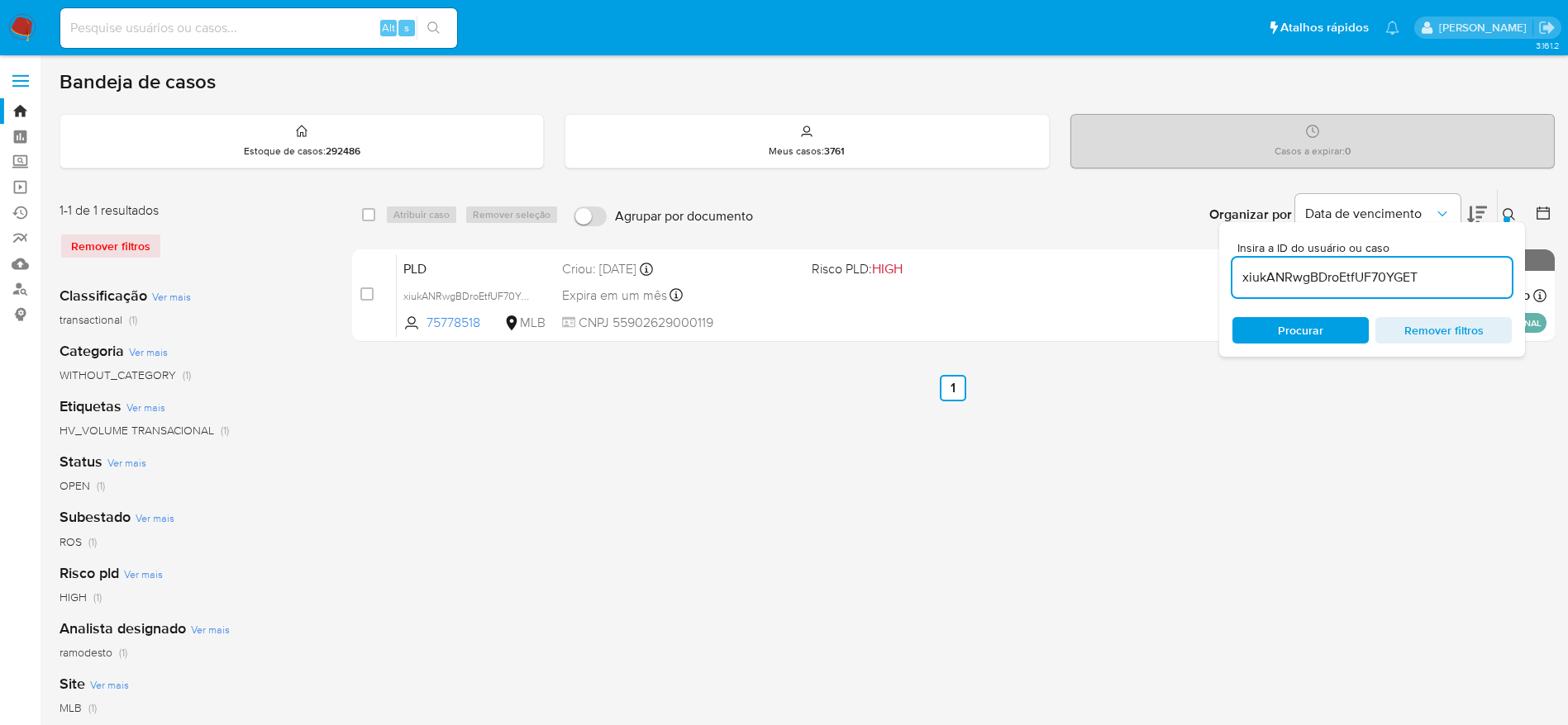
click at [1453, 273] on input "xiukANRwgBDroEtfUF70YGET" at bounding box center [1372, 277] width 279 height 21
paste input "EnwAuyquy6VzGJuYH89OudFo"
type input "EnwAuyquy6VzGJuYH89OudFo"
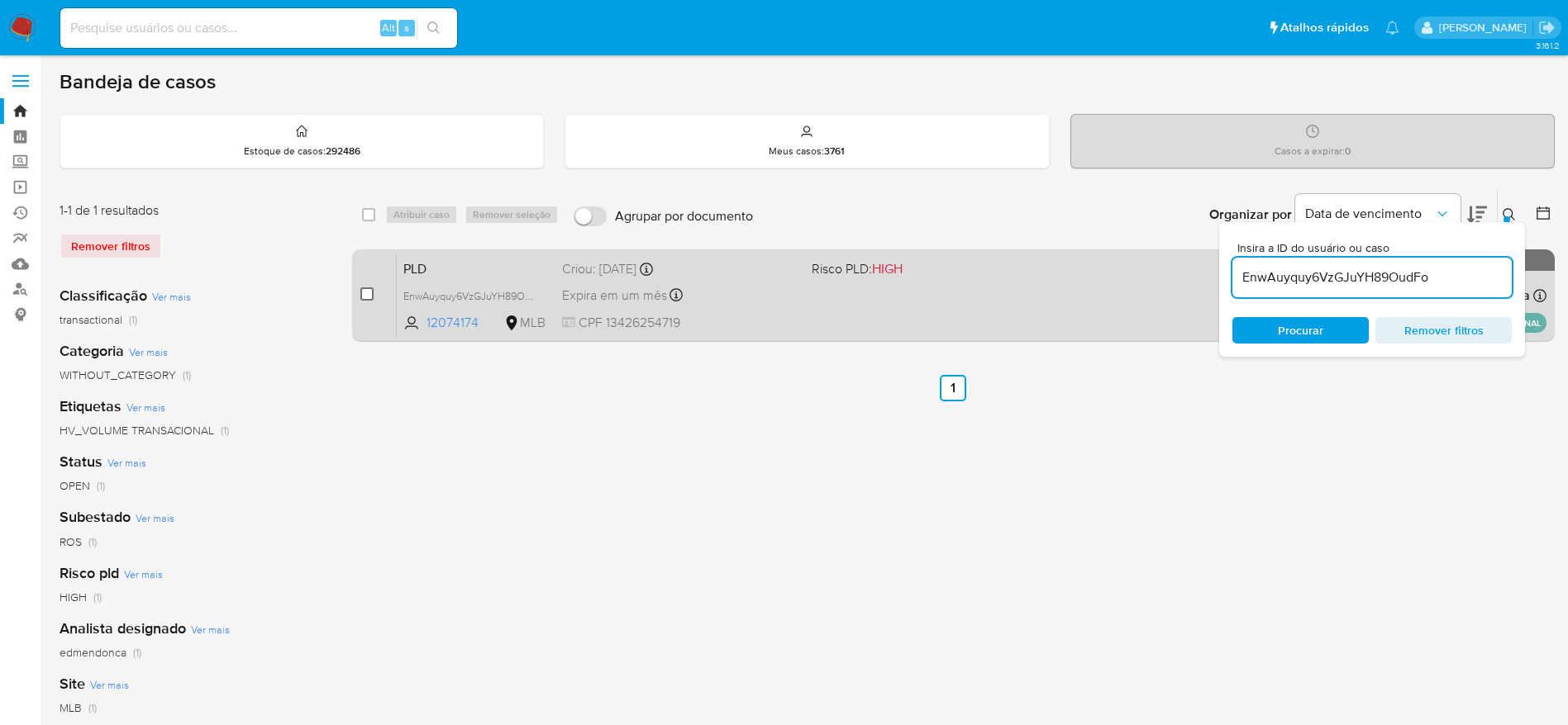
click at [364, 292] on input "checkbox" at bounding box center [367, 294] width 13 height 13
checkbox input "true"
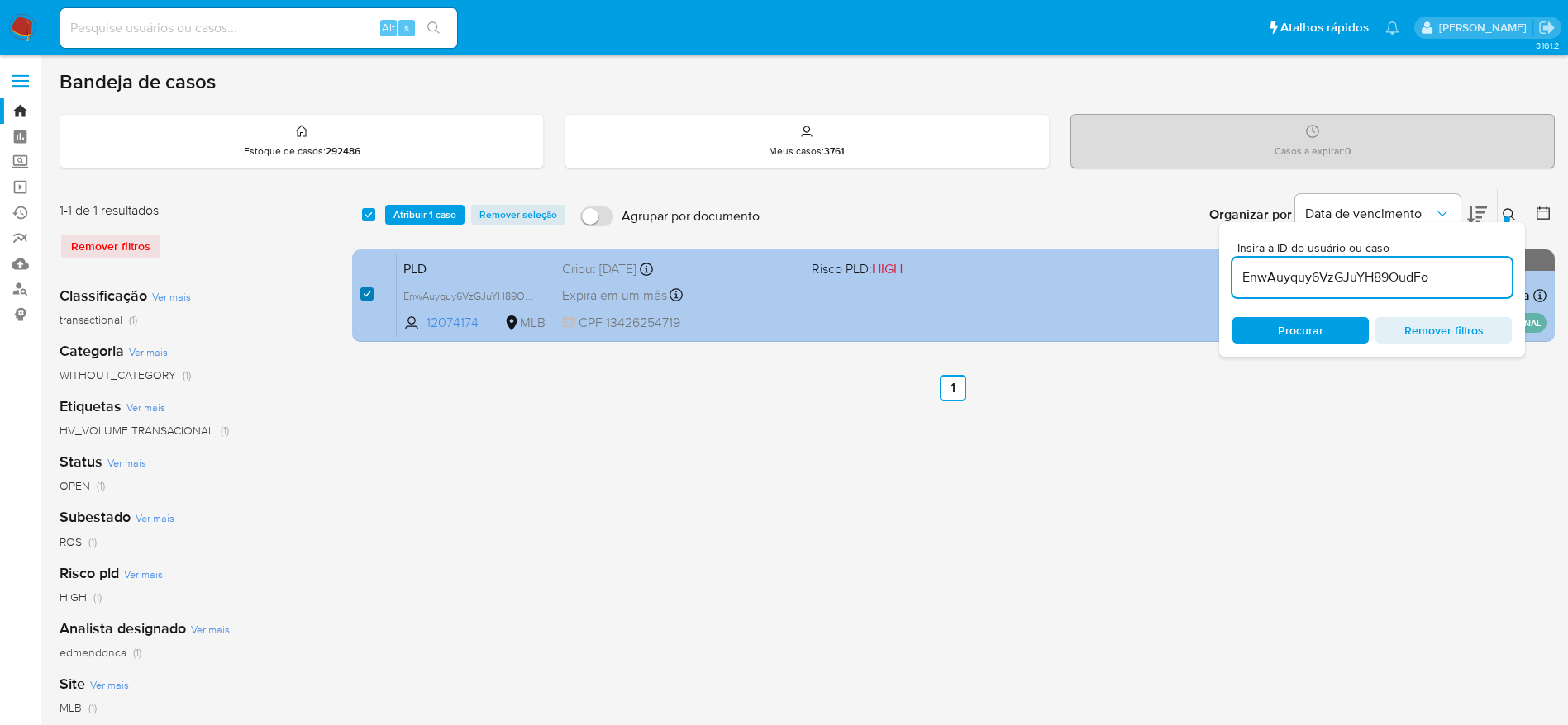
checkbox input "true"
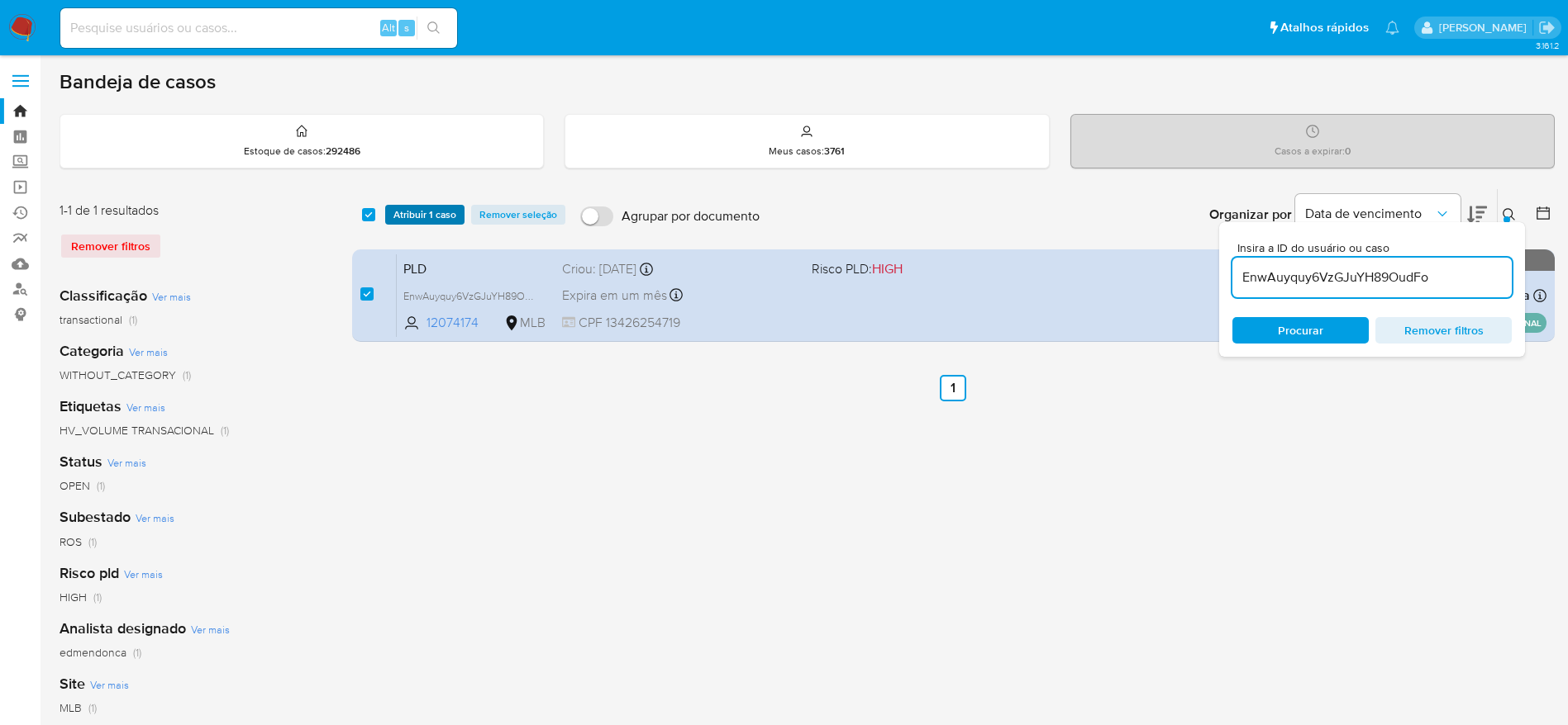
click at [449, 217] on span "Atribuir 1 caso" at bounding box center [425, 215] width 63 height 17
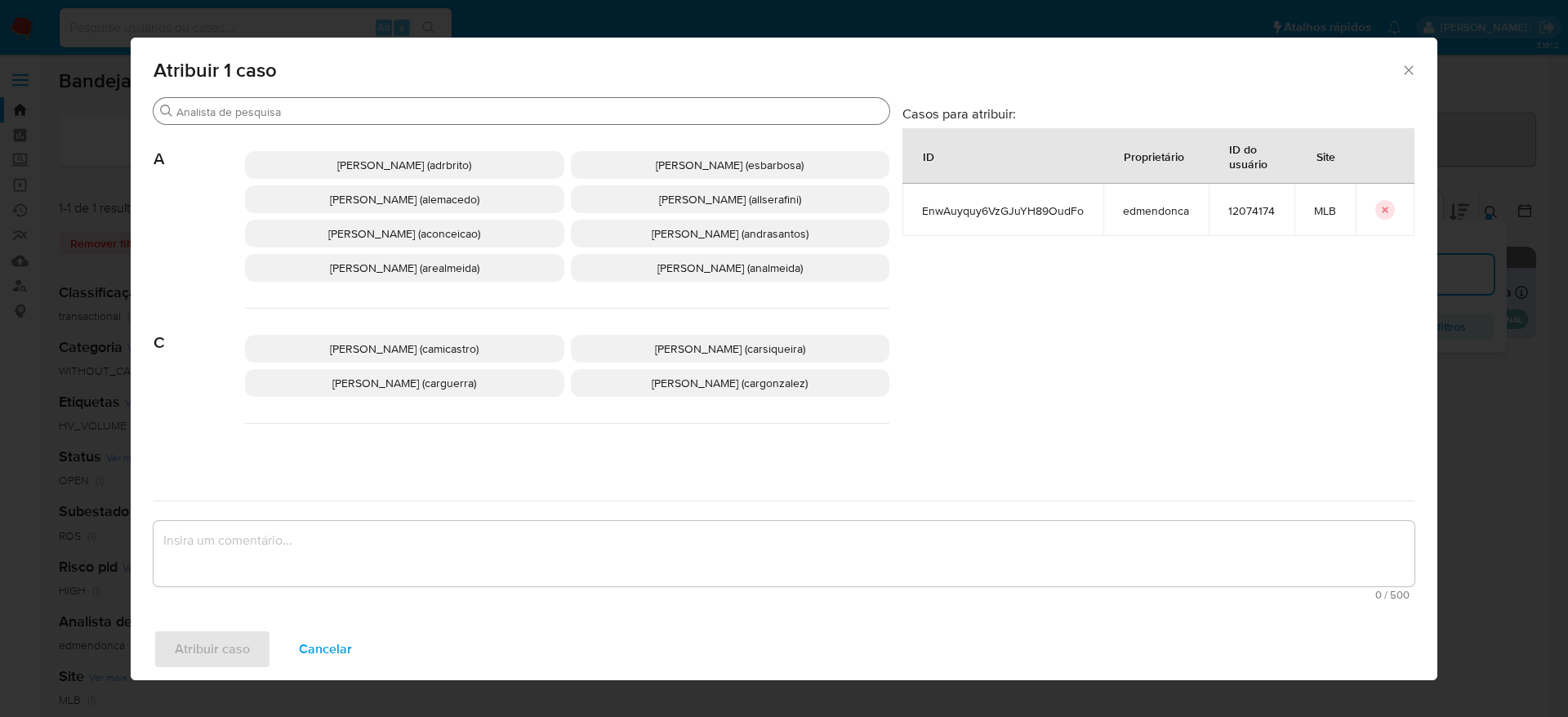
click at [395, 113] on input "Buscar" at bounding box center [530, 111] width 707 height 15
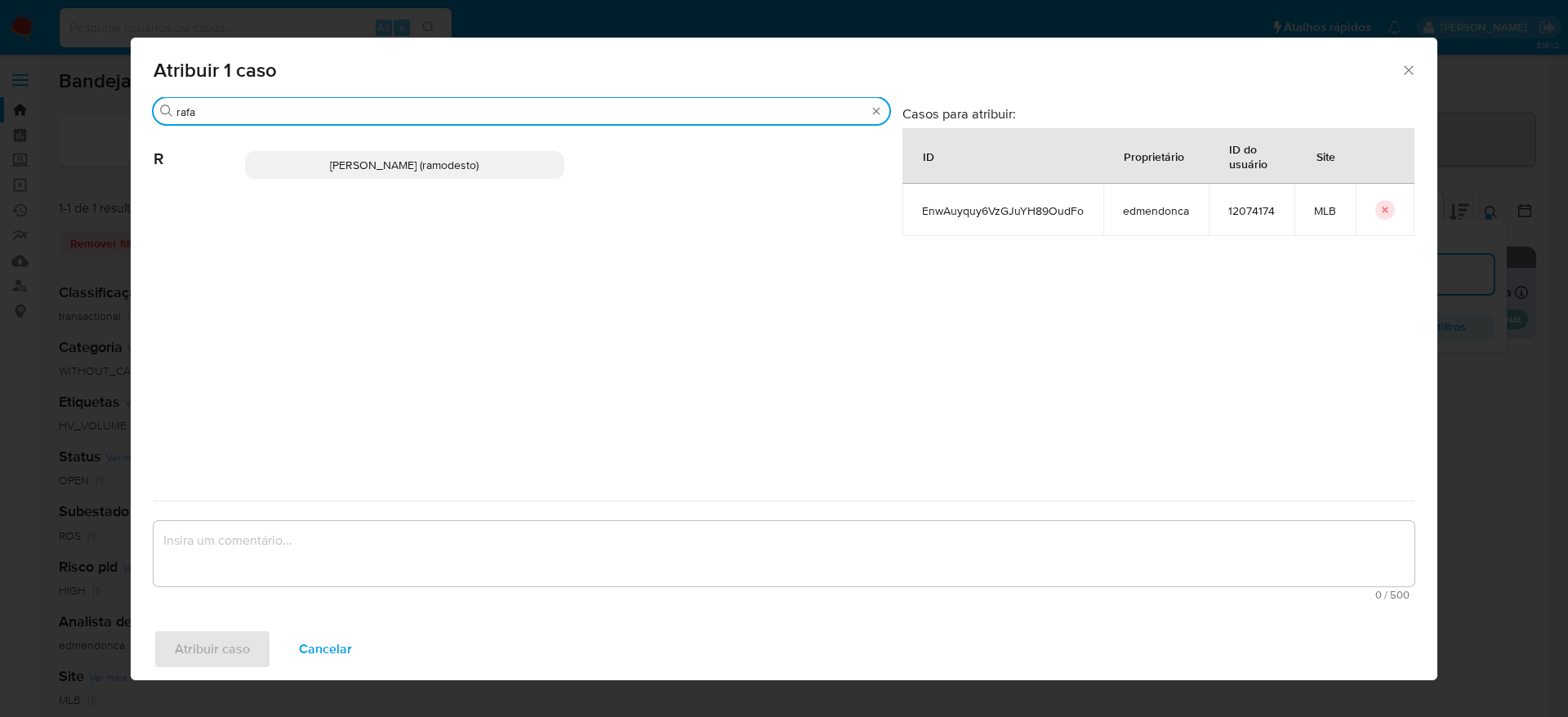
type input "rafa"
click at [434, 165] on span "Rafael Modesto Dos Santos (ramodesto)" at bounding box center [404, 165] width 149 height 16
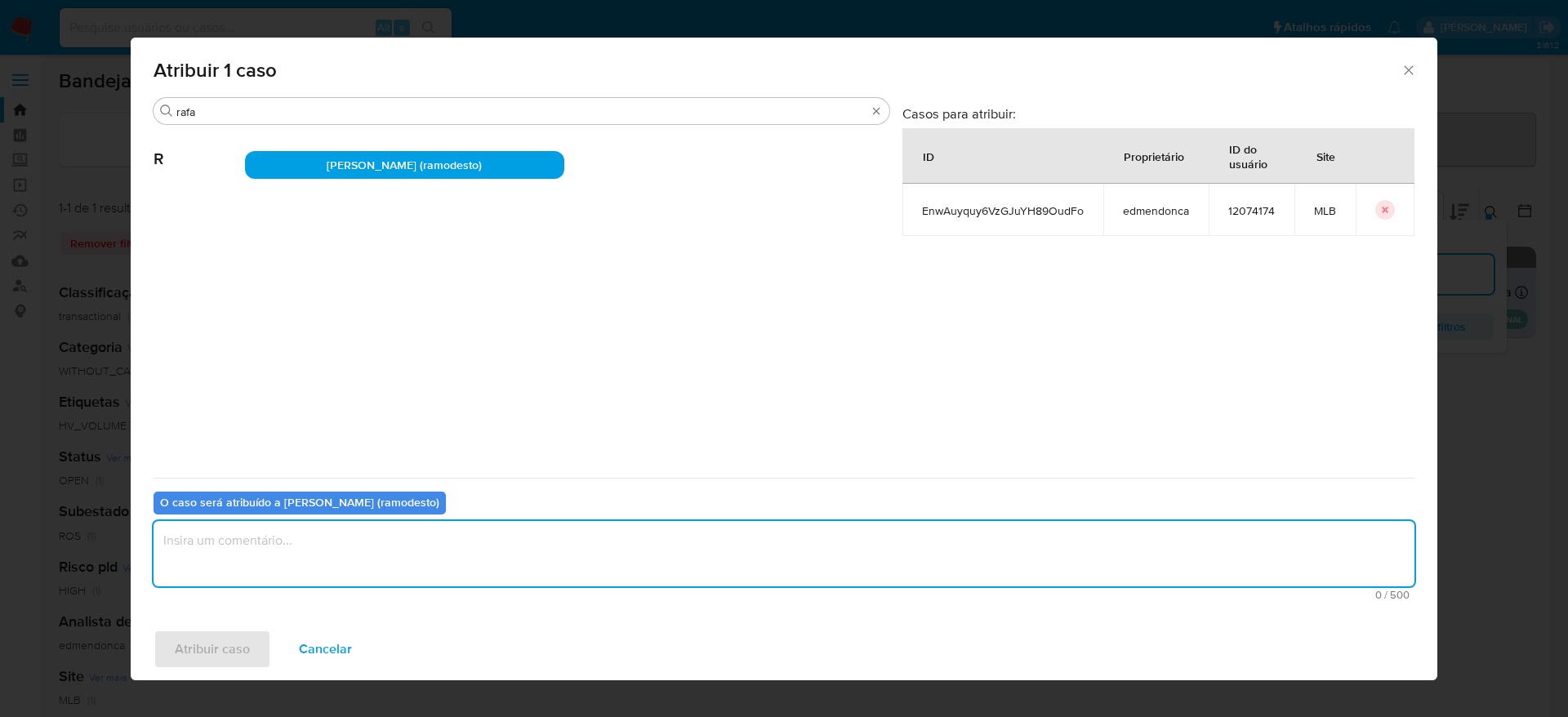
click at [512, 567] on textarea "assign-modal" at bounding box center [784, 554] width 1261 height 66
type textarea "."
click at [223, 653] on span "Atribuir caso" at bounding box center [212, 648] width 75 height 36
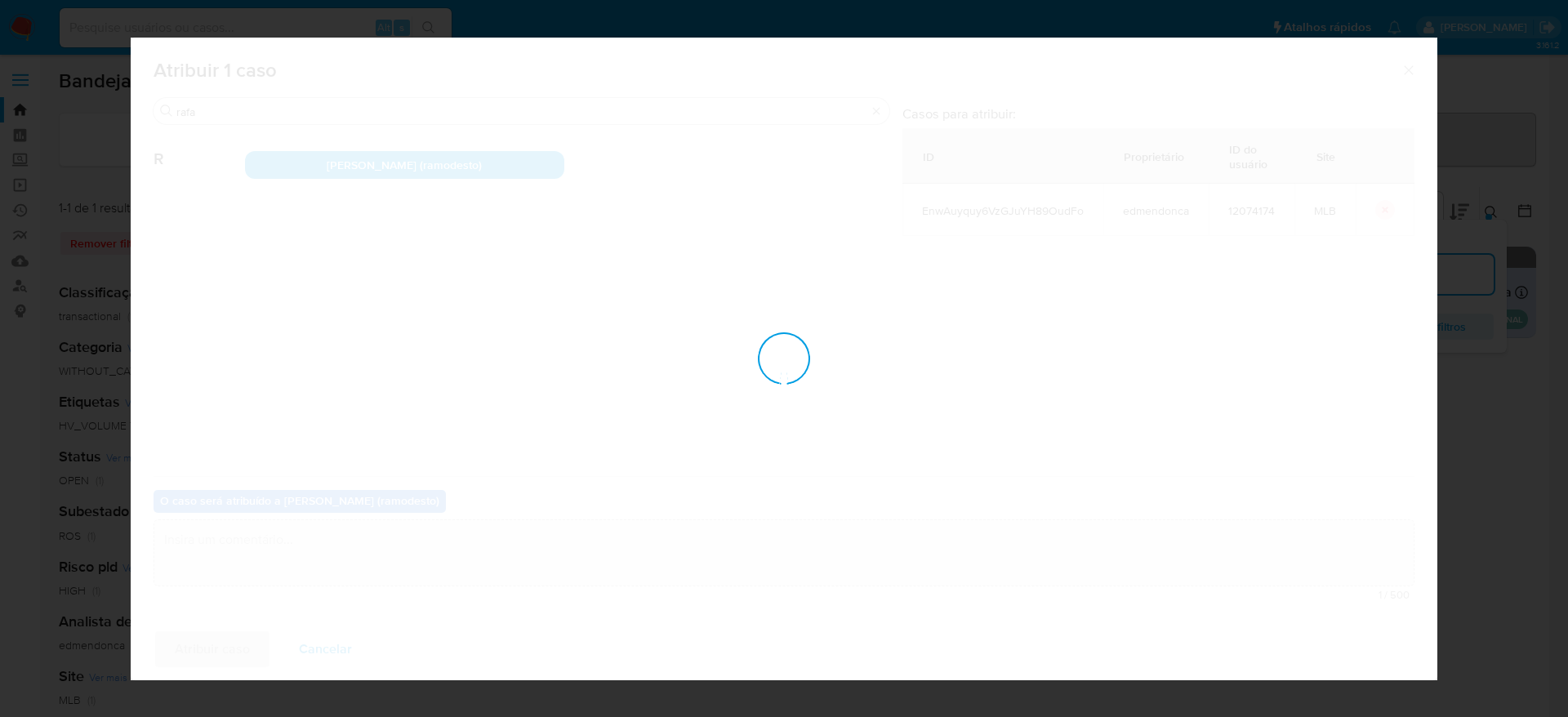
checkbox input "false"
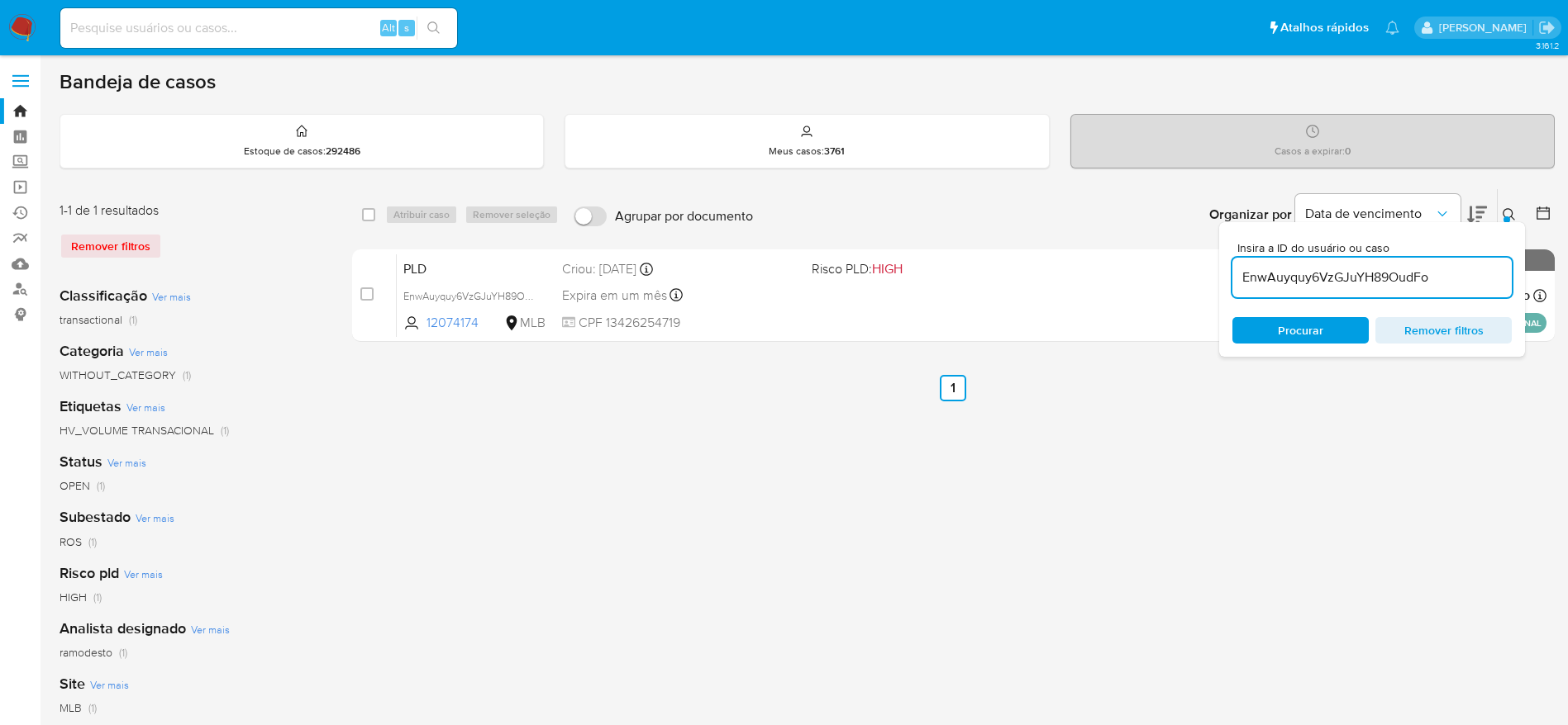
click at [1310, 283] on input "EnwAuyquy6VzGJuYH89OudFo" at bounding box center [1372, 277] width 279 height 21
click at [1310, 282] on input "EnwAuyquy6VzGJuYH89OudFo" at bounding box center [1372, 277] width 279 height 21
paste input "SCEu4QAk4szmkd5TBdcU16Jq"
type input "SCEu4QAk4szmkd5TBdcU16Jq"
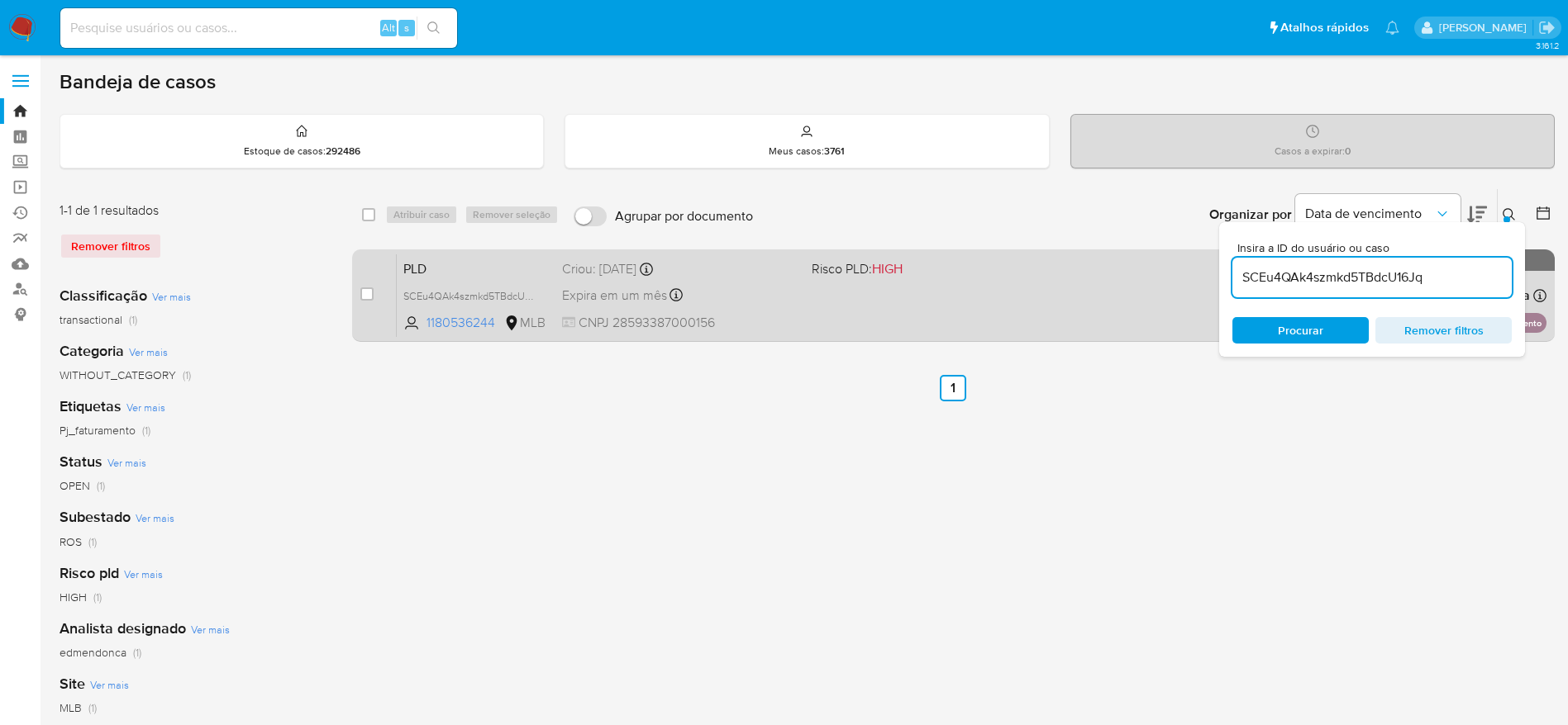
drag, startPoint x: 371, startPoint y: 295, endPoint x: 372, endPoint y: 282, distance: 13.0
click at [371, 294] on input "checkbox" at bounding box center [367, 294] width 13 height 13
checkbox input "true"
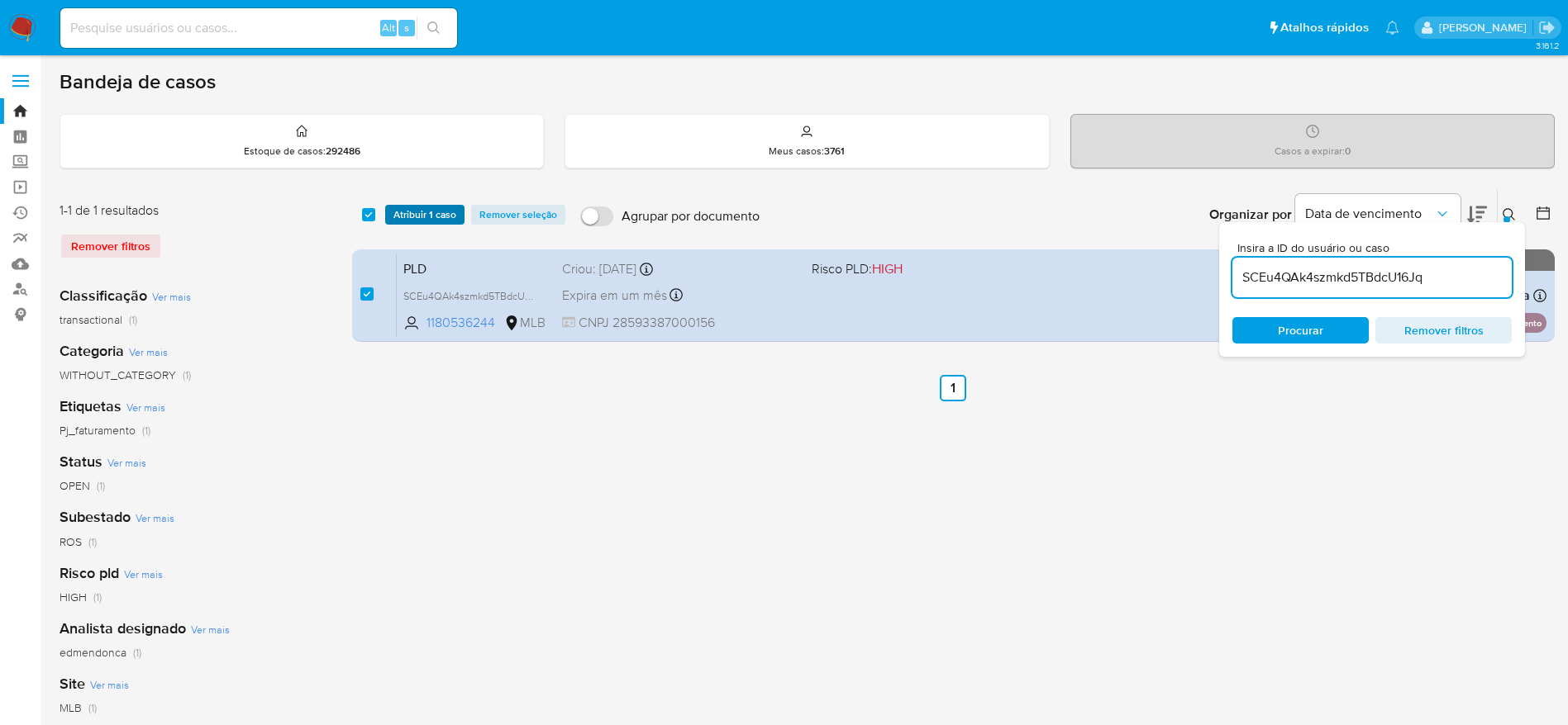
click at [427, 223] on span "Atribuir 1 caso" at bounding box center [425, 215] width 63 height 17
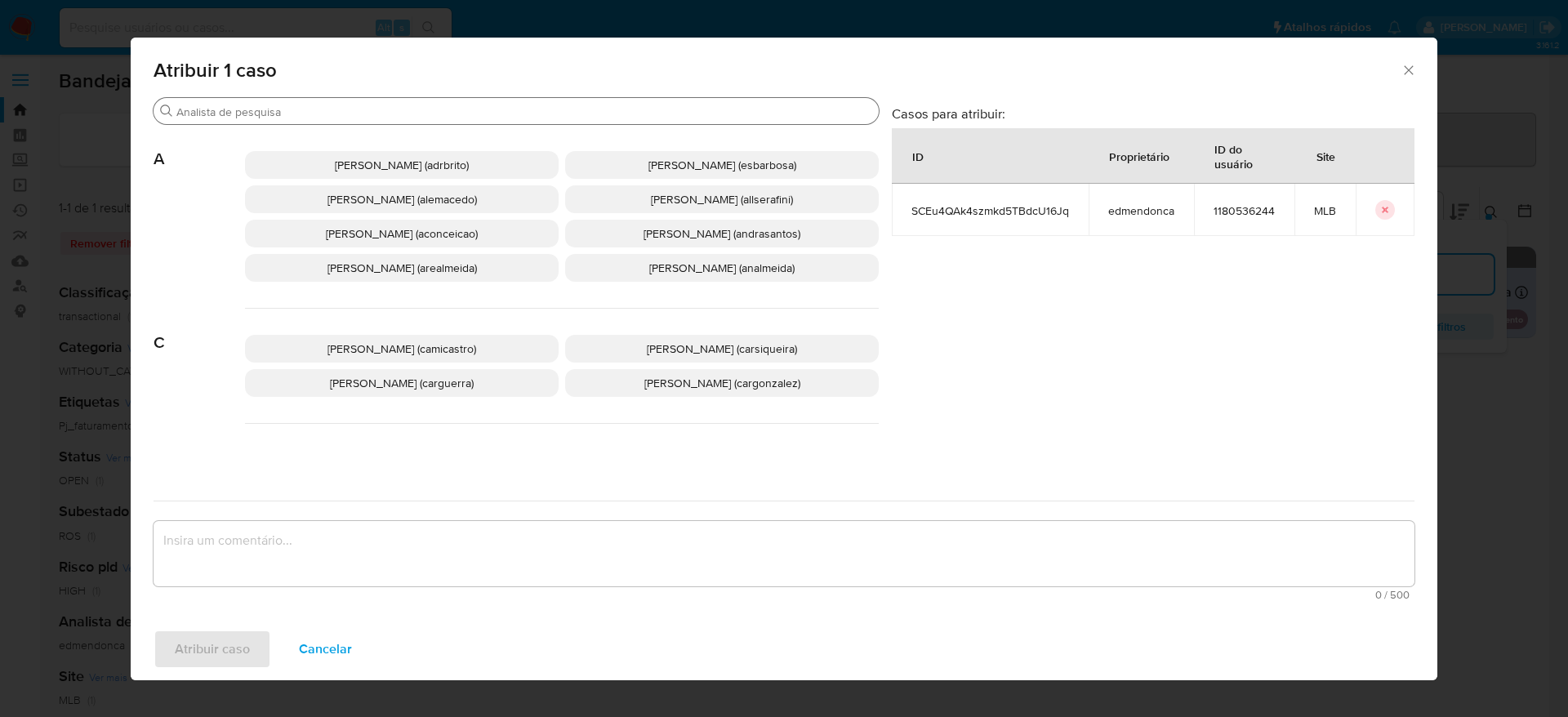
click at [416, 103] on div "Buscar" at bounding box center [516, 111] width 725 height 26
click at [414, 113] on input "Buscar" at bounding box center [524, 111] width 696 height 15
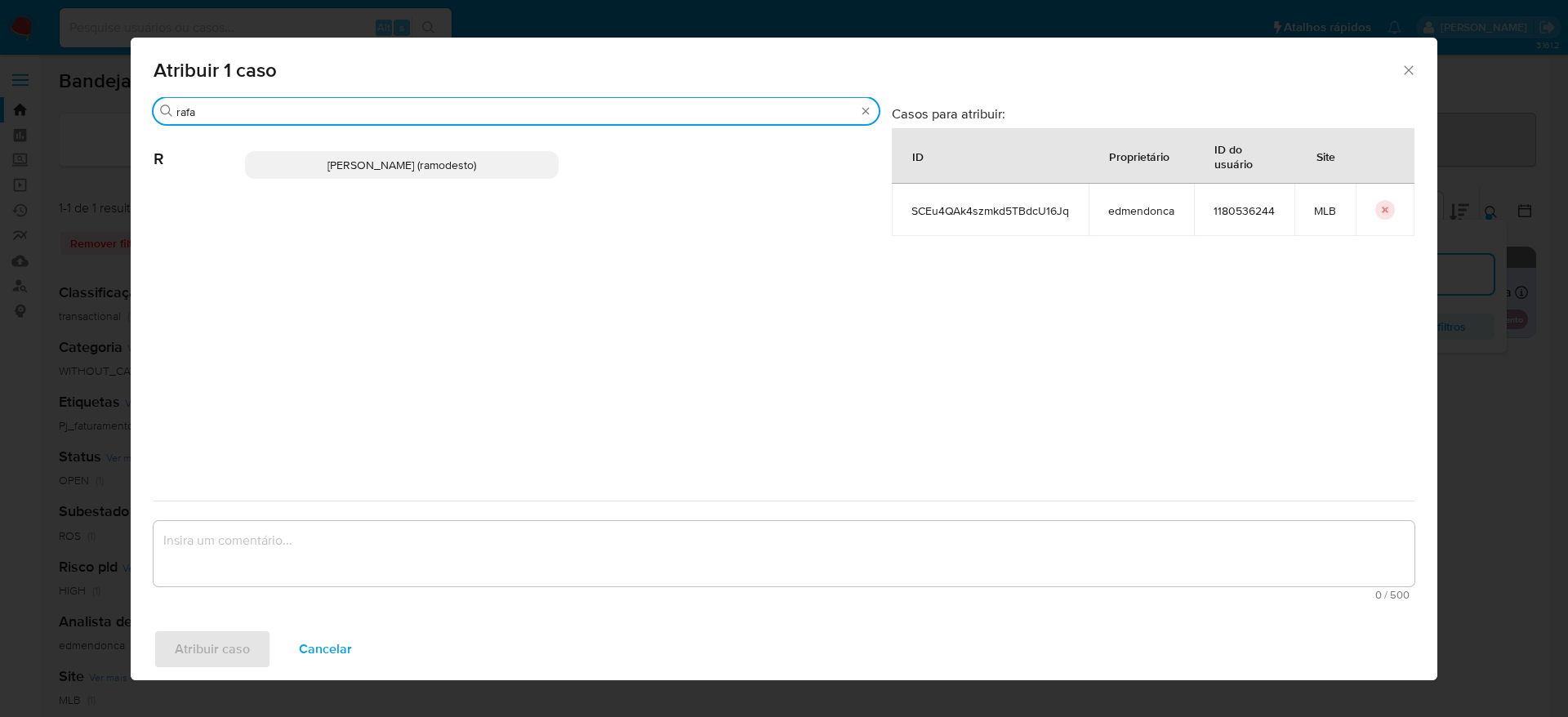
type input "rafa"
click at [453, 167] on span "Rafael Modesto Dos Santos (ramodesto)" at bounding box center [402, 165] width 149 height 16
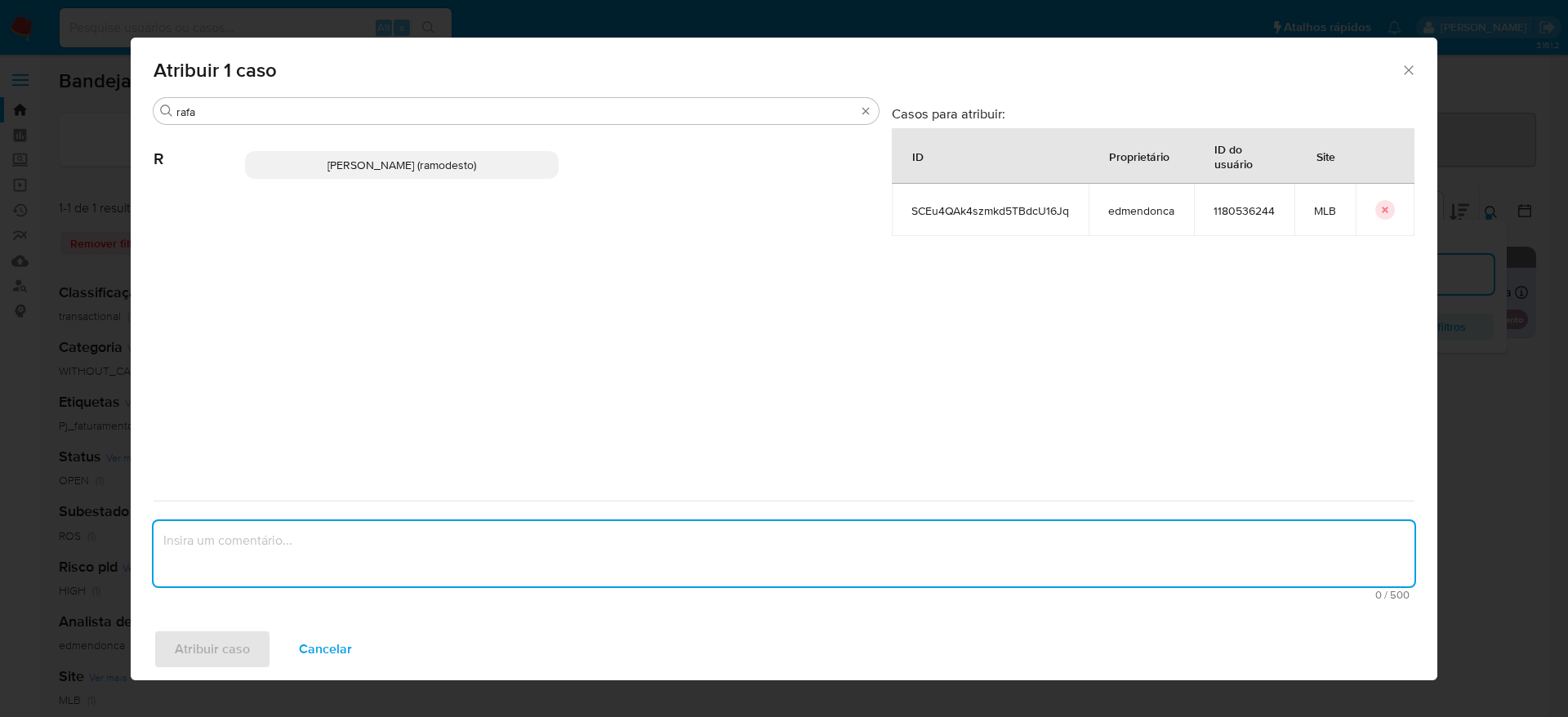
click at [406, 555] on textarea "assign-modal" at bounding box center [784, 554] width 1261 height 66
type textarea "."
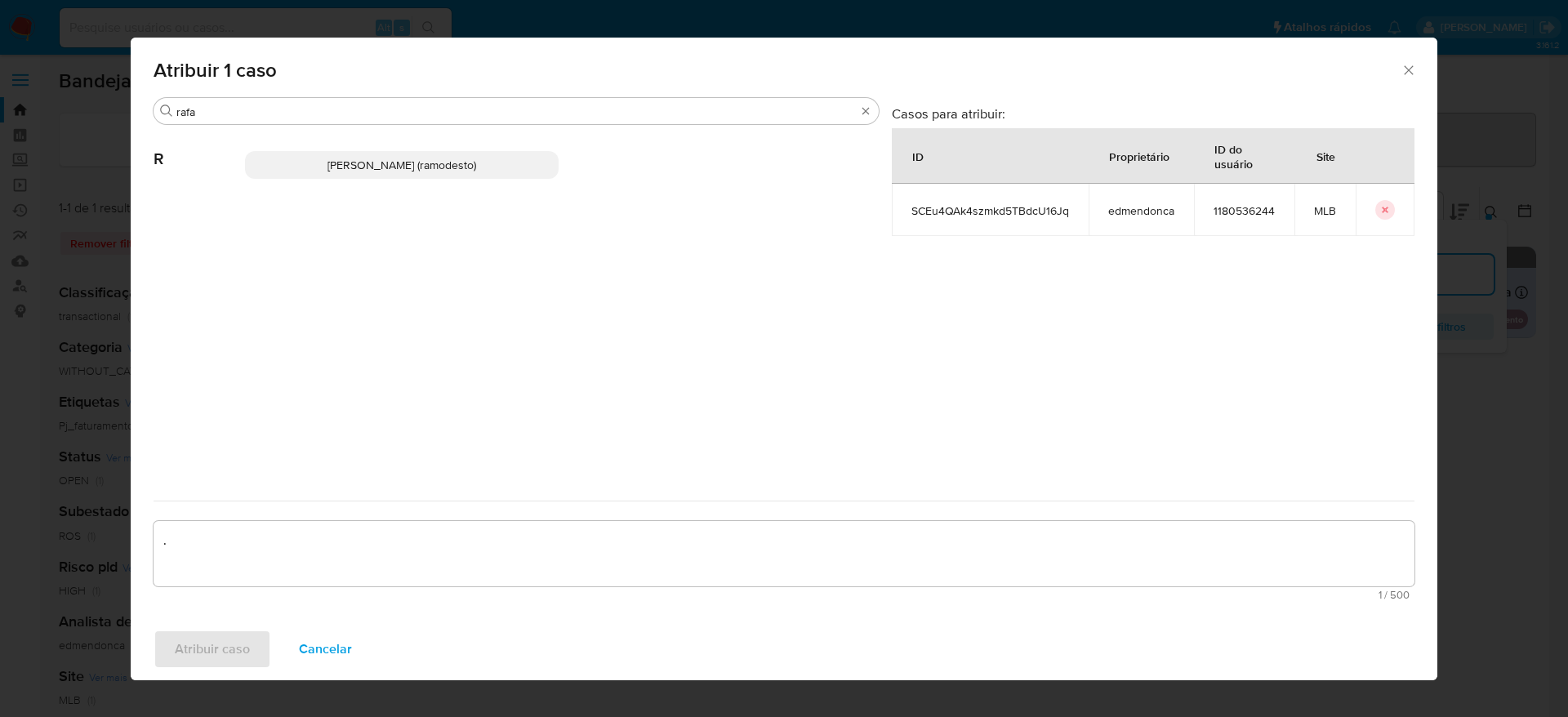
click at [298, 170] on p "Rafael Modesto Dos Santos (ramodesto)" at bounding box center [401, 164] width 313 height 27
click at [426, 160] on span "Rafael Modesto Dos Santos (ramodesto)" at bounding box center [402, 165] width 149 height 16
click at [506, 166] on p "Rafael Modesto Dos Santos (ramodesto)" at bounding box center [401, 164] width 313 height 27
click at [1412, 66] on icon "Fechar a janela" at bounding box center [1409, 70] width 9 height 9
click at [332, 649] on span "Cancelar" at bounding box center [325, 648] width 53 height 36
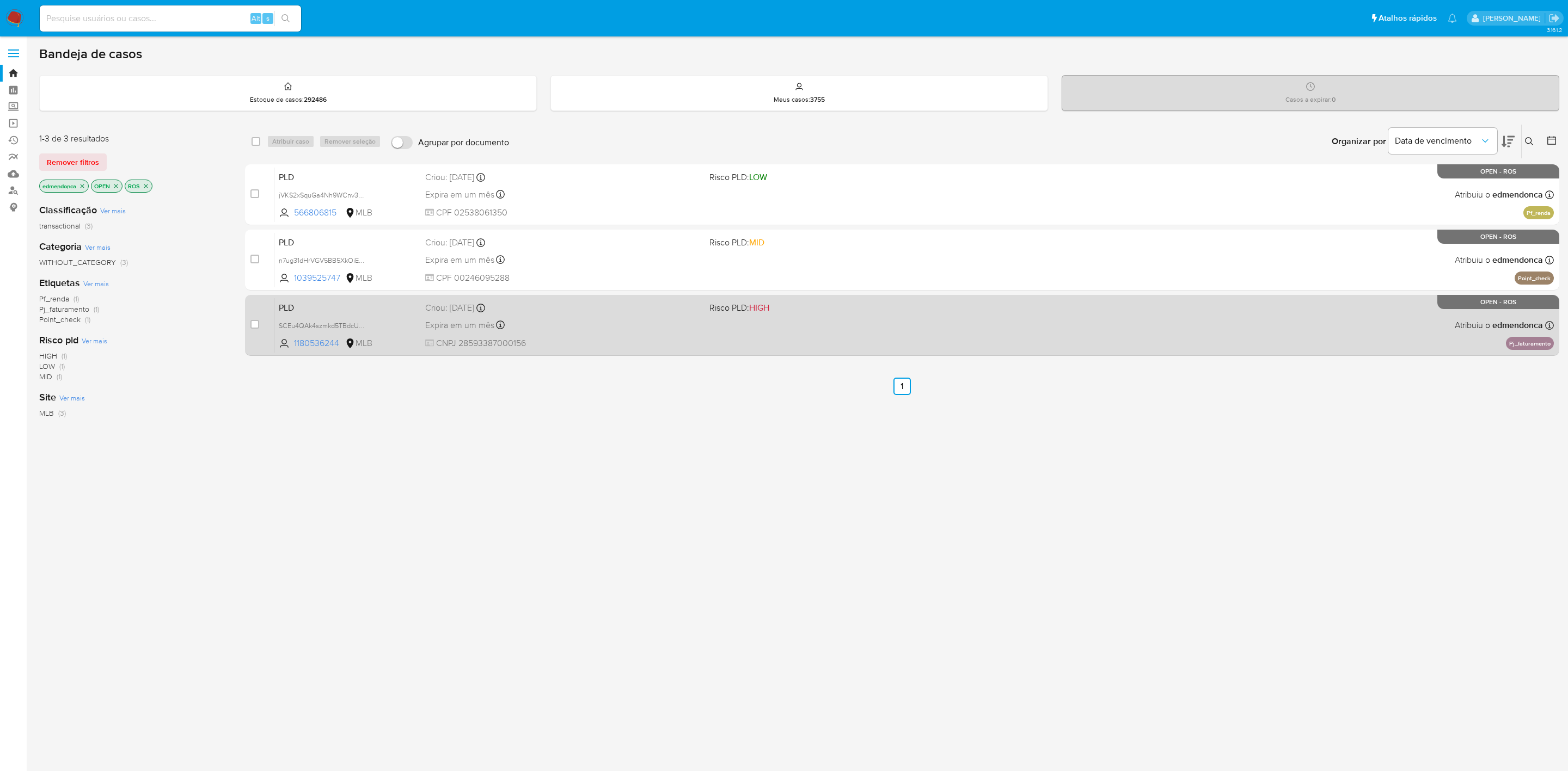
click at [1065, 324] on div "PLD SCEu4QAk4szmkd5TBdcU16Jq 1180536244 MLB Risco PLD: HIGH Criou: [DATE] Criou…" at bounding box center [914, 325] width 1279 height 55
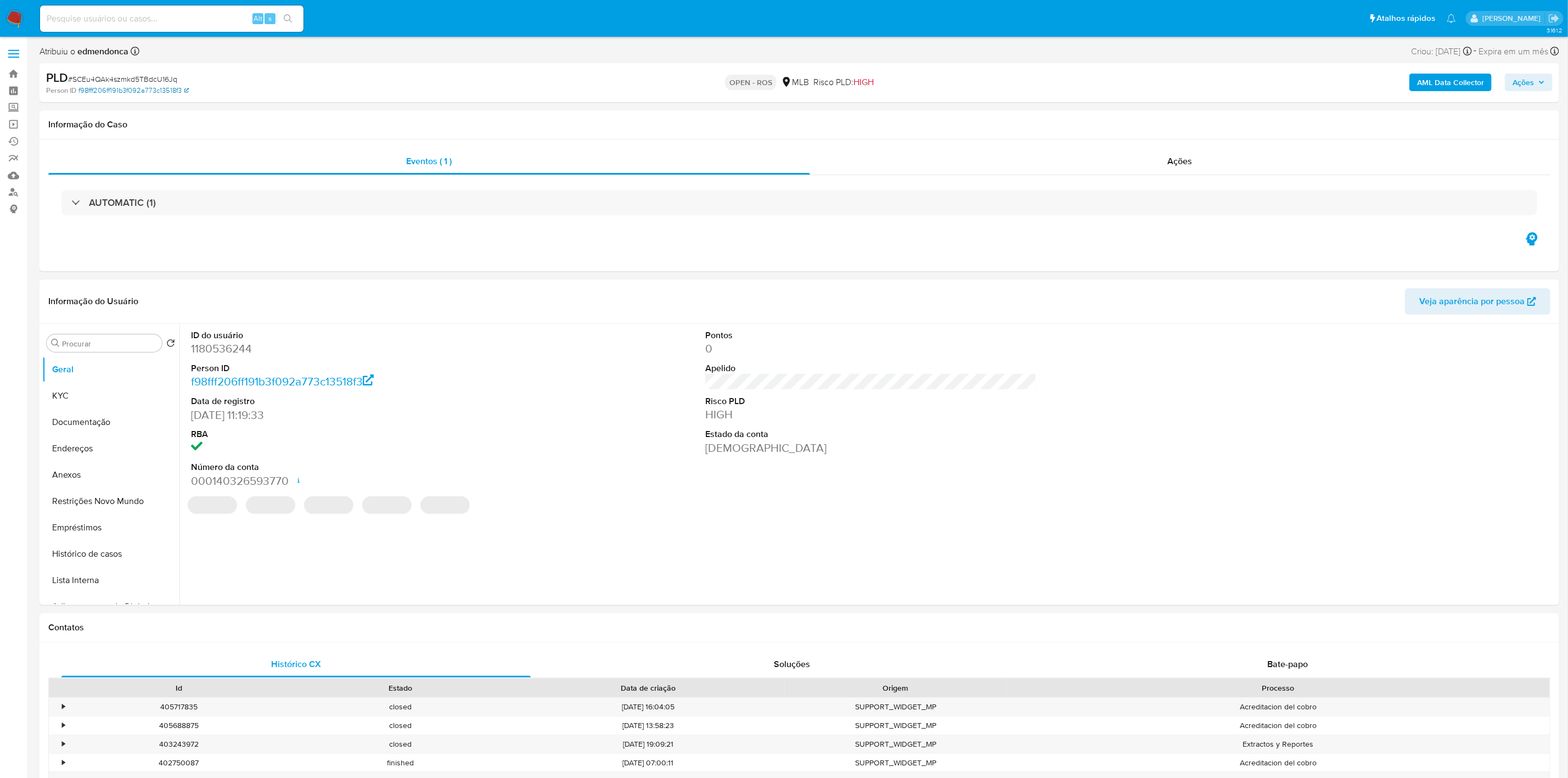
select select "10"
click at [107, 78] on span "# SCEu4QAk4szmkd5TBdcU16Jq" at bounding box center [123, 79] width 109 height 11
copy span "SCEu4QAk4szmkd5TBdcU16Jq"
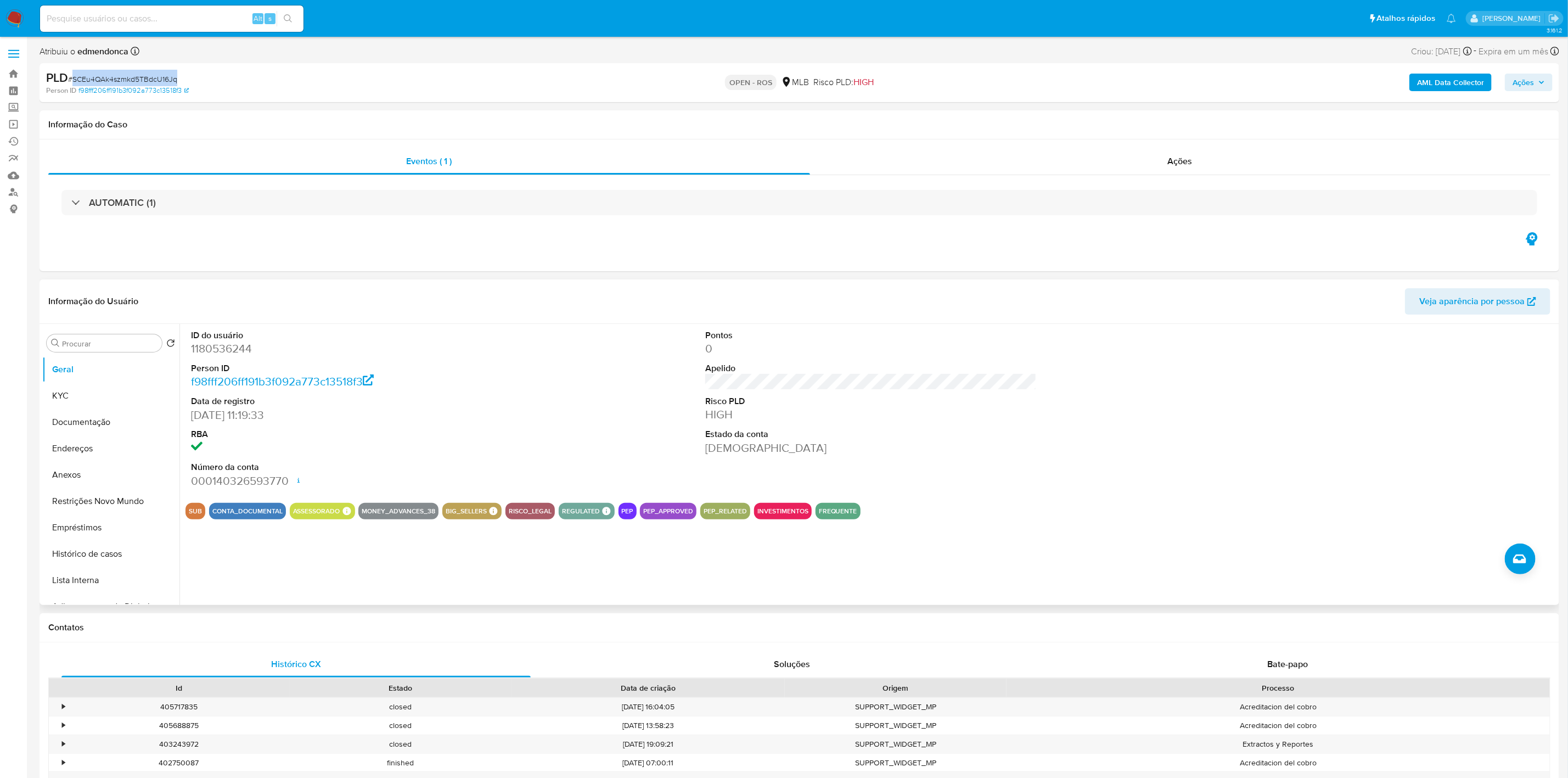
click at [511, 383] on dd "f98fff206ff191b3f092a773c13518f3" at bounding box center [357, 381] width 332 height 15
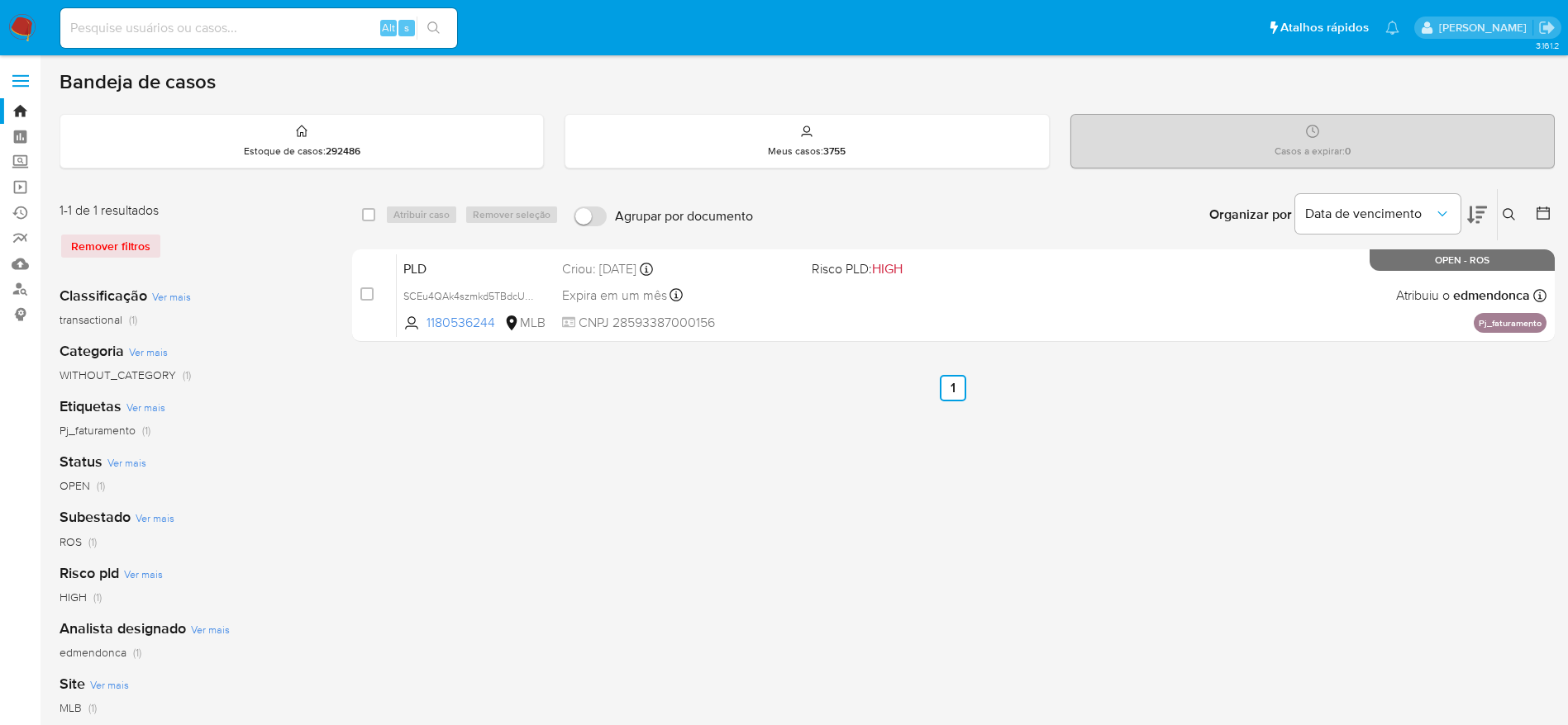
click at [1507, 208] on icon at bounding box center [1509, 214] width 13 height 13
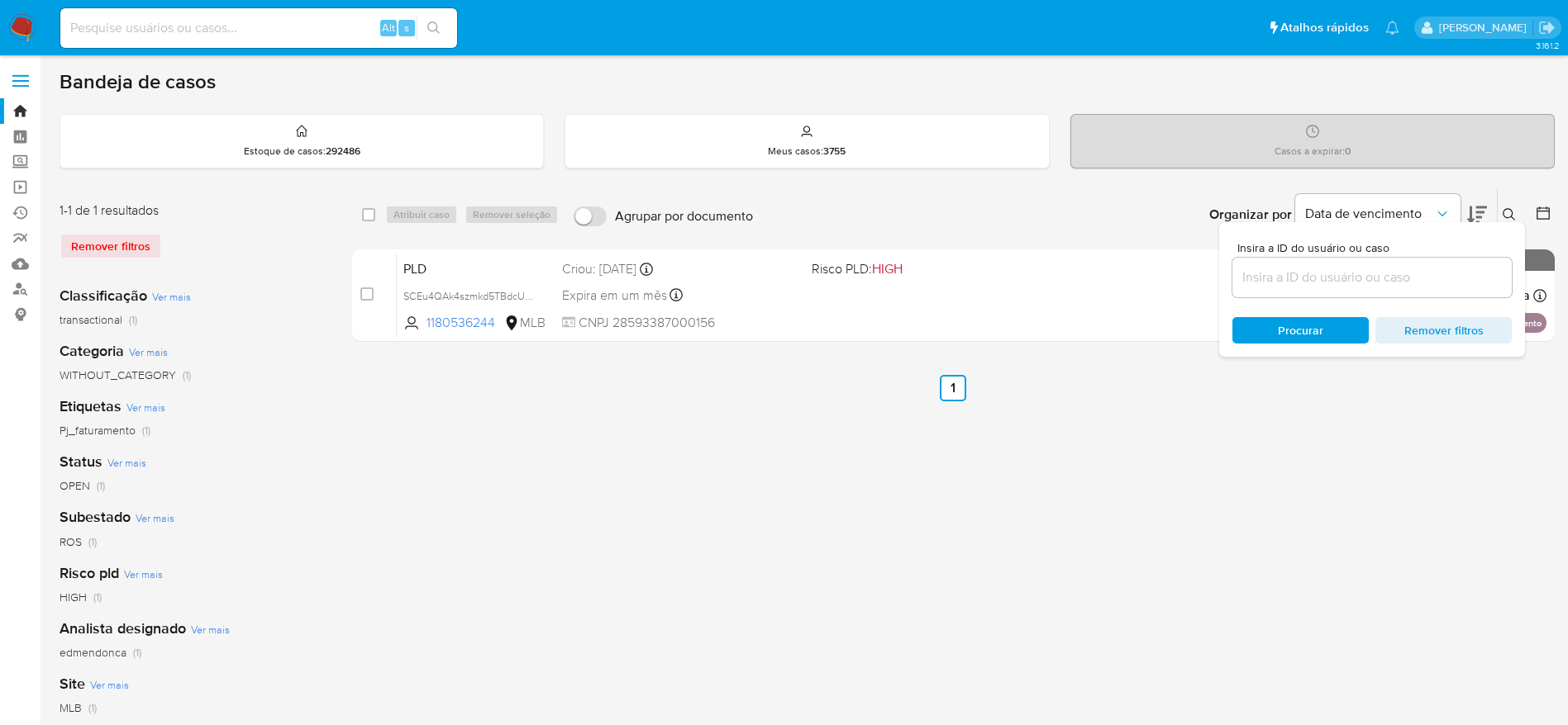
click at [1388, 286] on input at bounding box center [1372, 277] width 279 height 21
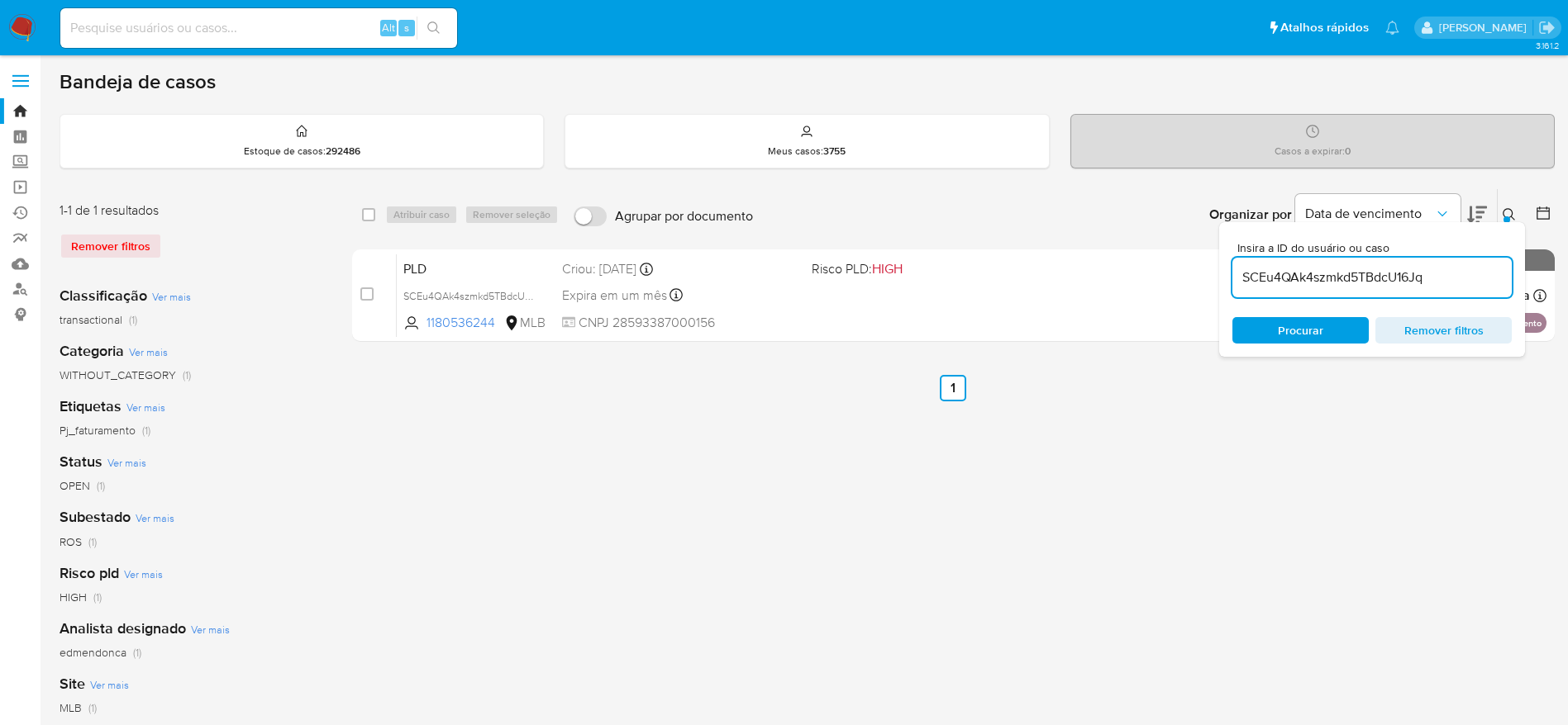
type input "SCEu4QAk4szmkd5TBdcU16Jq"
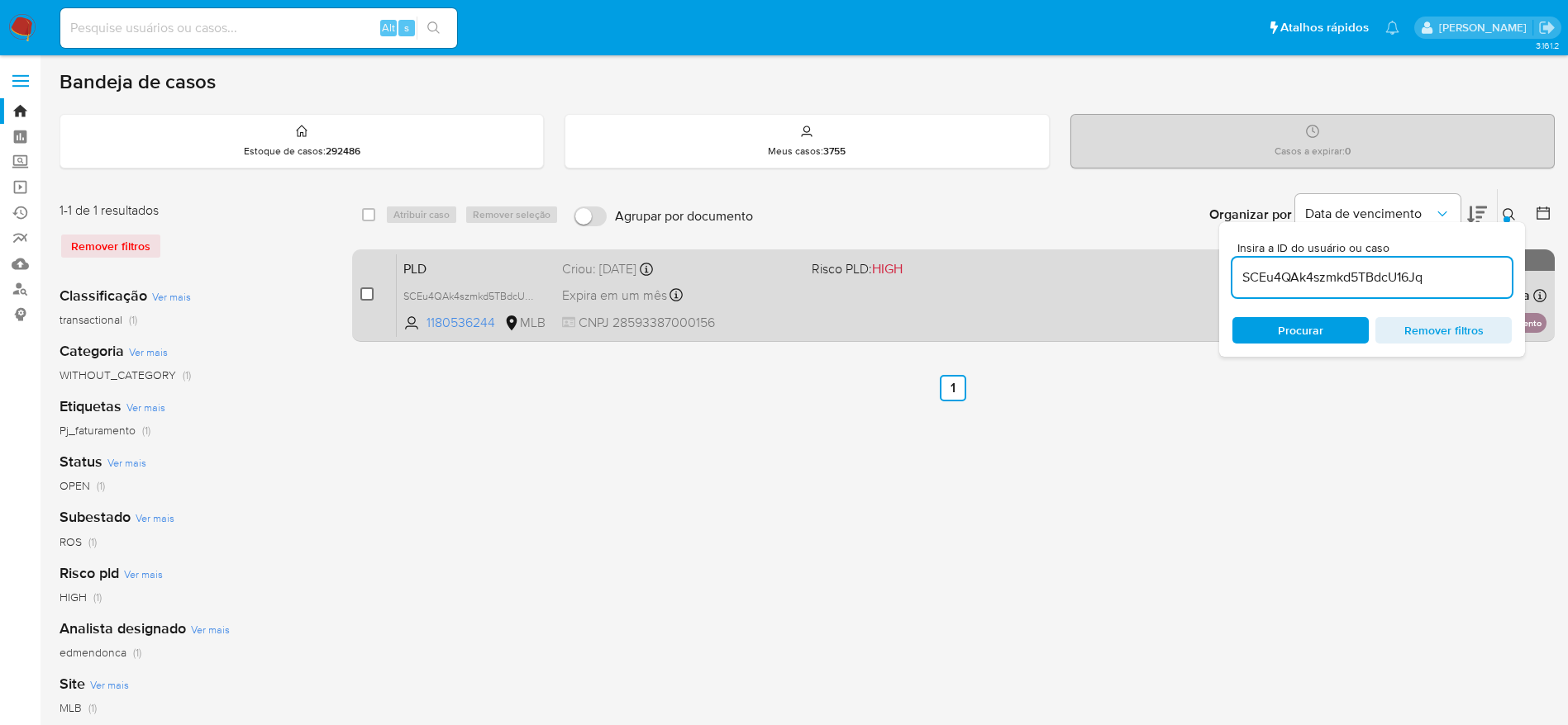
click at [364, 296] on input "checkbox" at bounding box center [367, 294] width 13 height 13
checkbox input "true"
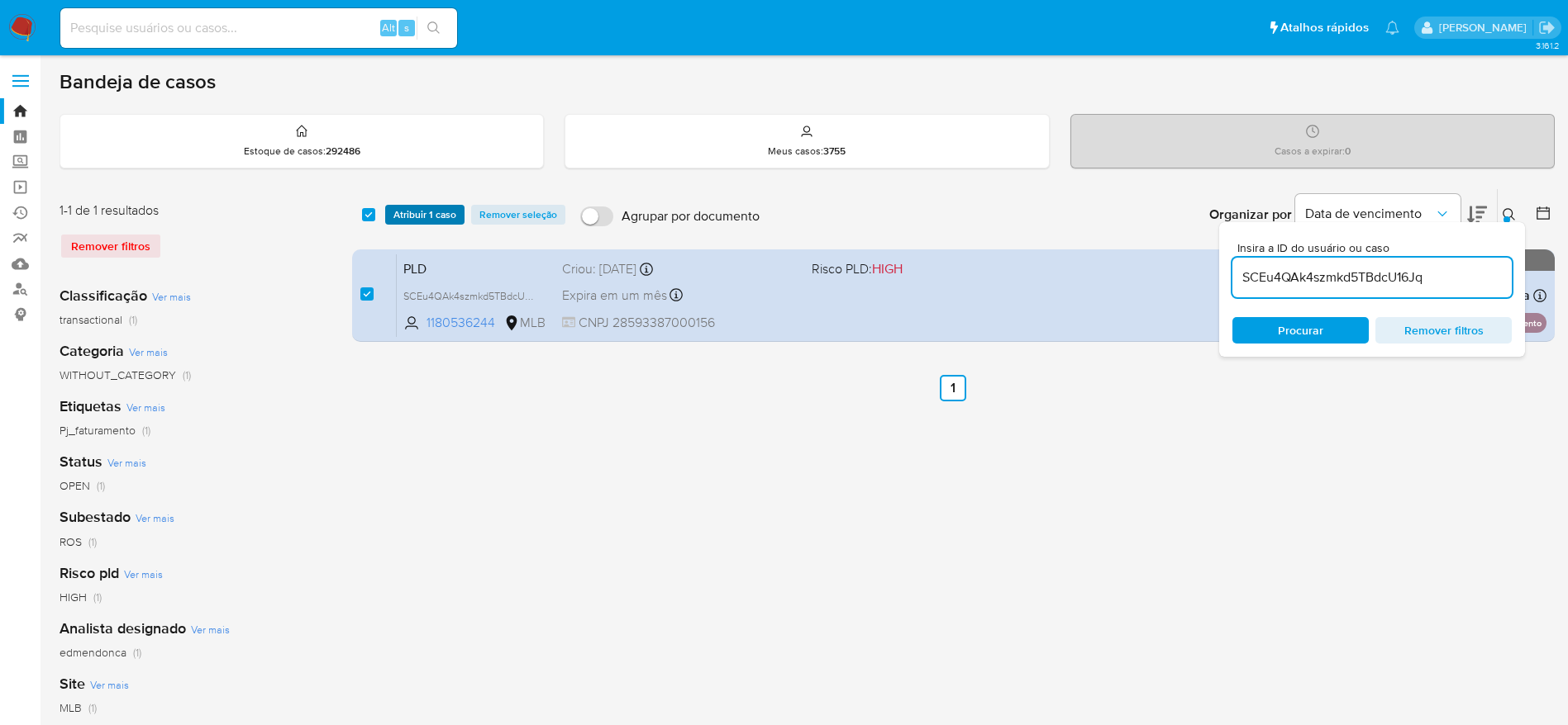
click at [408, 208] on span "Atribuir 1 caso" at bounding box center [425, 215] width 63 height 17
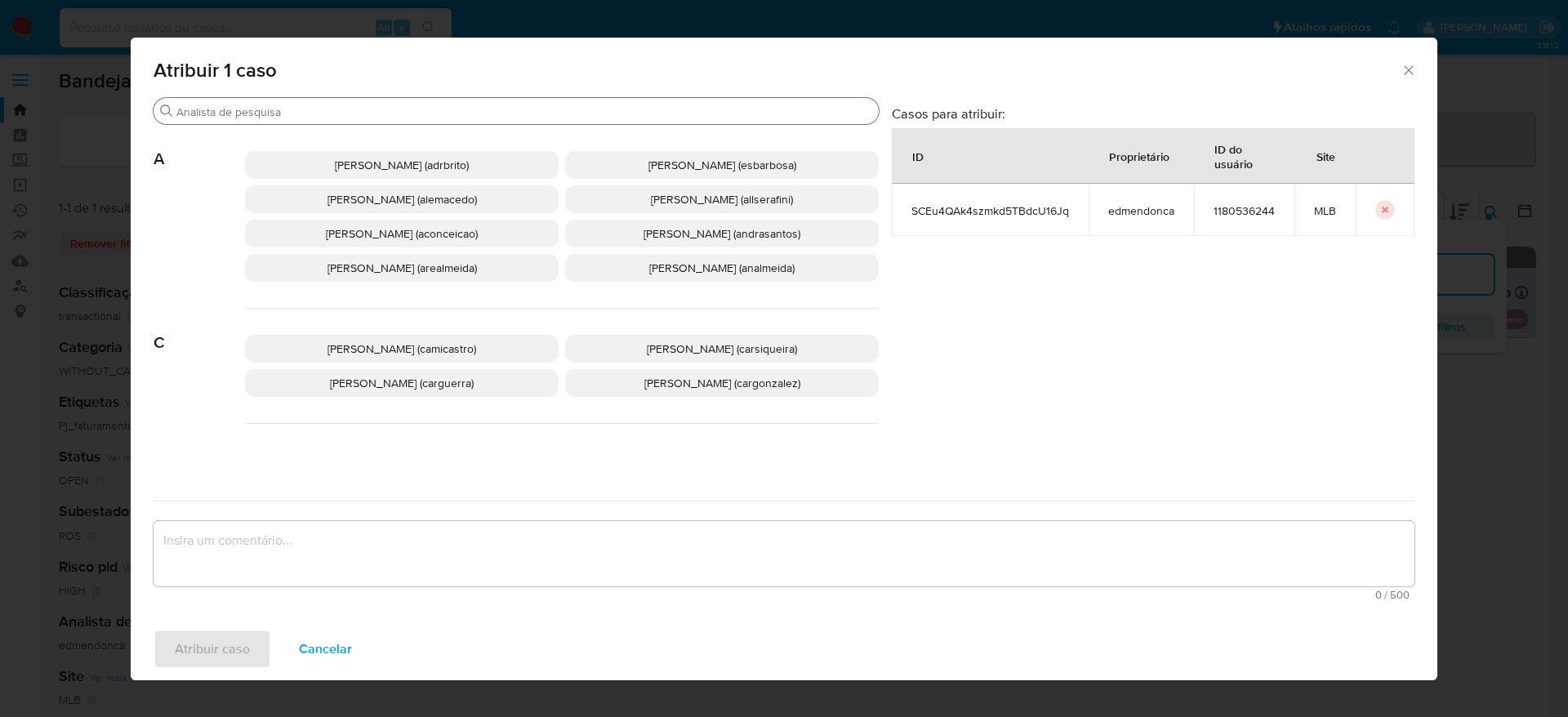
click at [381, 115] on input "Buscar" at bounding box center [524, 111] width 696 height 15
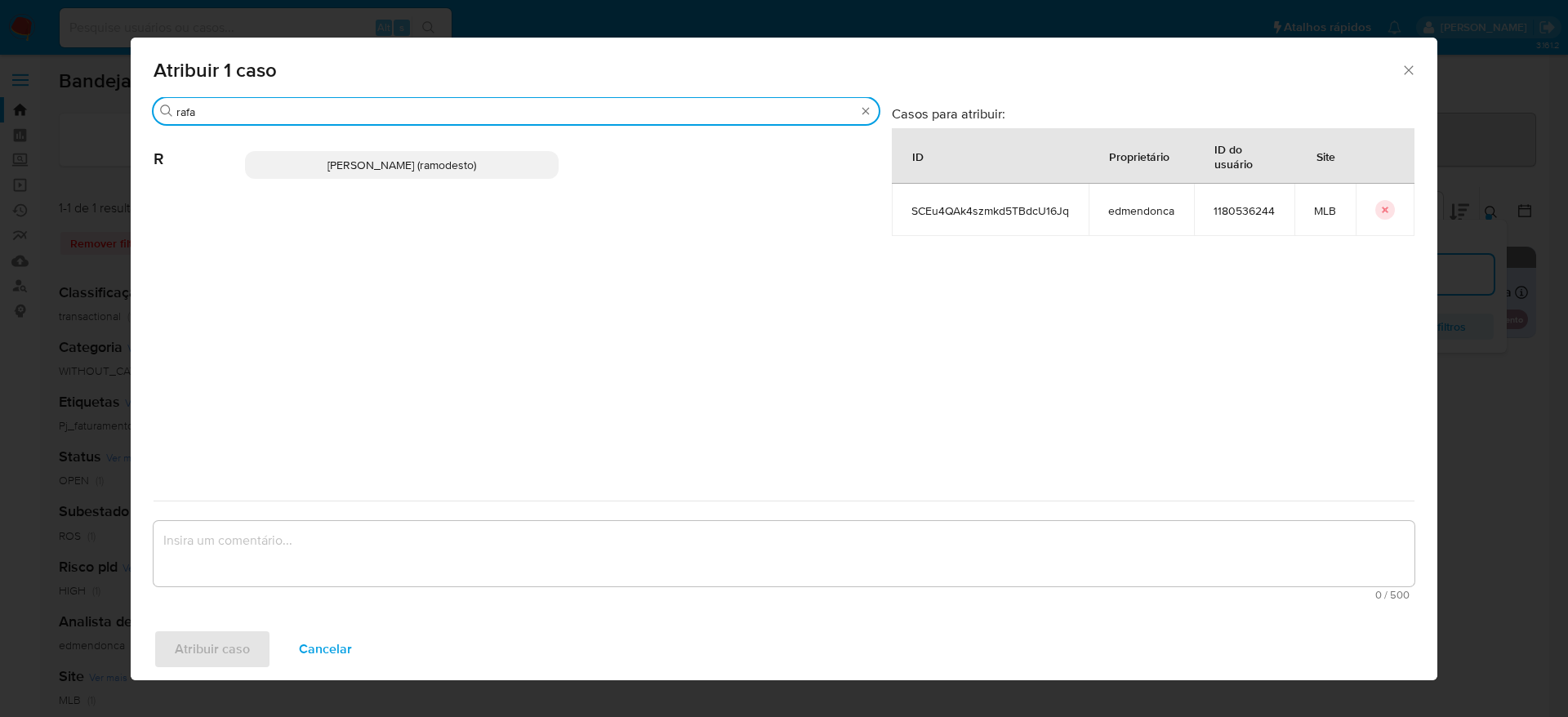
type input "rafa"
click at [442, 176] on p "Rafael Modesto Dos Santos (ramodesto)" at bounding box center [401, 164] width 313 height 27
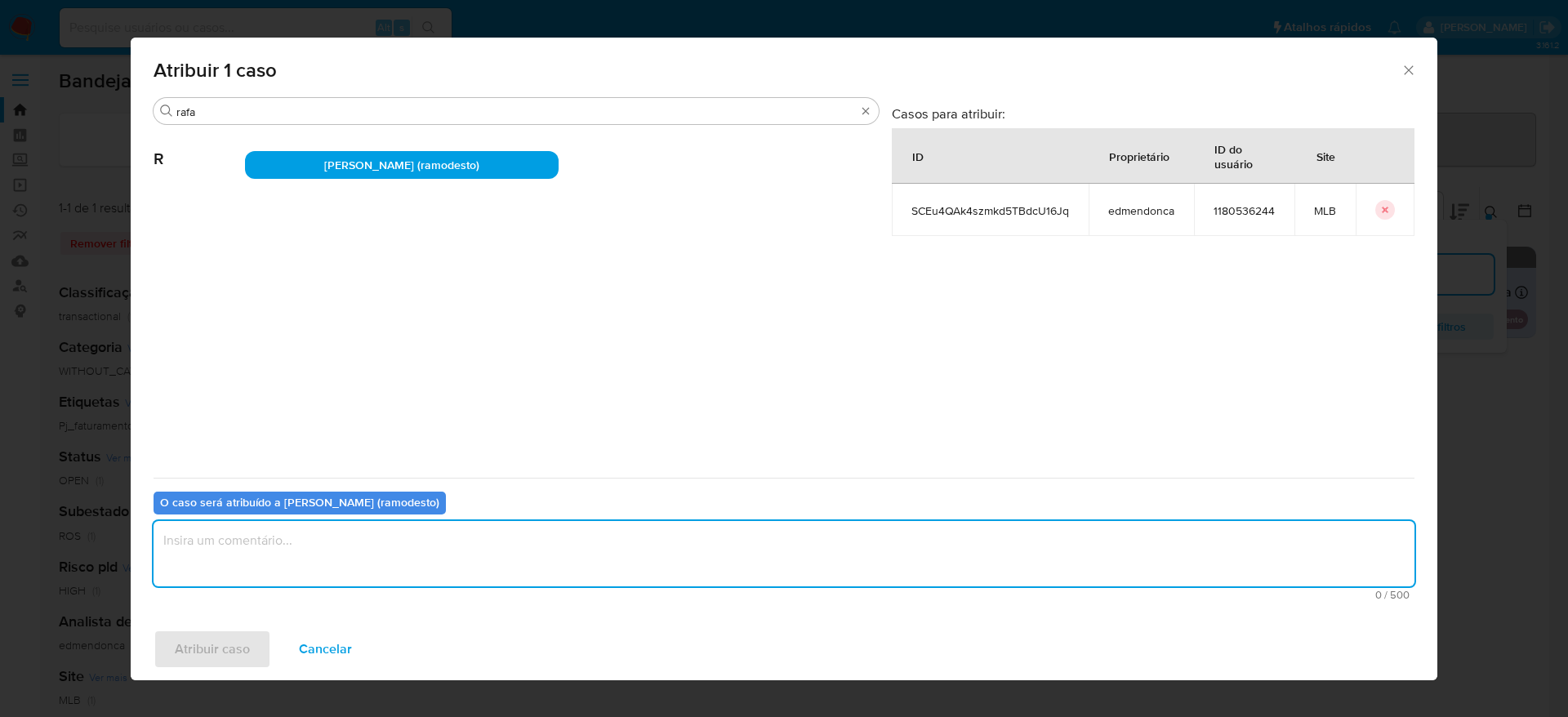
click at [414, 581] on textarea "assign-modal" at bounding box center [784, 554] width 1261 height 66
type textarea "."
click at [218, 660] on span "Atribuir caso" at bounding box center [212, 648] width 75 height 36
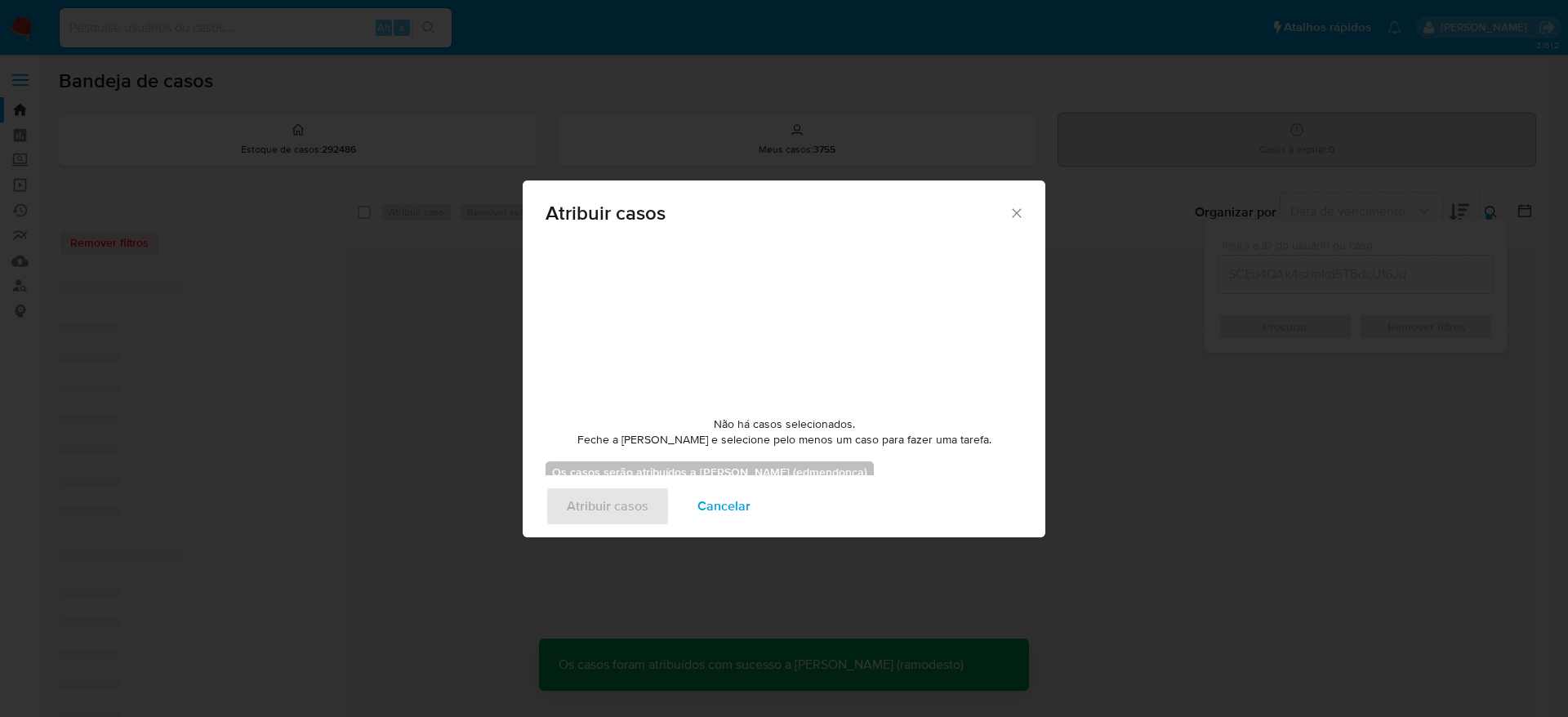
checkbox input "false"
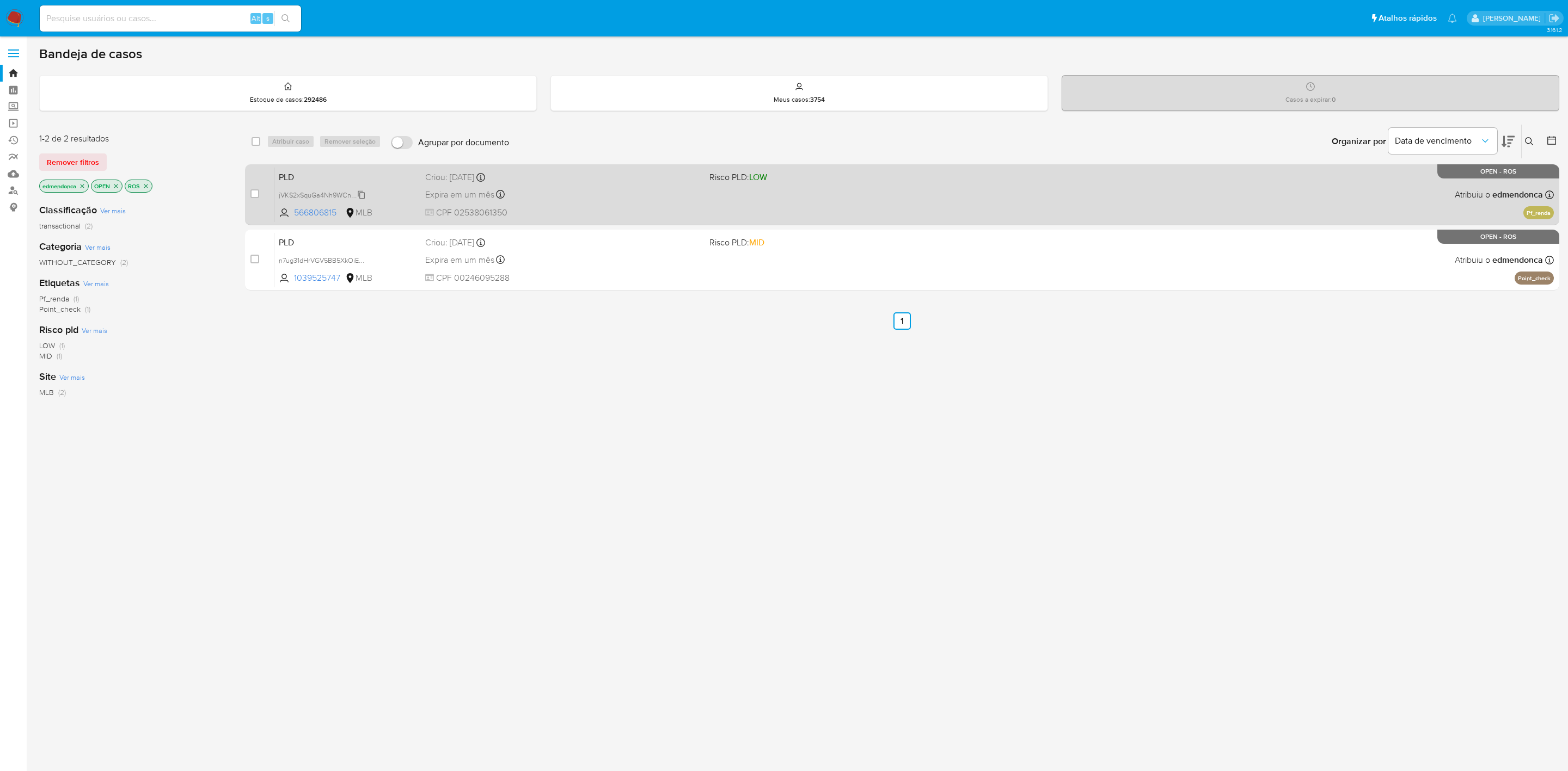
click at [361, 194] on span "jVKS2xSquGa4Nh9WCnv3Ebkp" at bounding box center [326, 194] width 94 height 12
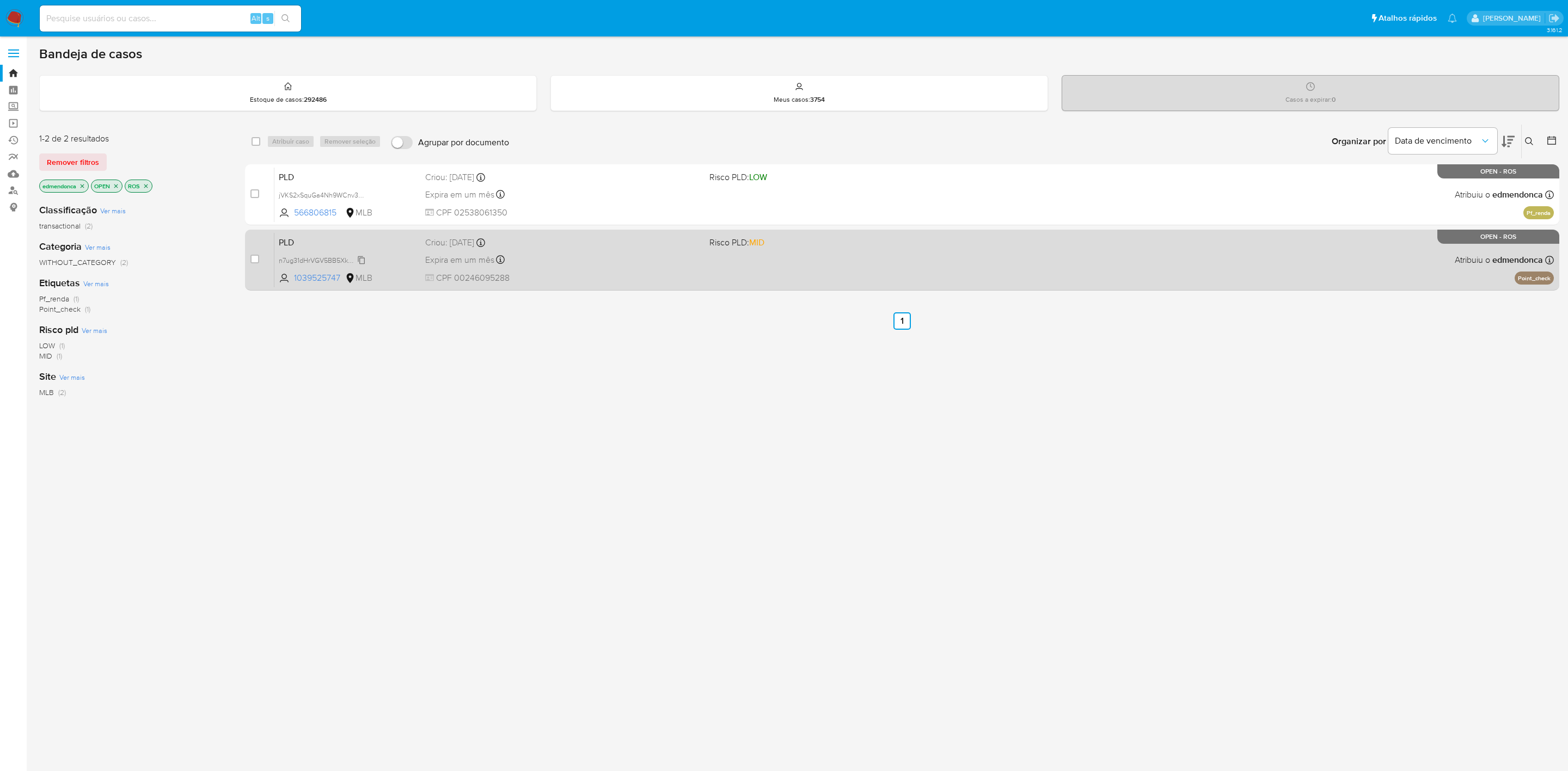
click at [359, 259] on span "n7ug31dHrVGV5BB5XkOiEcCy" at bounding box center [324, 260] width 91 height 12
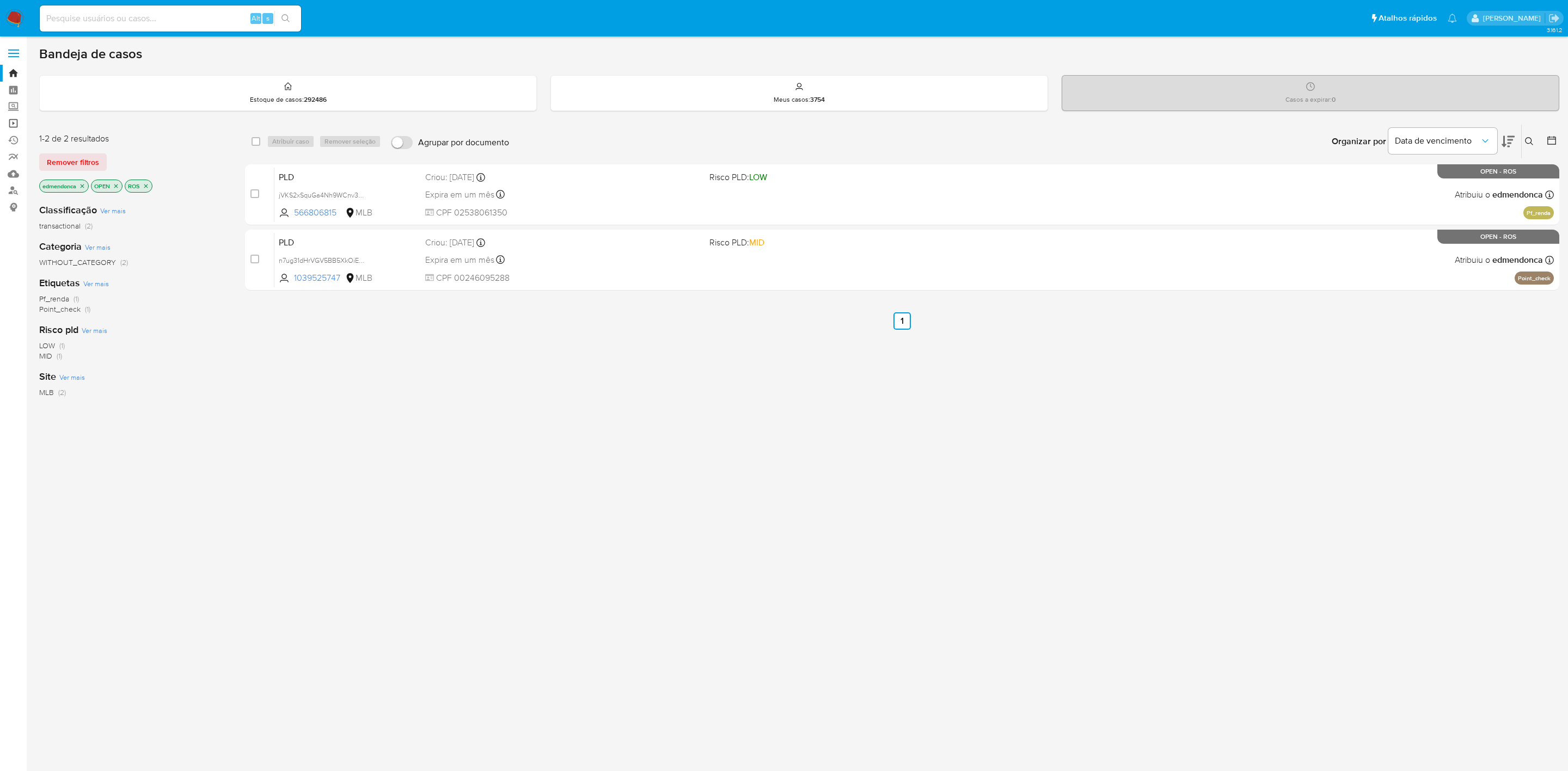
click at [16, 121] on link "Operações em massa" at bounding box center [65, 124] width 130 height 17
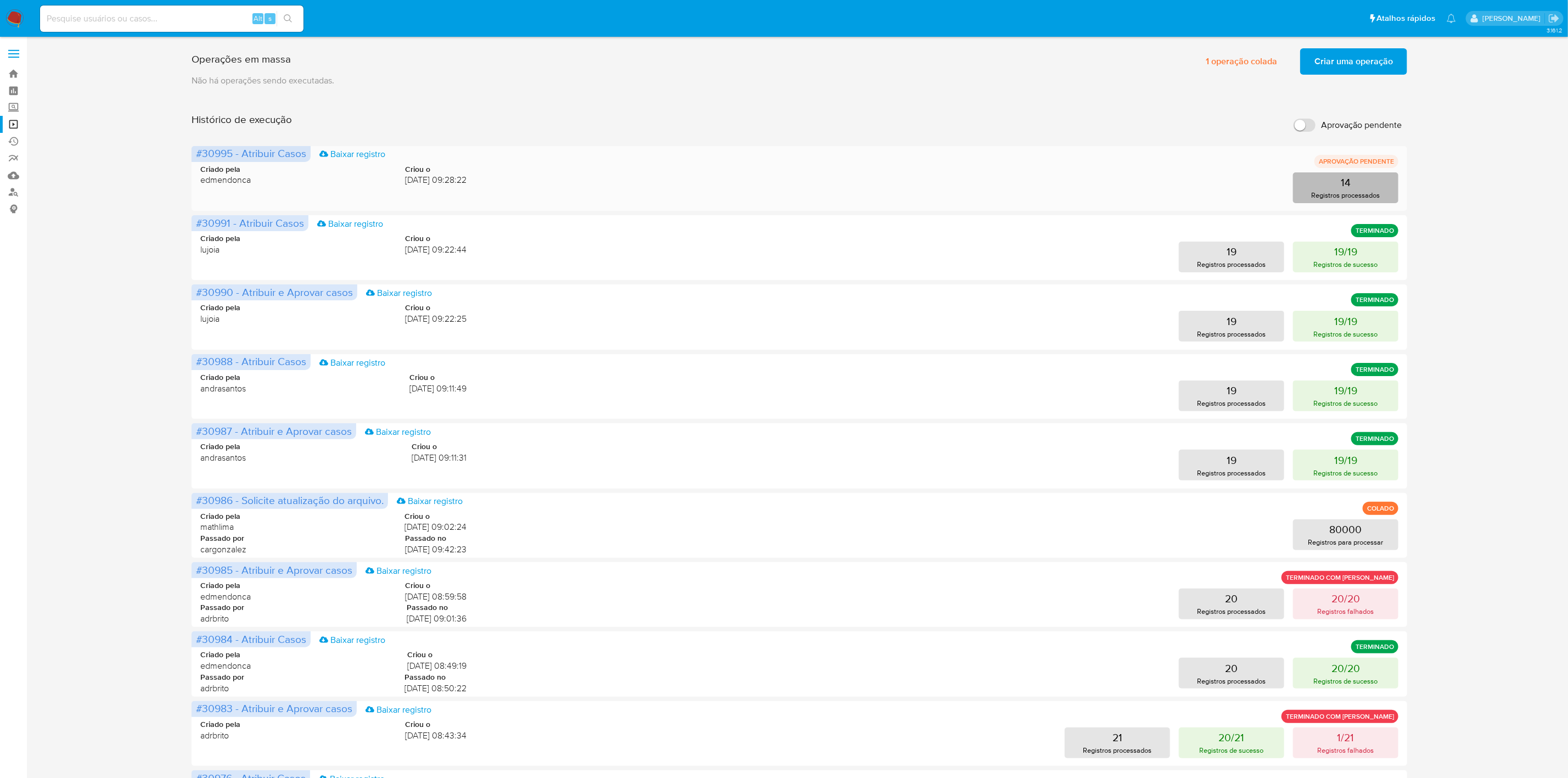
click at [1340, 188] on button "14 Registros processados" at bounding box center [1346, 188] width 106 height 31
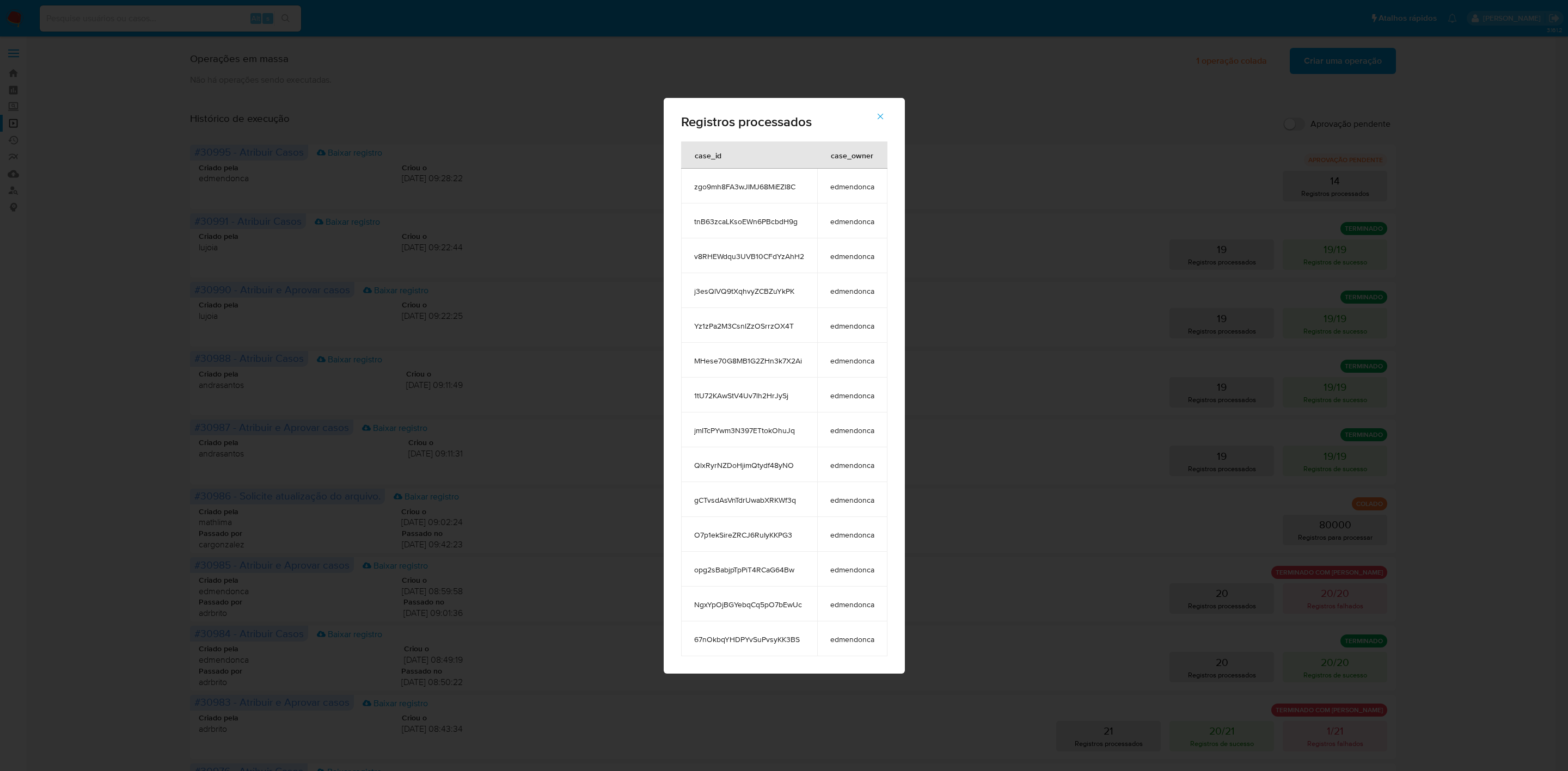
click at [881, 115] on icon "button" at bounding box center [880, 116] width 6 height 6
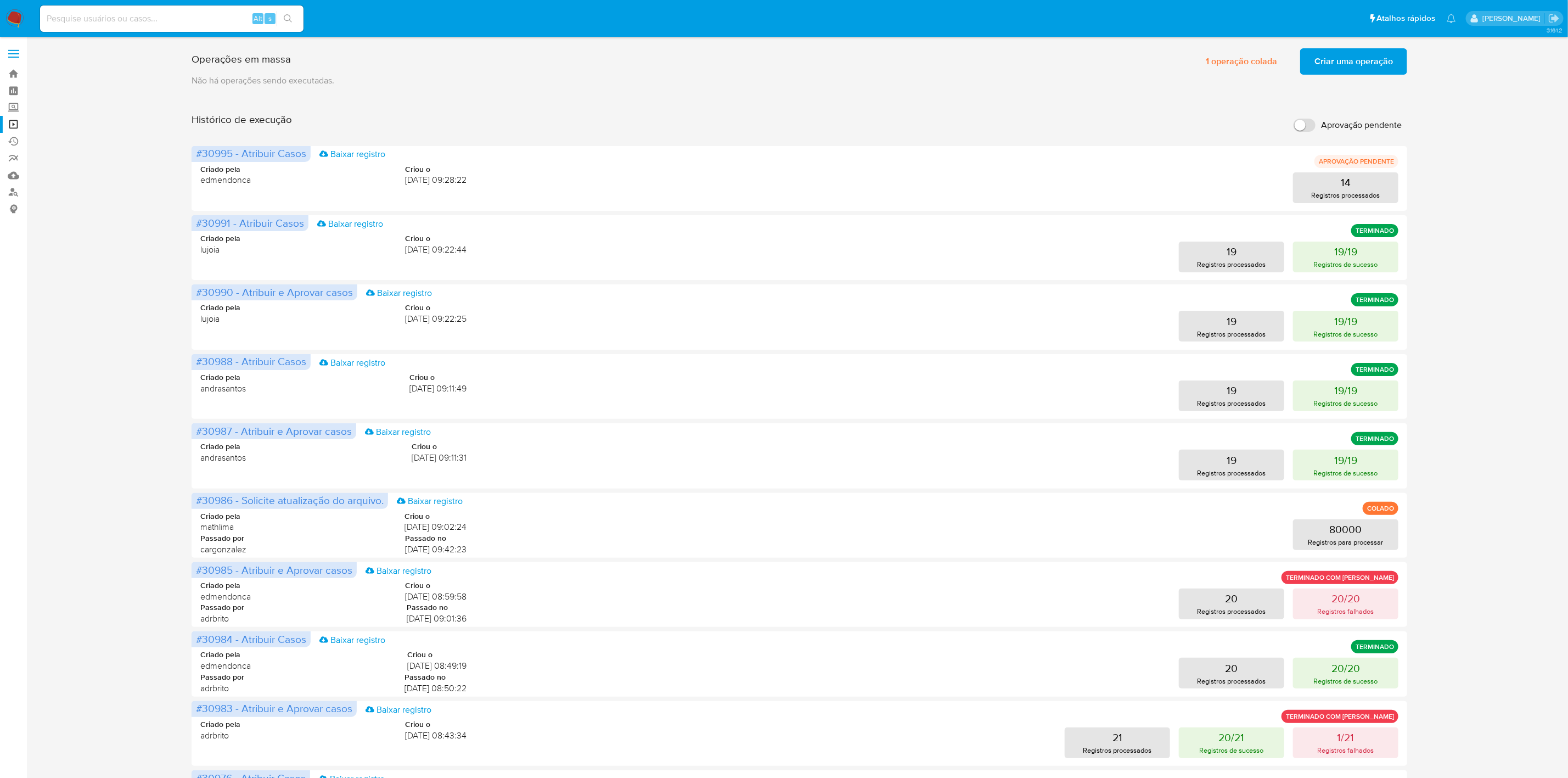
click at [1348, 68] on span "Criar uma operação" at bounding box center [1354, 61] width 79 height 24
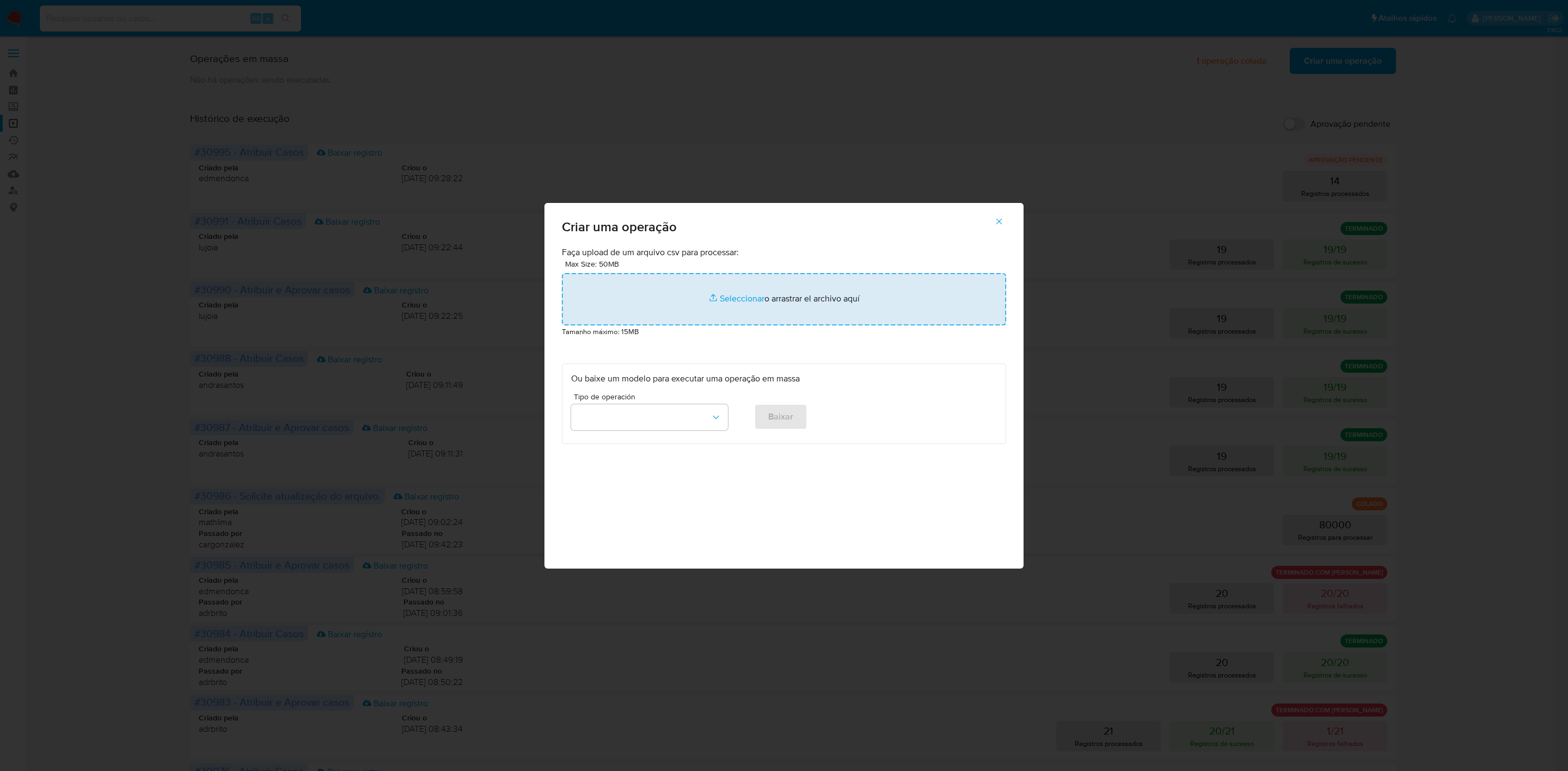
click at [786, 299] on input "file" at bounding box center [784, 299] width 444 height 52
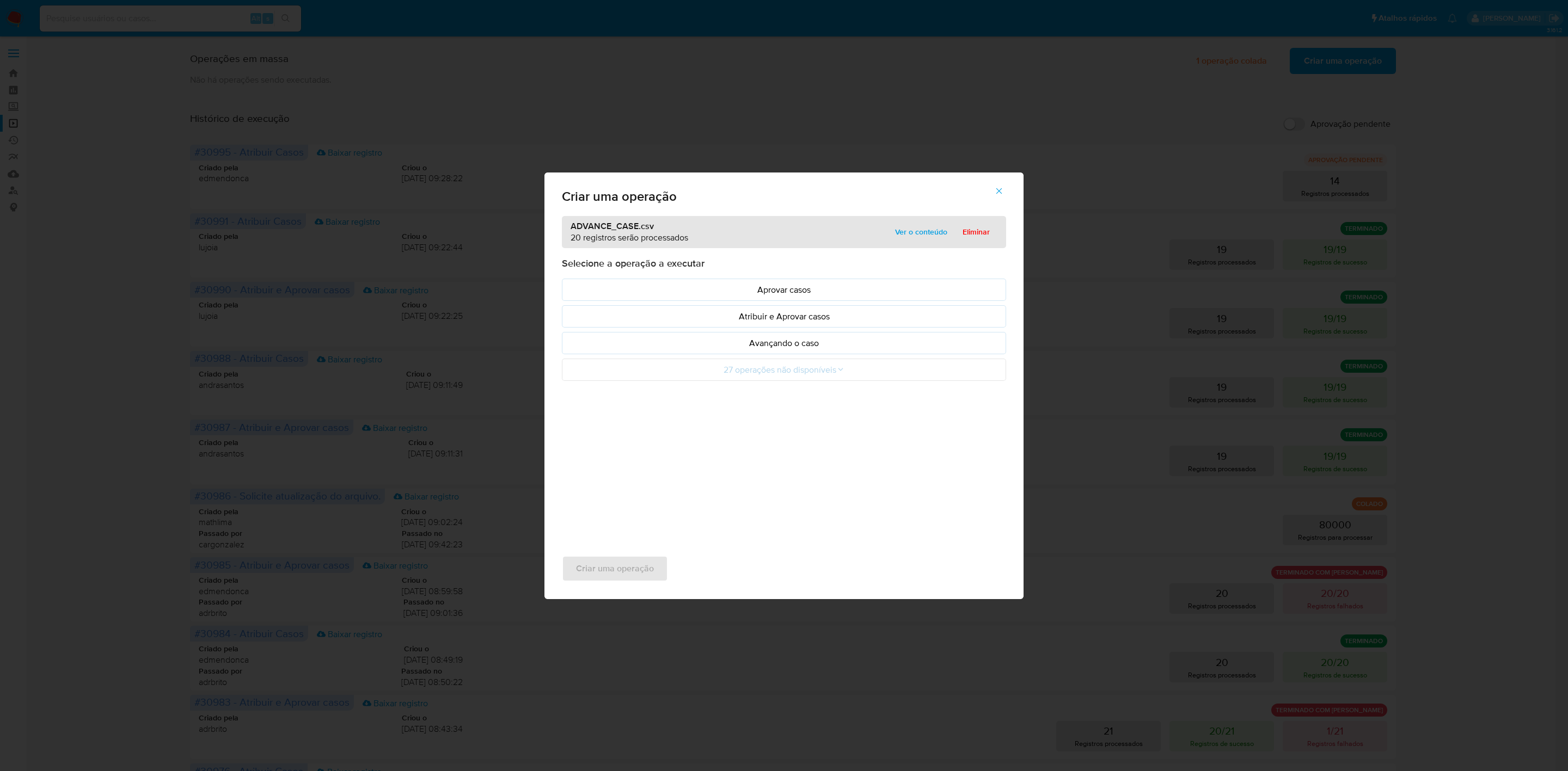
click at [925, 235] on span "Ver o conteúdo" at bounding box center [921, 232] width 52 height 15
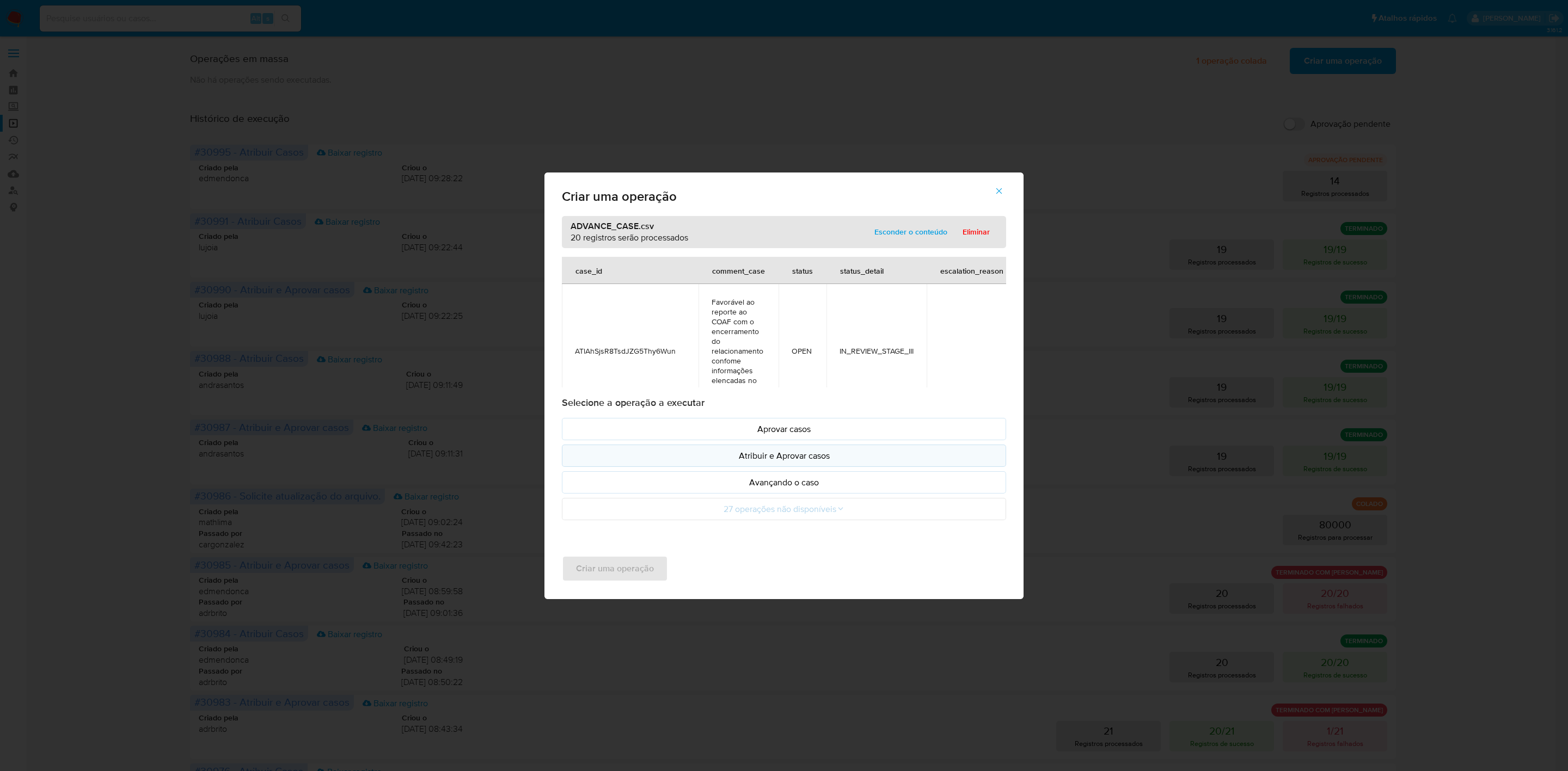
click at [733, 457] on p "Atribuir e Aprovar casos" at bounding box center [783, 456] width 425 height 13
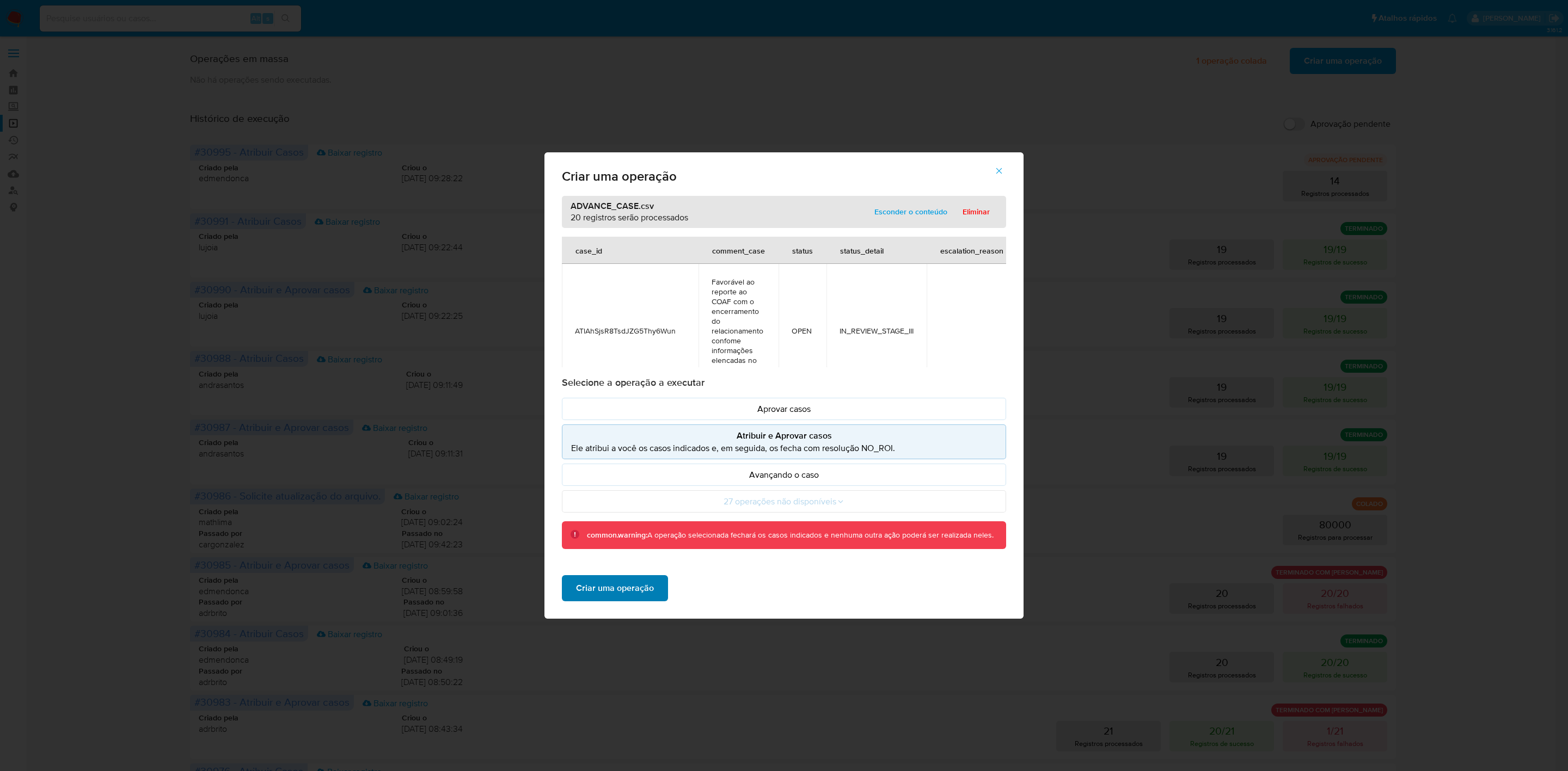
click at [623, 591] on span "Criar uma operação" at bounding box center [615, 588] width 78 height 24
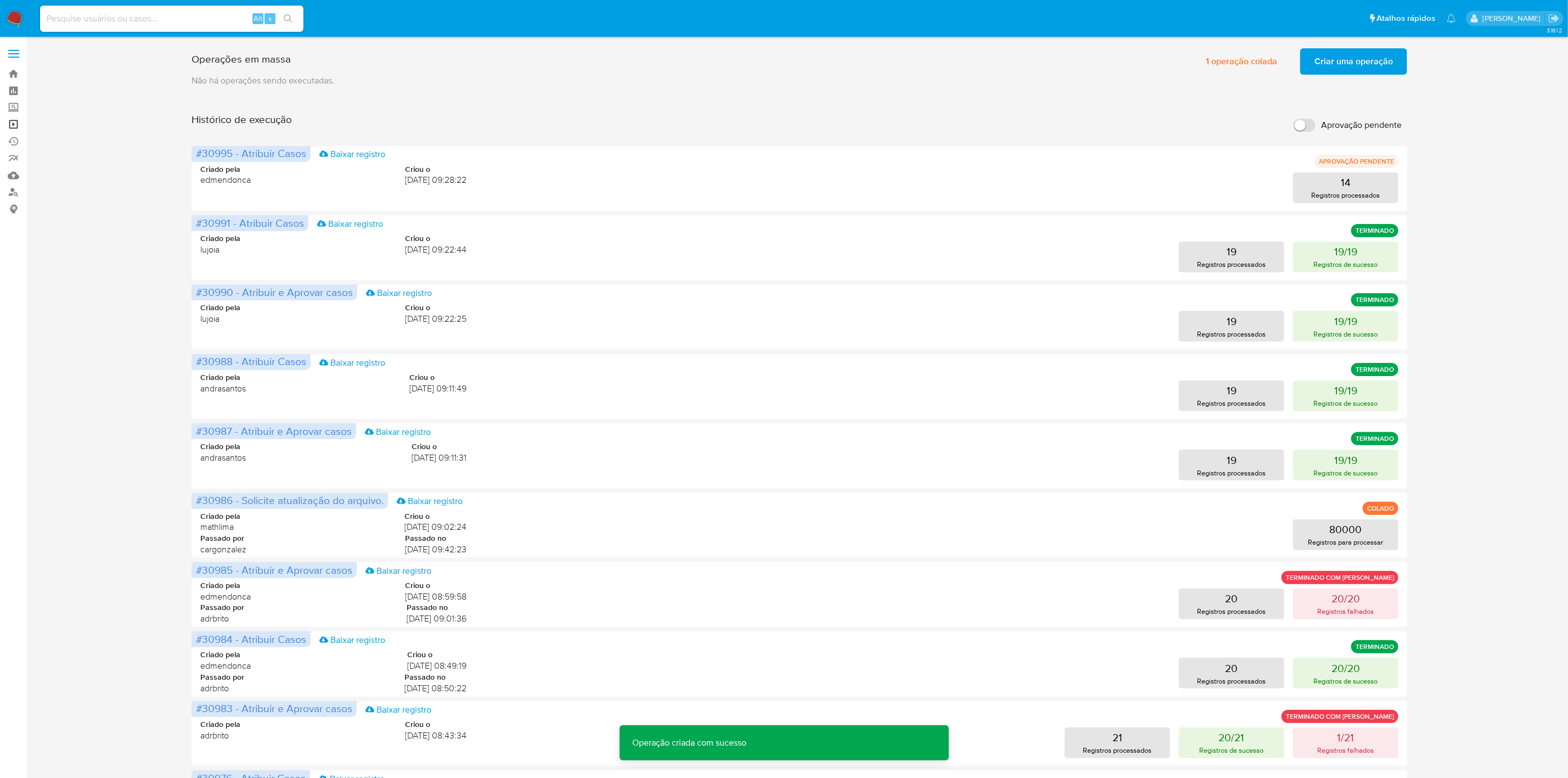
click at [13, 126] on link "Operações em massa" at bounding box center [65, 125] width 131 height 17
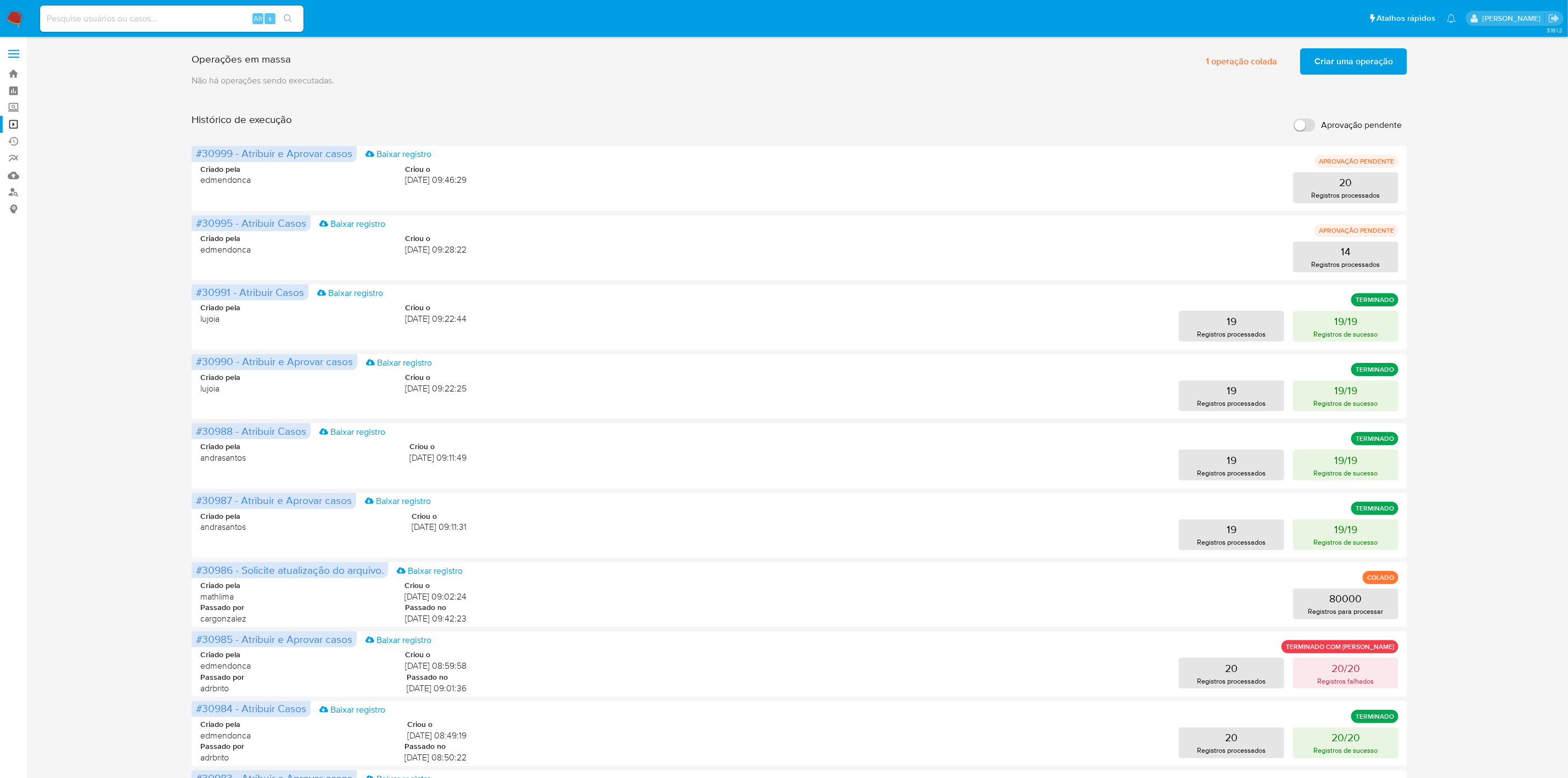
click at [119, 149] on div "Operações em massa 1 operação colada Criar uma operação Só pode haver no máximo…" at bounding box center [799, 457] width 1520 height 827
drag, startPoint x: 20, startPoint y: 25, endPoint x: 23, endPoint y: 40, distance: 15.3
click at [20, 25] on img at bounding box center [15, 18] width 18 height 18
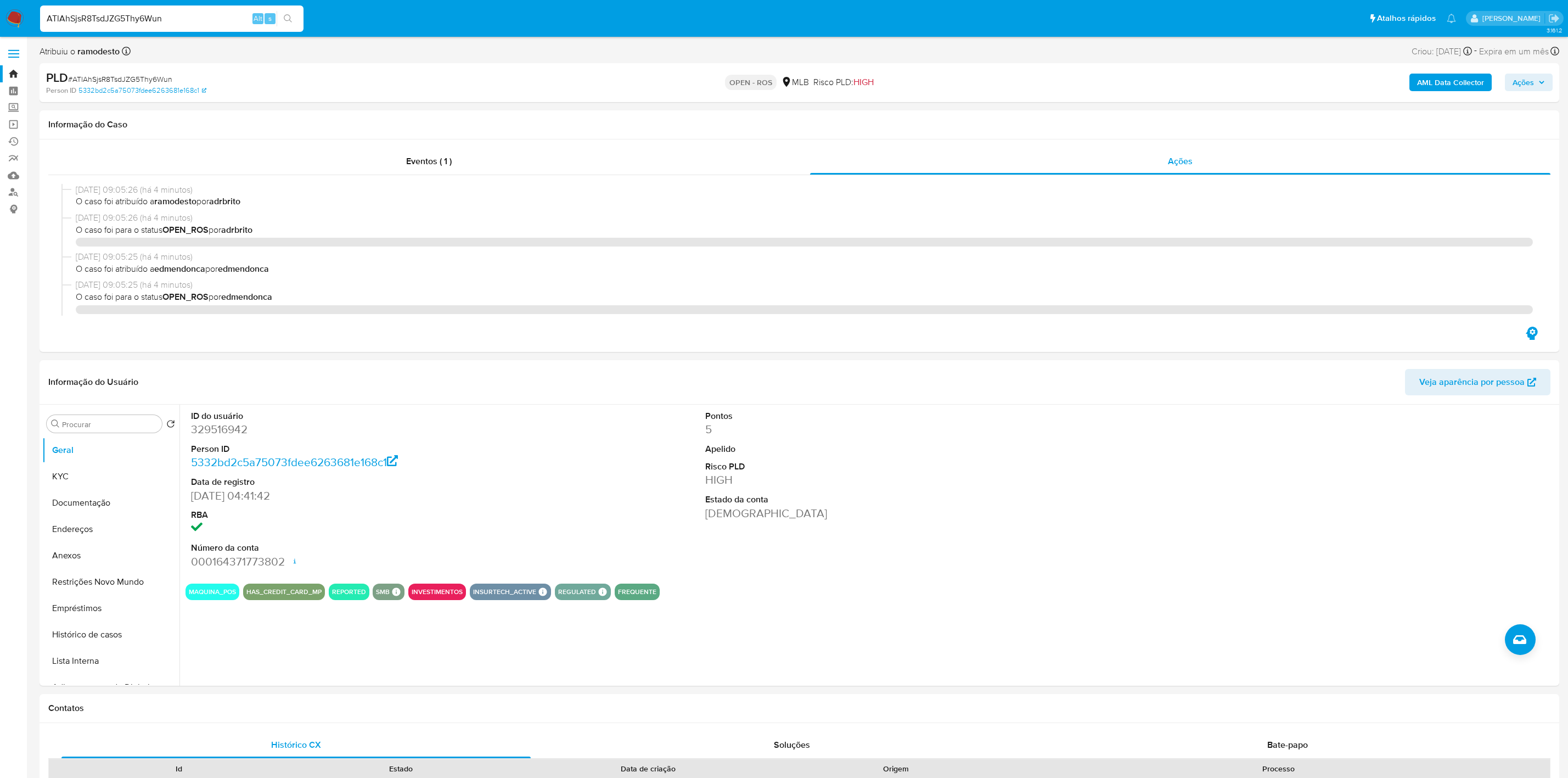
select select "10"
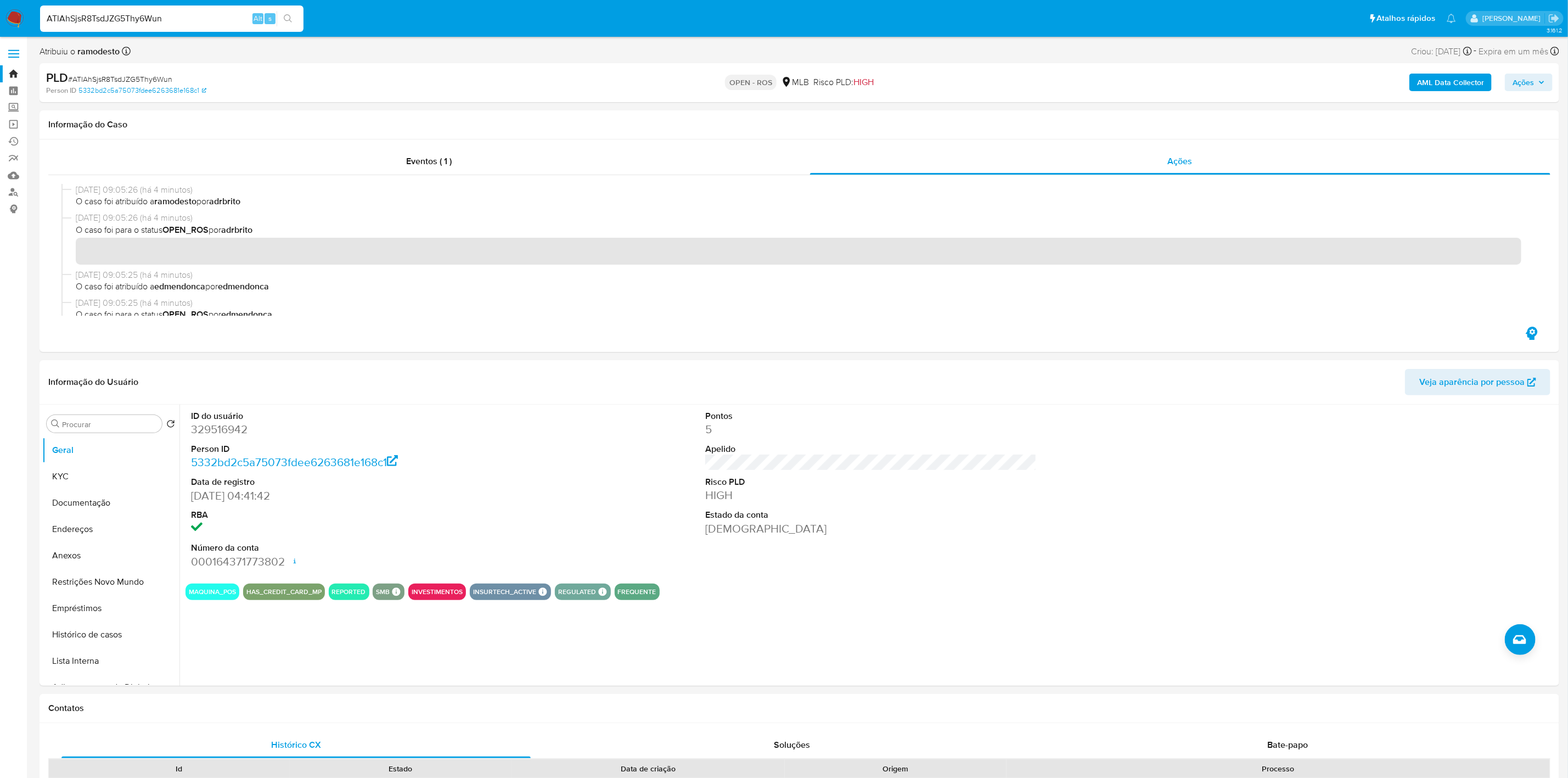
click at [18, 17] on img at bounding box center [15, 18] width 18 height 18
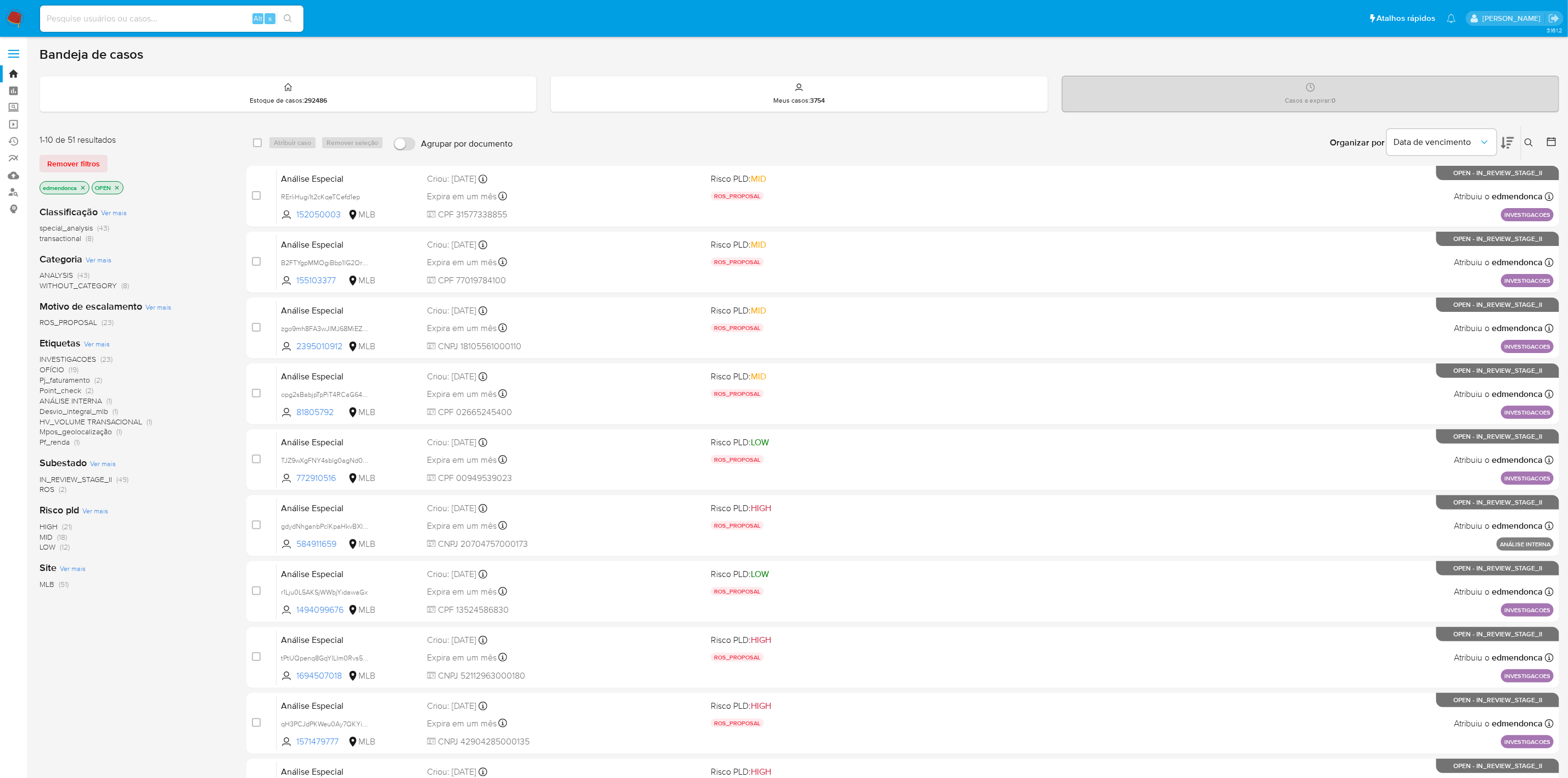
click at [153, 246] on div "Classificação Ver mais special_analysis (43) transactional (8) Categoria Ver ma…" at bounding box center [134, 393] width 190 height 393
click at [10, 20] on img at bounding box center [15, 18] width 18 height 18
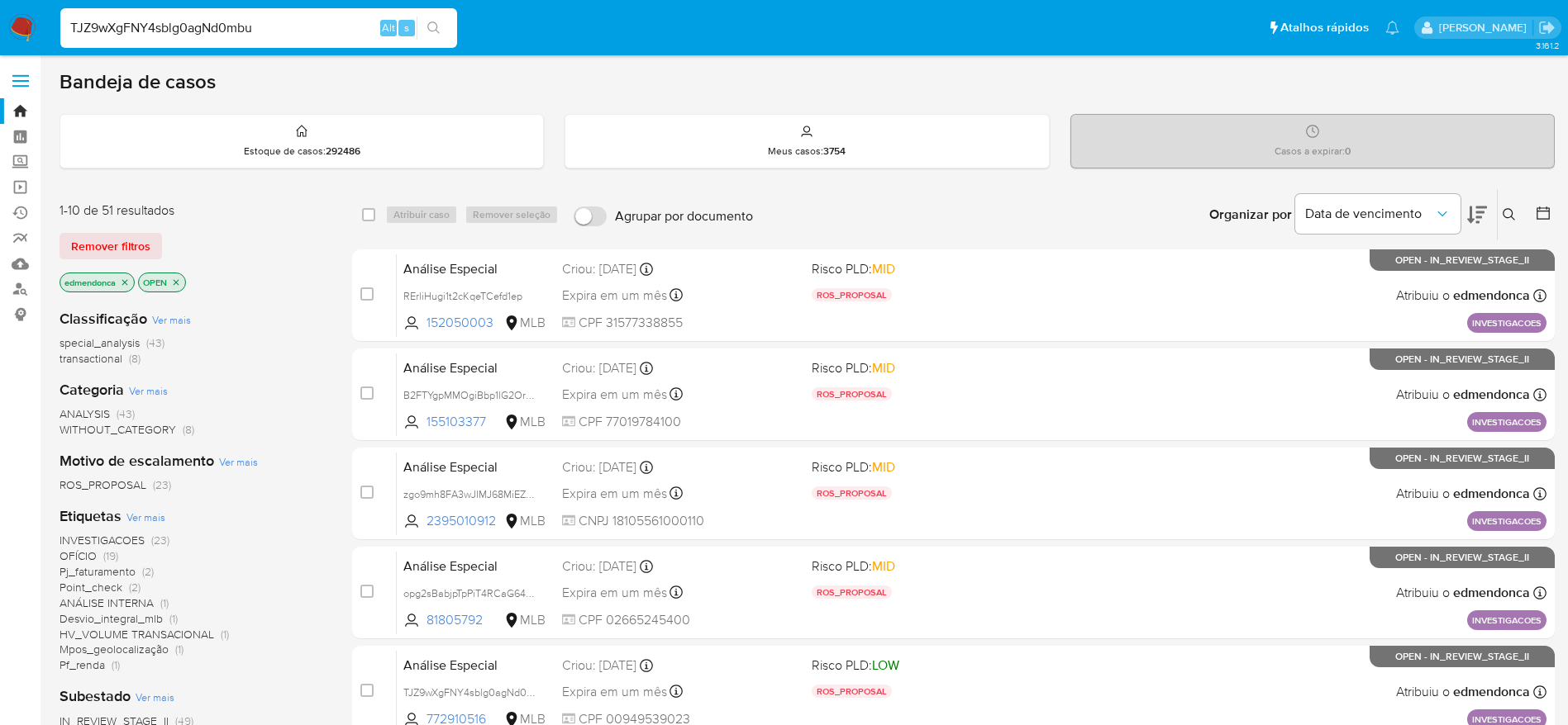
type input "TJZ9wXgFNY4sblg0agNd0mbu"
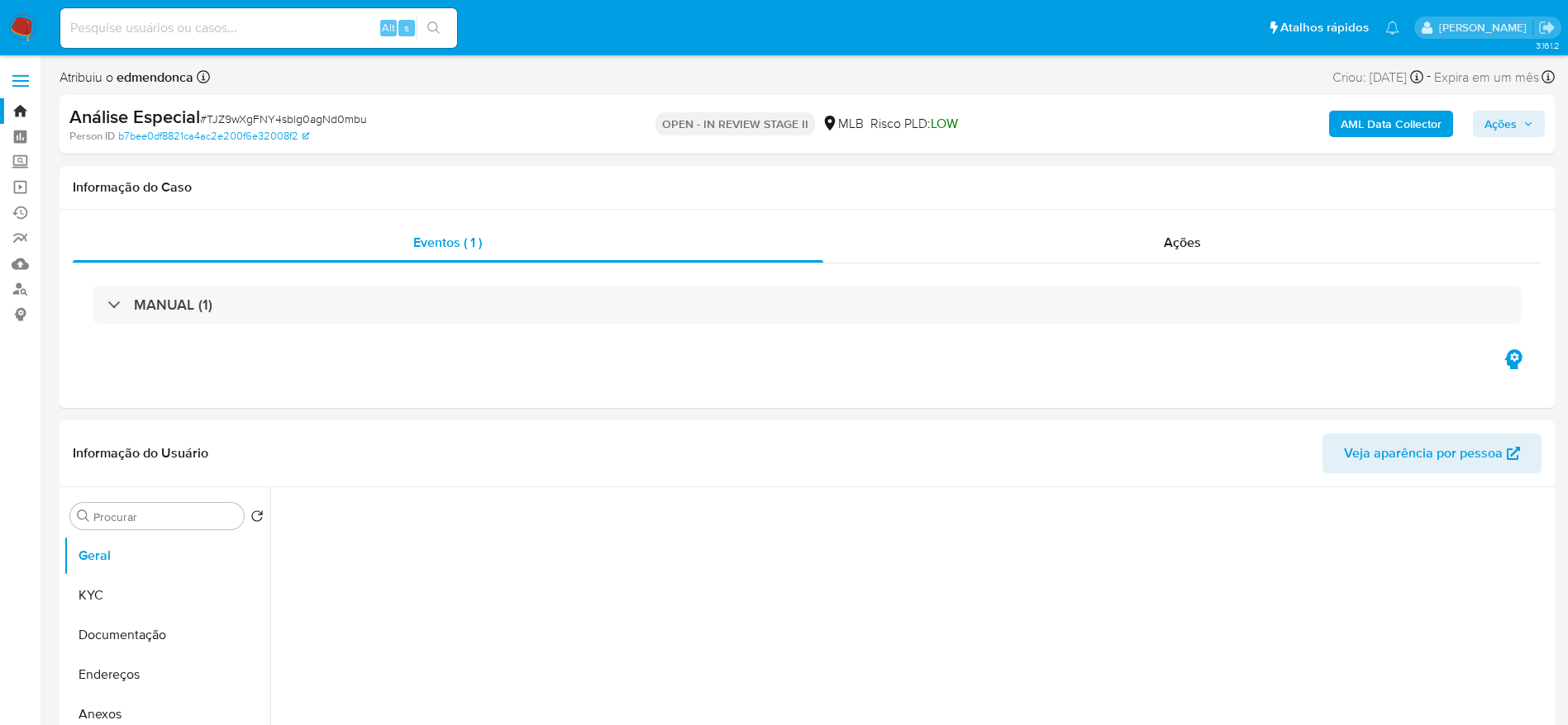
select select "10"
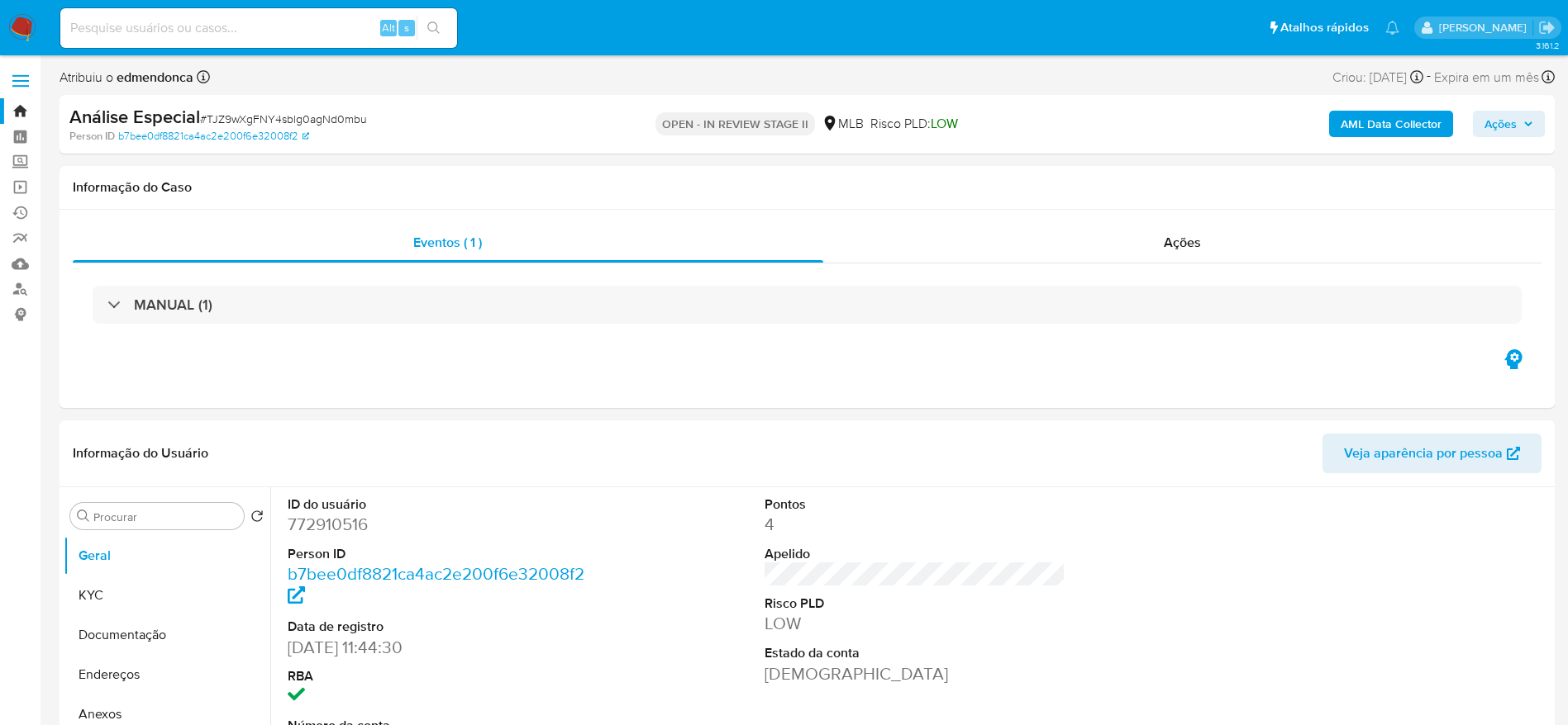
click at [1523, 125] on icon "button" at bounding box center [1527, 124] width 10 height 10
click at [1510, 119] on span "Ações" at bounding box center [1500, 124] width 32 height 27
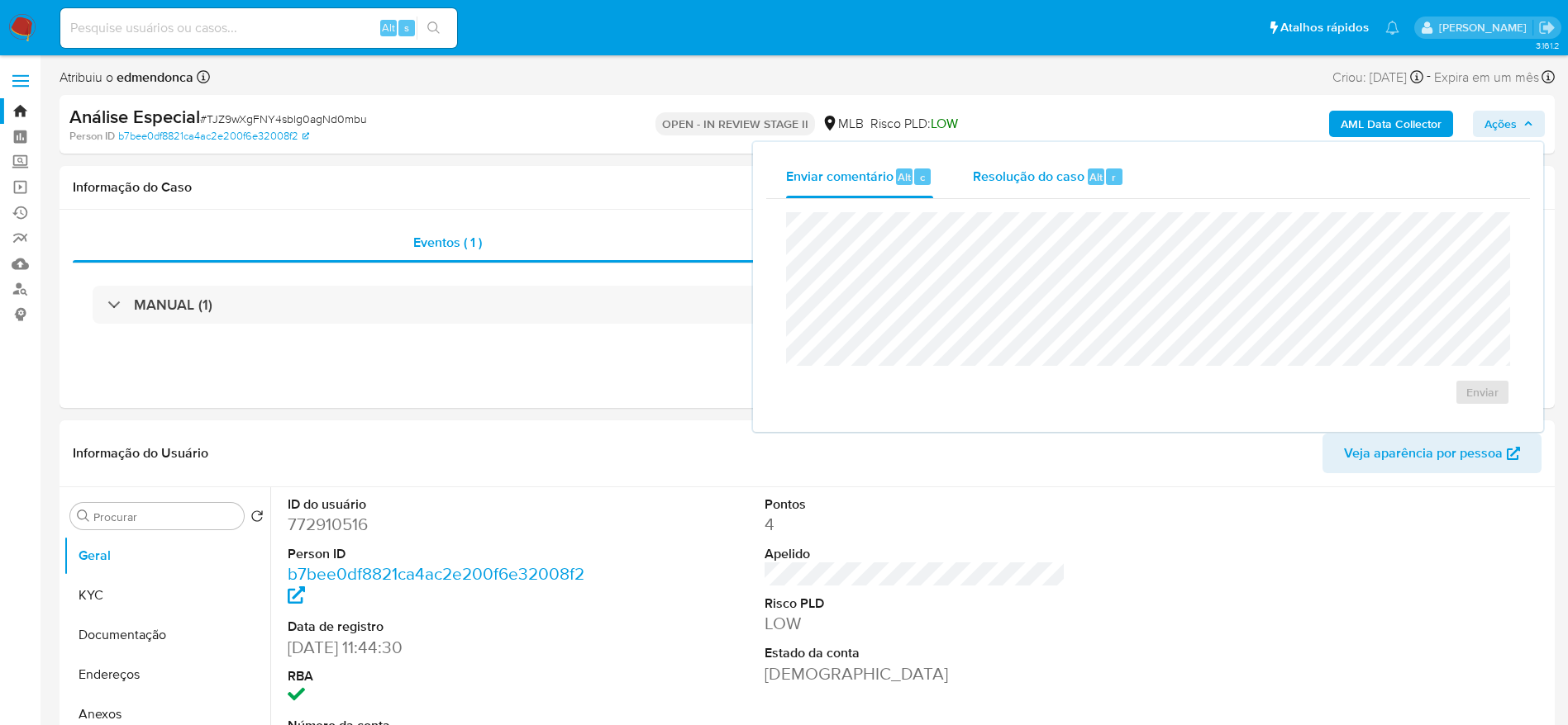
click at [1022, 161] on div "Resolução do caso Alt r" at bounding box center [1049, 176] width 152 height 43
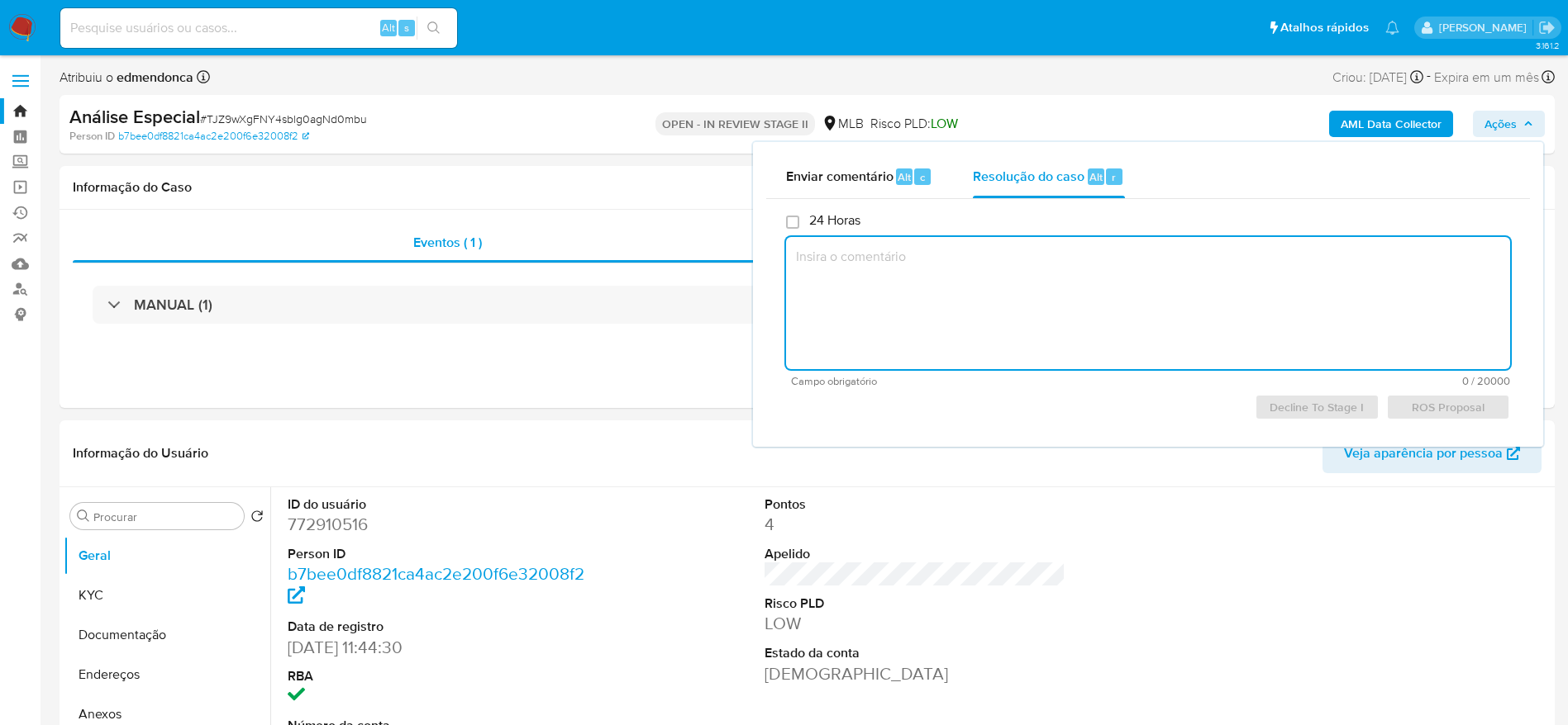
click at [1003, 292] on textarea at bounding box center [1149, 303] width 724 height 132
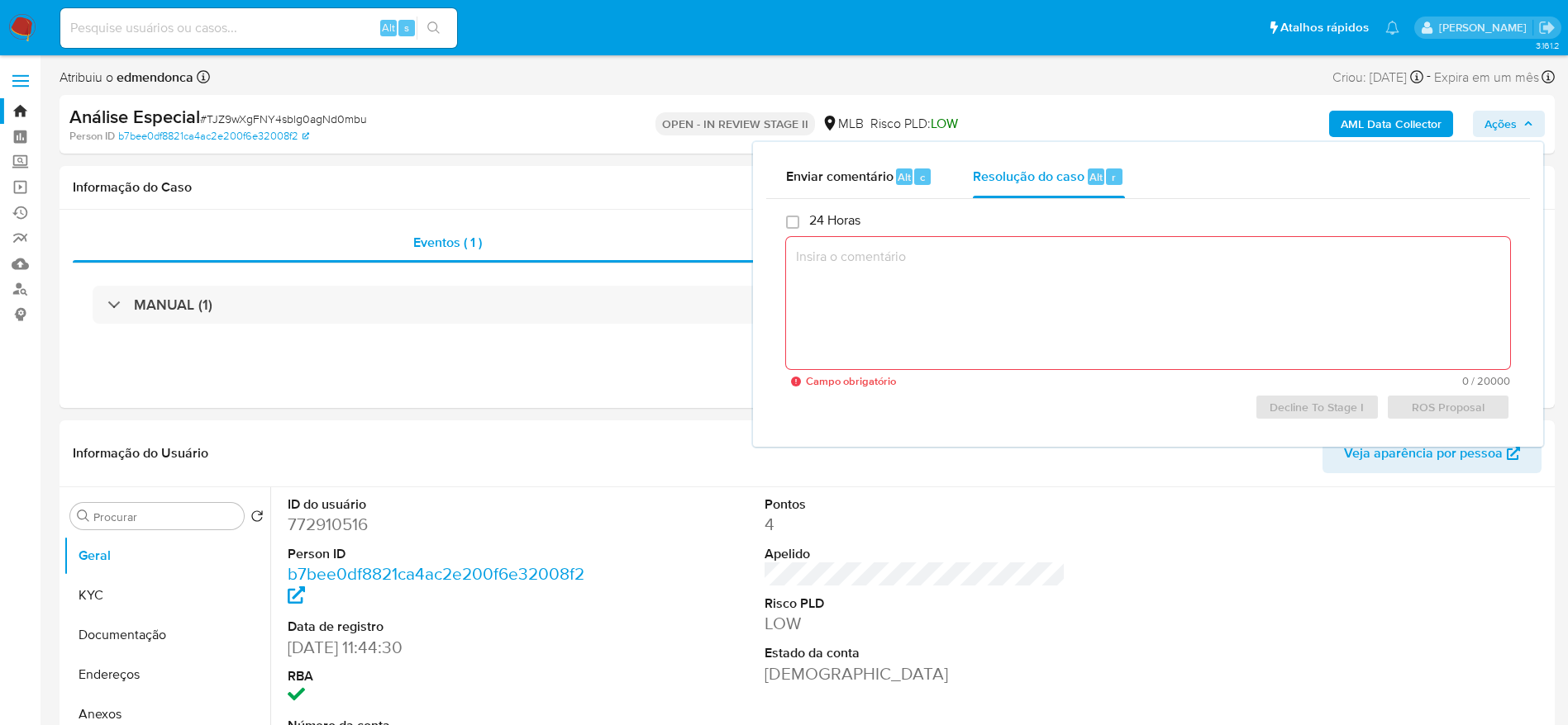
click at [1091, 290] on textarea at bounding box center [1149, 303] width 724 height 132
paste textarea "Favorável ao DECLÍNIO com o encerramento do relacionamento, confome informações…"
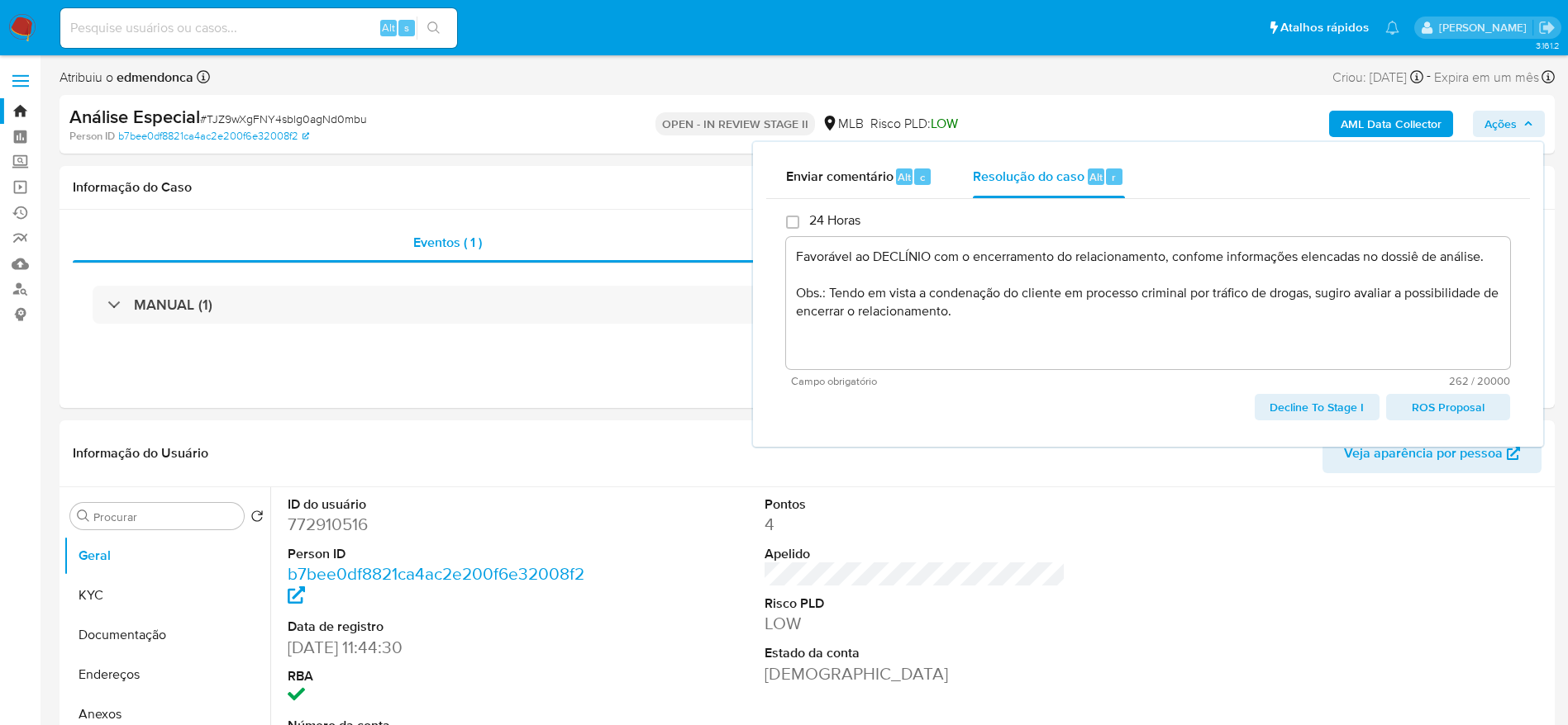
click at [1446, 401] on span "ROS Proposal" at bounding box center [1448, 406] width 101 height 23
type textarea "Favorável ao DECLÍNIO com o encerramento do relacionamento, confome informações…"
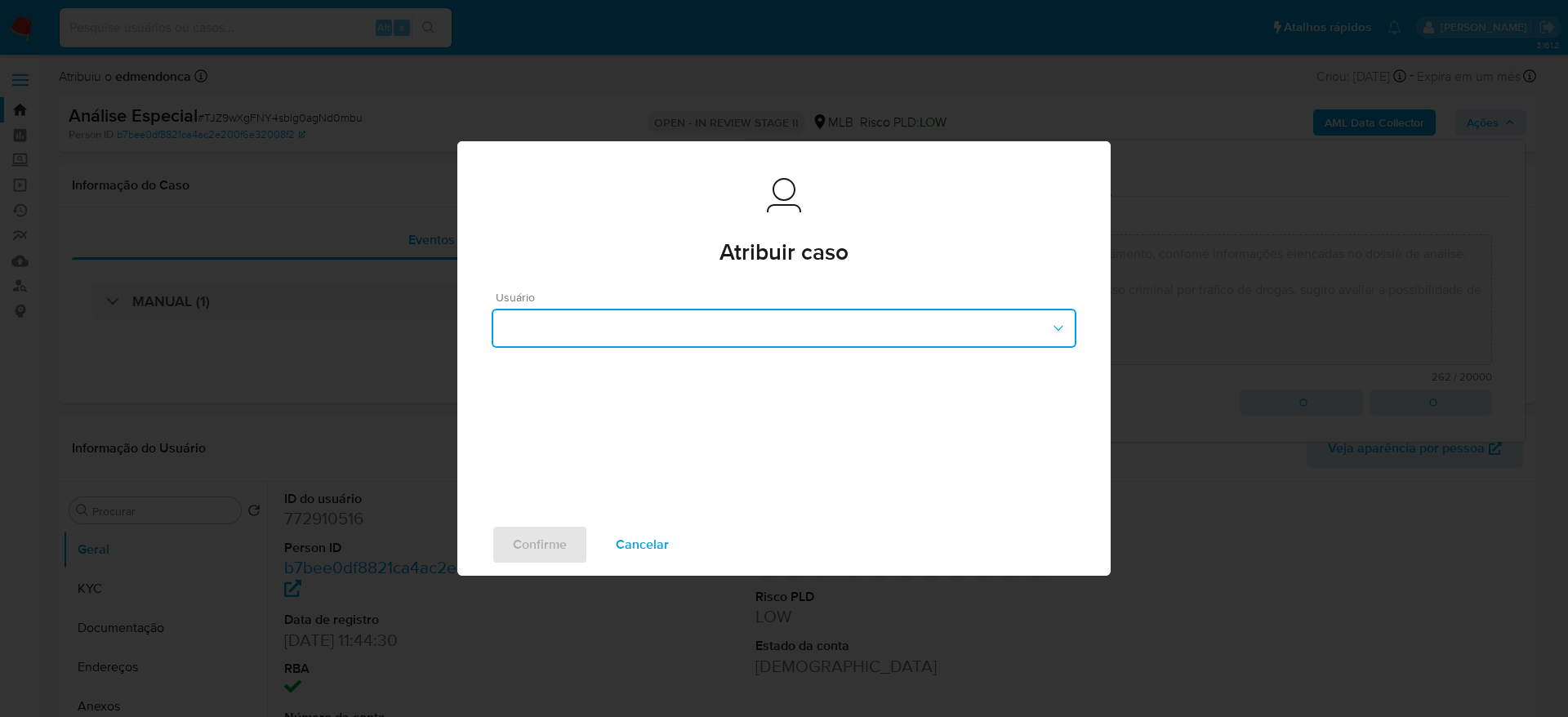
click at [930, 342] on button "button" at bounding box center [784, 328] width 584 height 39
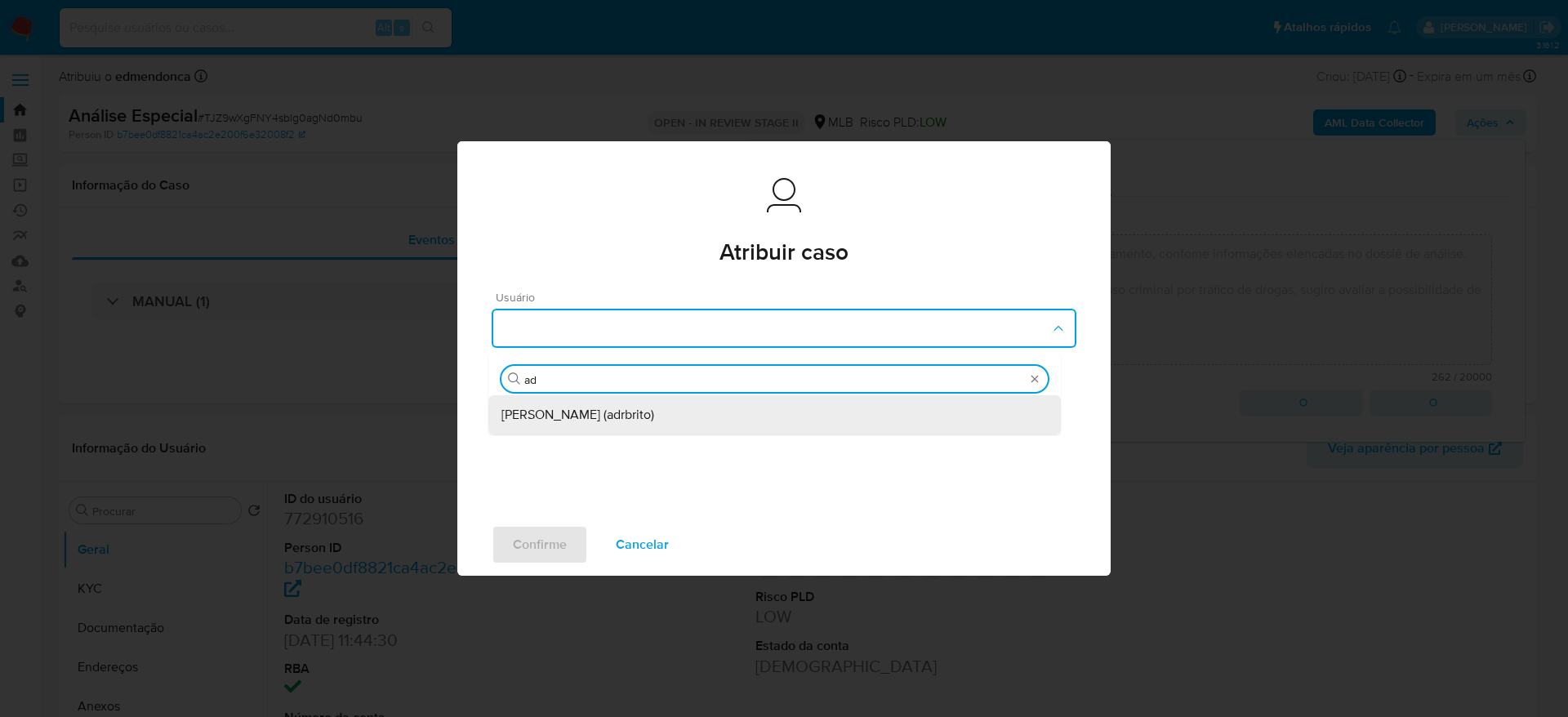
type input "adr"
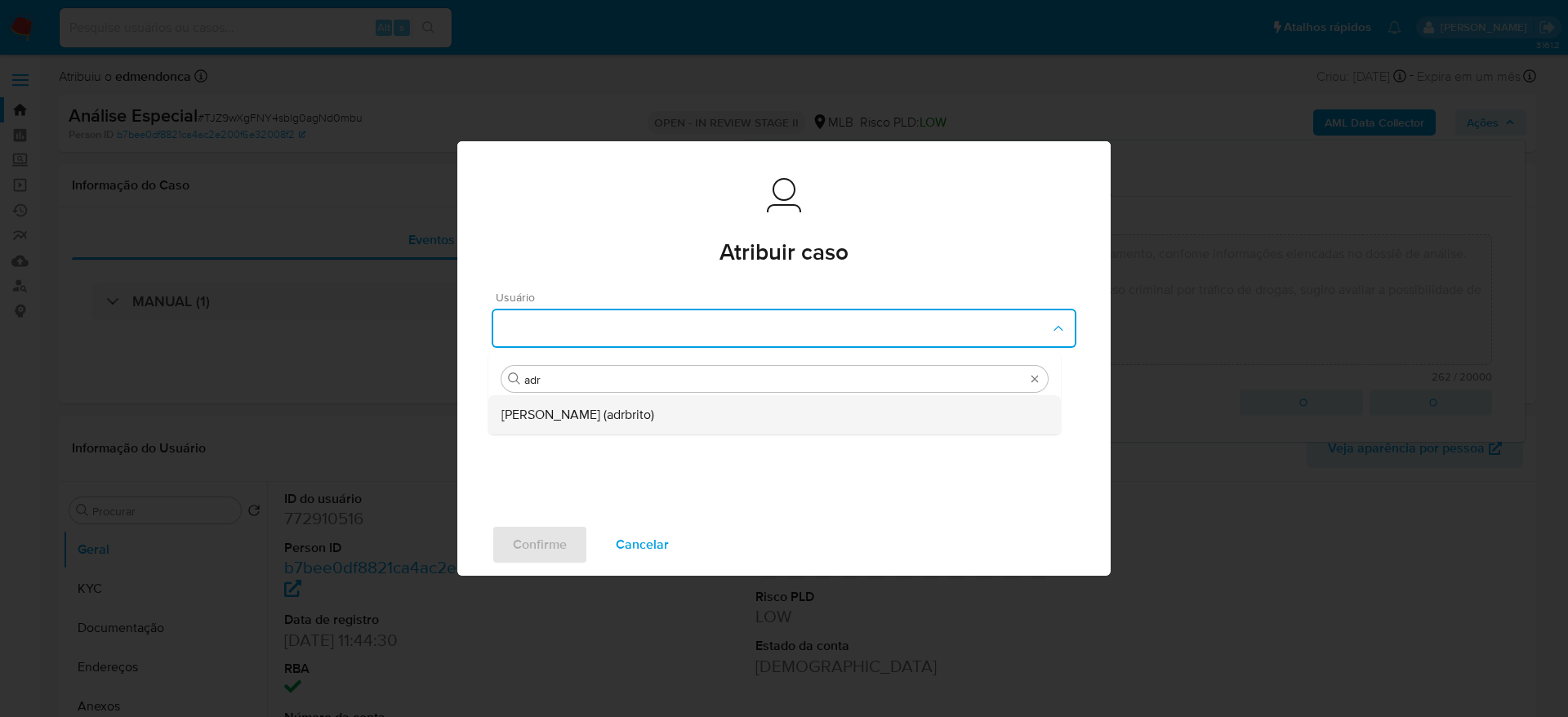
click at [706, 422] on div "Adriano Azeredo Brito (adrbrito)" at bounding box center [774, 415] width 546 height 39
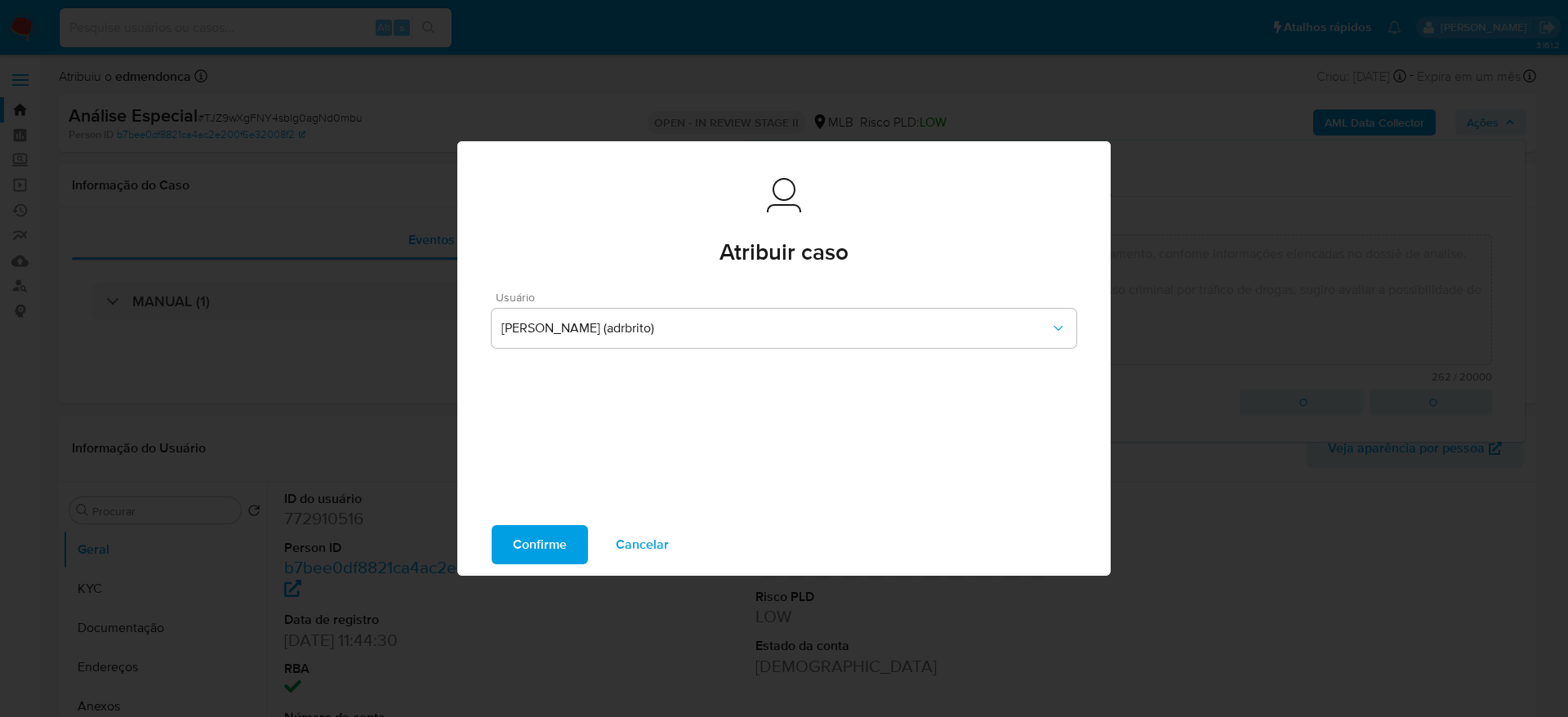
click at [539, 545] on span "Confirme" at bounding box center [540, 544] width 54 height 36
type textarea "Favorável ao DECLÍNIO com o encerramento do relacionamento, confome informações…"
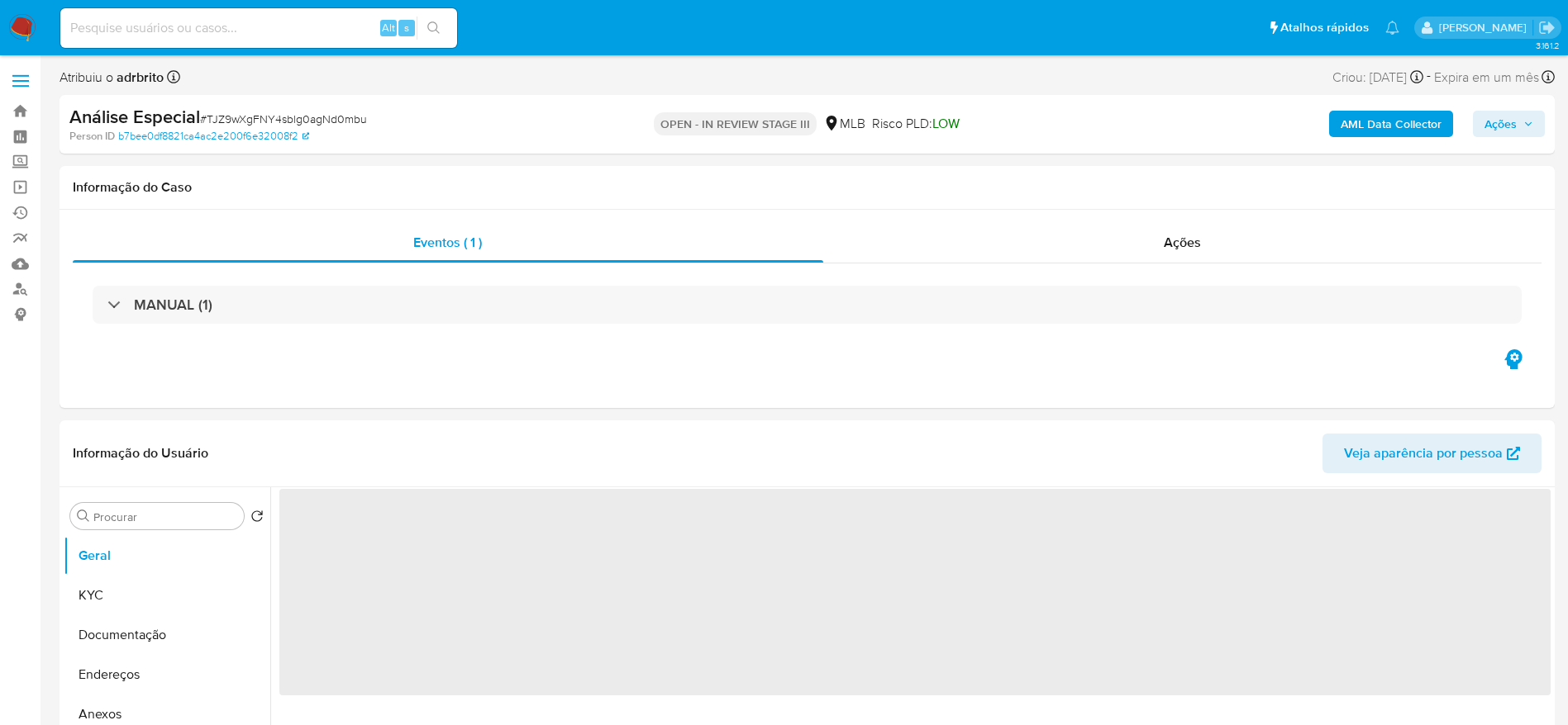
select select "10"
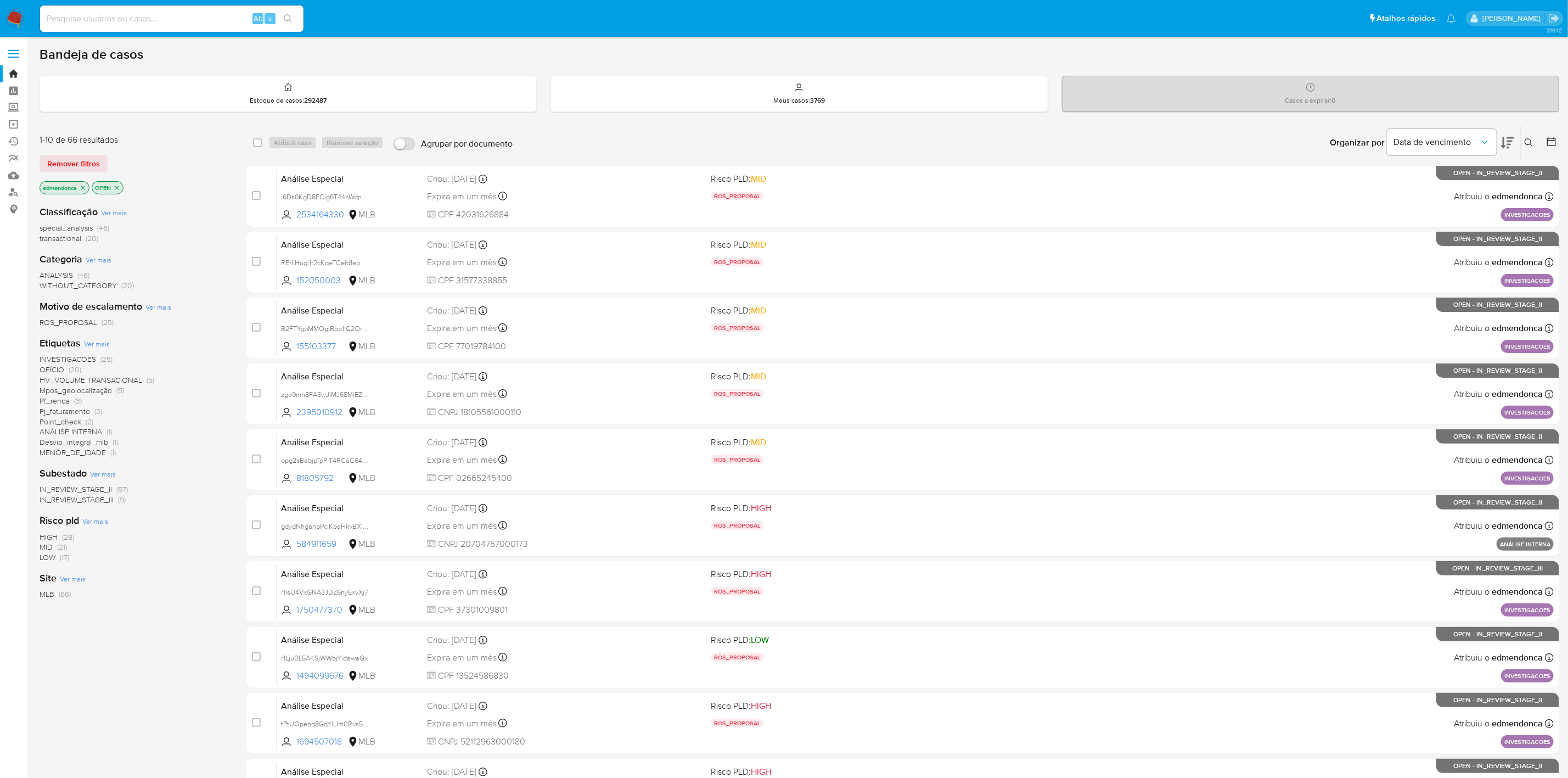
click at [109, 502] on span "IN_REVIEW_STAGE_III" at bounding box center [76, 500] width 74 height 11
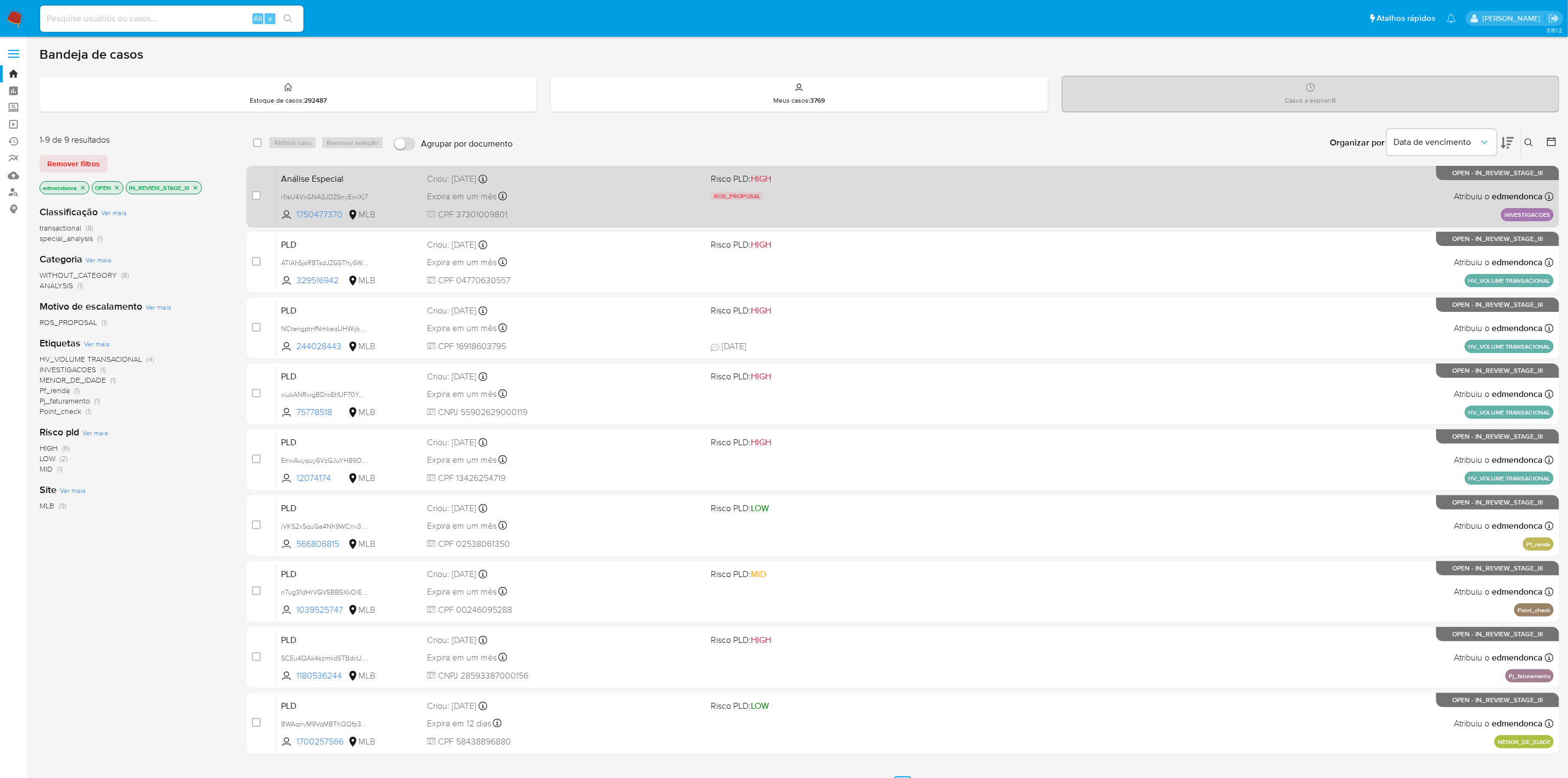
click at [892, 188] on div "Análise Especial r1lsU4VxGNA3JDZ6nyExvXj7 1750477370 MLB Risco PLD: HIGH ROS_PR…" at bounding box center [915, 196] width 1277 height 55
click at [611, 208] on div "Análise Especial r1lsU4VxGNA3JDZ6nyExvXj7 1750477370 MLB Risco PLD: HIGH ROS_PR…" at bounding box center [915, 196] width 1277 height 55
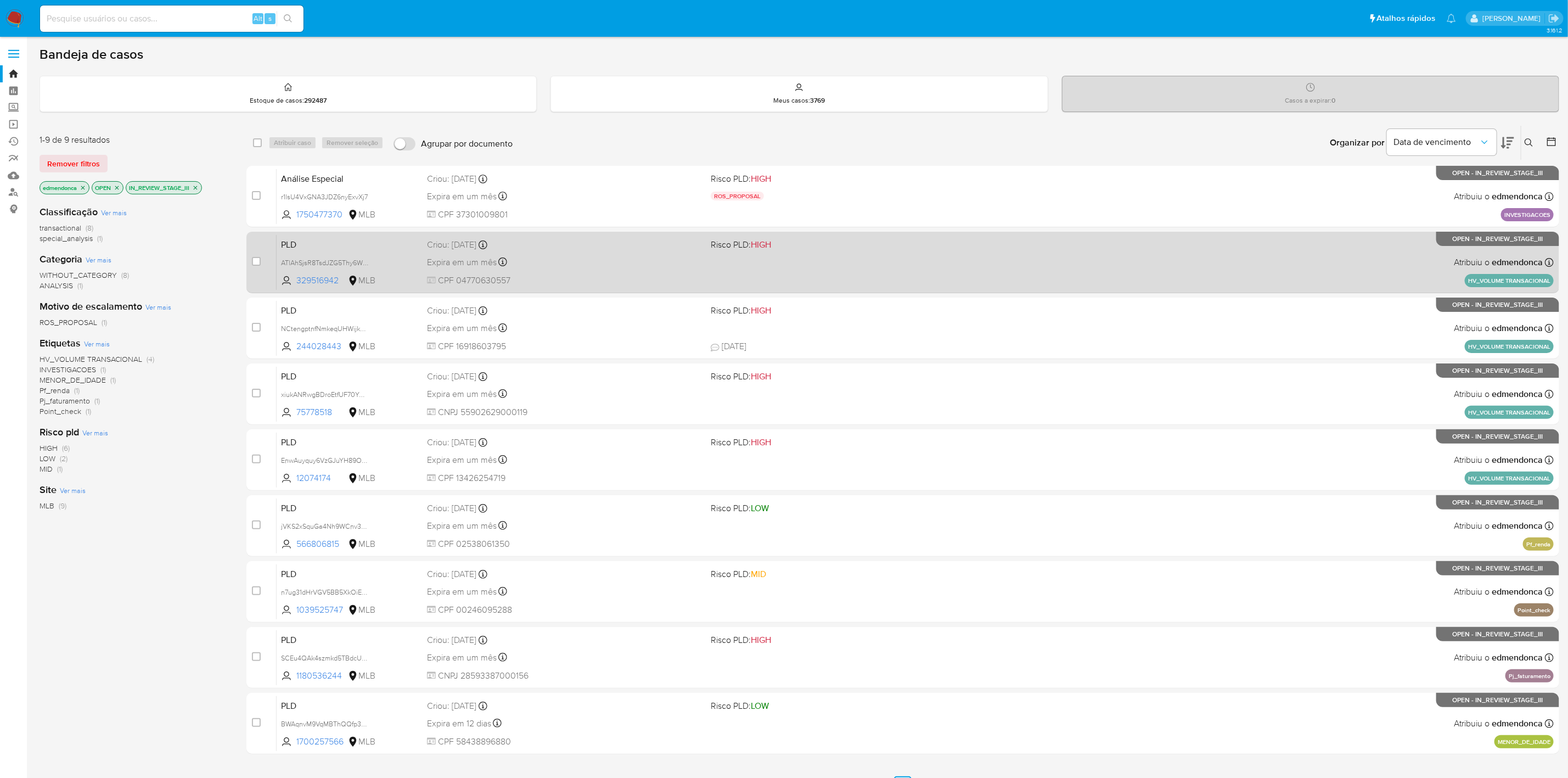
click at [619, 256] on div "Expira em um mês Expira em 27/10/2025 17:21:55" at bounding box center [565, 262] width 275 height 15
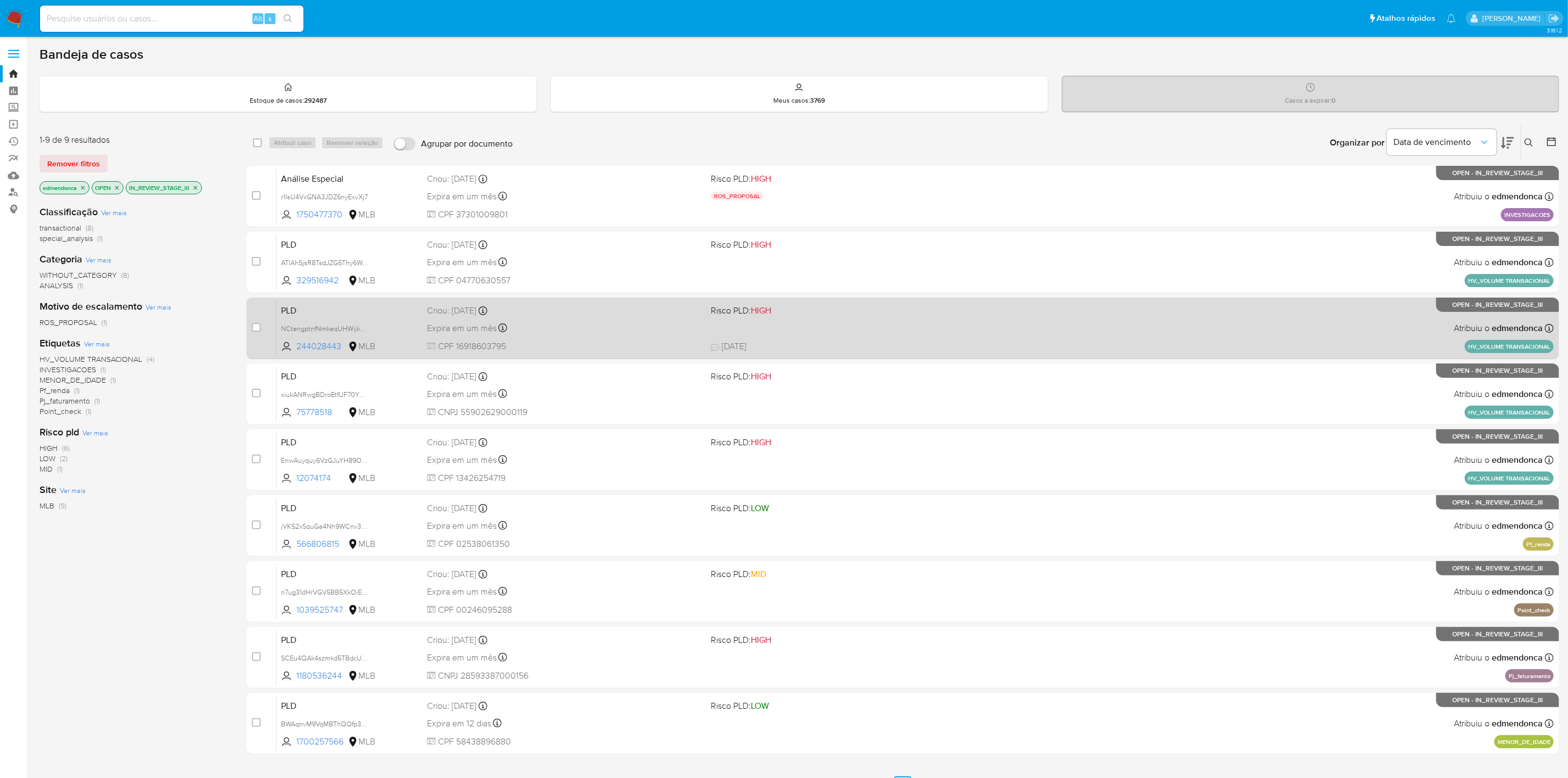
click at [647, 330] on div "Expira em um mês Expira em 27/10/2025 17:20:49" at bounding box center [565, 328] width 275 height 15
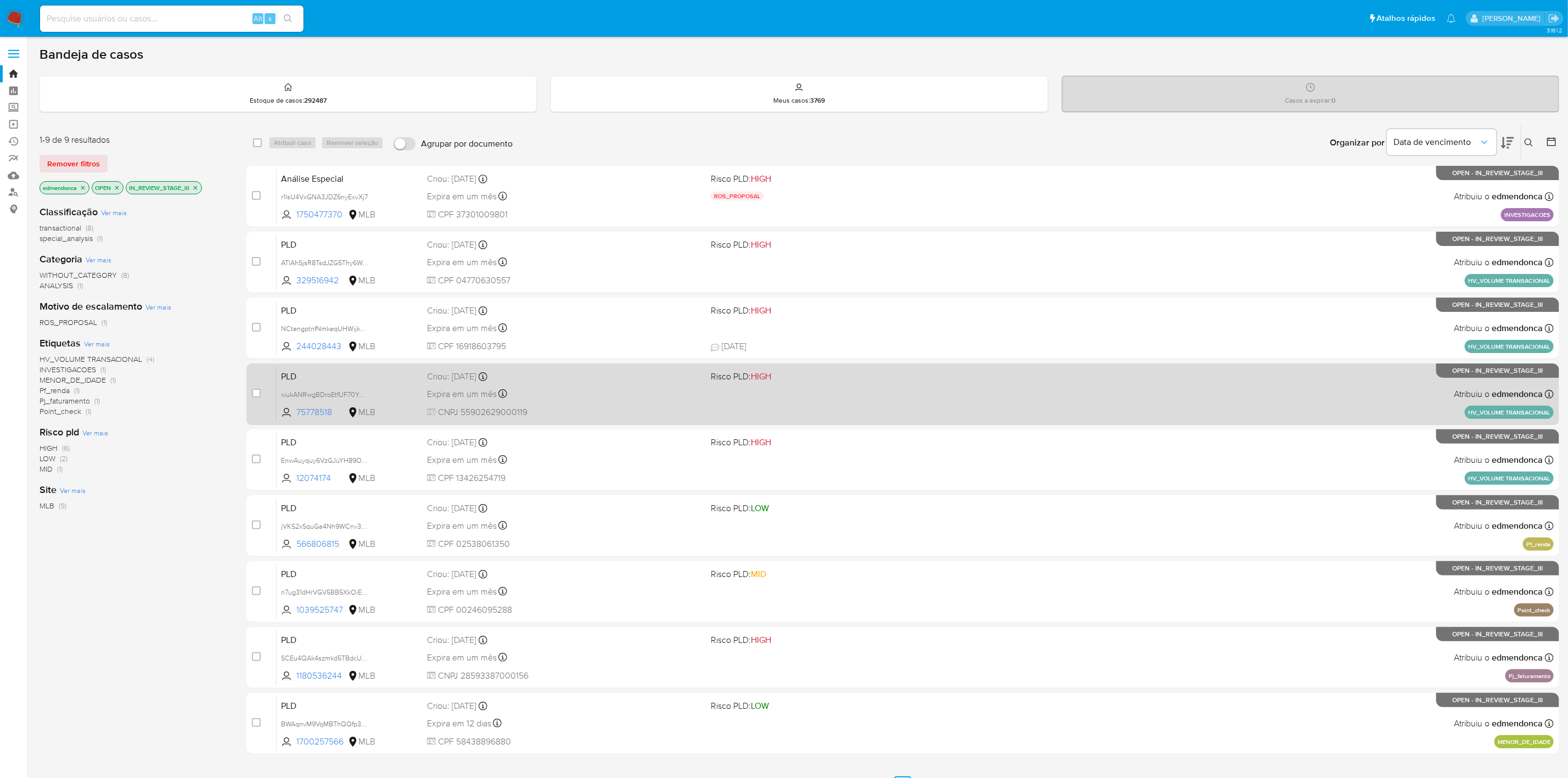
click at [675, 395] on div "Expira em um mês Expira em 27/10/2025 17:20:23" at bounding box center [565, 394] width 275 height 15
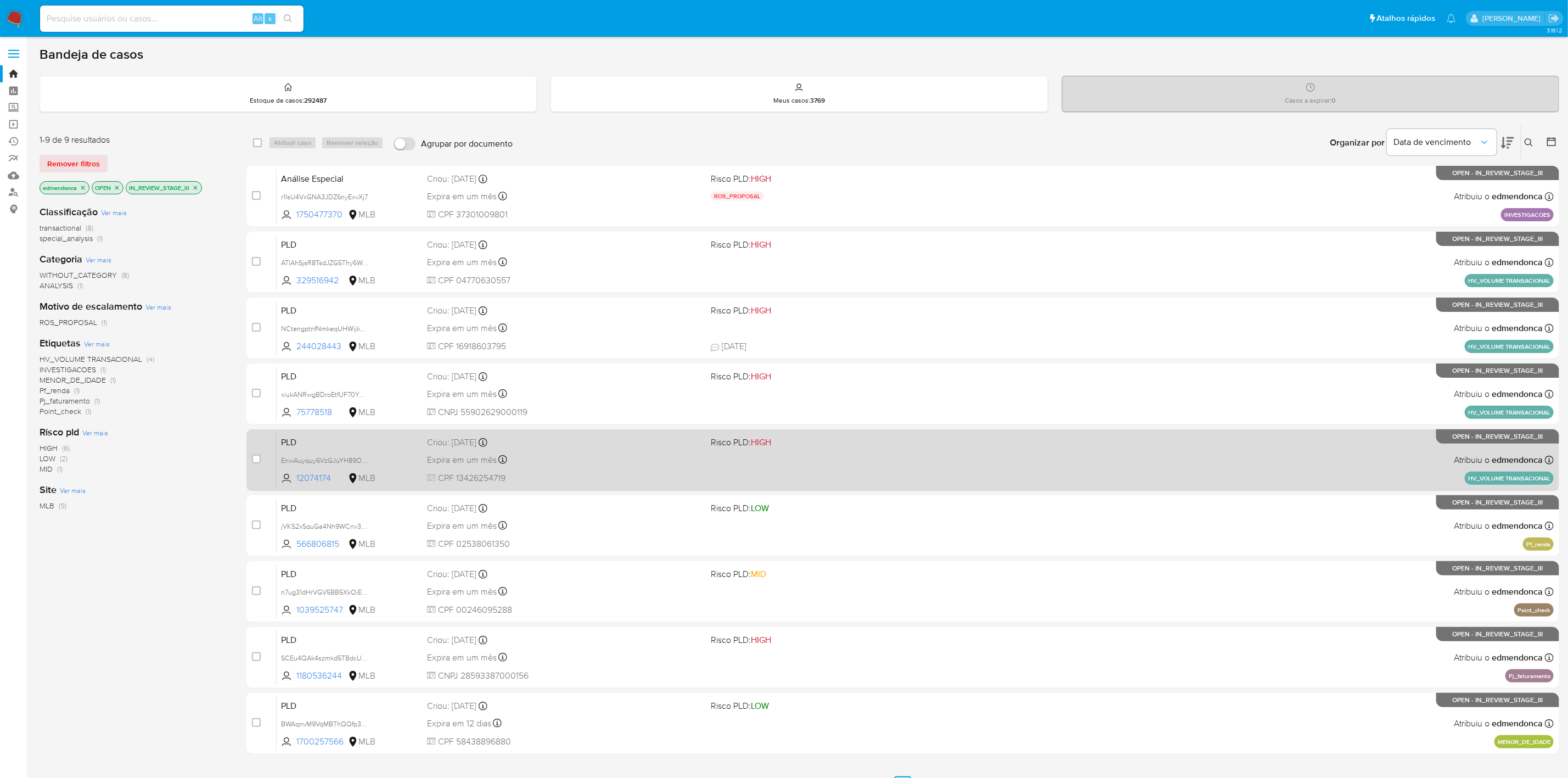
click at [649, 462] on div "Expira em um mês Expira em 27/10/2025 17:20:12" at bounding box center [565, 460] width 275 height 15
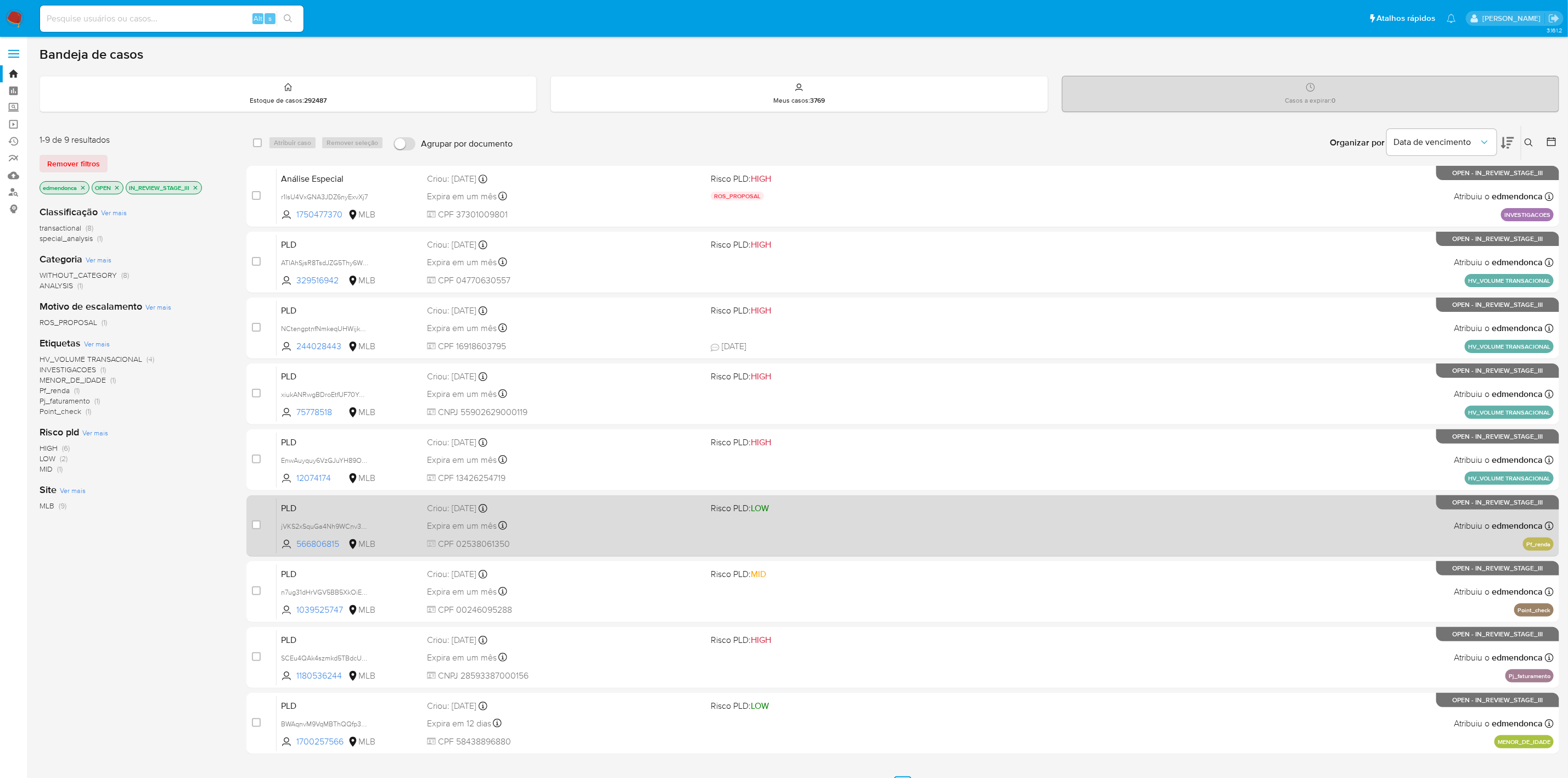
click at [682, 526] on div "Expira em um mês Expira em 27/10/2025 00:31:21" at bounding box center [565, 526] width 275 height 15
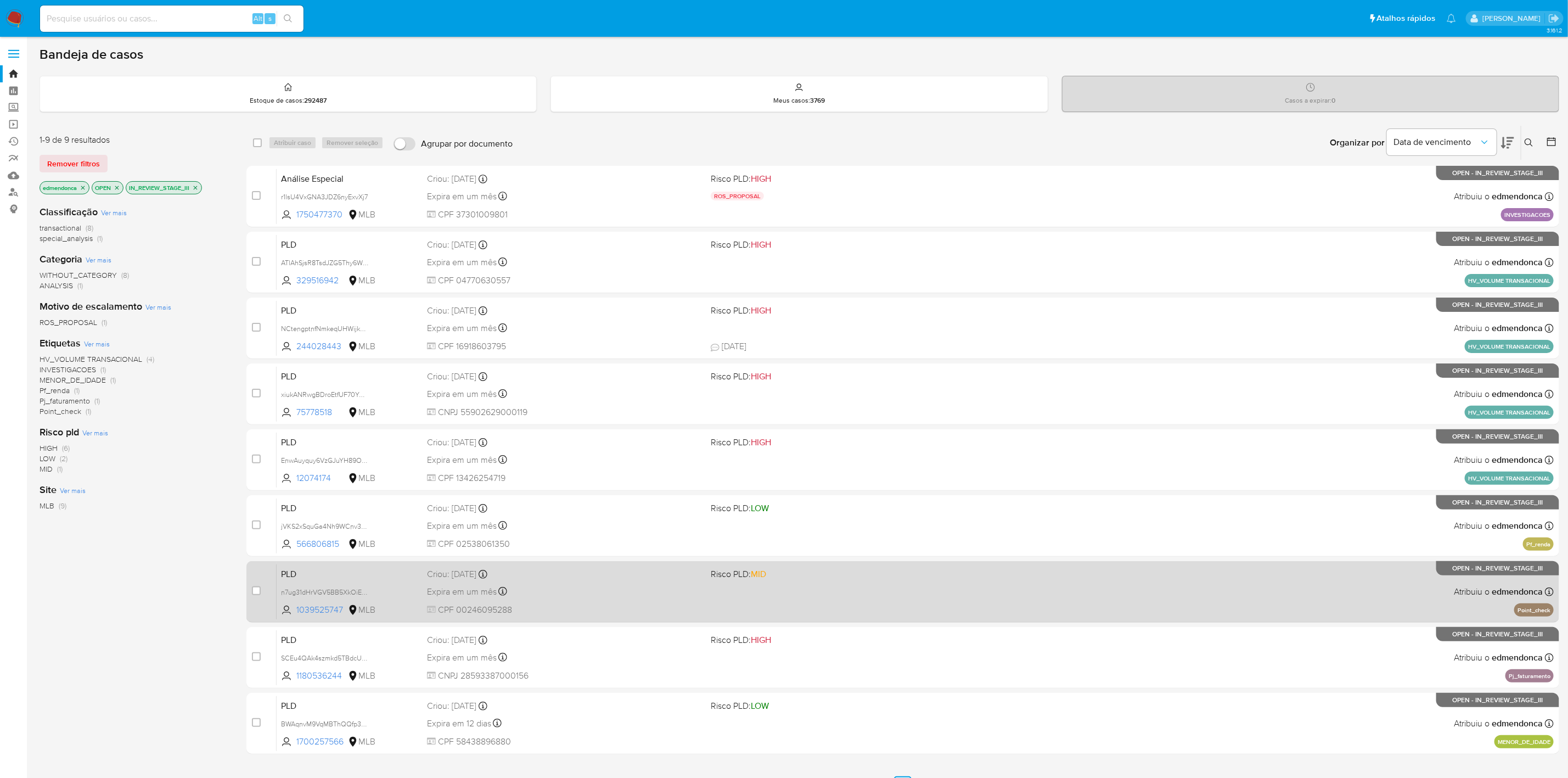
click at [677, 595] on div "Expira em um mês Expira em 27/10/2025 00:29:14" at bounding box center [565, 592] width 275 height 15
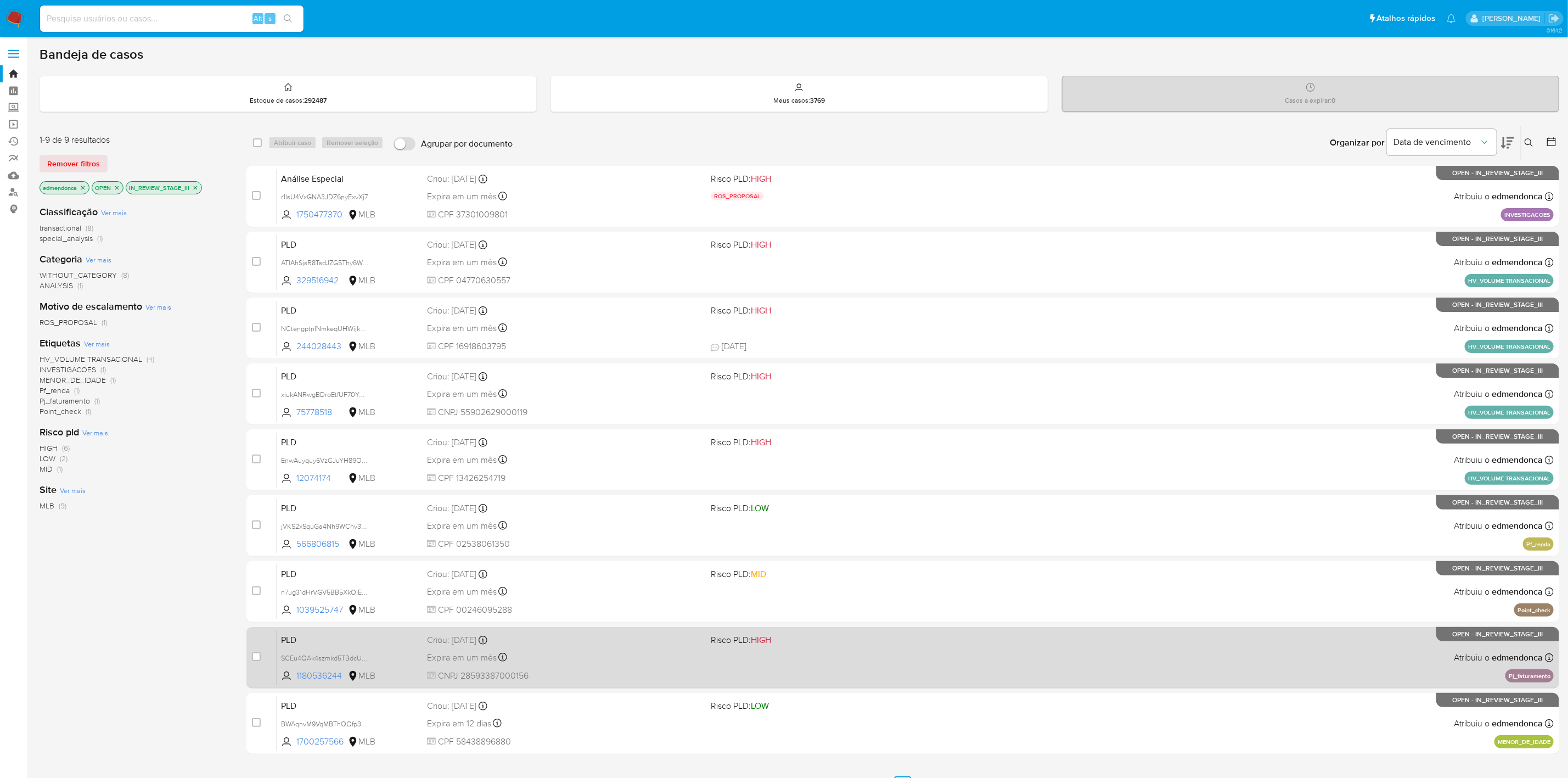
click at [654, 658] on div "Expira em um mês Expira em 27/10/2025 00:19:18" at bounding box center [565, 658] width 275 height 15
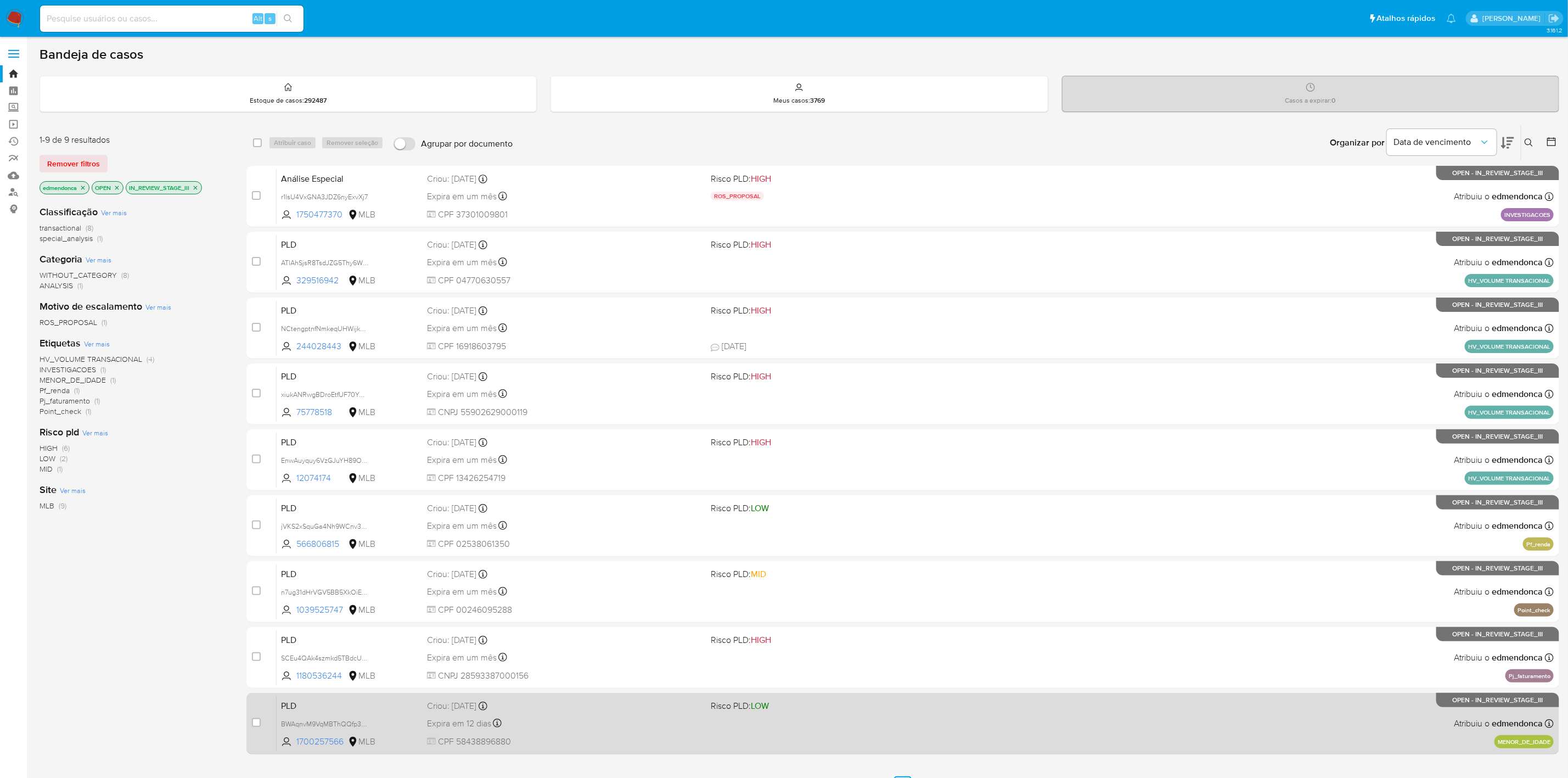
click at [638, 710] on div "Criou: 12/09/2025 Criou: 12/09/2025 14:31:46" at bounding box center [565, 706] width 275 height 12
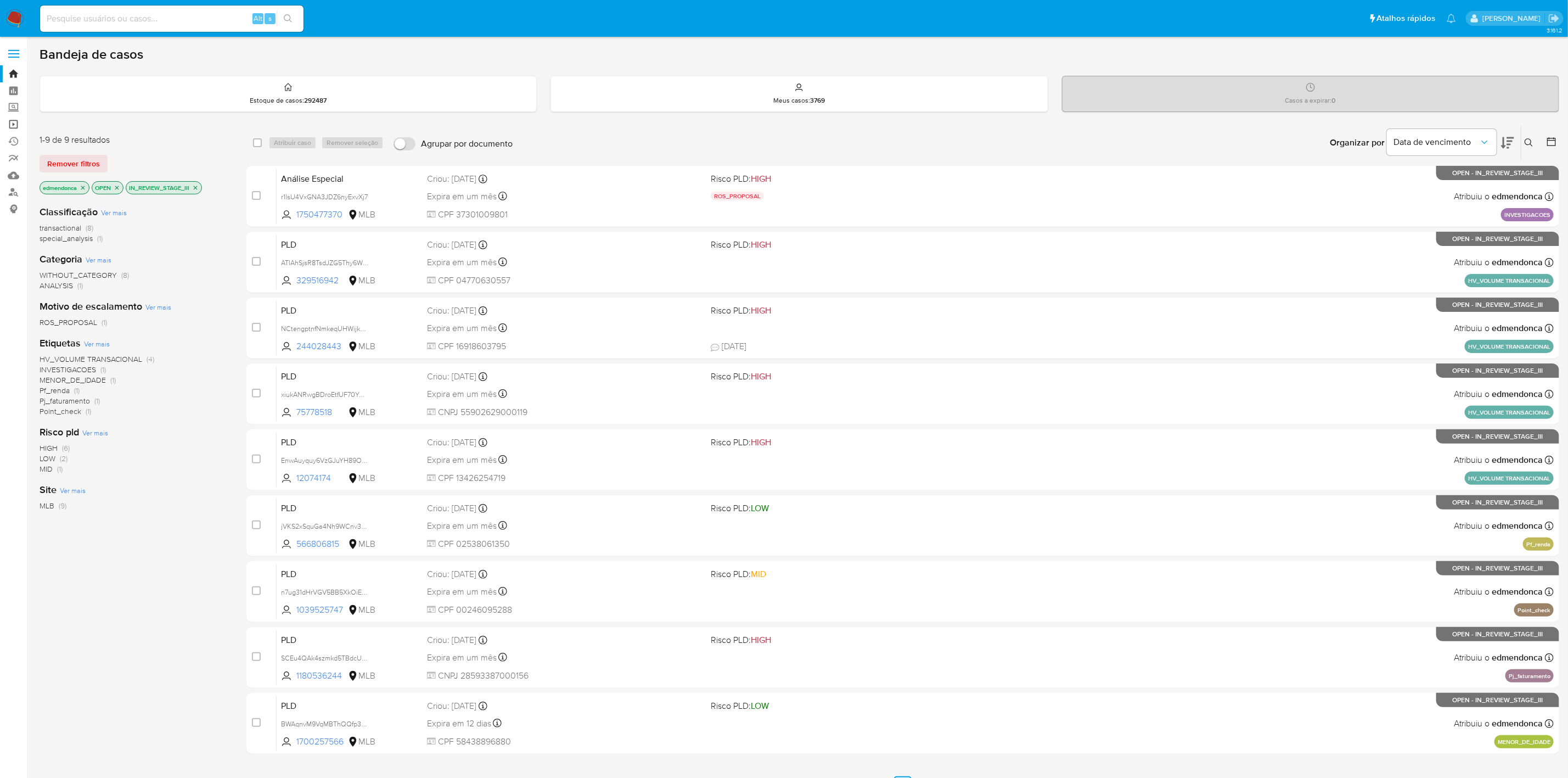
click at [14, 124] on link "Operações em massa" at bounding box center [65, 125] width 131 height 17
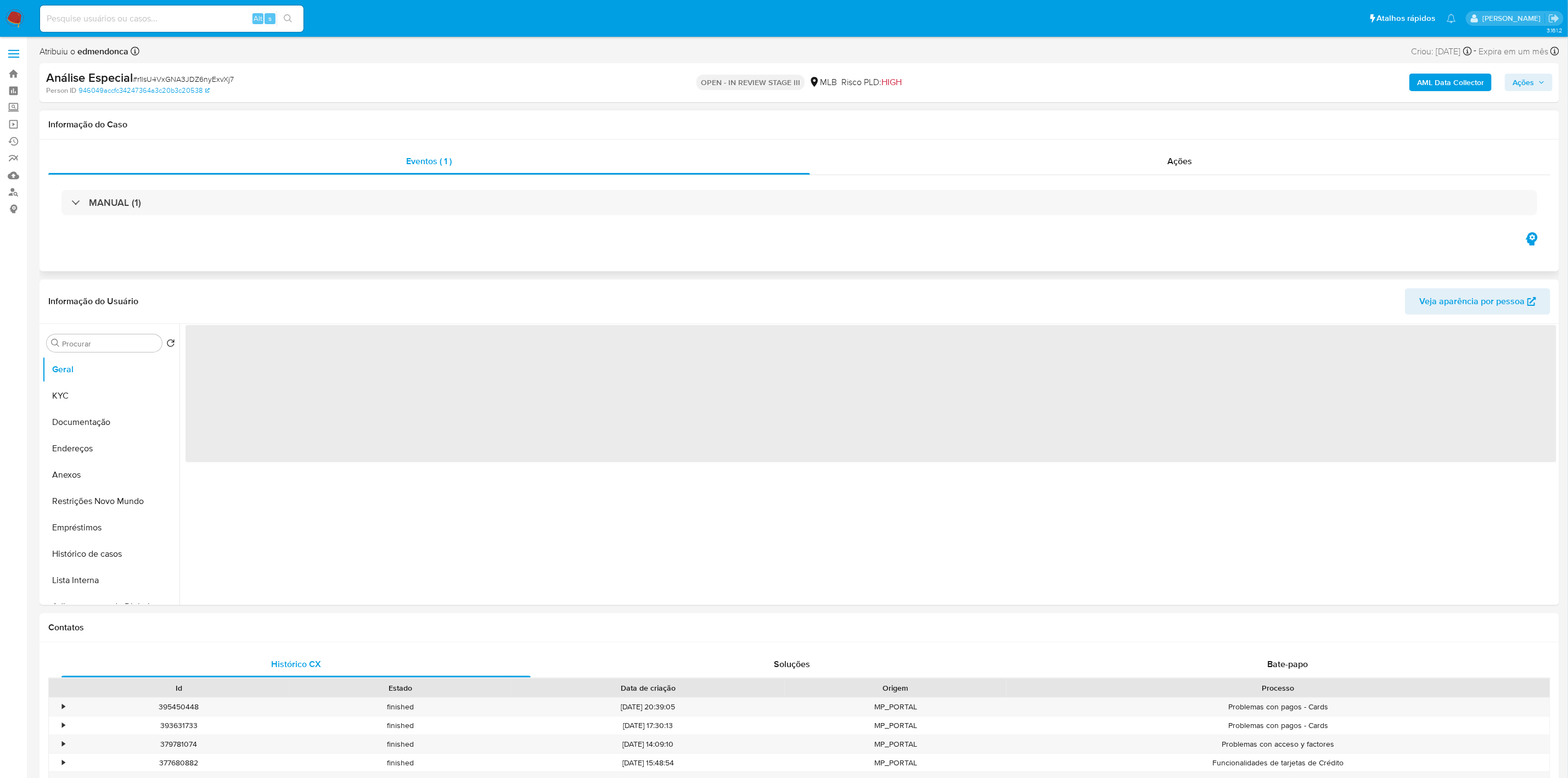
select select "10"
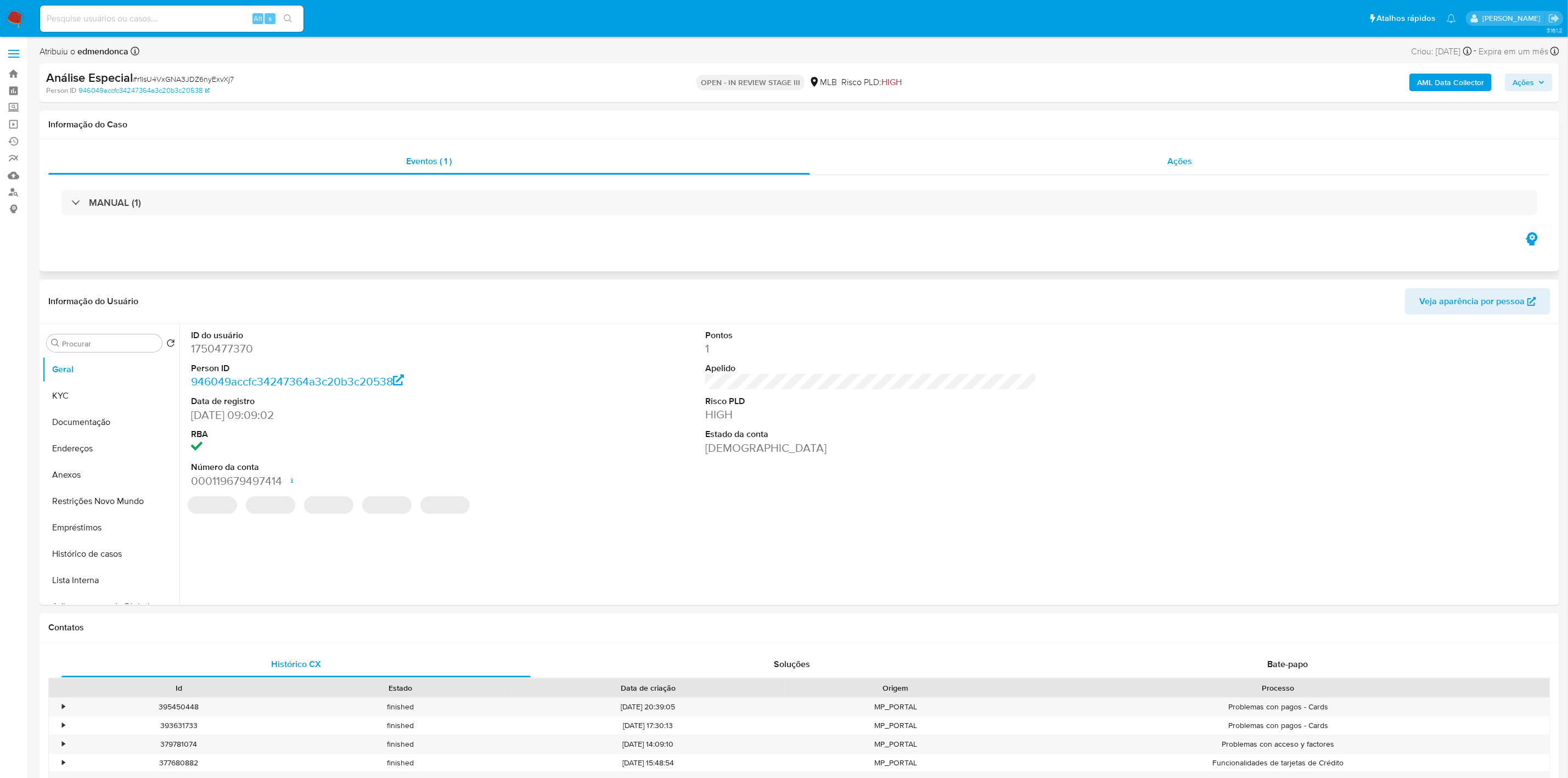
click at [1141, 169] on div "Ações" at bounding box center [1181, 161] width 741 height 26
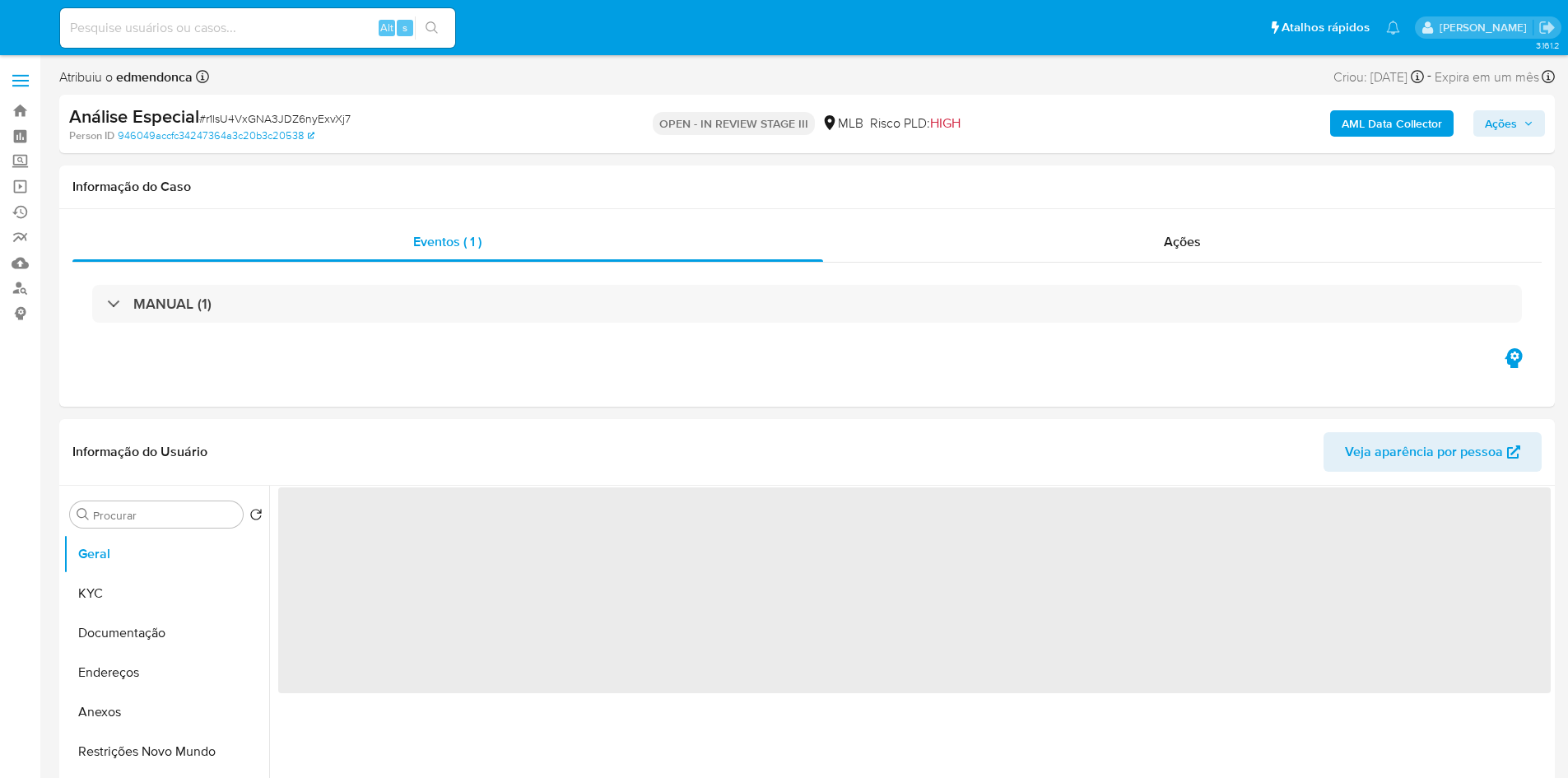
select select "10"
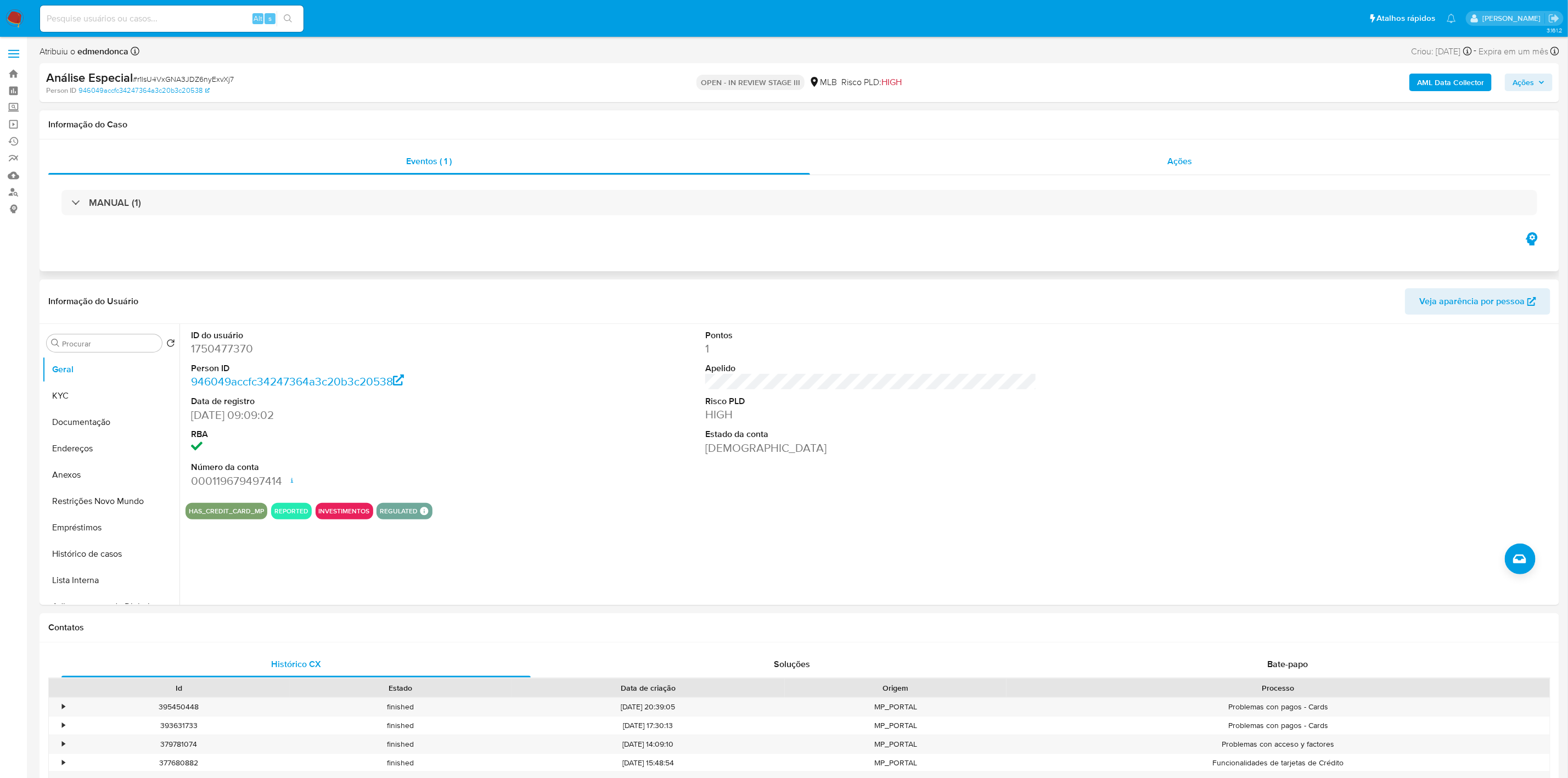
click at [1045, 166] on div "Ações" at bounding box center [1181, 161] width 741 height 26
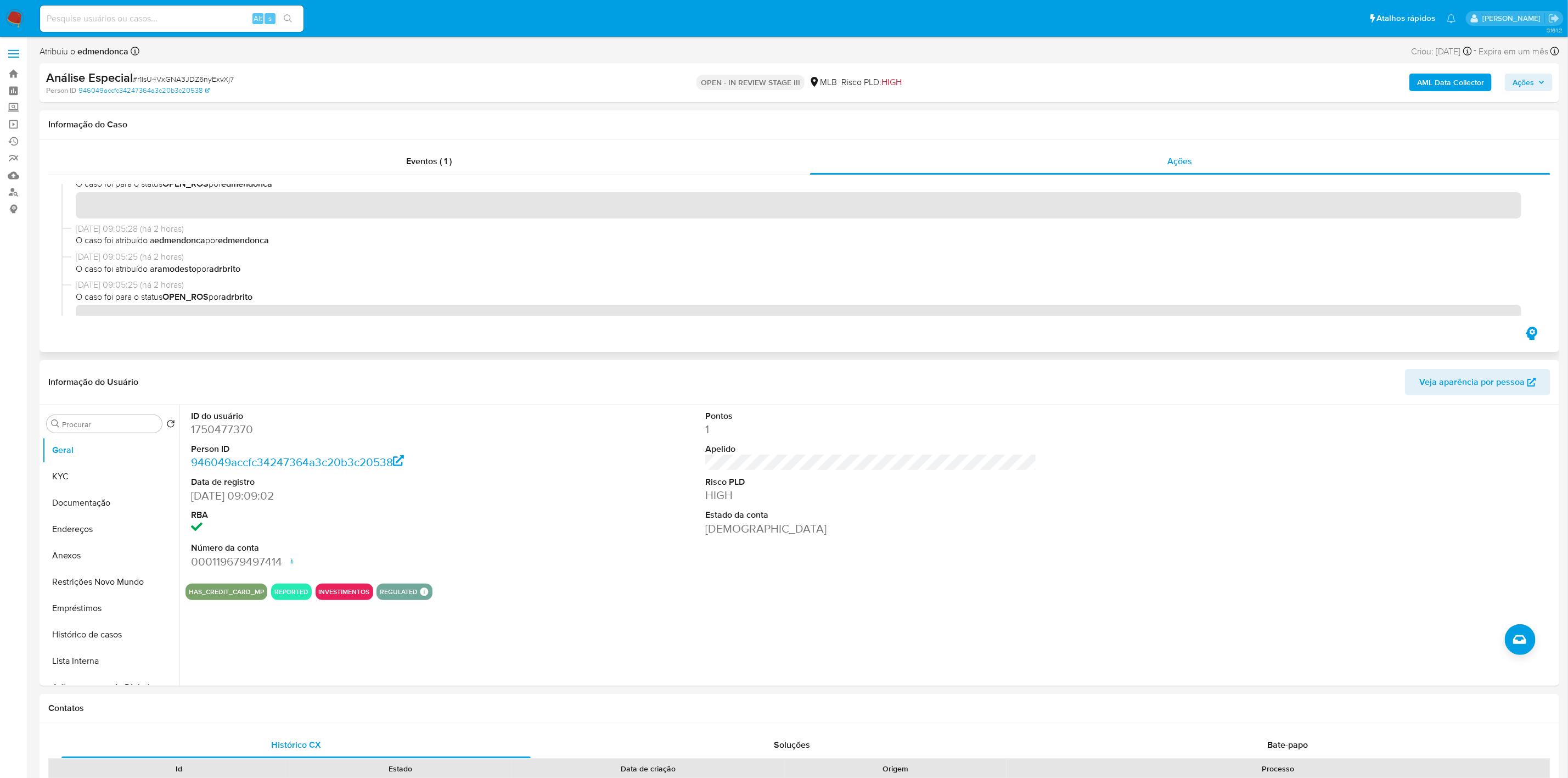
scroll to position [412, 0]
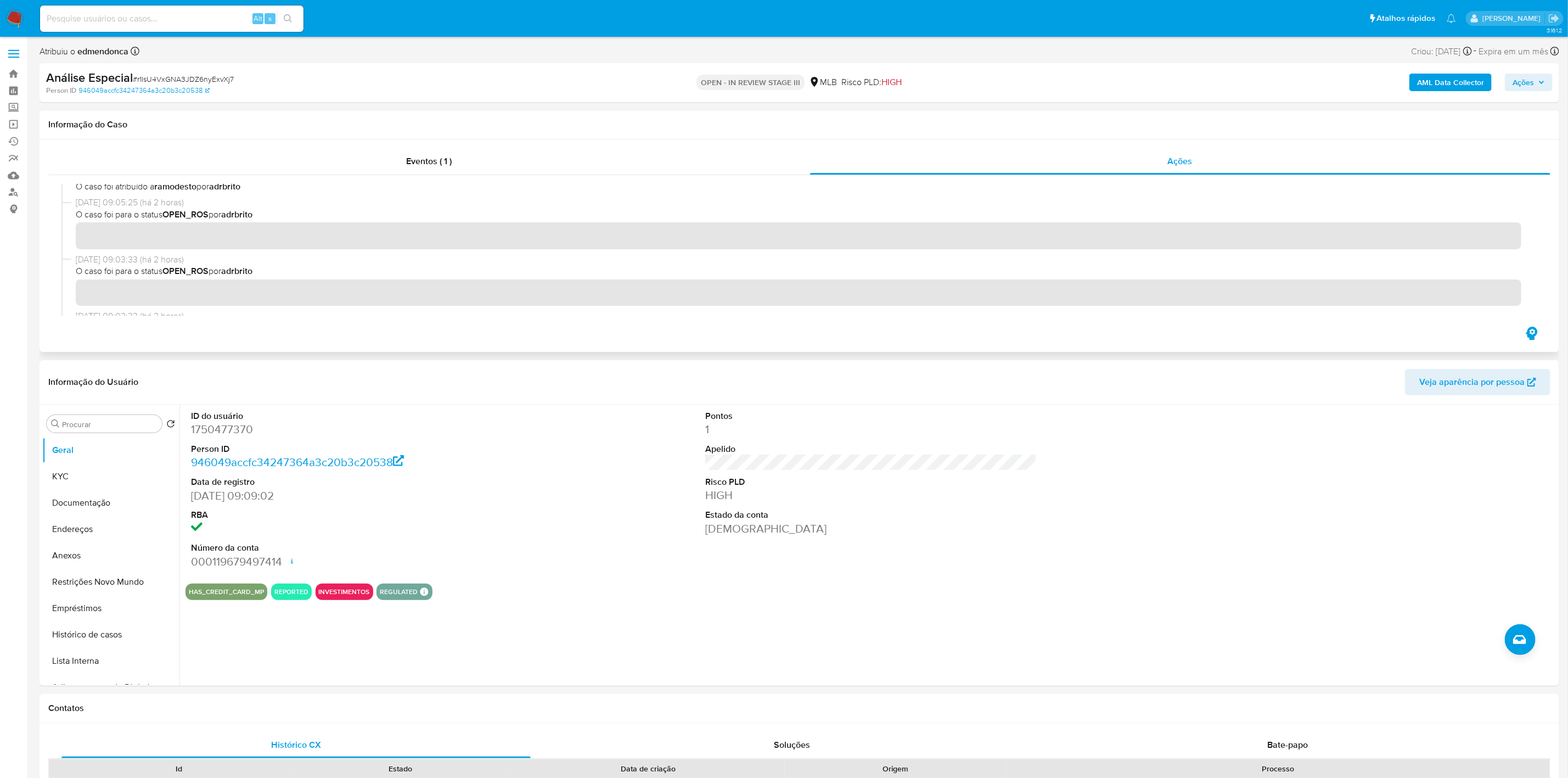
click at [174, 188] on b "ramodesto" at bounding box center [175, 186] width 42 height 13
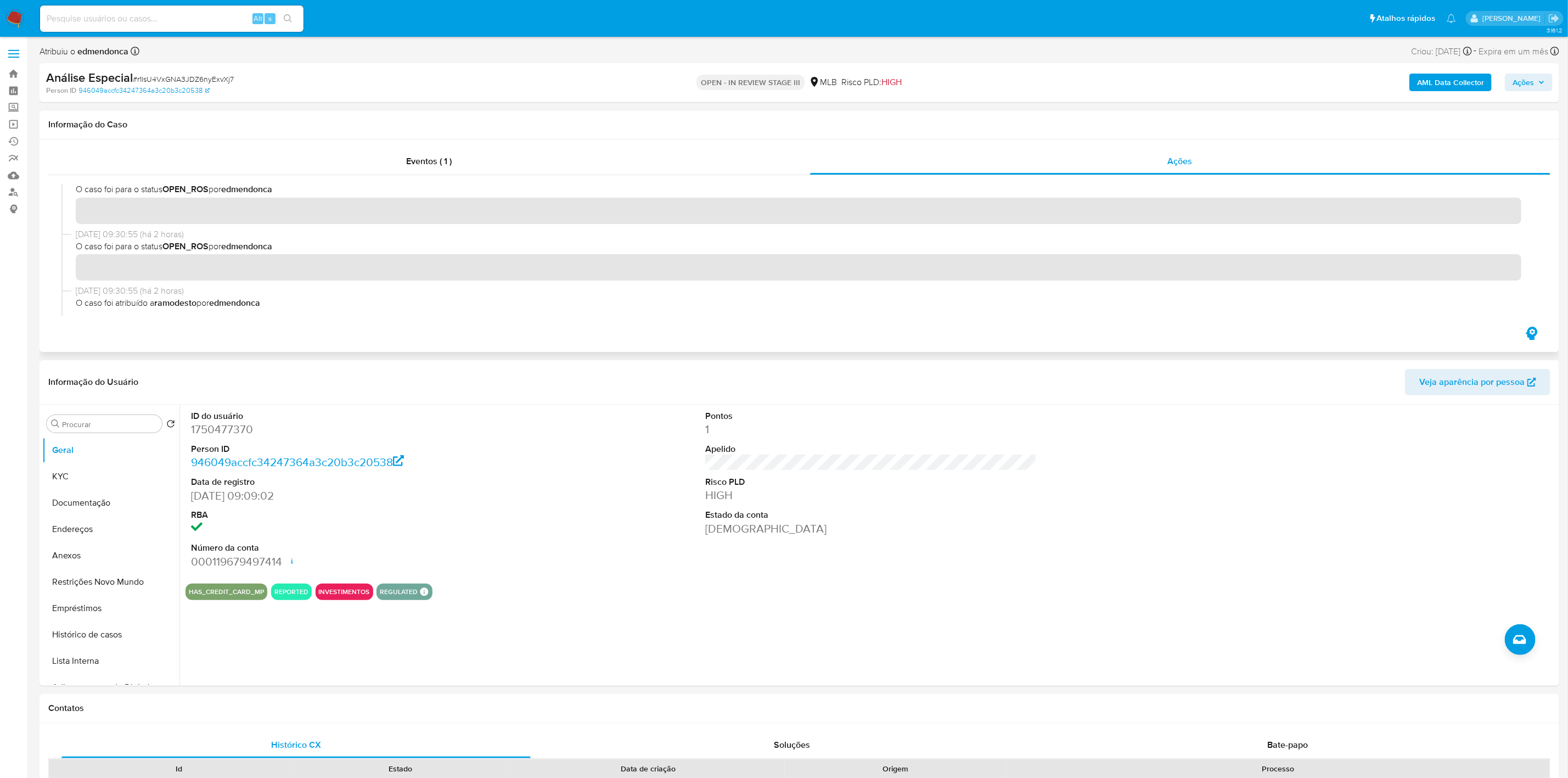
scroll to position [0, 0]
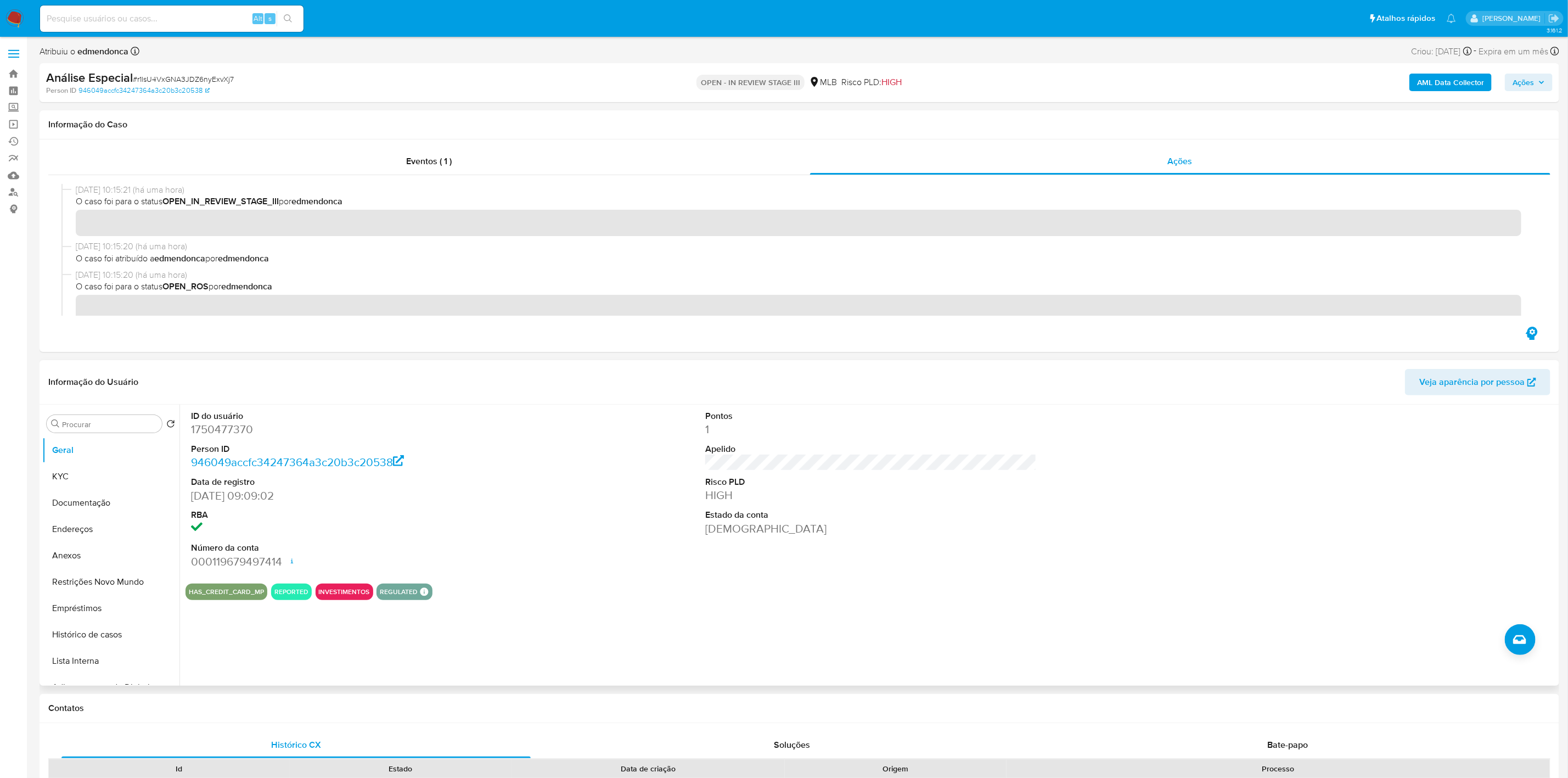
drag, startPoint x: 477, startPoint y: 421, endPoint x: 263, endPoint y: 391, distance: 216.1
click at [477, 421] on dt "ID do usuário" at bounding box center [357, 416] width 332 height 12
click at [102, 23] on input at bounding box center [171, 18] width 263 height 14
paste input "N9oLheSOTUFlHag03xSc37nH"
type input "N9oLheSOTUFlHag03xSc37nH"
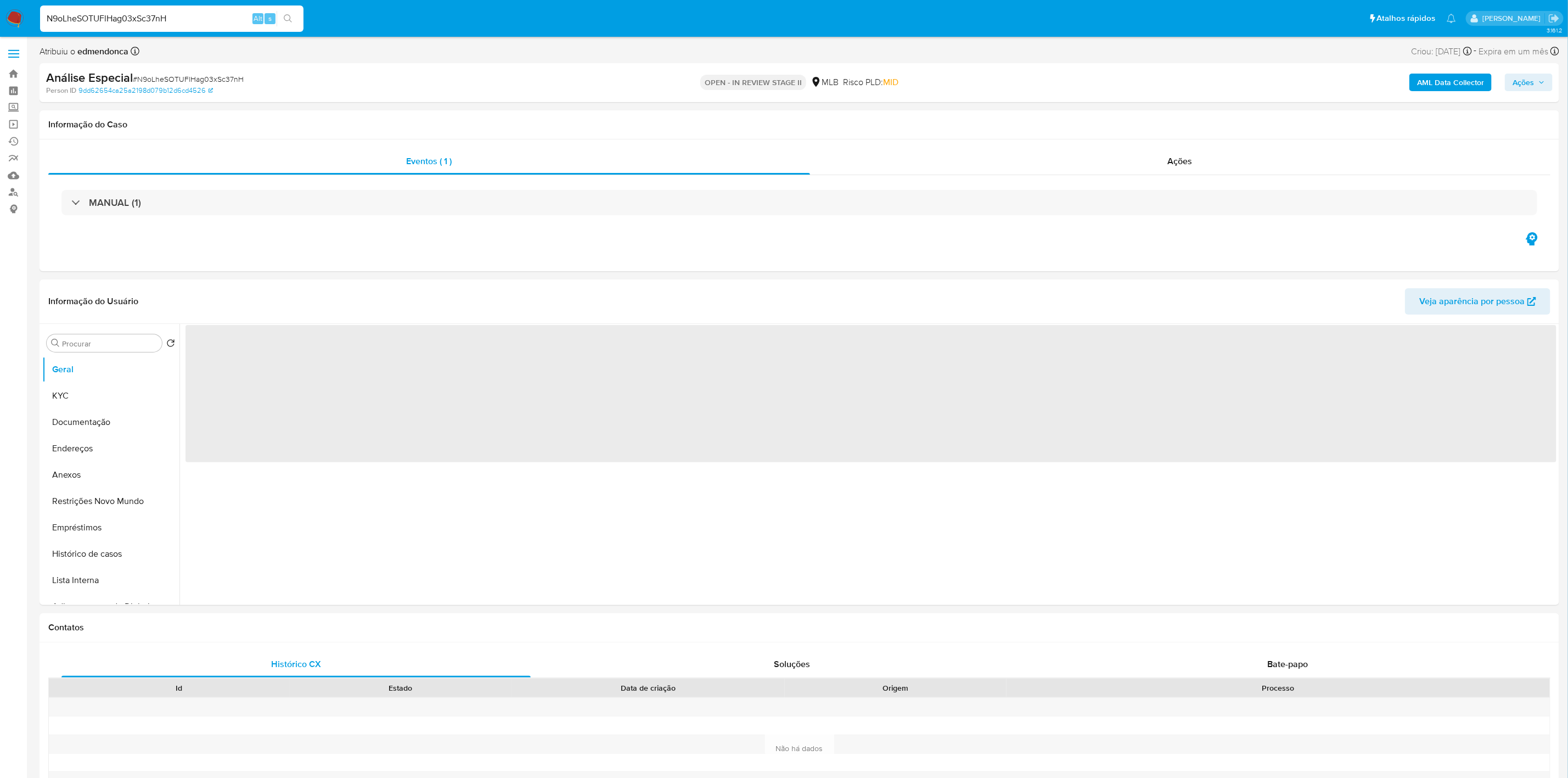
select select "10"
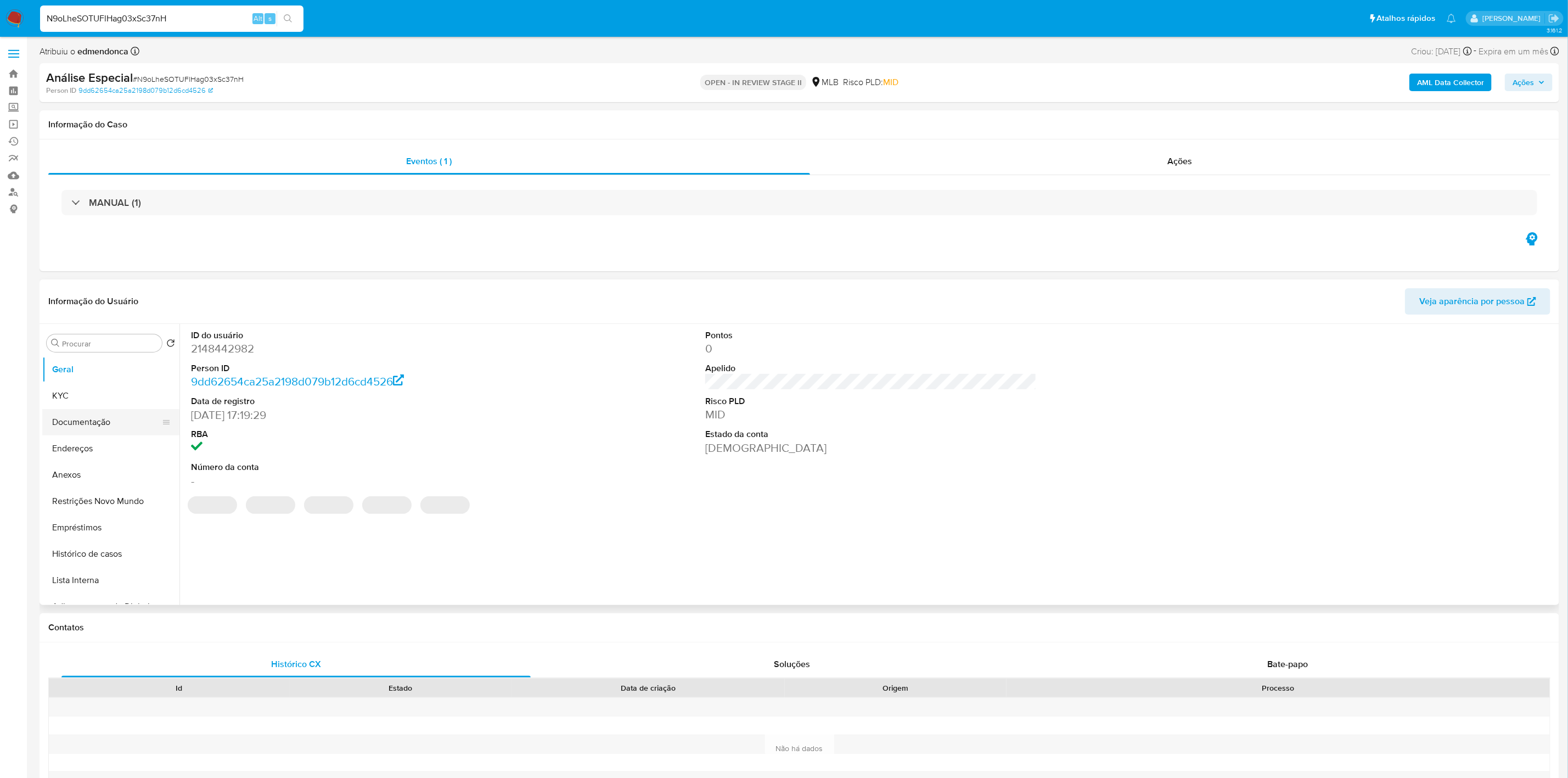
click at [66, 419] on button "Documentação" at bounding box center [106, 422] width 128 height 26
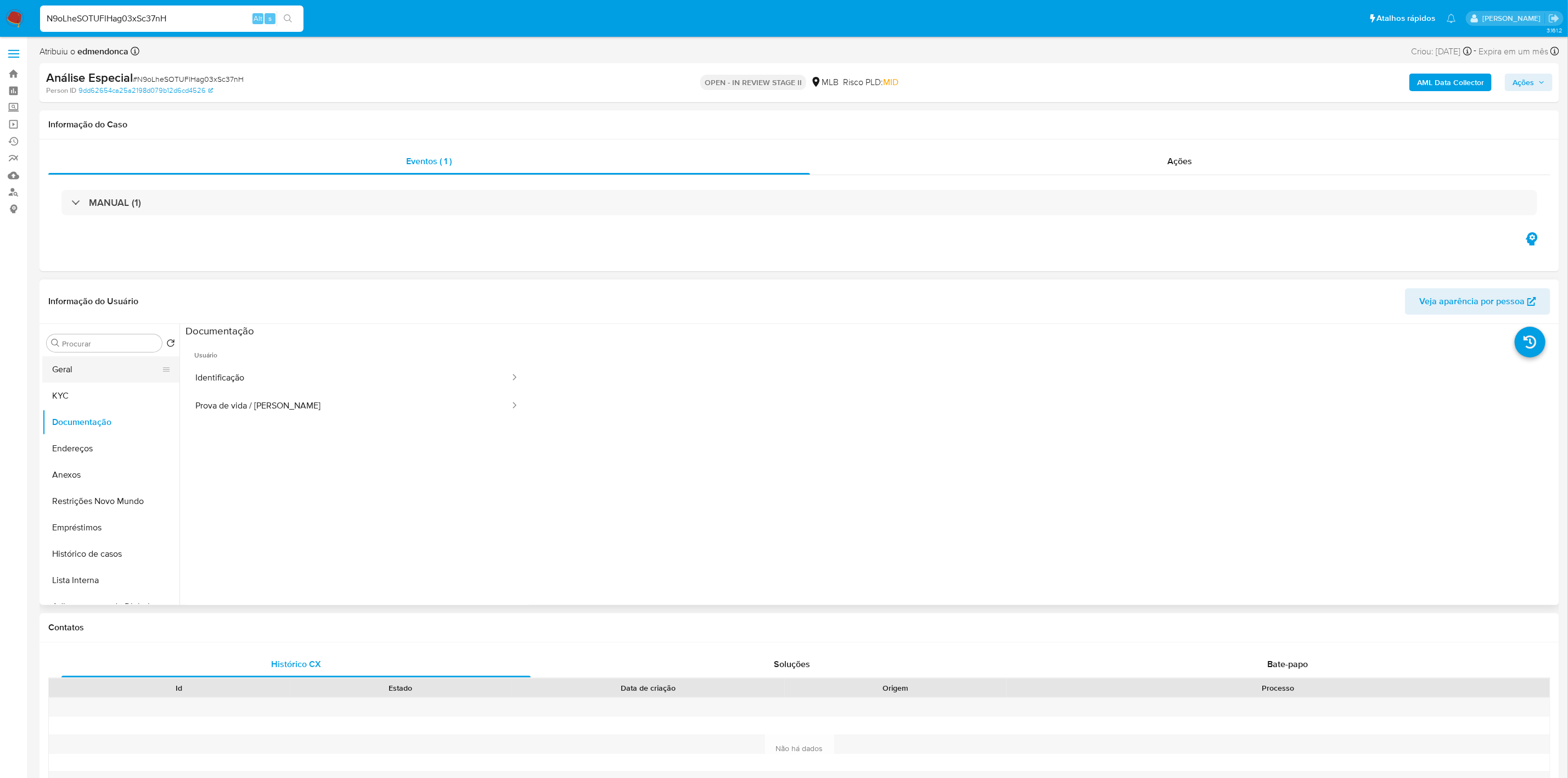
click at [74, 363] on button "Geral" at bounding box center [106, 369] width 128 height 26
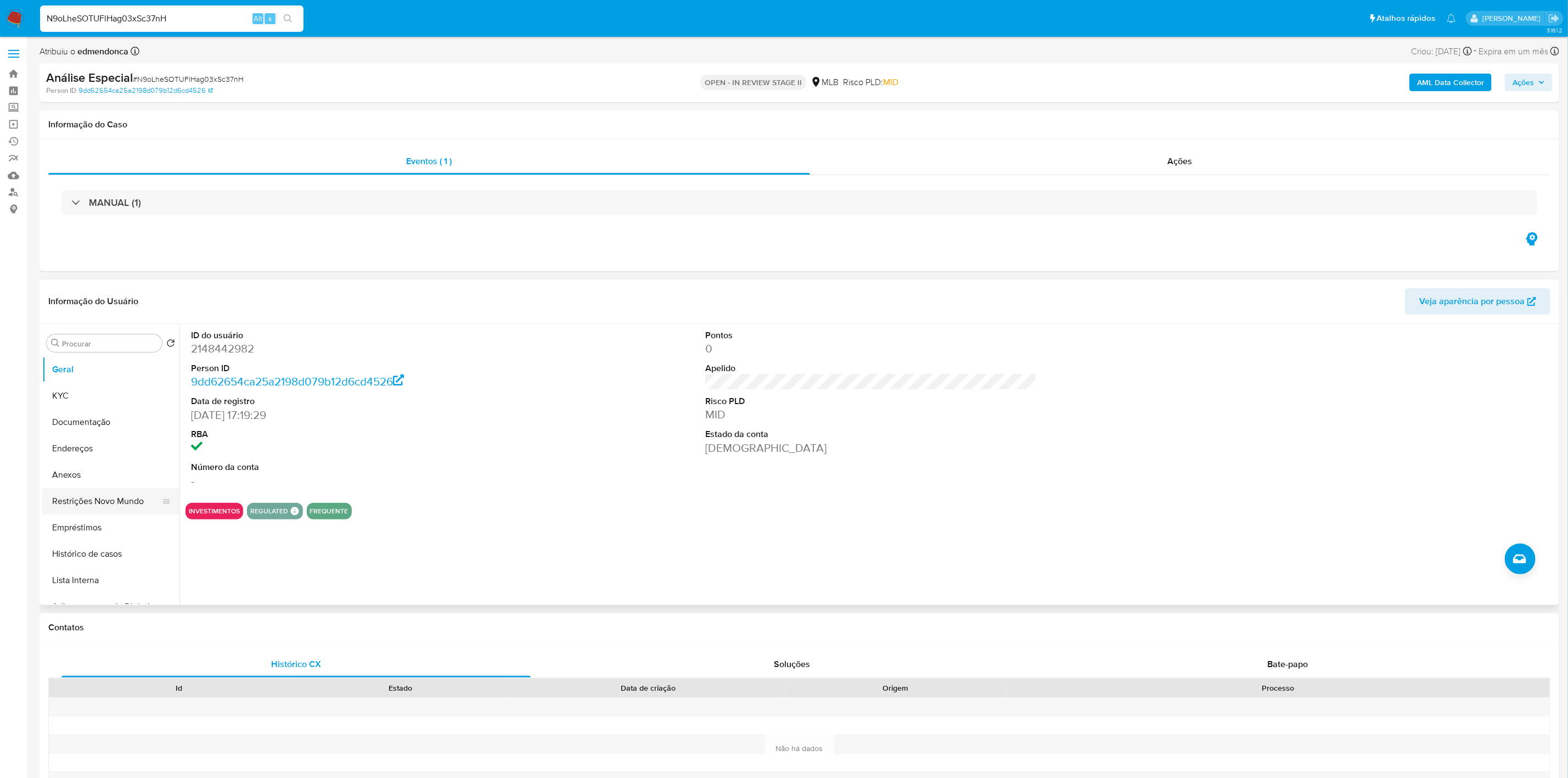
click at [80, 502] on button "Restrições Novo Mundo" at bounding box center [106, 501] width 128 height 26
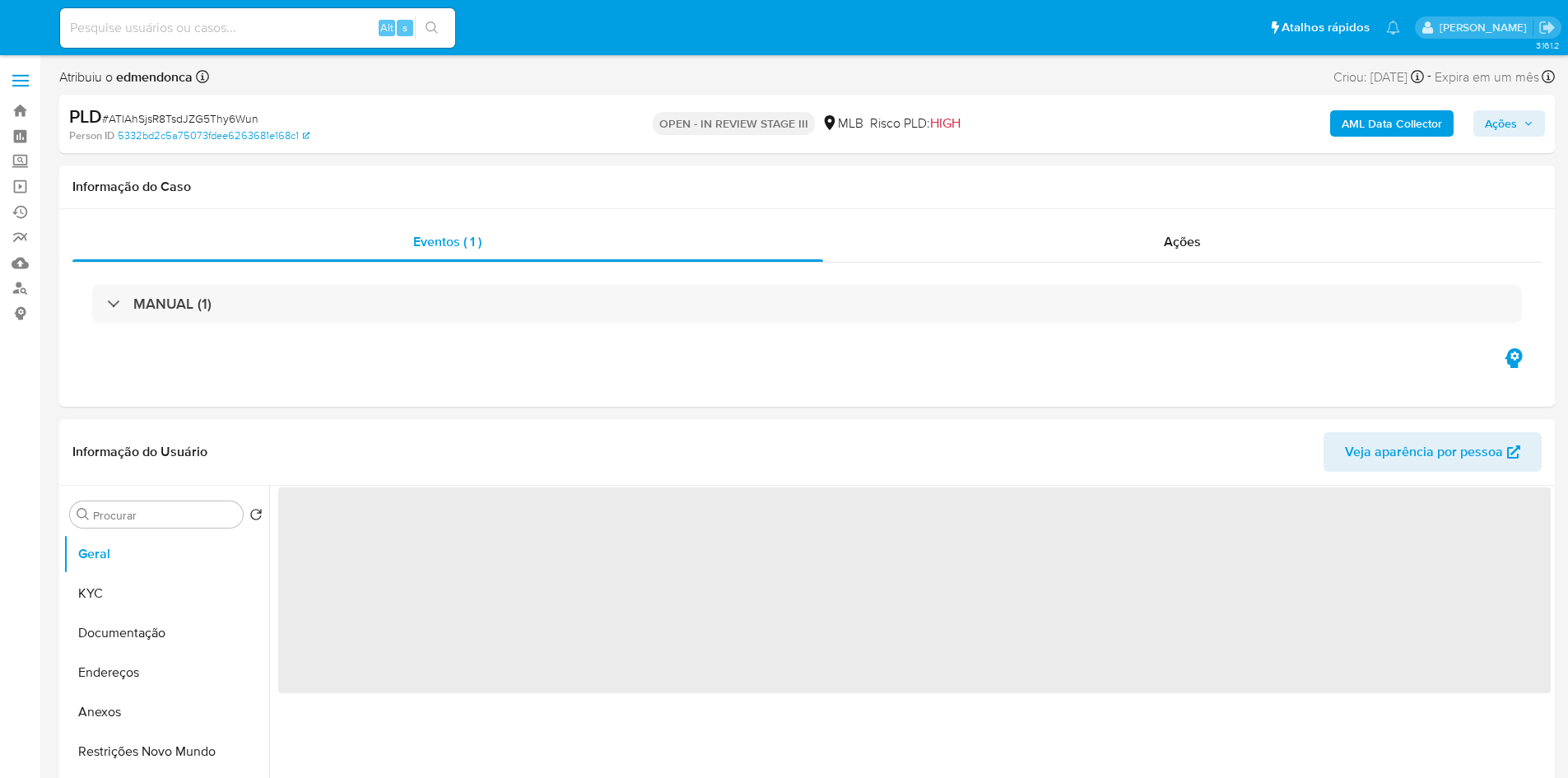
select select "10"
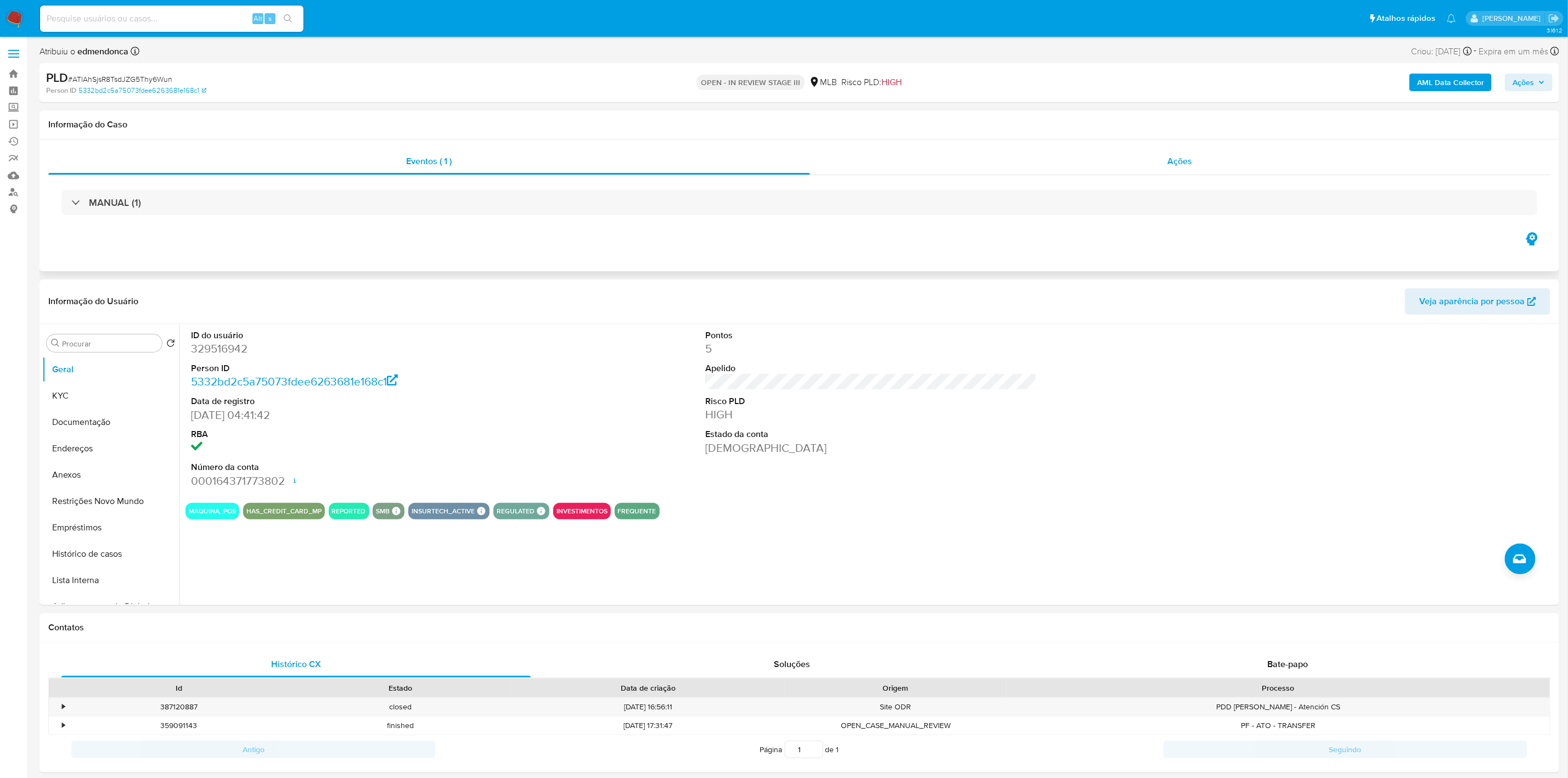
click at [969, 164] on div "Ações" at bounding box center [1181, 161] width 741 height 26
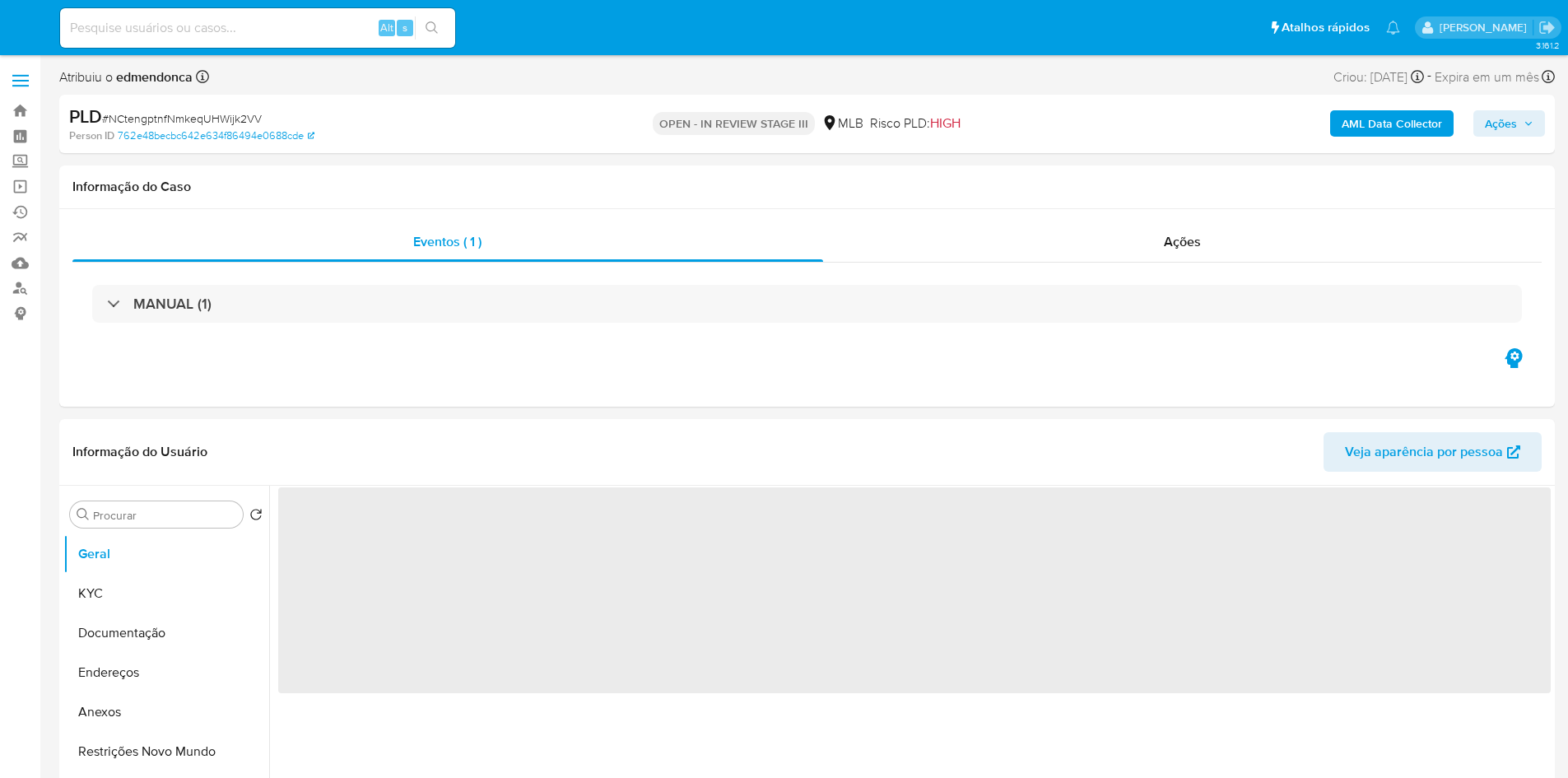
select select "10"
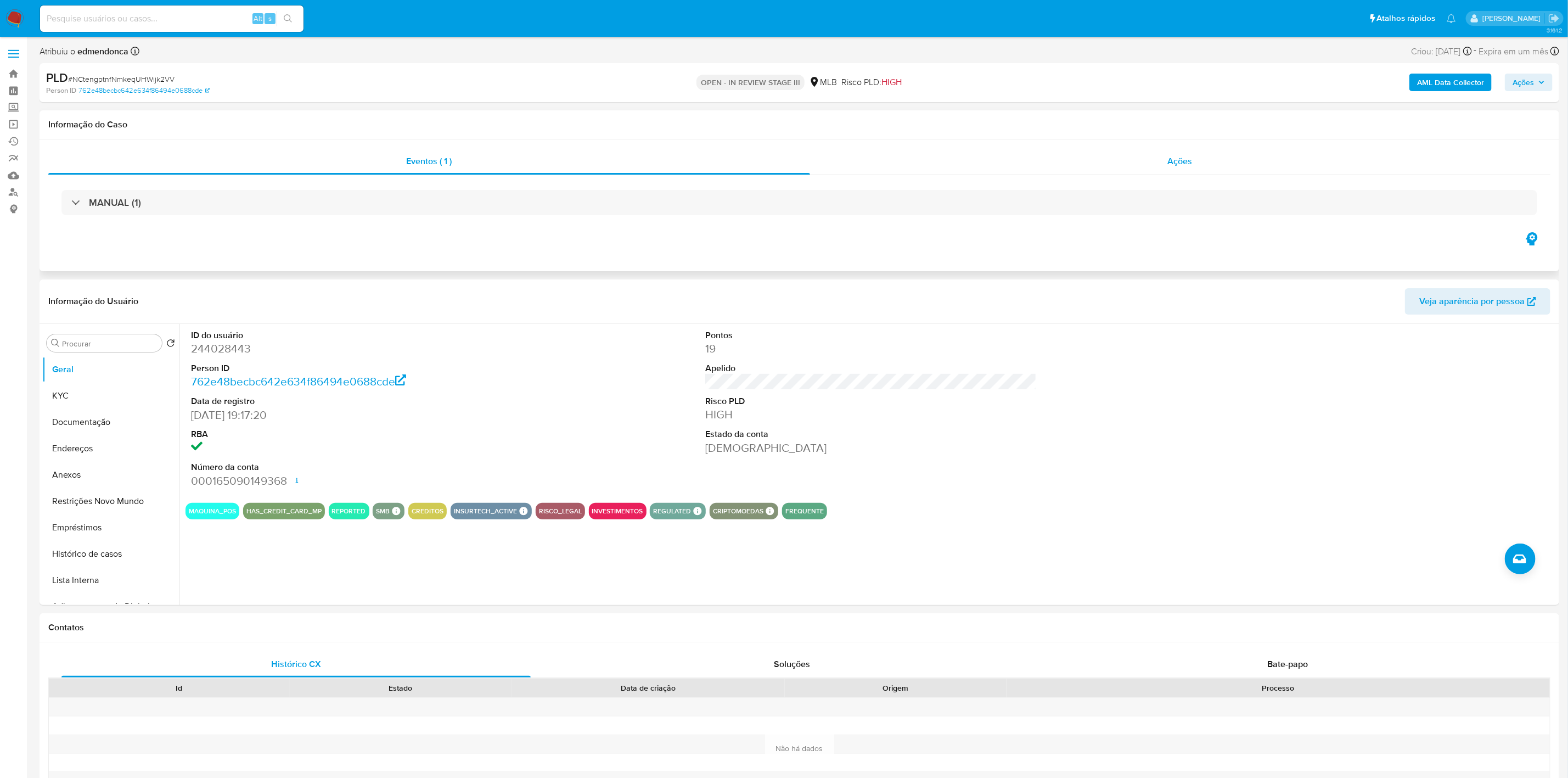
click at [1002, 161] on div "Ações" at bounding box center [1181, 161] width 741 height 26
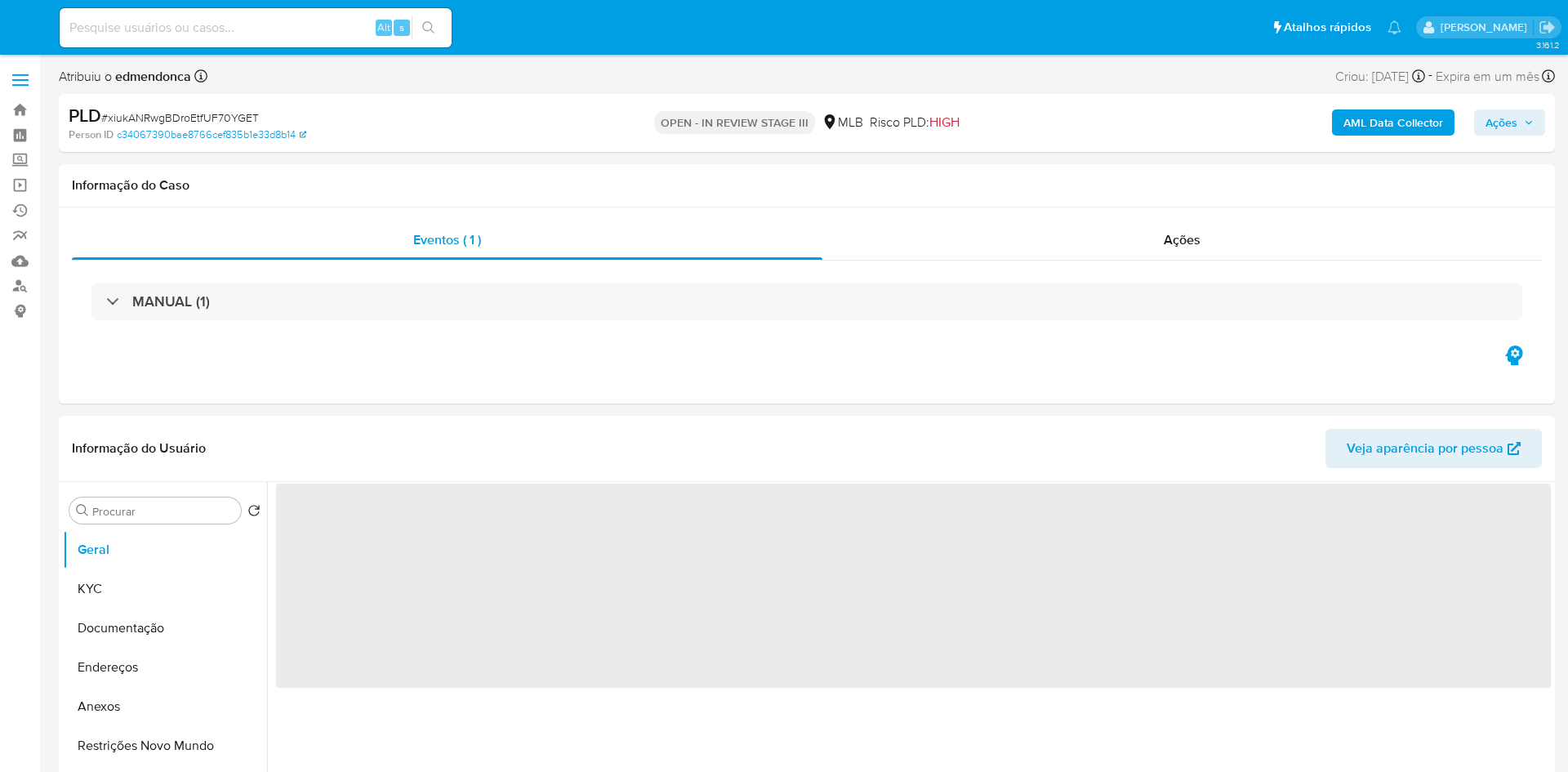
select select "10"
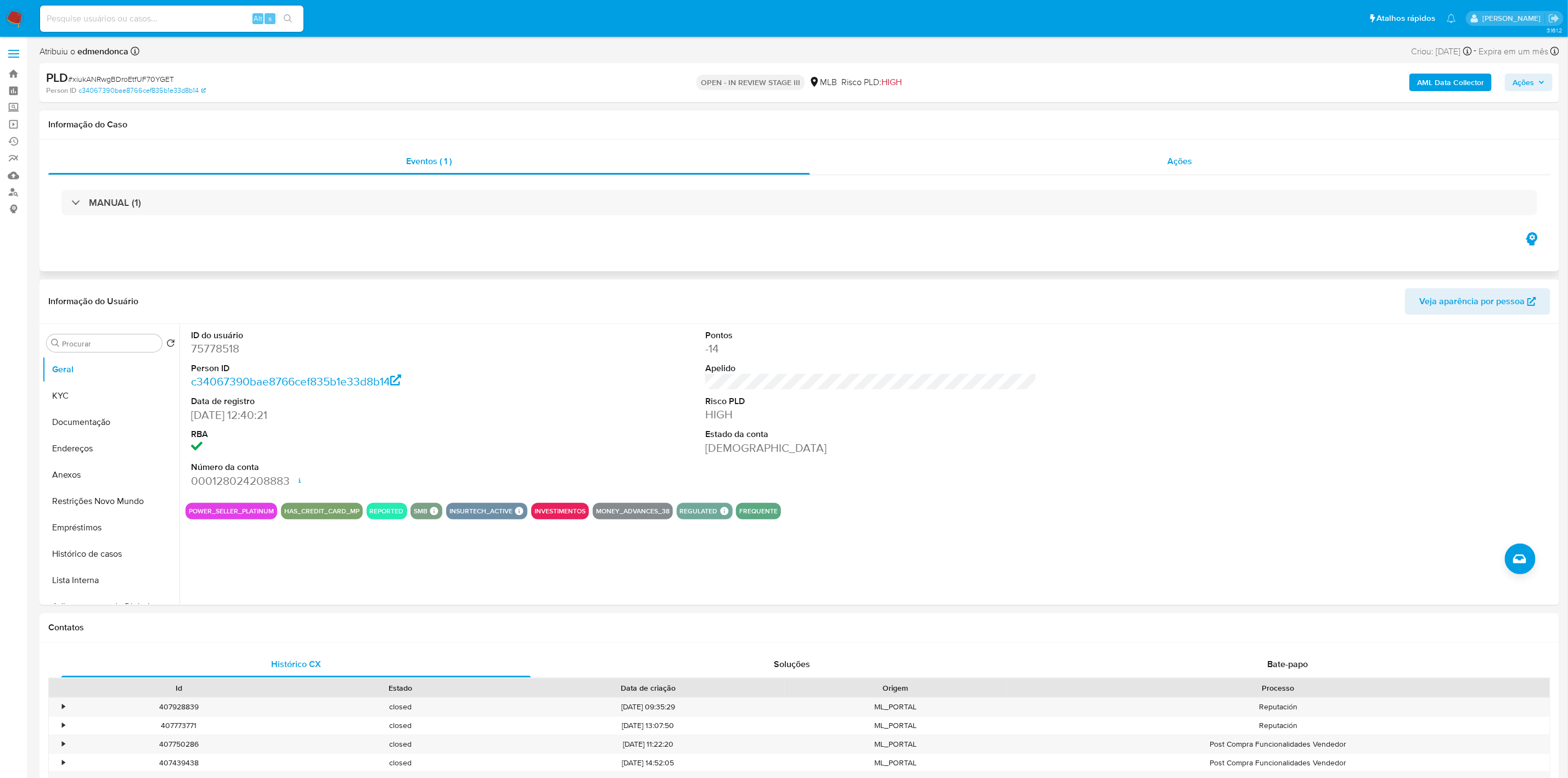
click at [993, 169] on div "Ações" at bounding box center [1181, 161] width 741 height 26
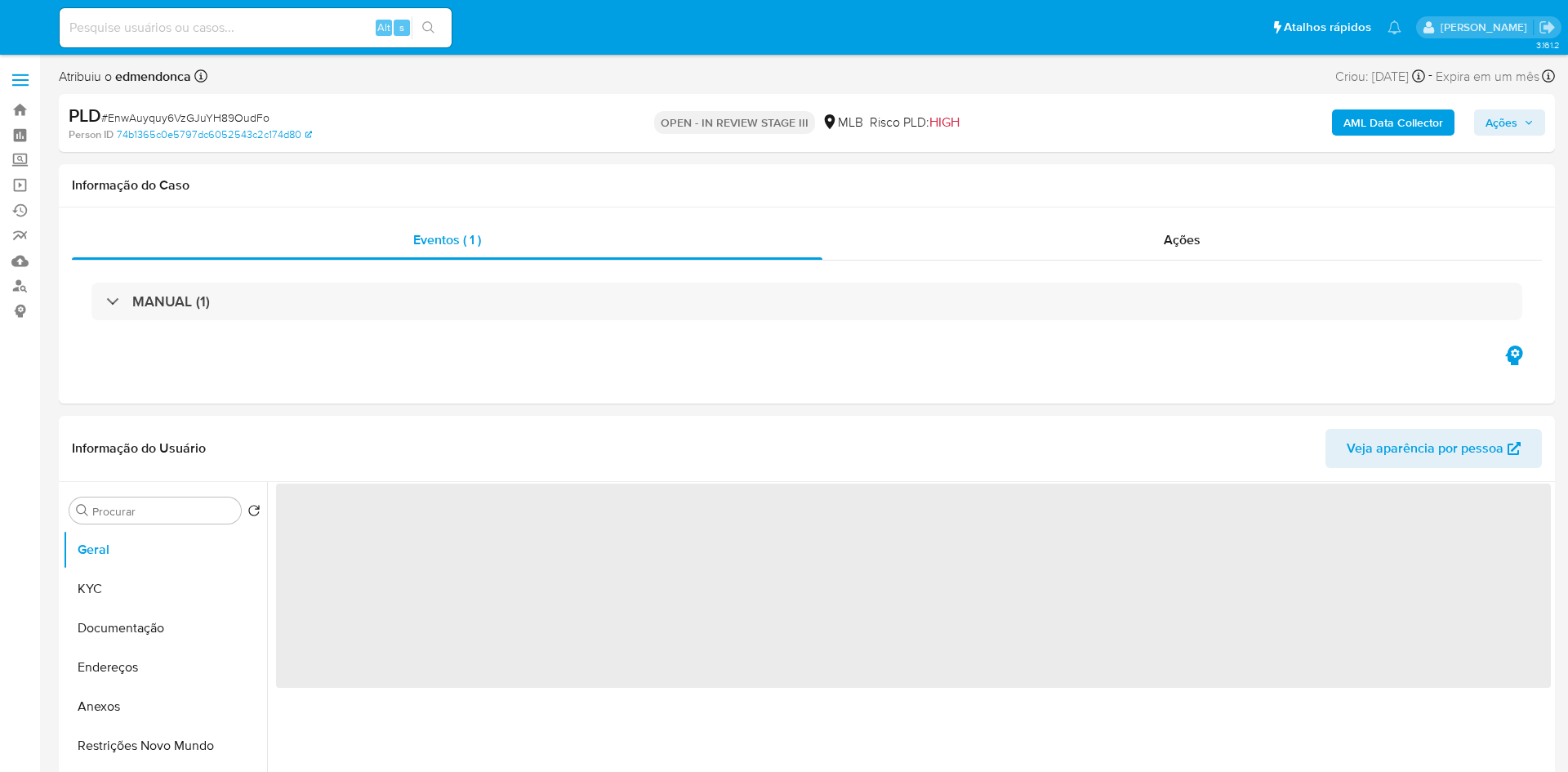
select select "10"
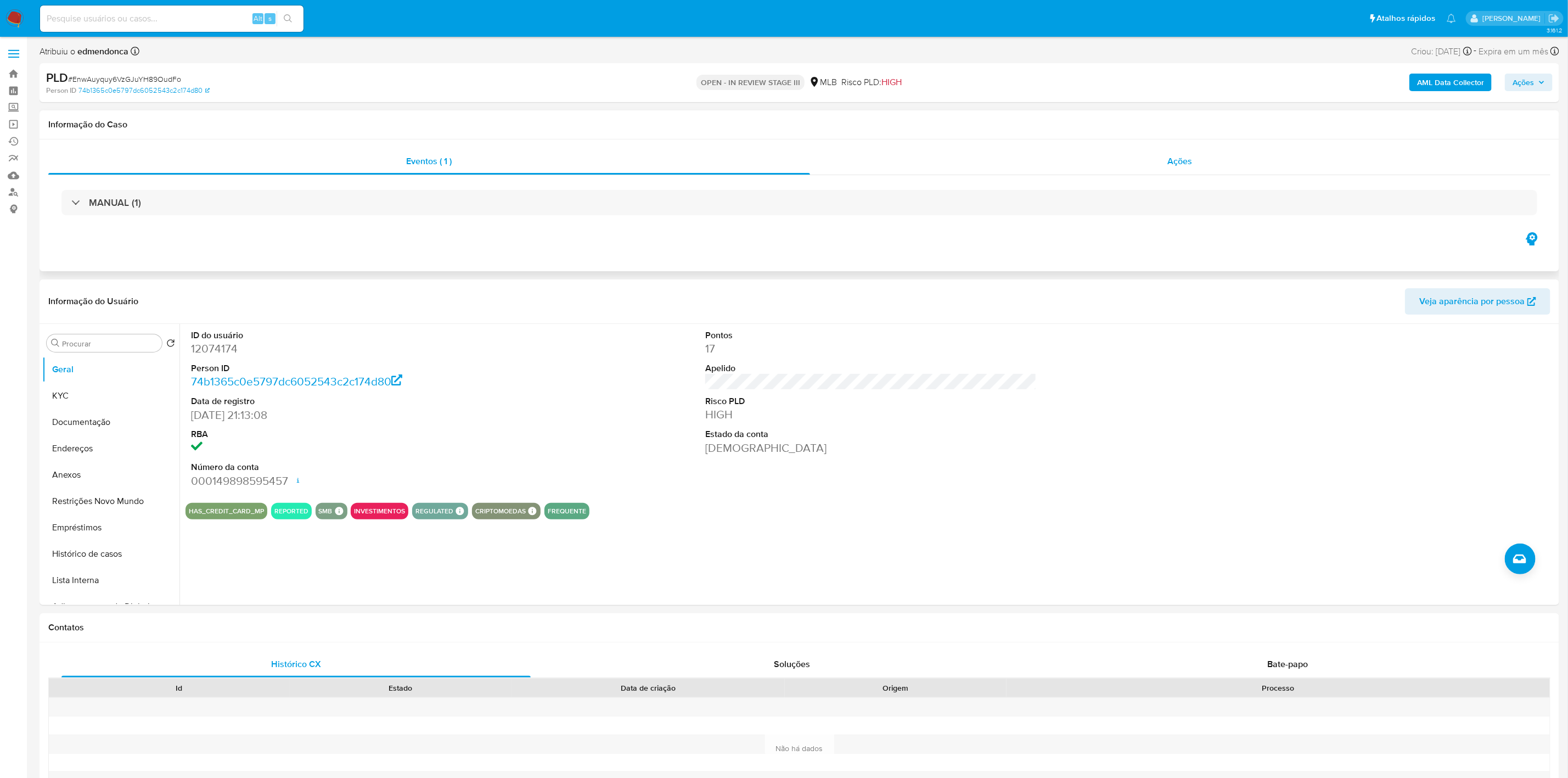
click at [1006, 169] on div "Ações" at bounding box center [1181, 161] width 741 height 26
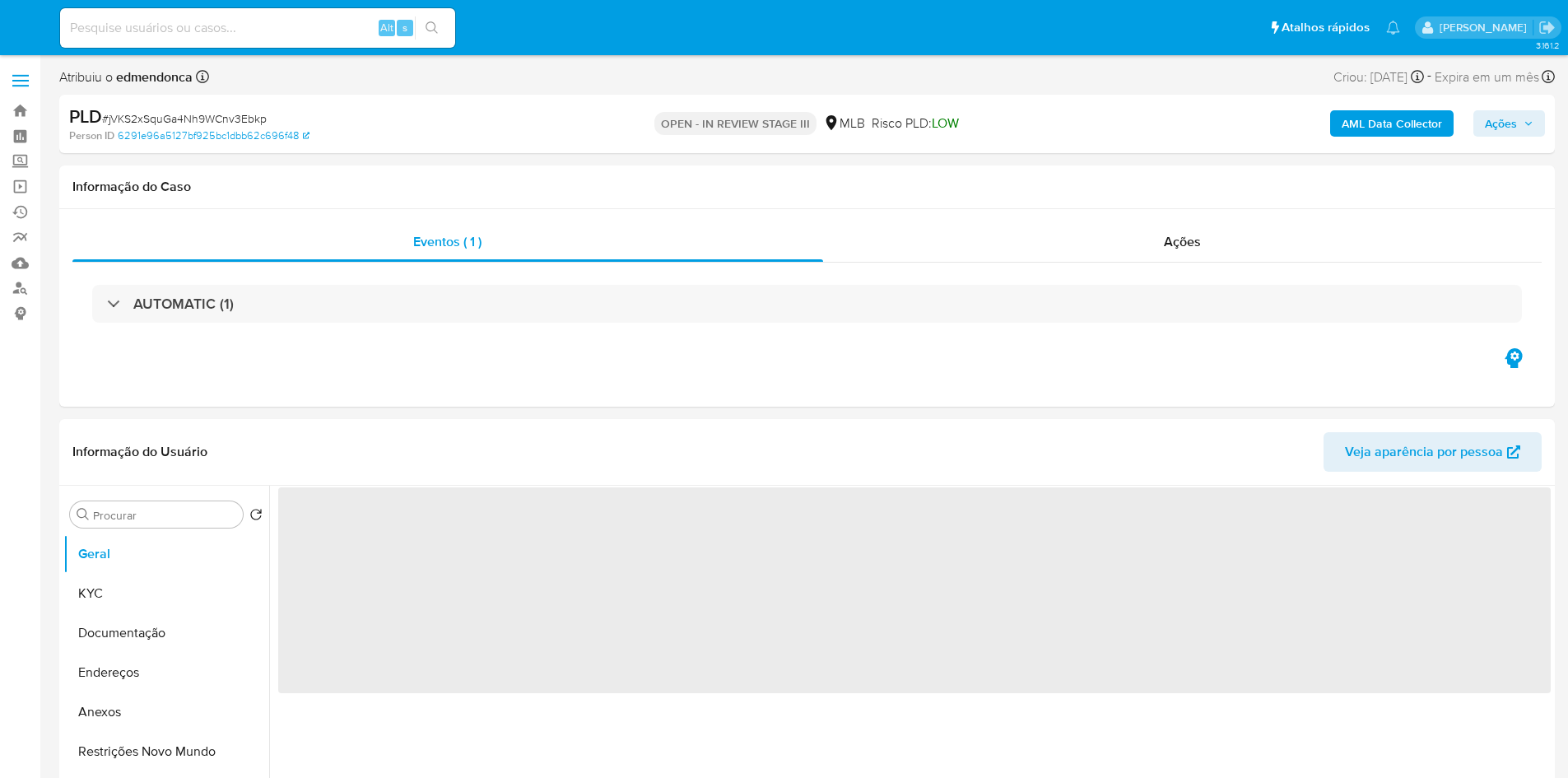
select select "10"
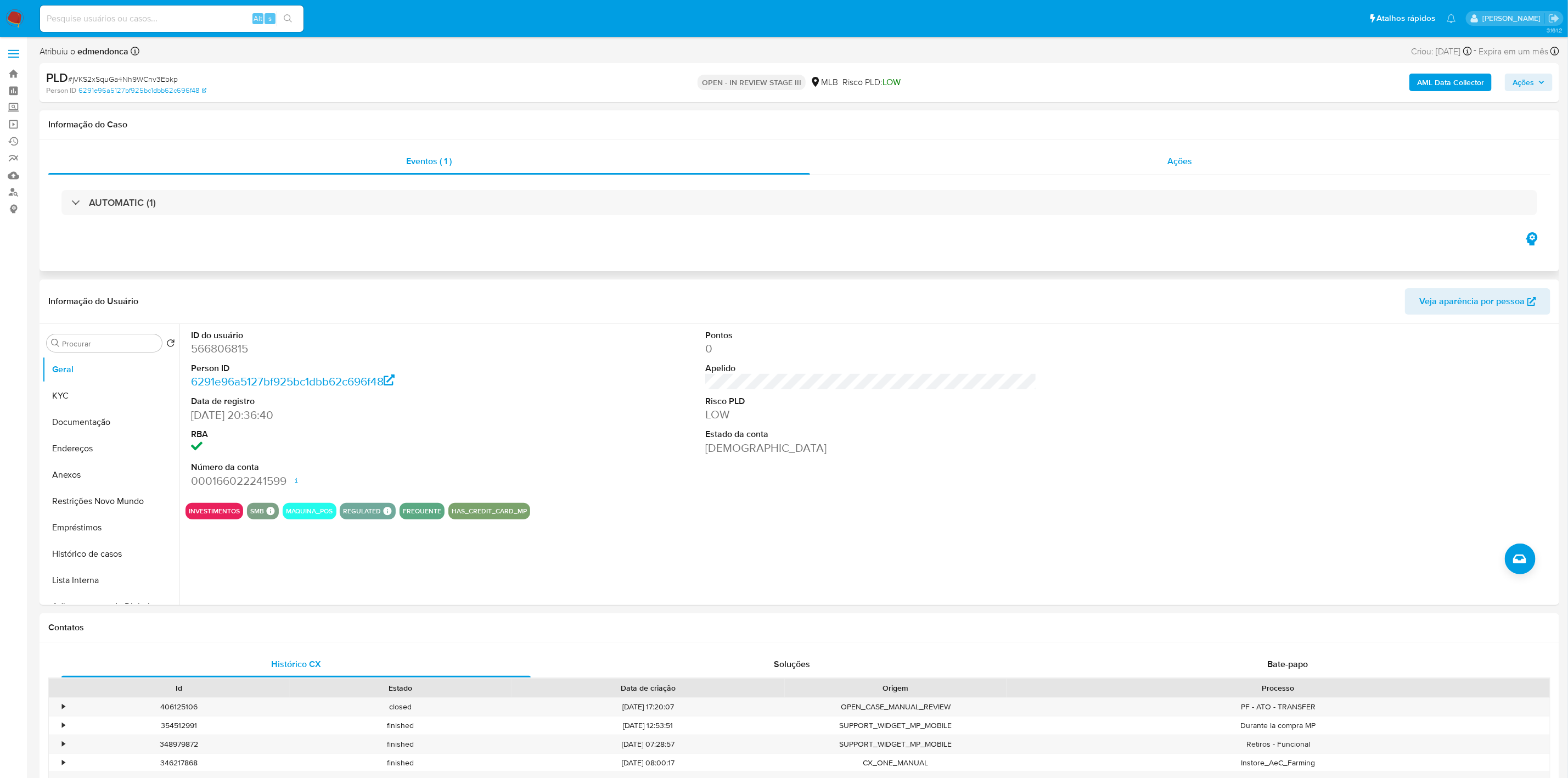
click at [1045, 165] on div "Ações" at bounding box center [1181, 161] width 741 height 26
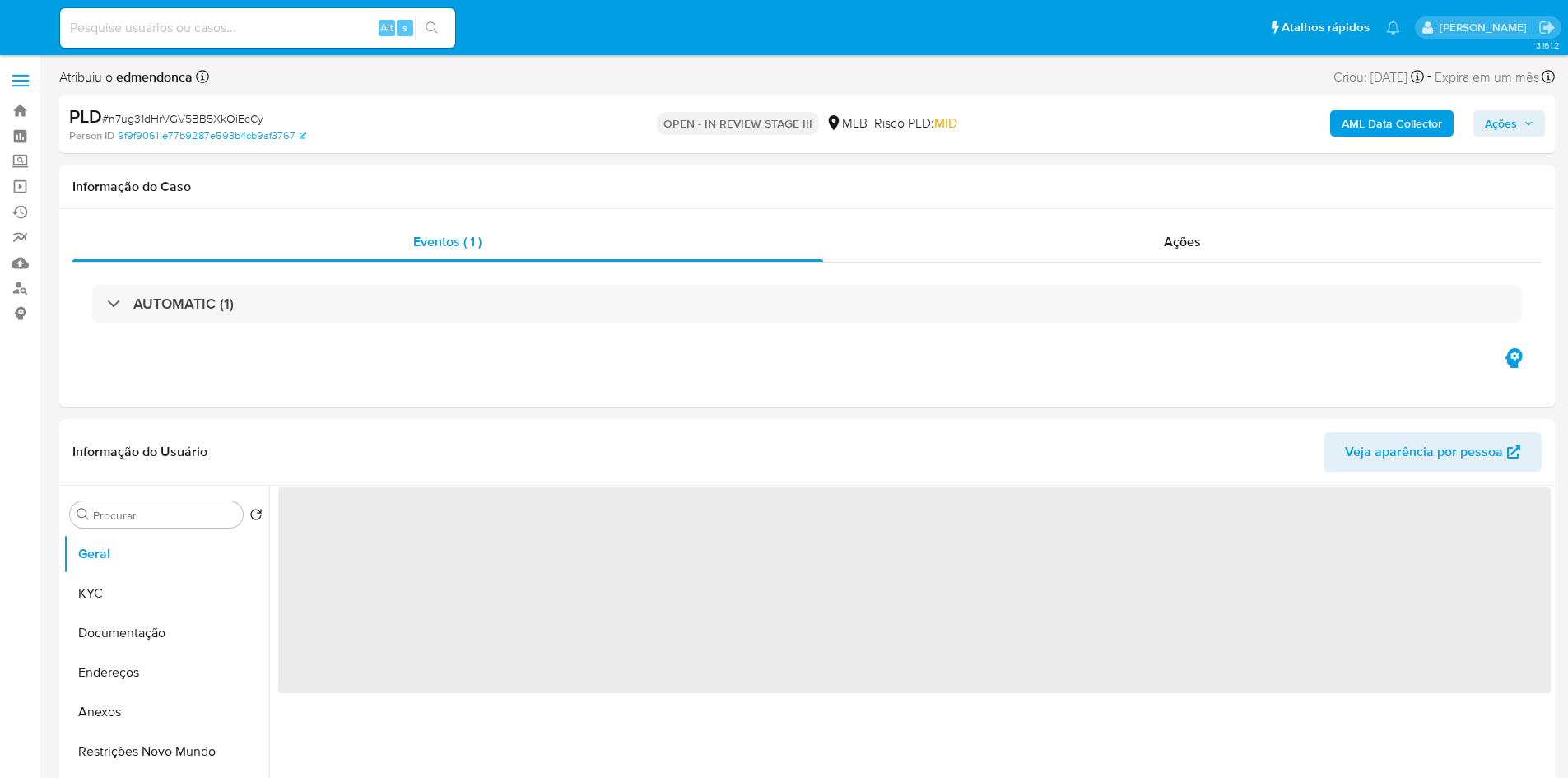
select select "10"
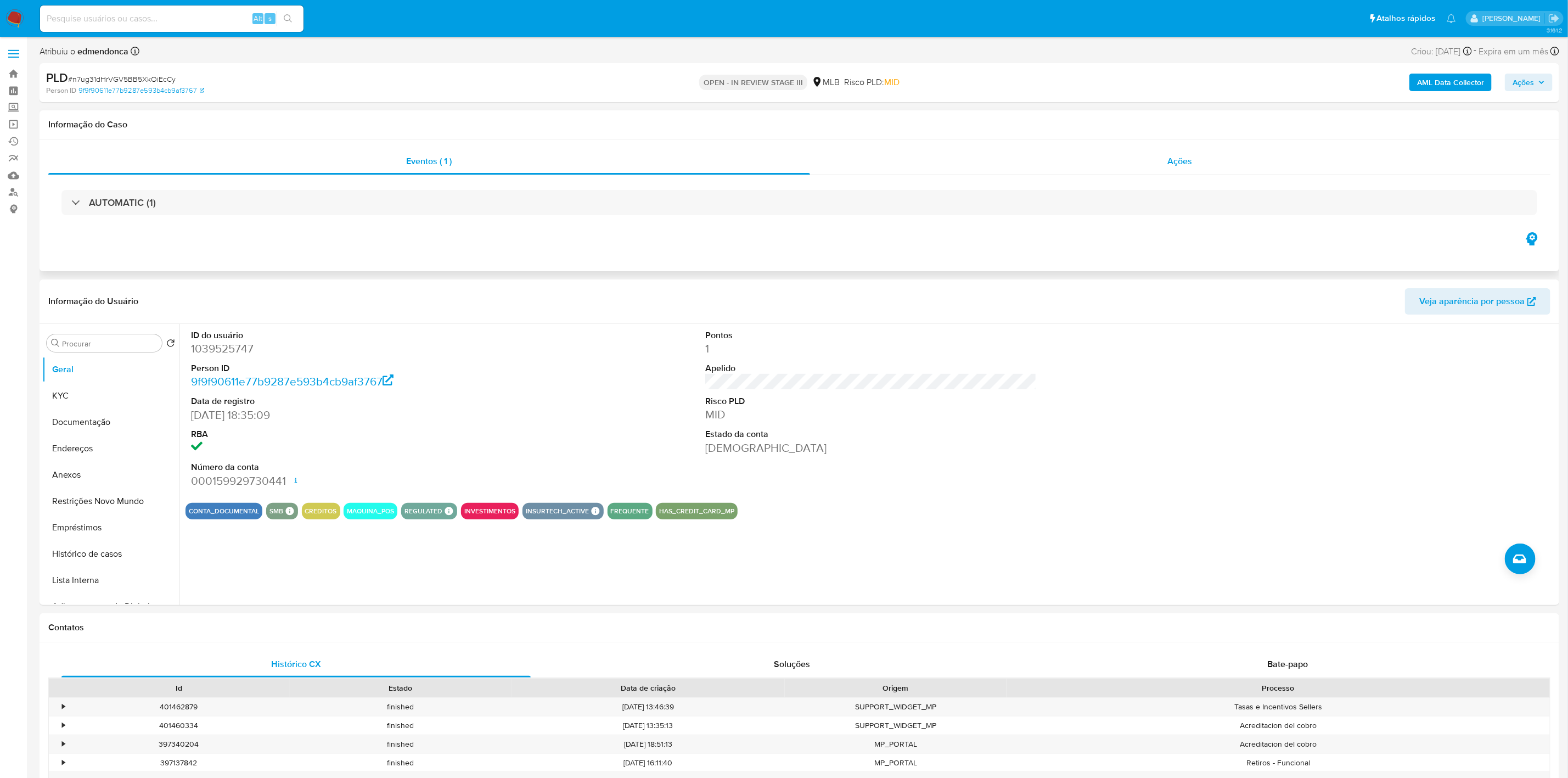
click at [1045, 167] on div "Ações" at bounding box center [1181, 161] width 741 height 26
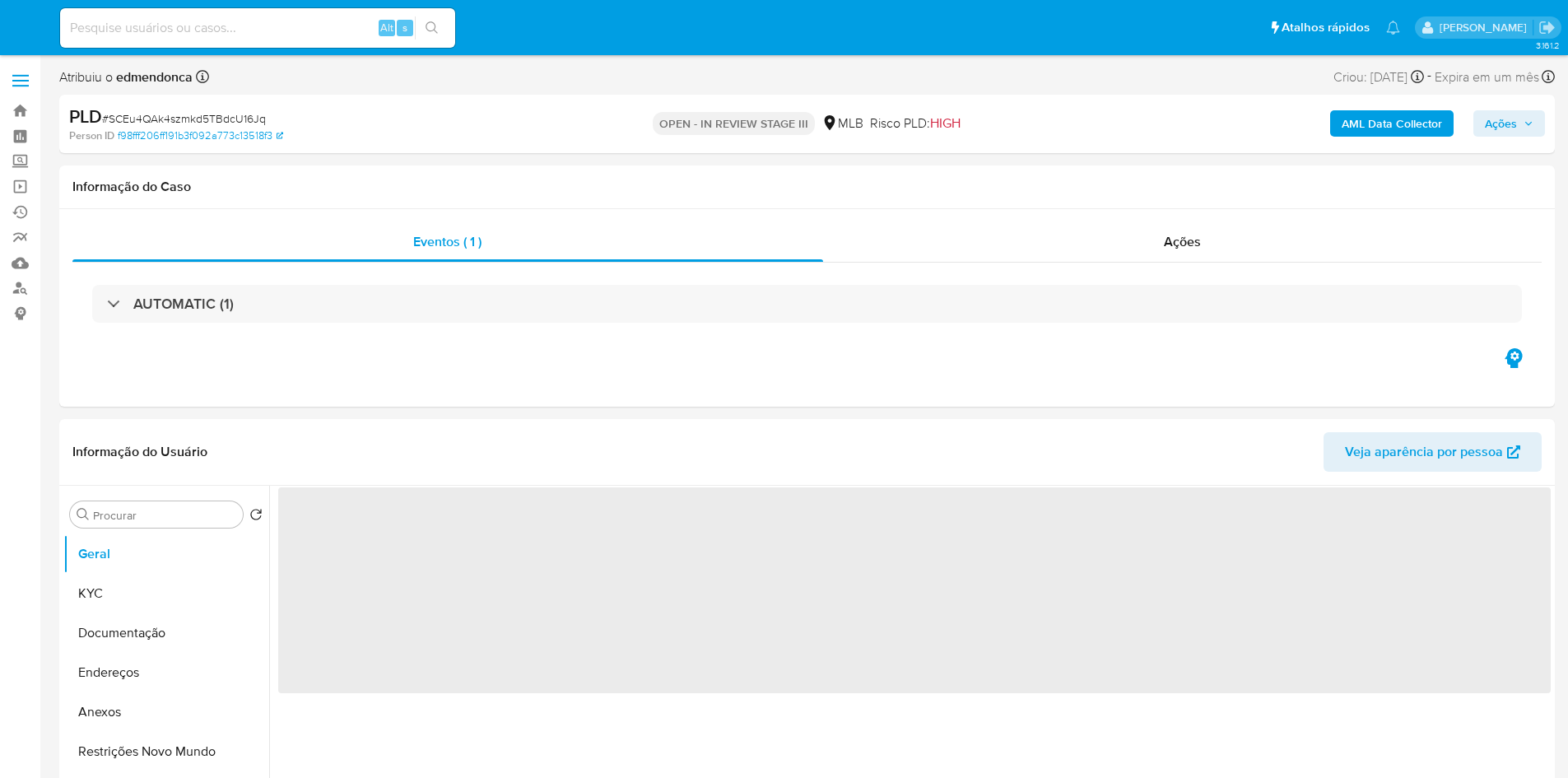
select select "10"
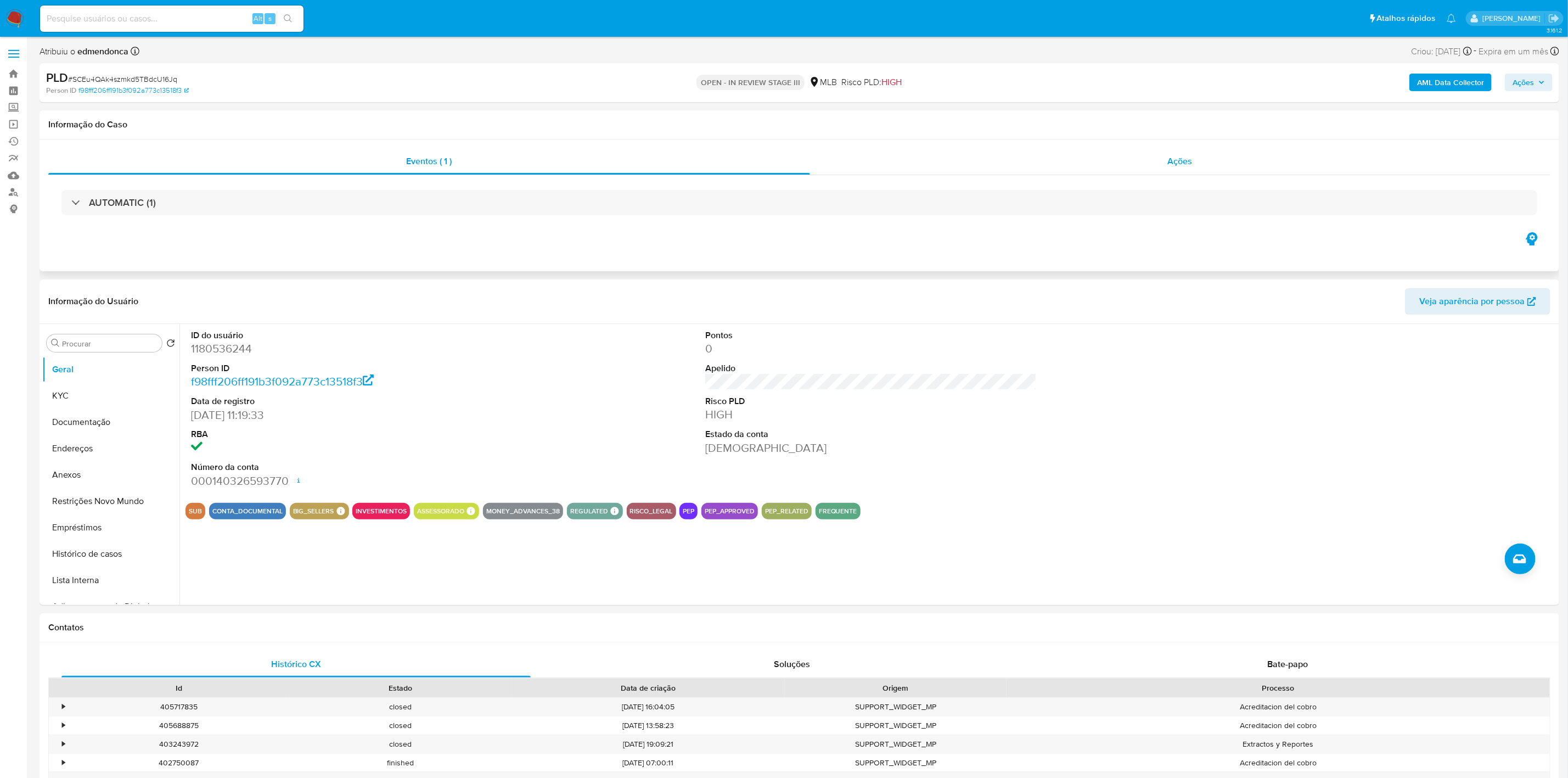
click at [1045, 160] on div "Ações" at bounding box center [1181, 161] width 741 height 26
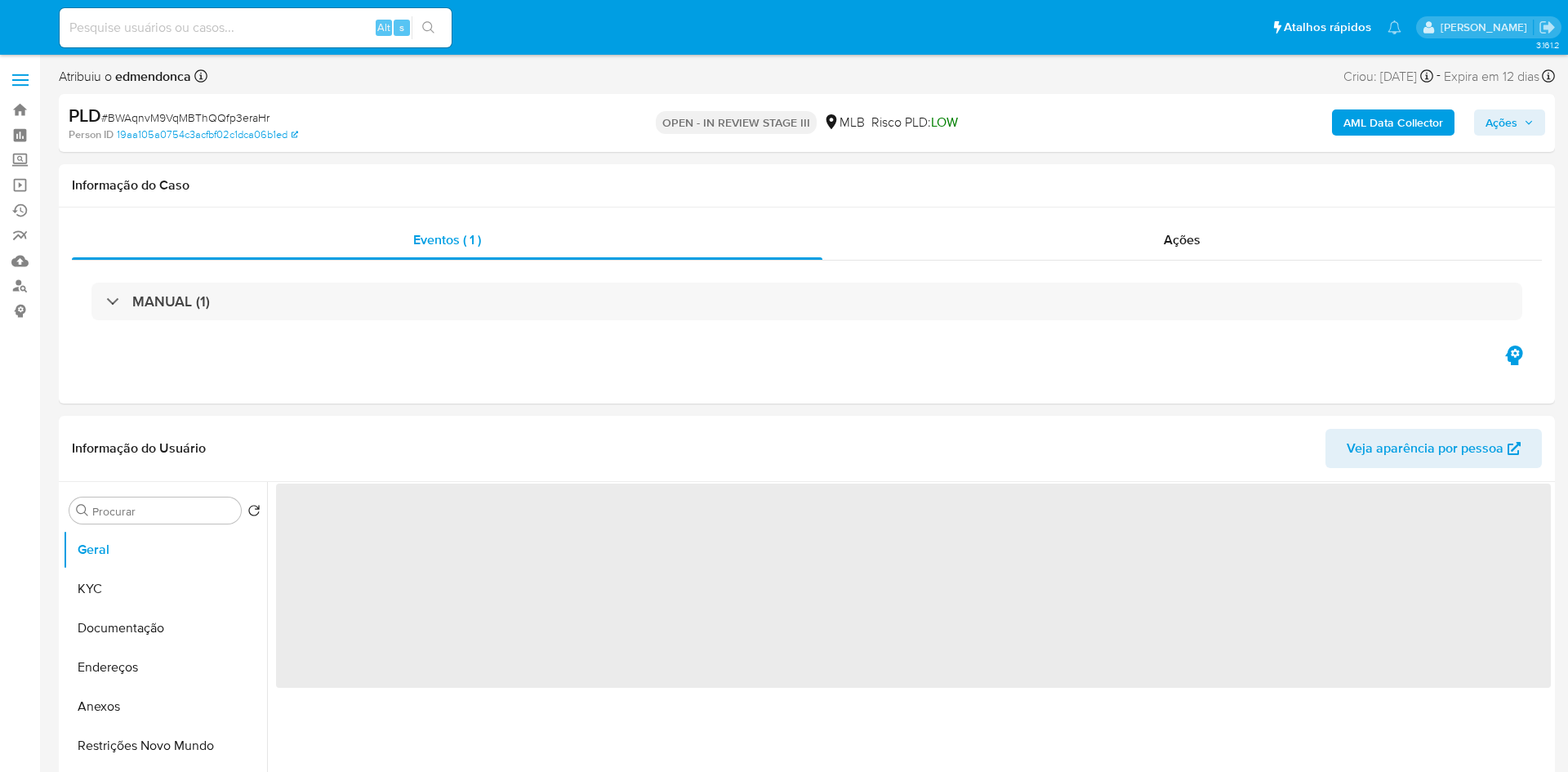
select select "10"
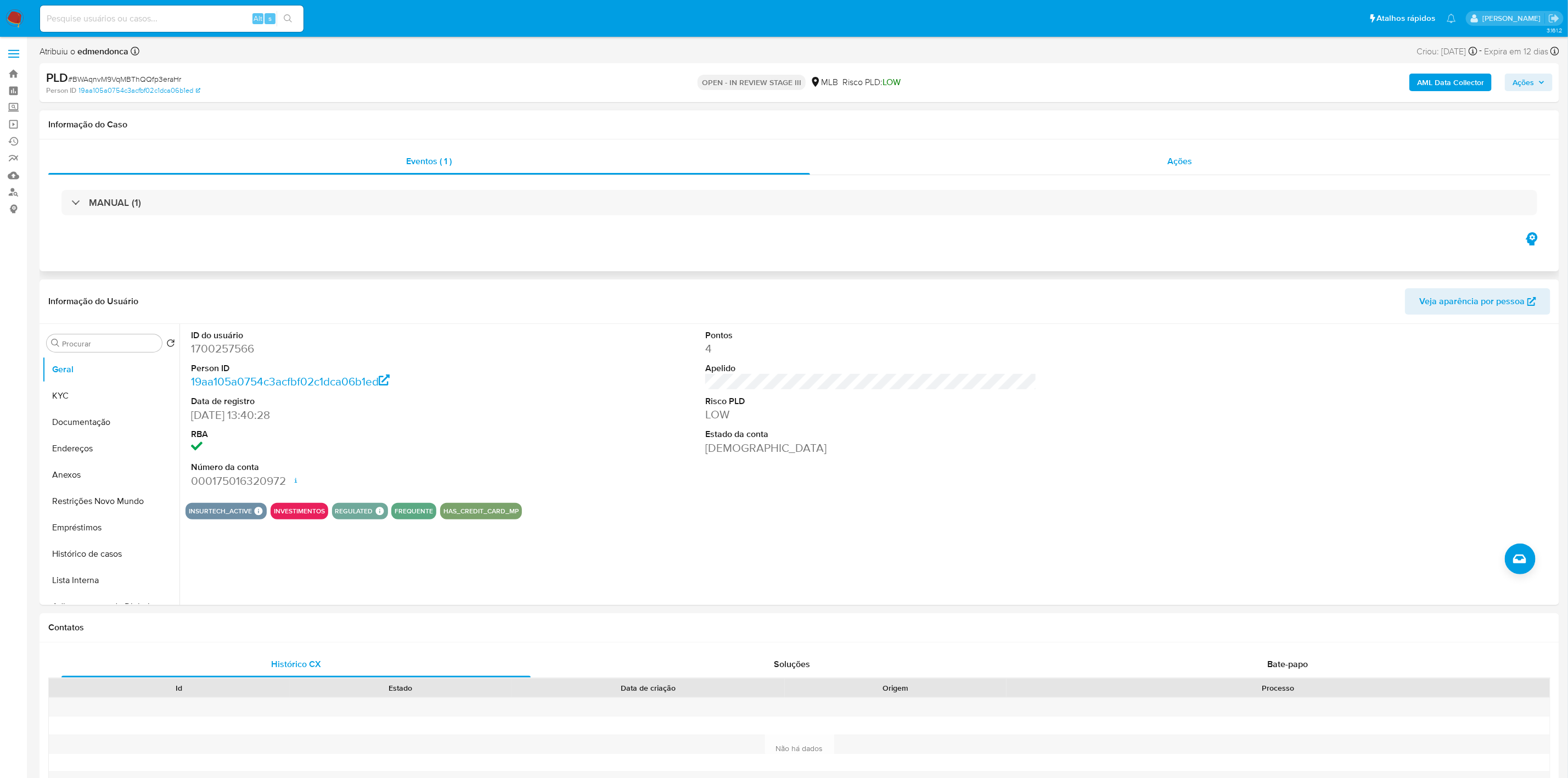
click at [1053, 166] on span "Ações" at bounding box center [1180, 161] width 25 height 13
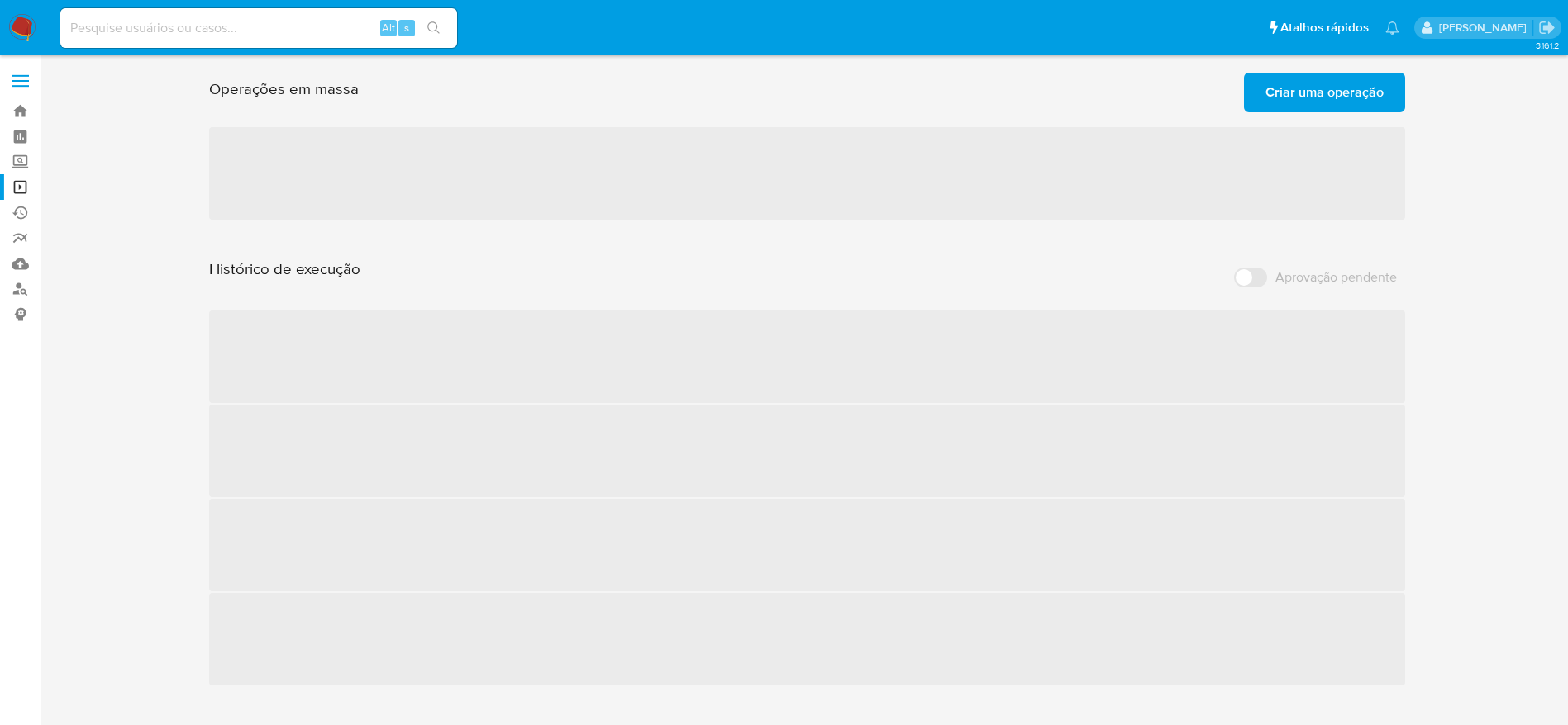
click at [1344, 99] on span "Criar uma operação" at bounding box center [1324, 91] width 118 height 36
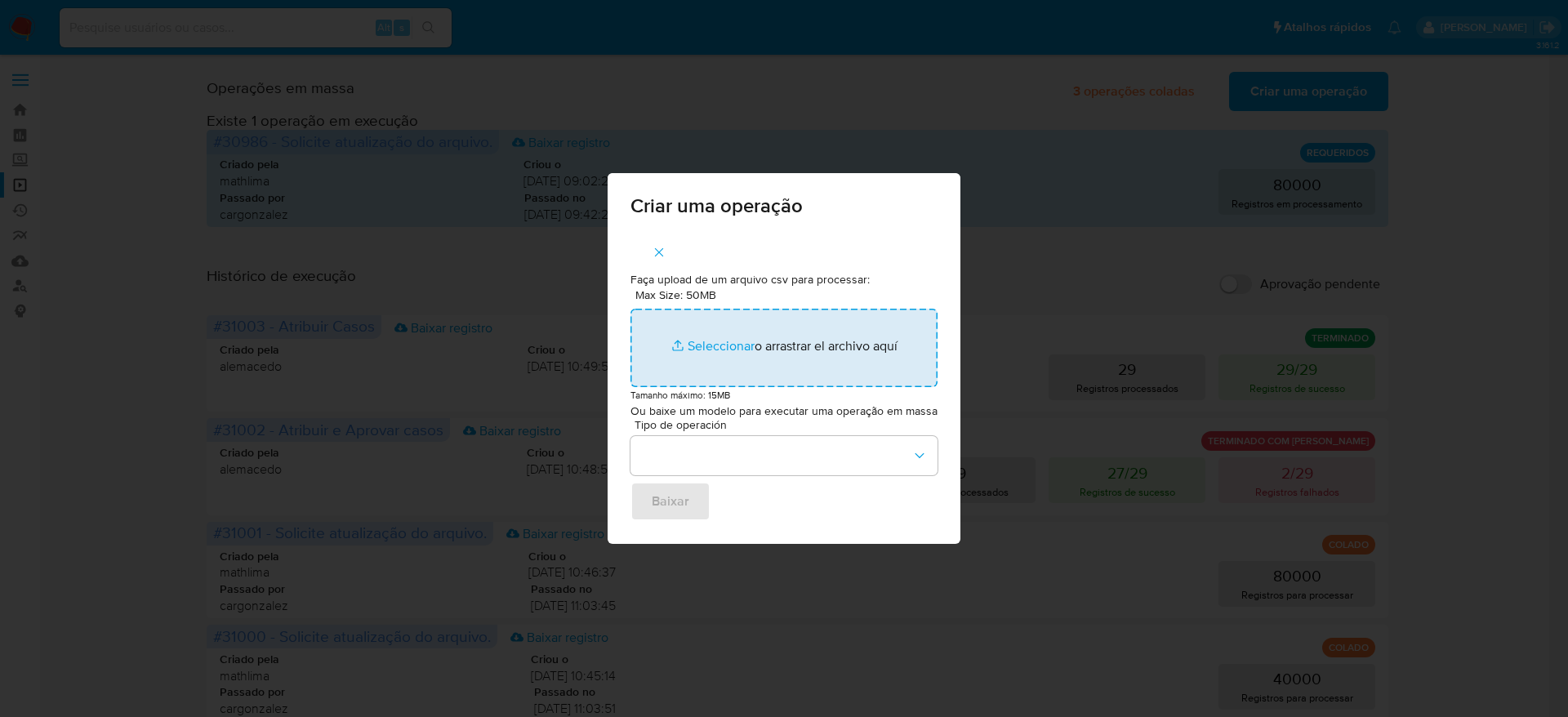
click at [801, 349] on input "Max Size: 50MB Seleccionar archivos" at bounding box center [784, 348] width 307 height 79
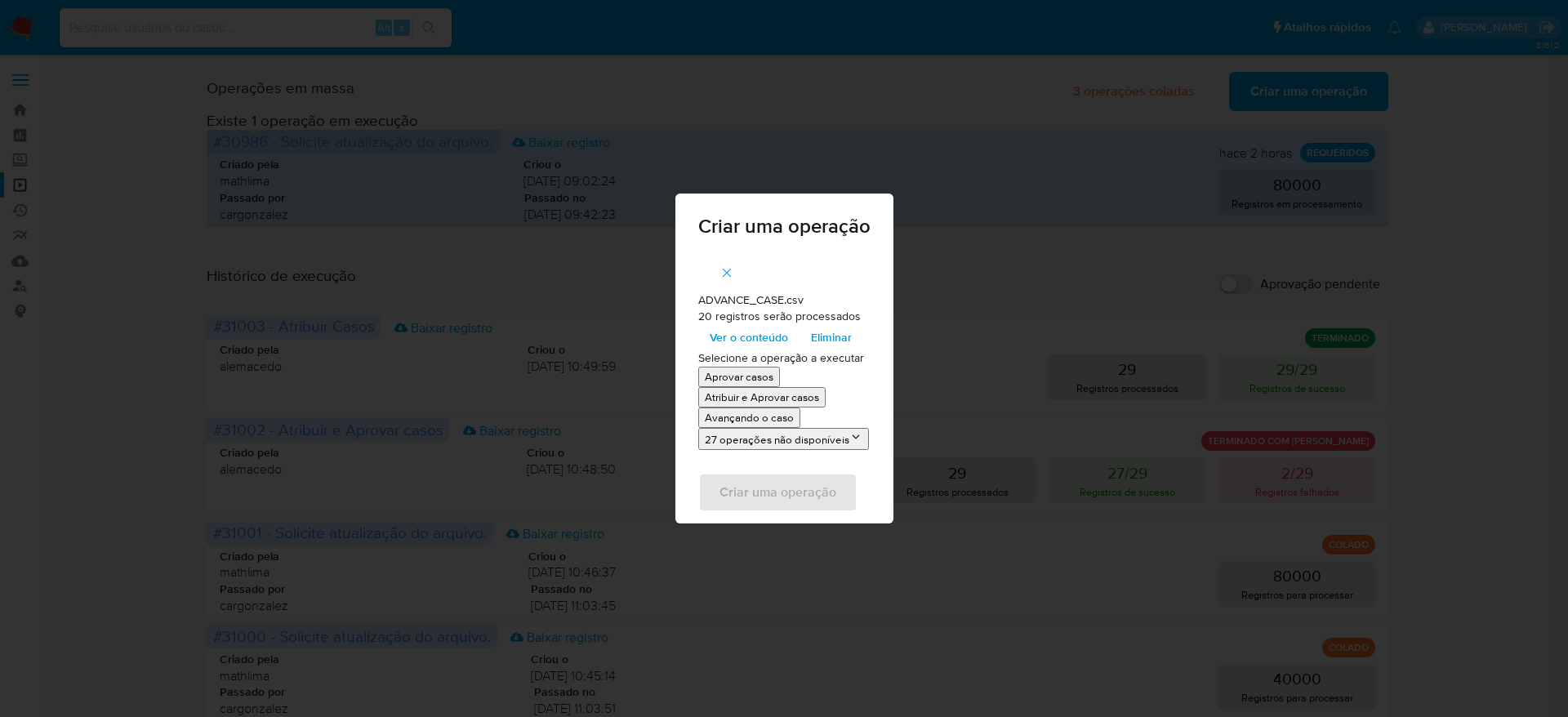
click at [755, 339] on span "Ver o conteúdo" at bounding box center [749, 337] width 79 height 23
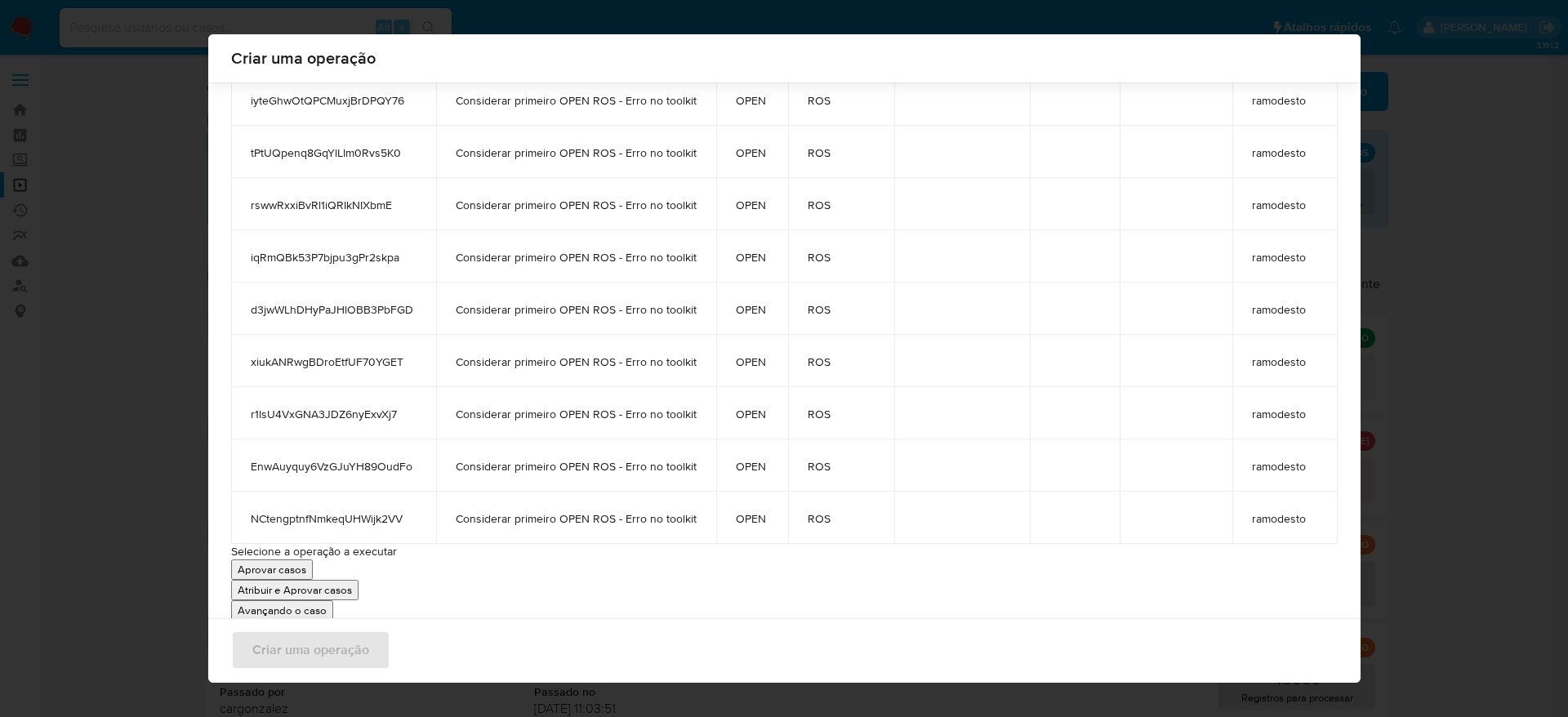
scroll to position [758, 0]
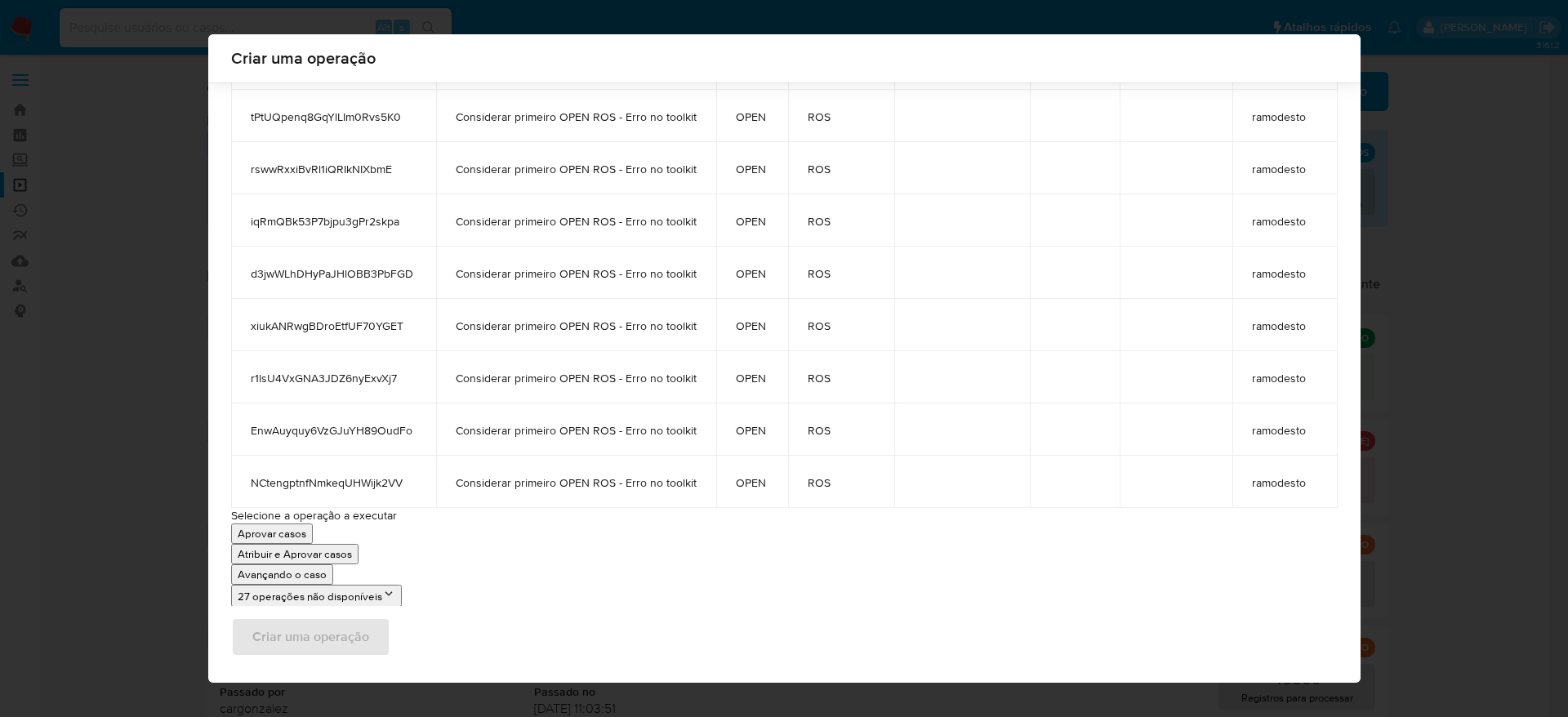
click at [342, 561] on p "Atribuir e Aprovar casos" at bounding box center [294, 554] width 114 height 16
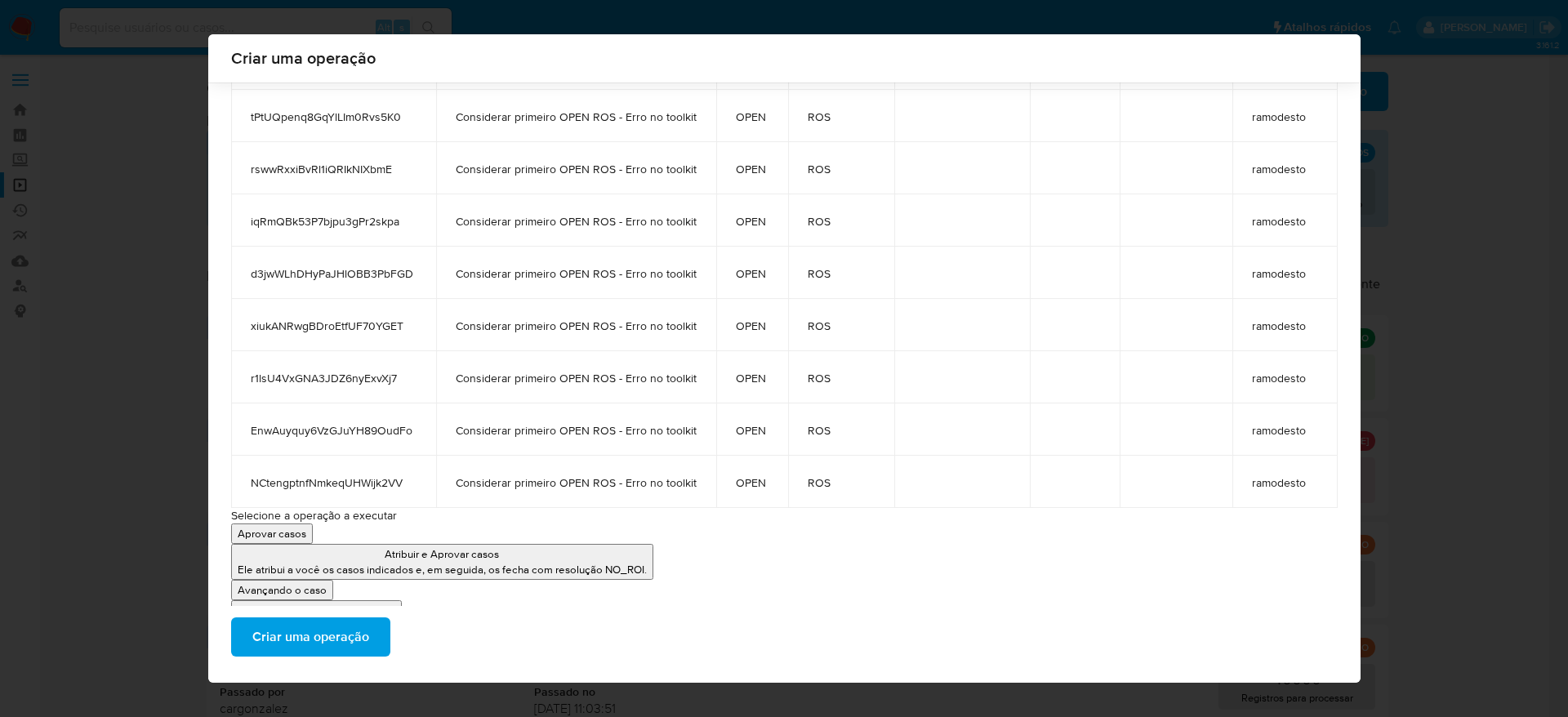
click at [310, 638] on span "Criar uma operação" at bounding box center [310, 637] width 117 height 36
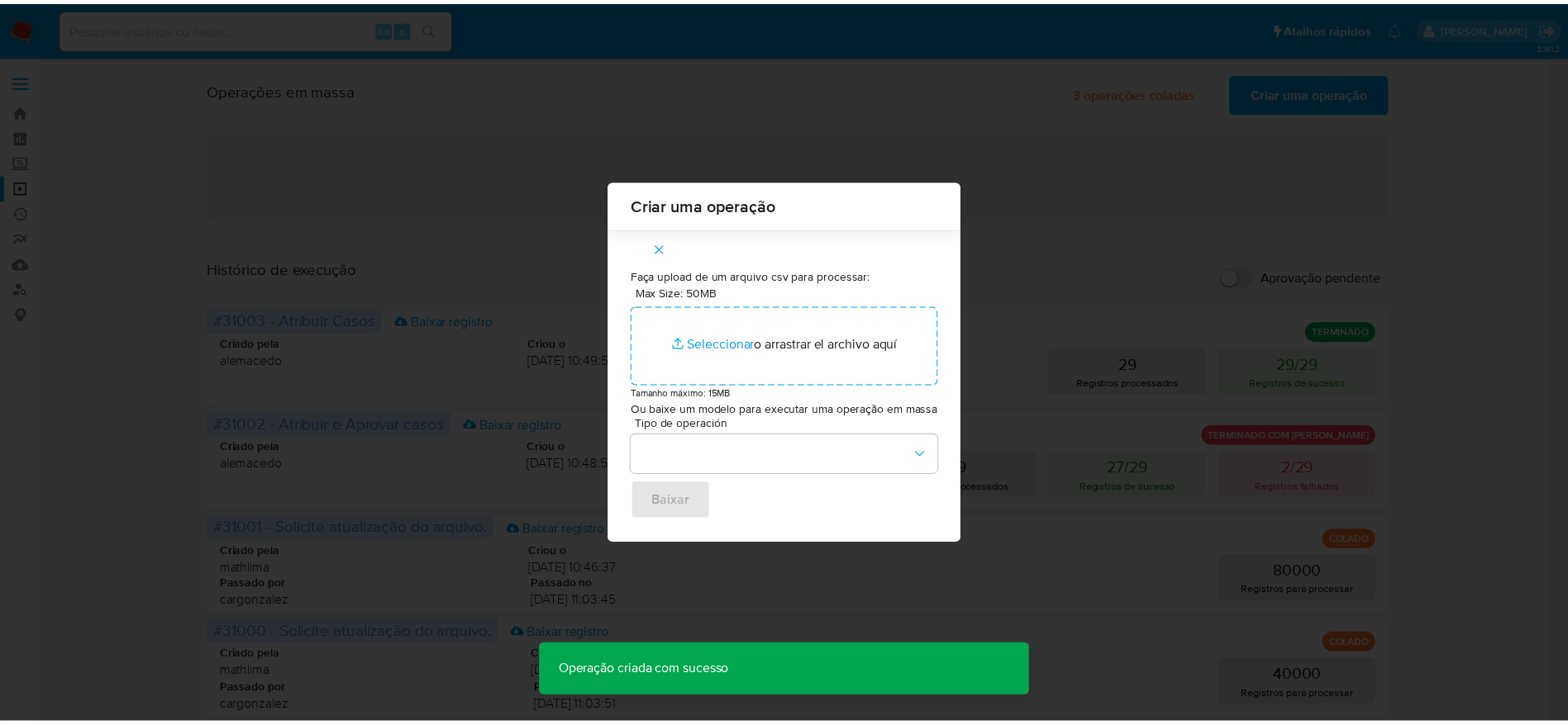
scroll to position [0, 0]
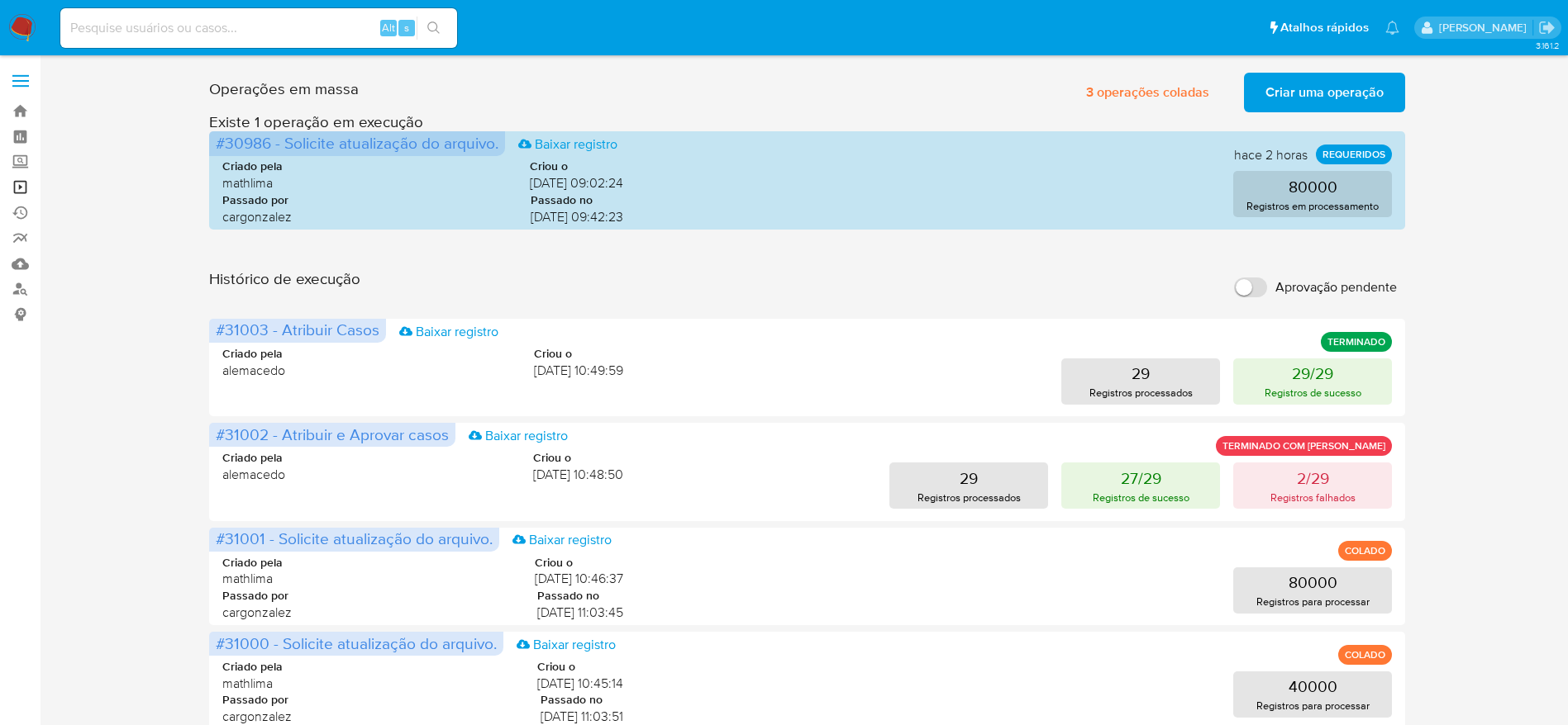
click at [19, 188] on link "Operações em massa" at bounding box center [98, 187] width 197 height 26
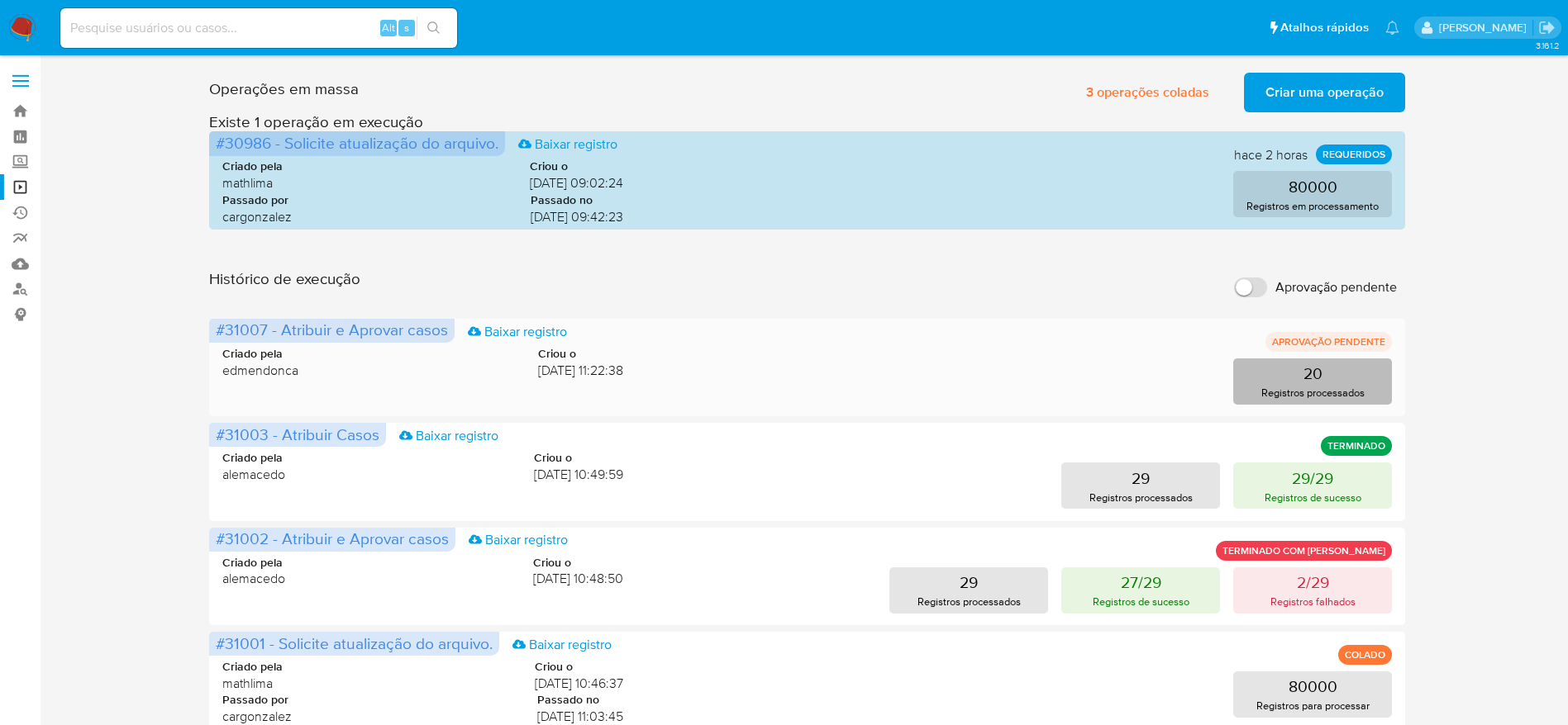
click at [1322, 365] on button "20 Registros processados" at bounding box center [1313, 381] width 159 height 46
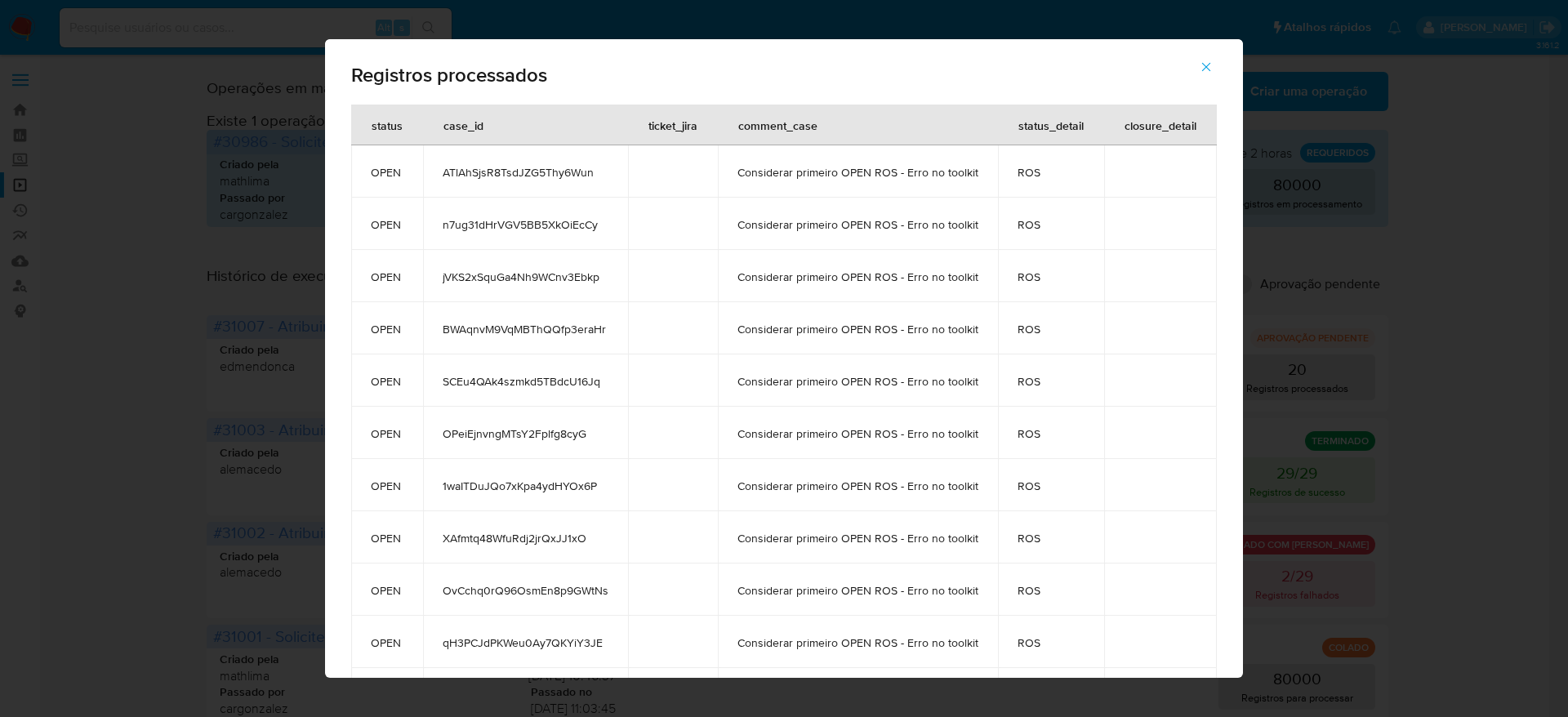
click at [1226, 63] on button "button" at bounding box center [1206, 67] width 58 height 39
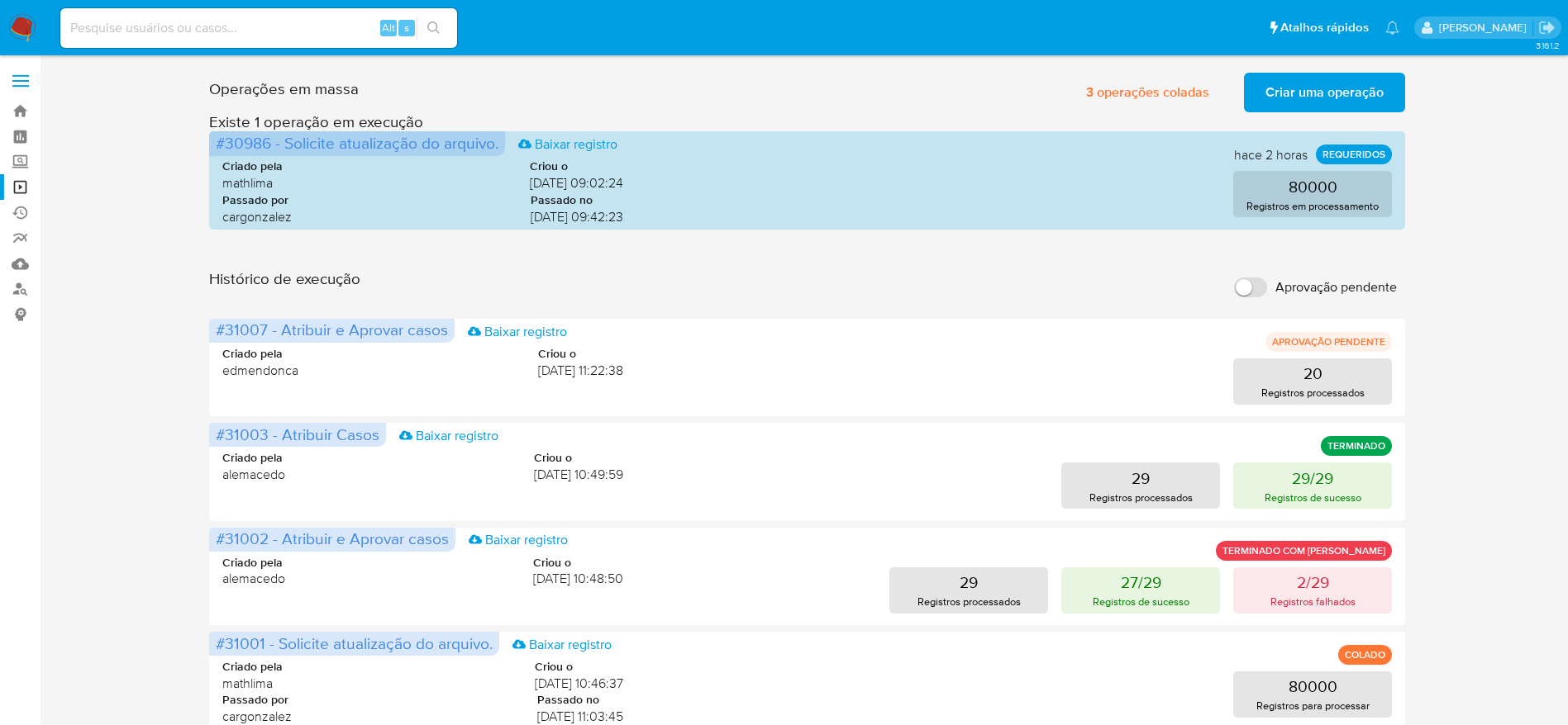
click at [82, 388] on div "Operações em massa 3 operações coladas Criar uma operação Só pode haver no máxi…" at bounding box center [807, 738] width 1495 height 1343
